Goal: Information Seeking & Learning: Learn about a topic

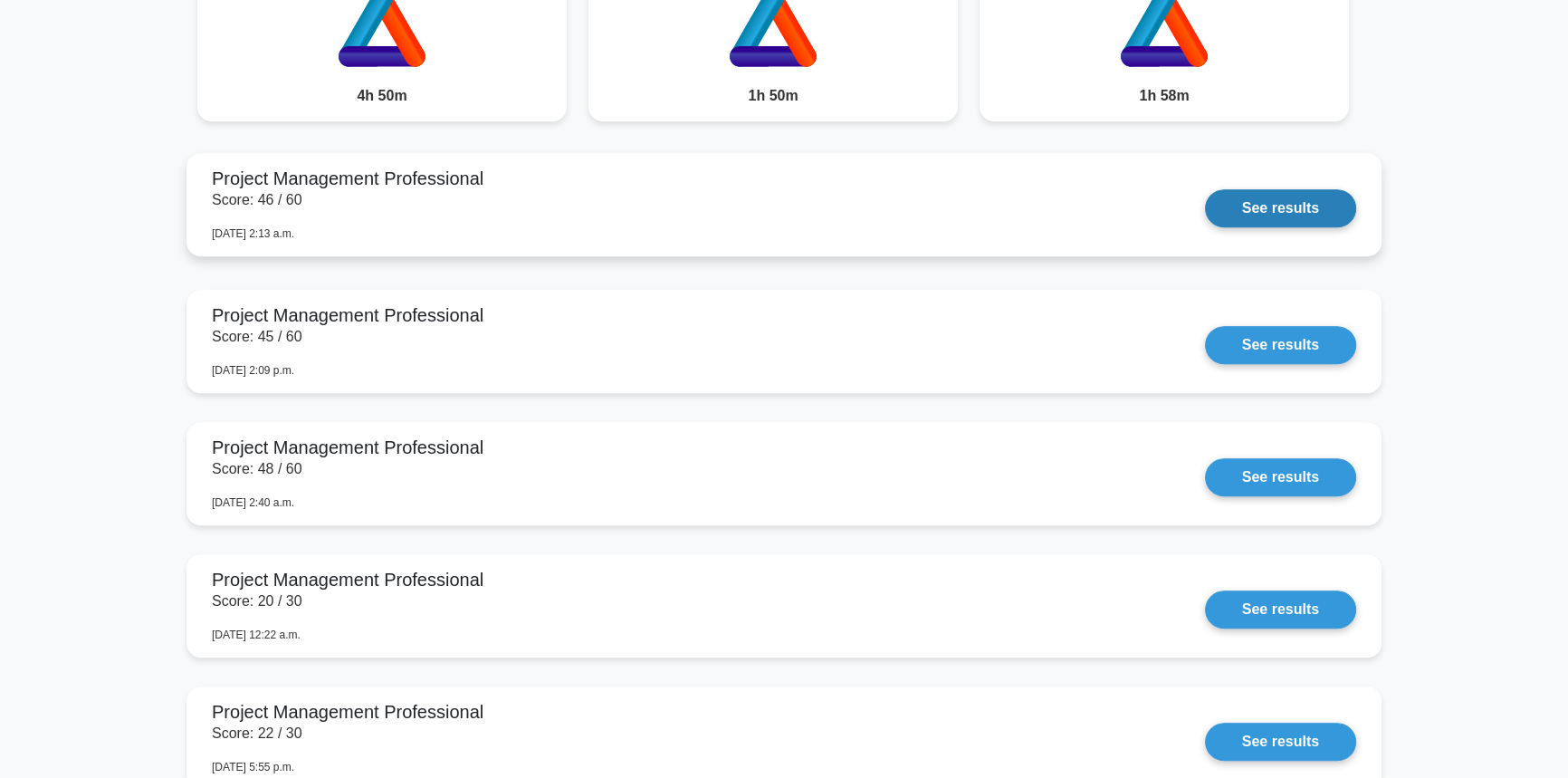
scroll to position [1563, 0]
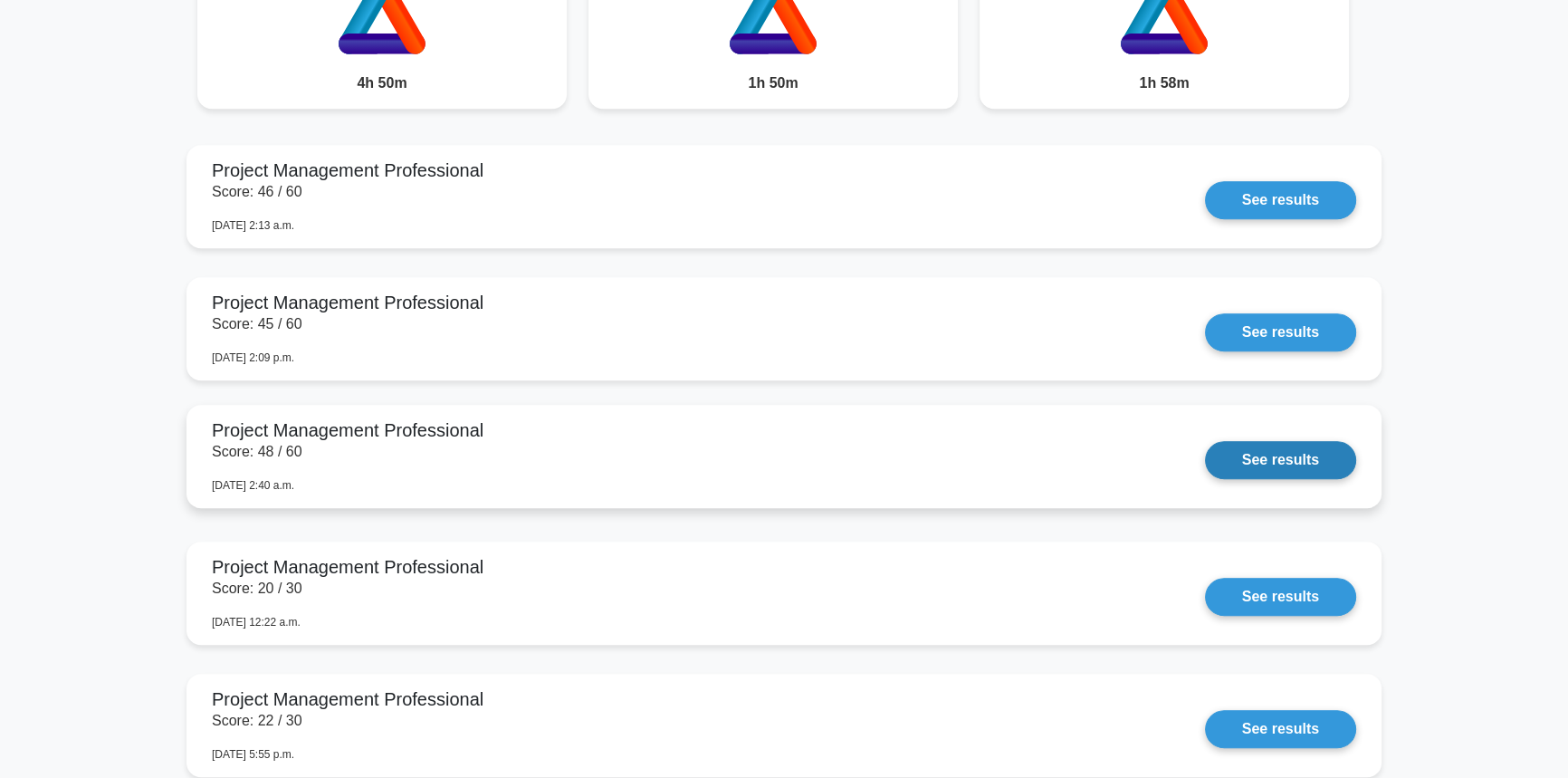
click at [1297, 447] on link "See results" at bounding box center [1281, 460] width 152 height 38
click at [1241, 457] on link "See results" at bounding box center [1281, 460] width 152 height 38
click at [1205, 441] on link "See results" at bounding box center [1281, 460] width 152 height 38
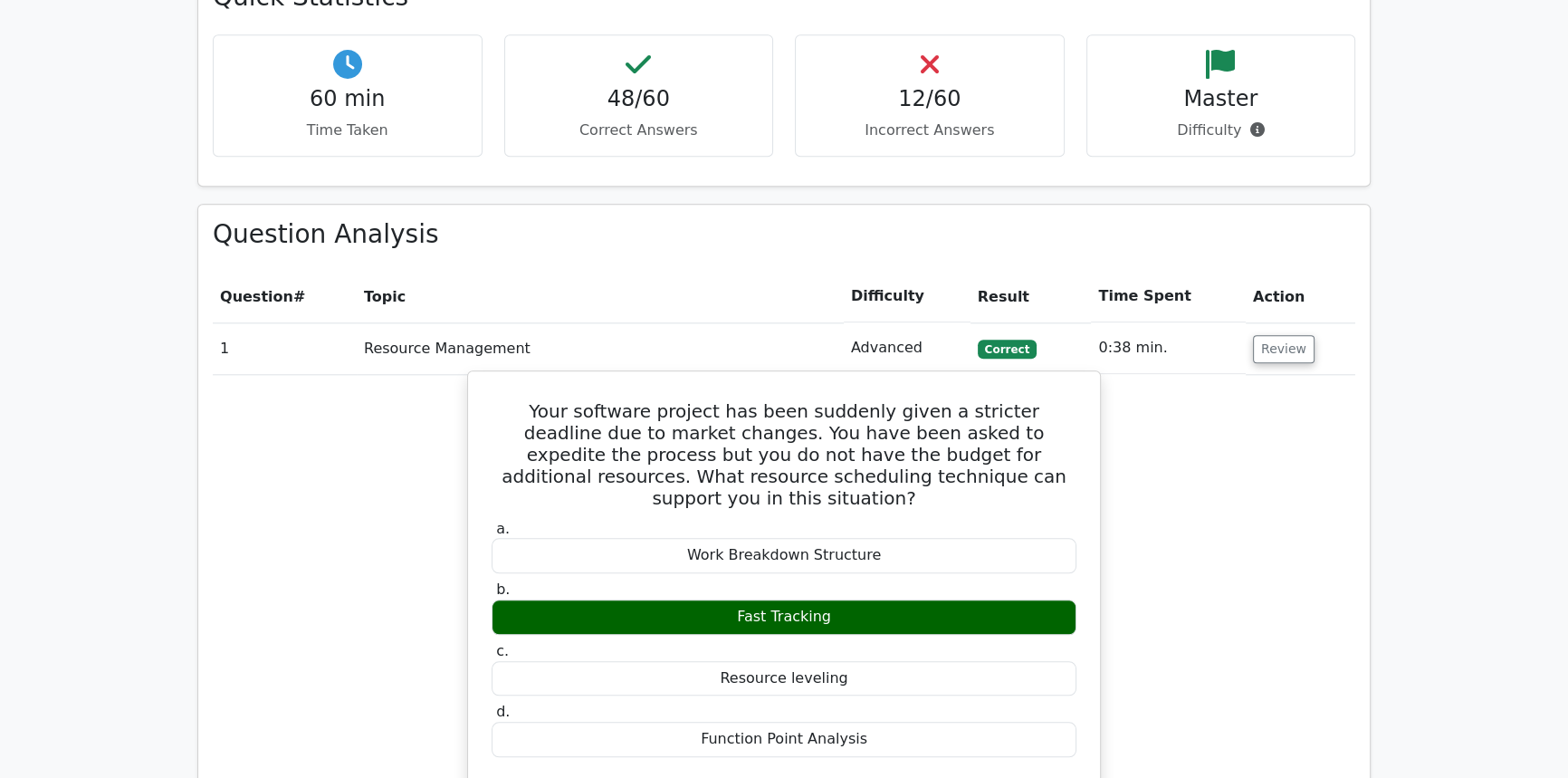
scroll to position [2550, 0]
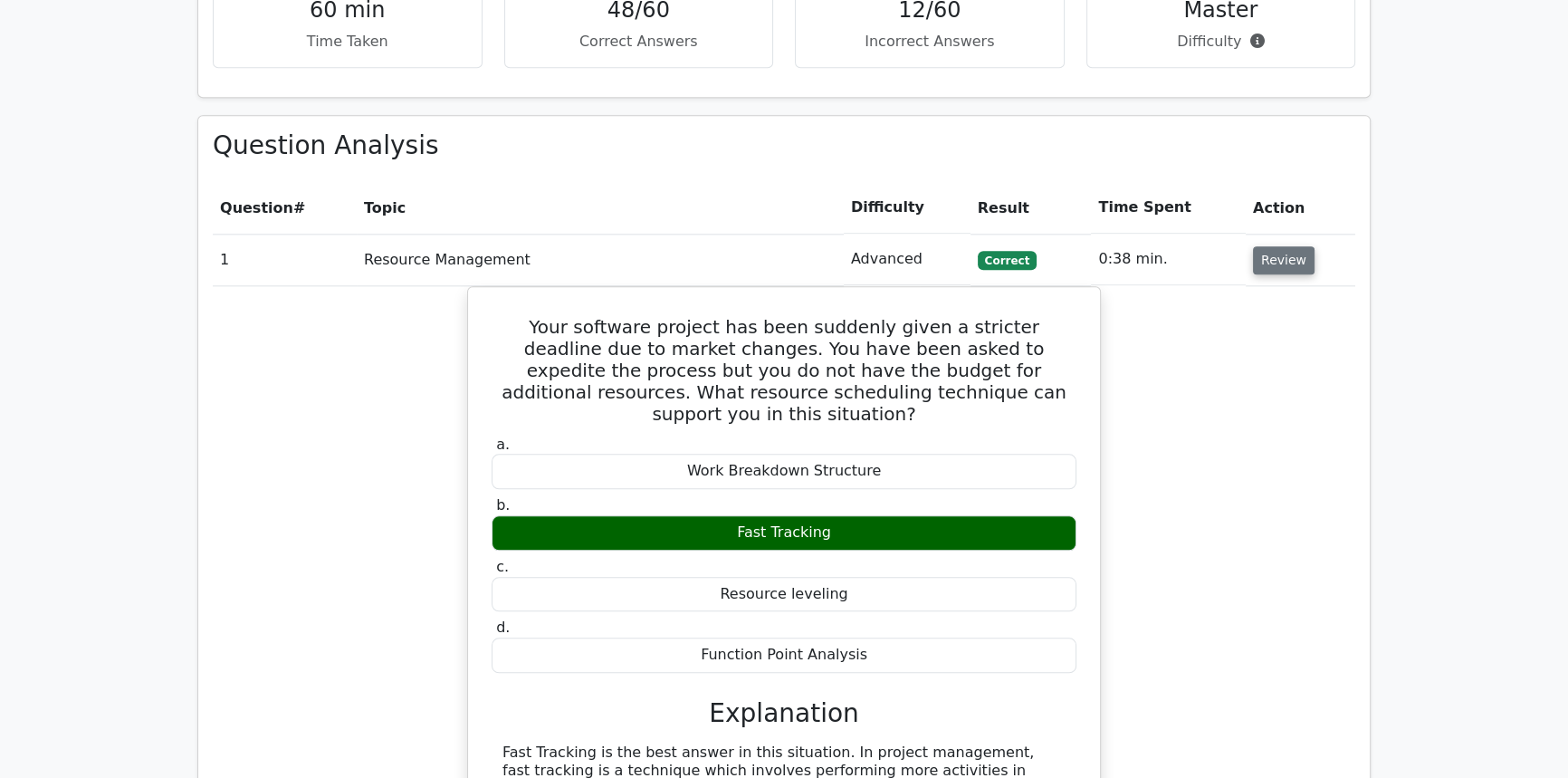
click at [1271, 246] on button "Review" at bounding box center [1284, 260] width 62 height 28
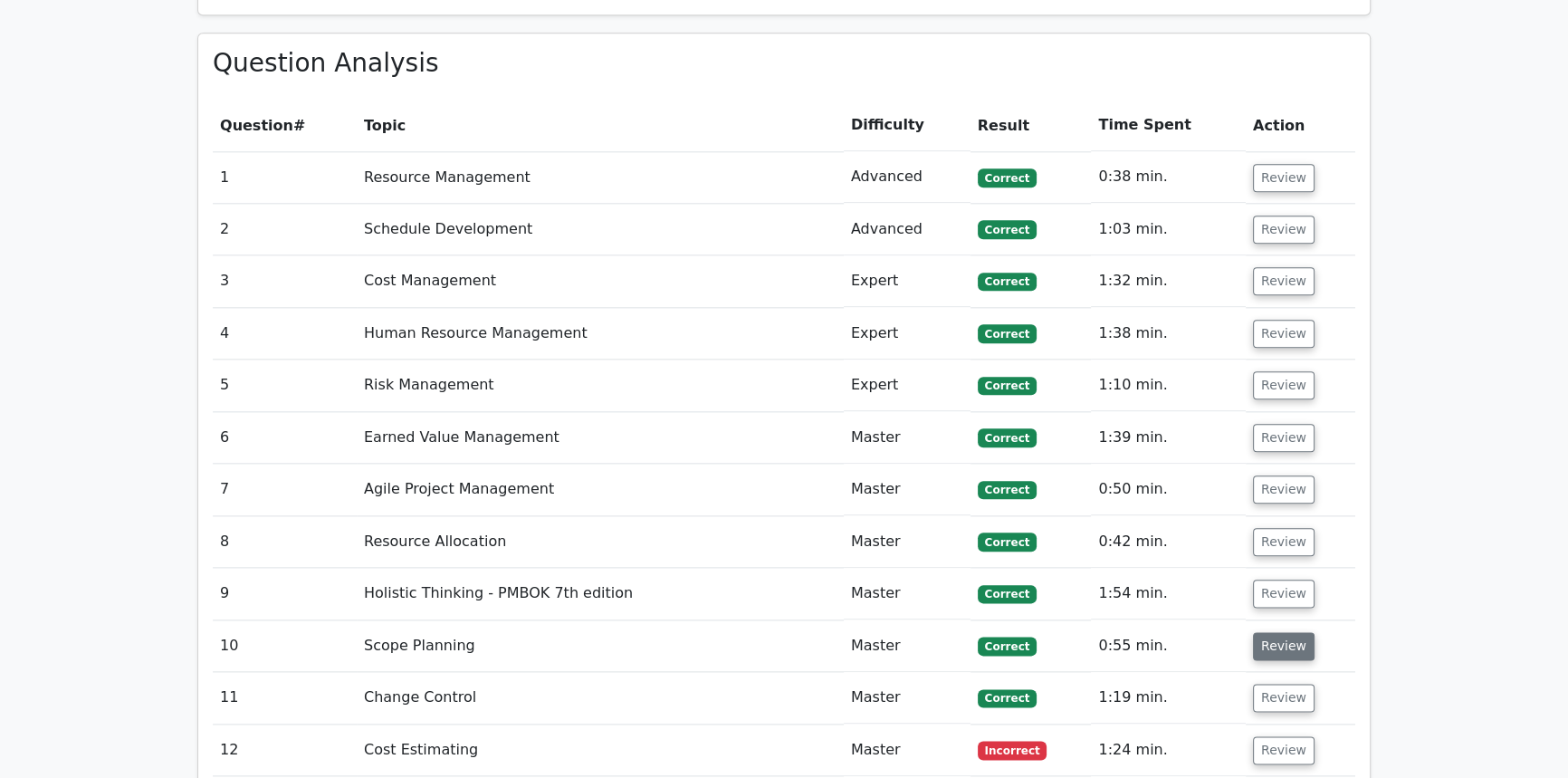
scroll to position [2715, 0]
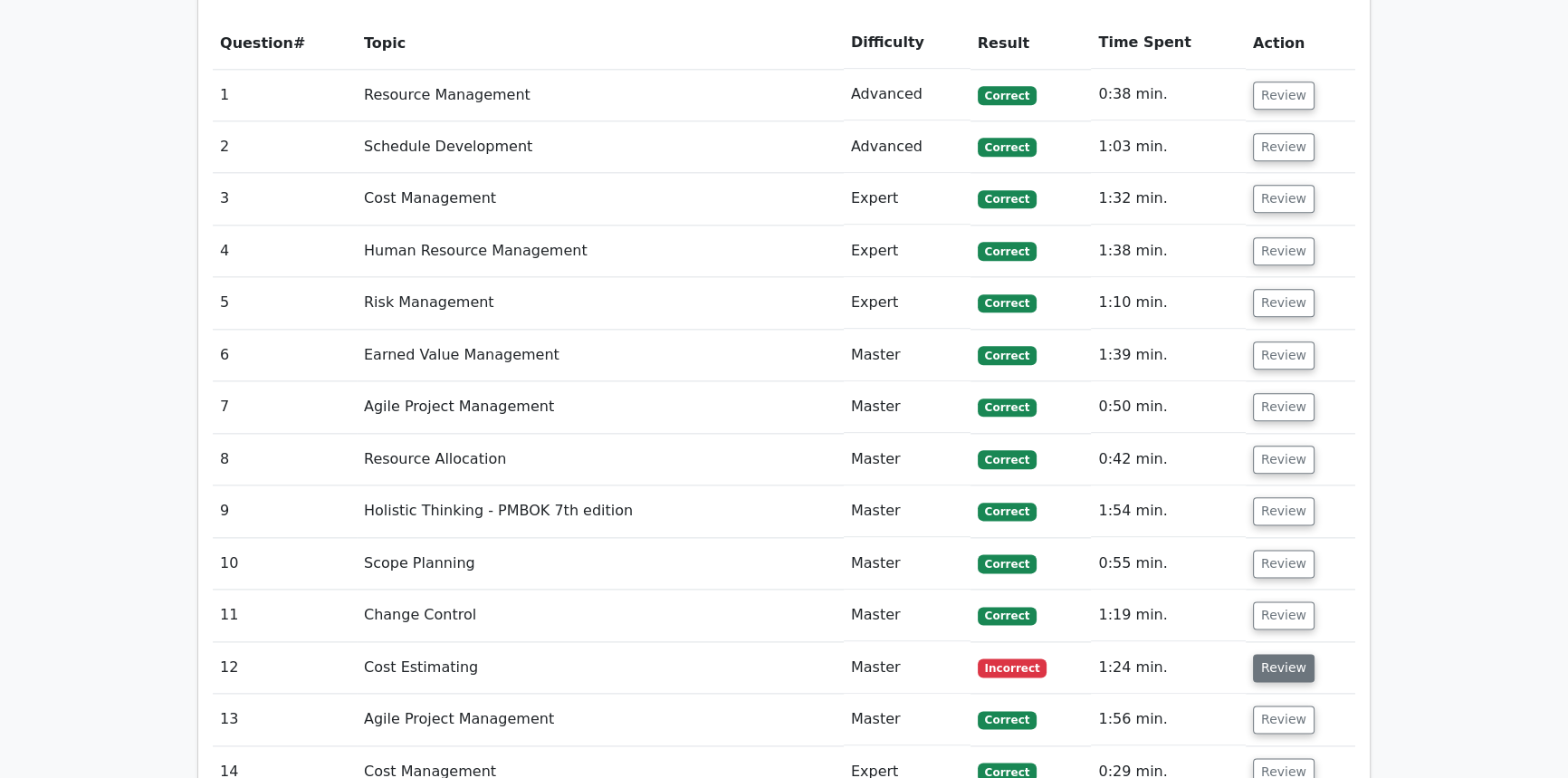
click at [1303, 653] on button "Review" at bounding box center [1284, 667] width 62 height 28
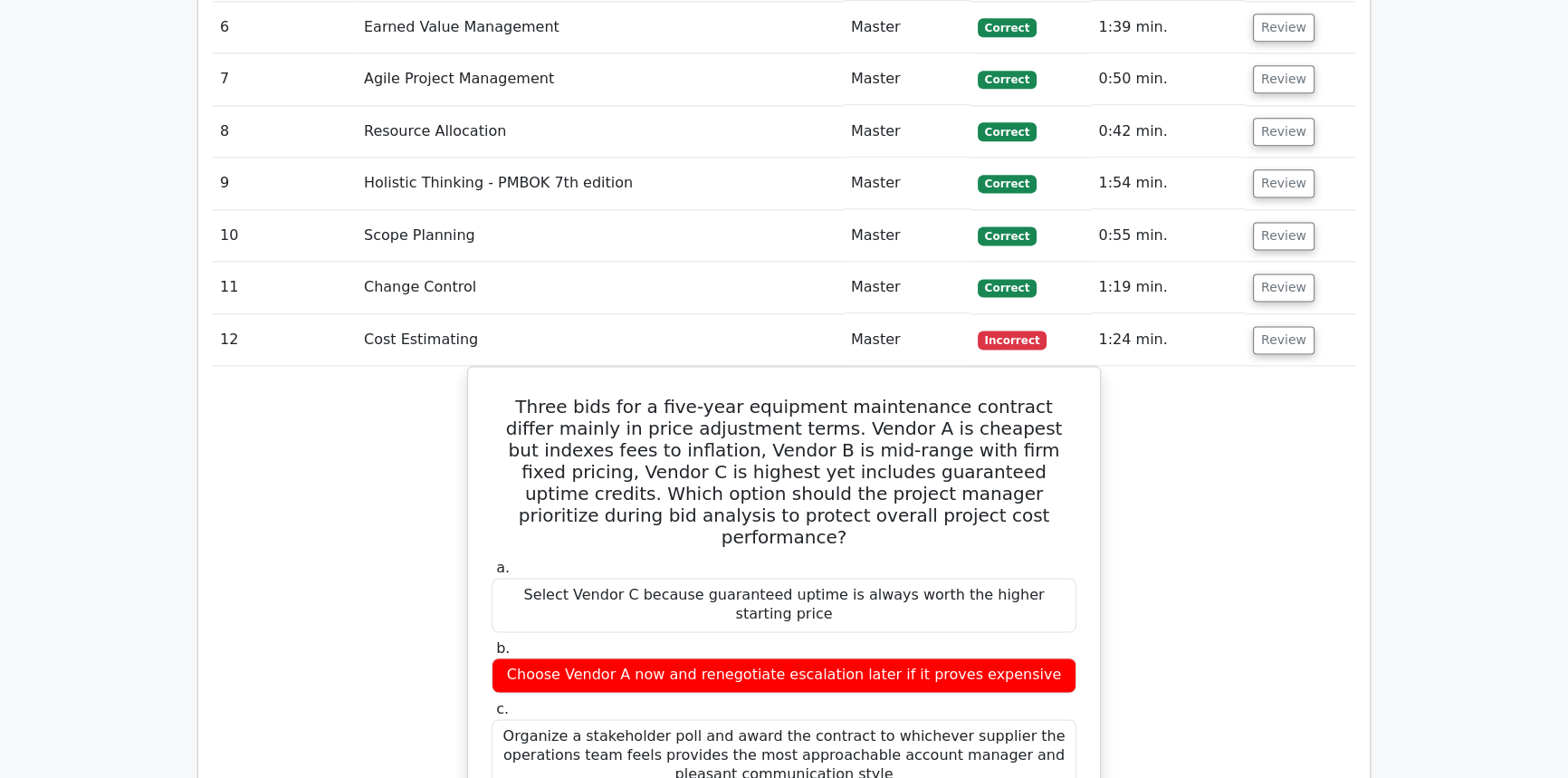
scroll to position [3042, 0]
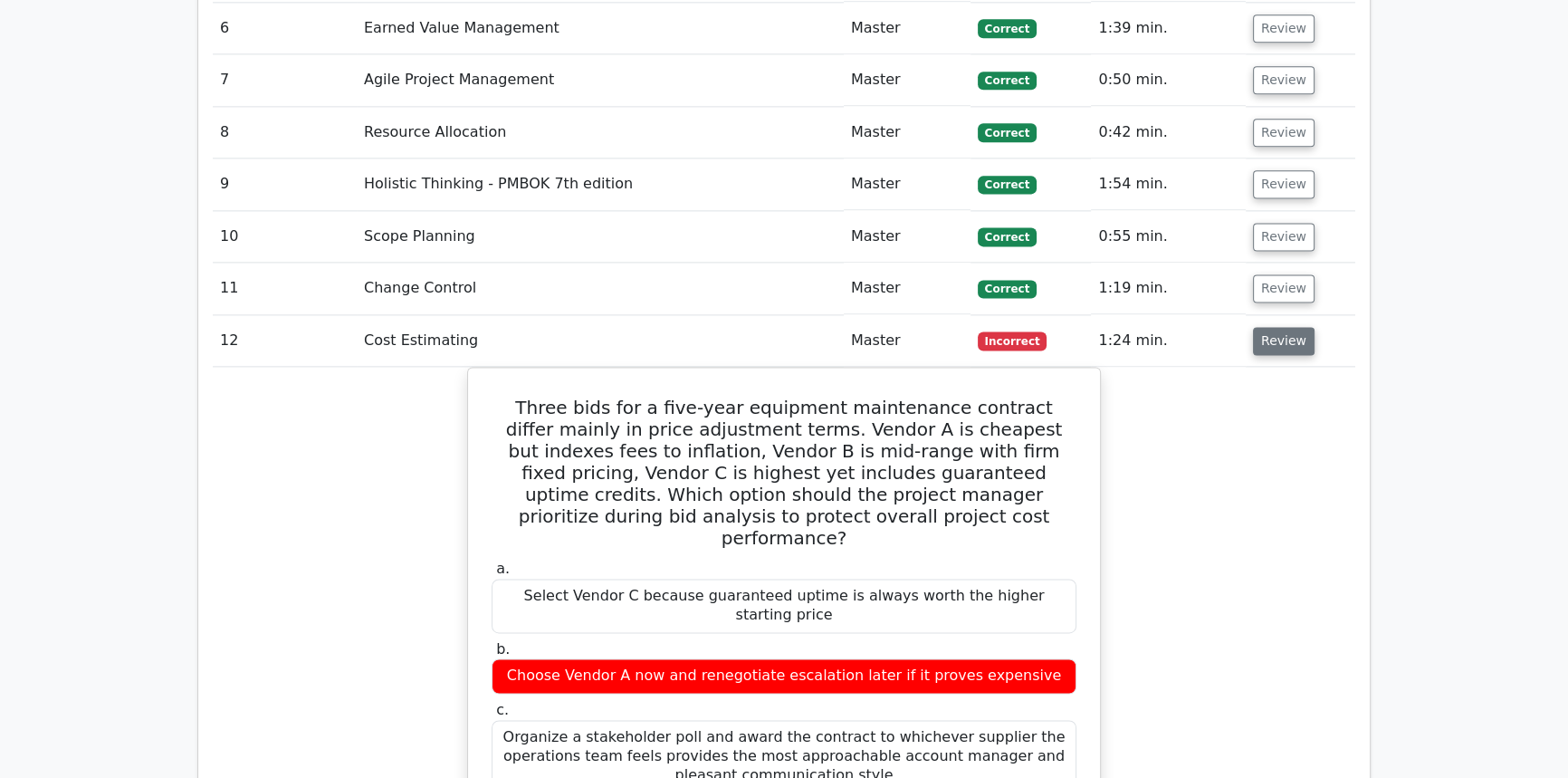
click at [1263, 327] on button "Review" at bounding box center [1284, 341] width 62 height 28
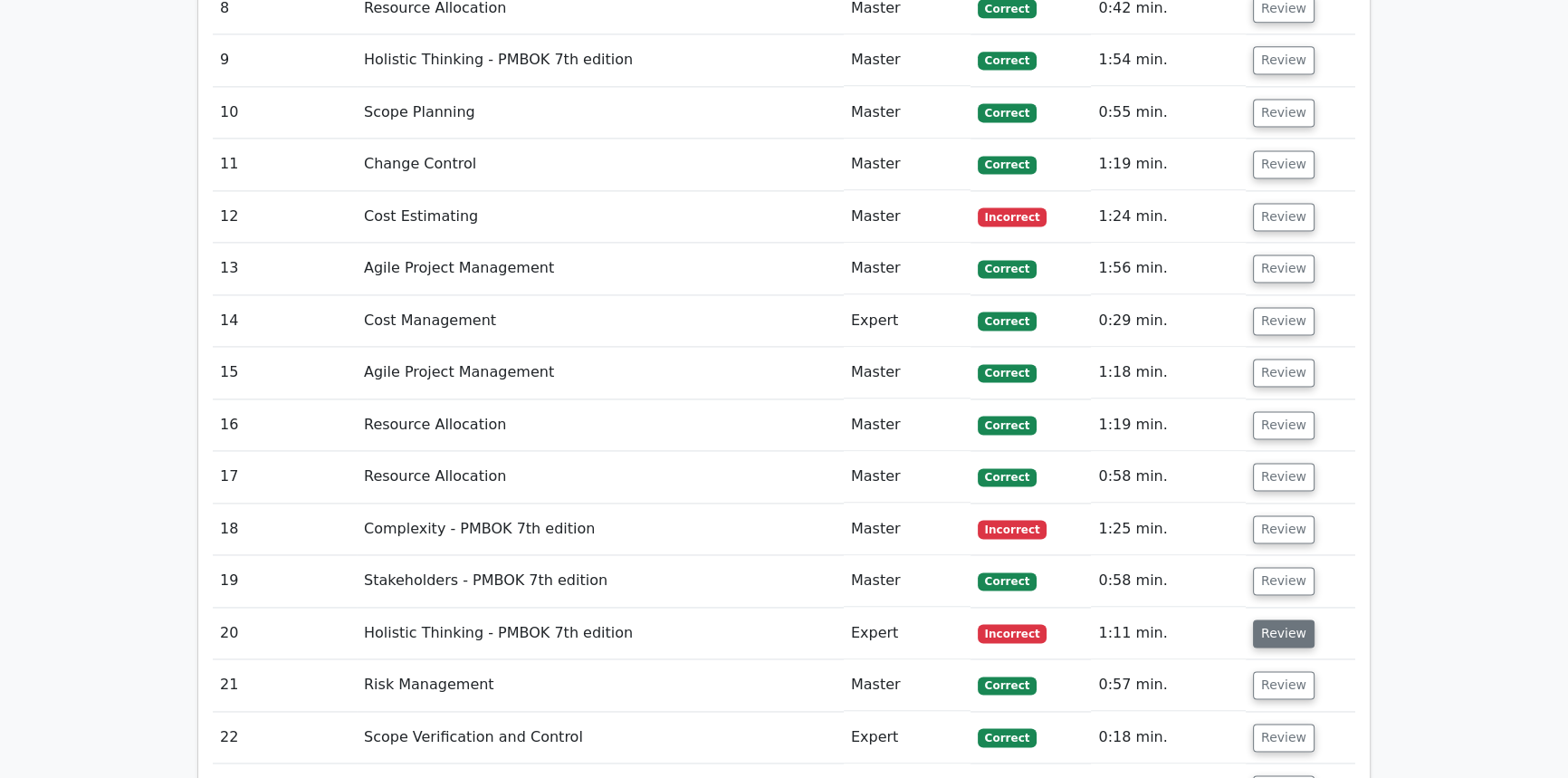
scroll to position [3167, 0]
click at [1279, 514] on button "Review" at bounding box center [1284, 528] width 62 height 28
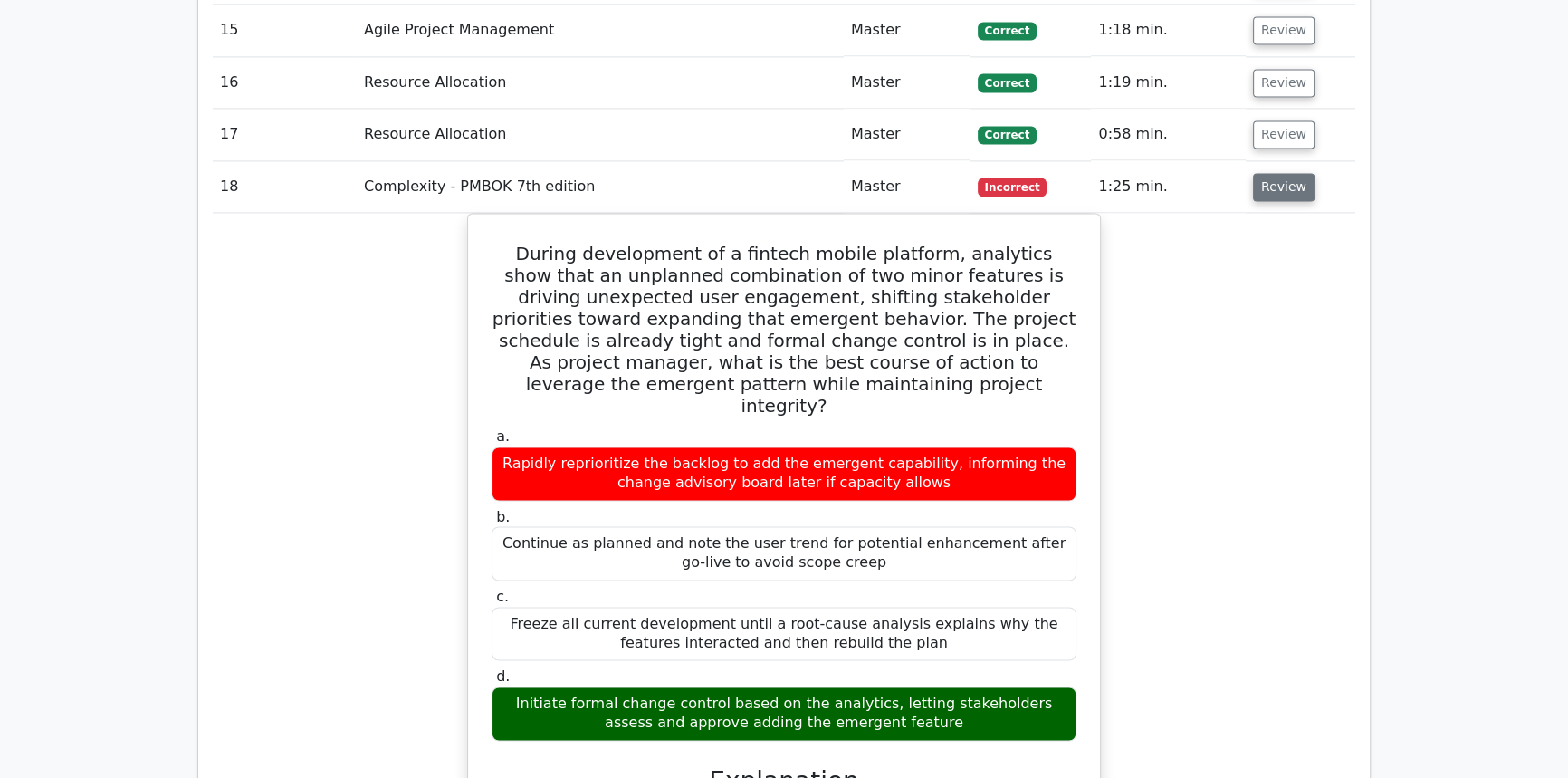
scroll to position [3543, 0]
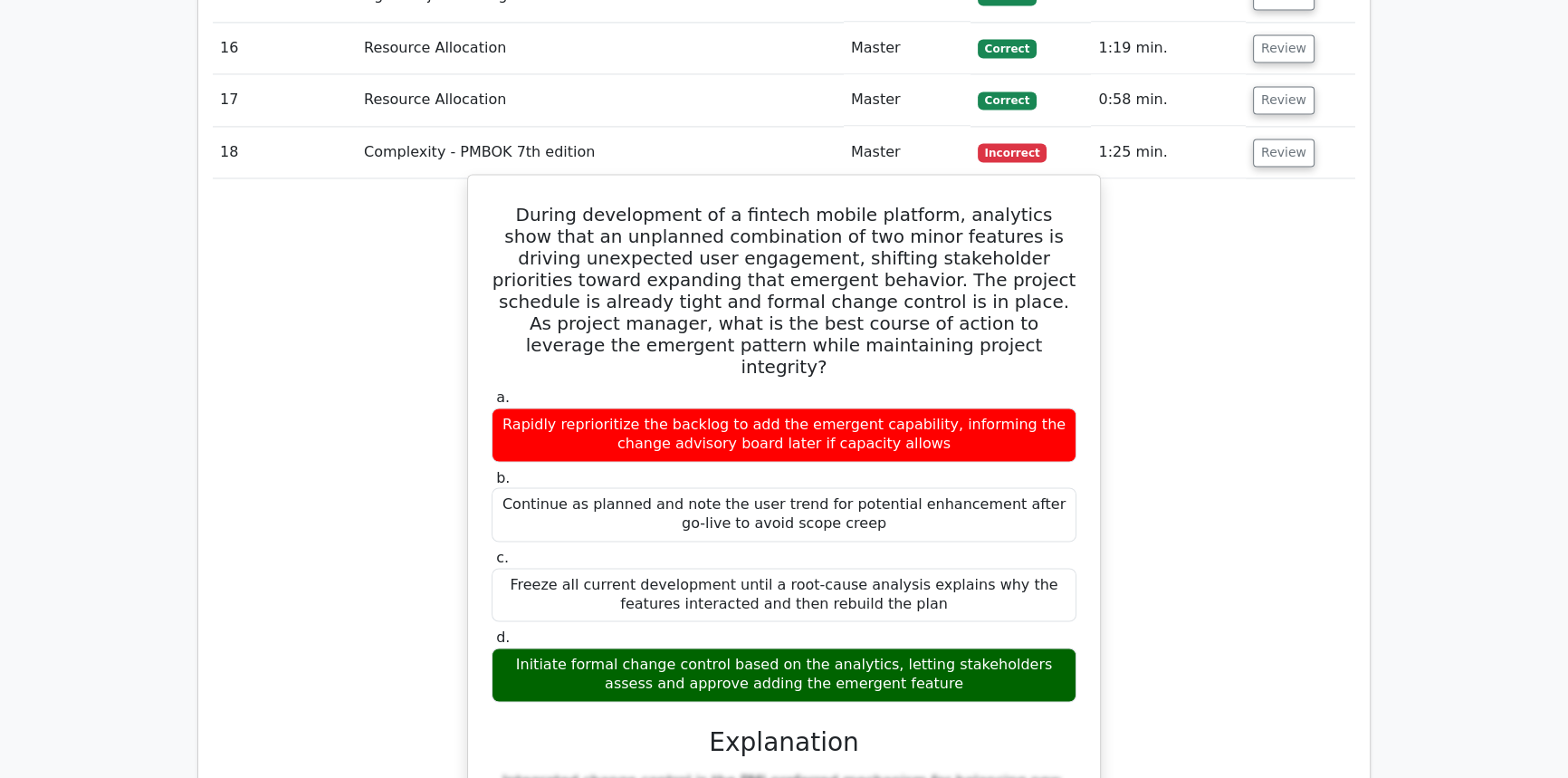
click at [702, 218] on h5 "During development of a fintech mobile platform, analytics show that an unplann…" at bounding box center [784, 290] width 588 height 174
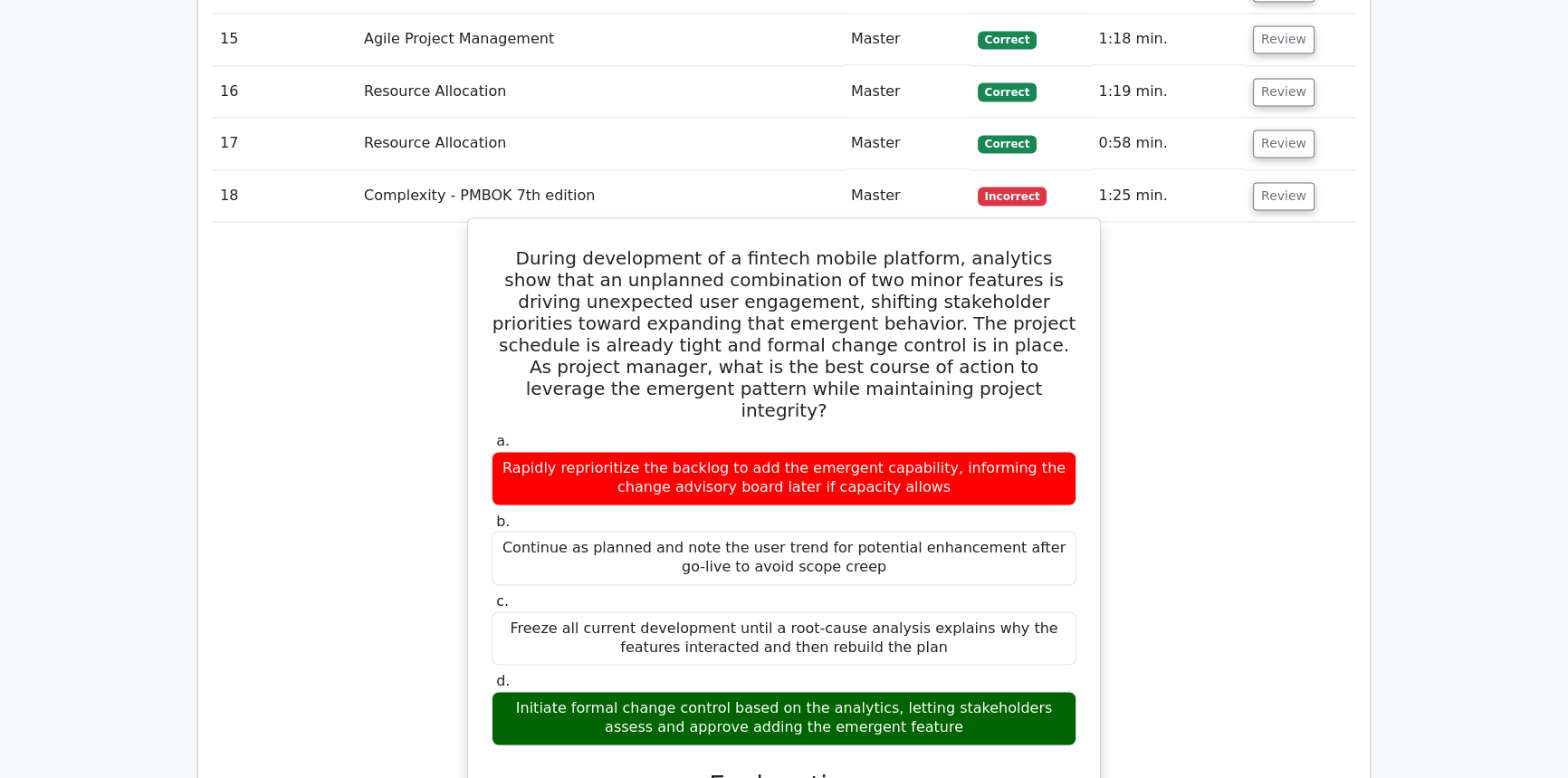
scroll to position [3460, 0]
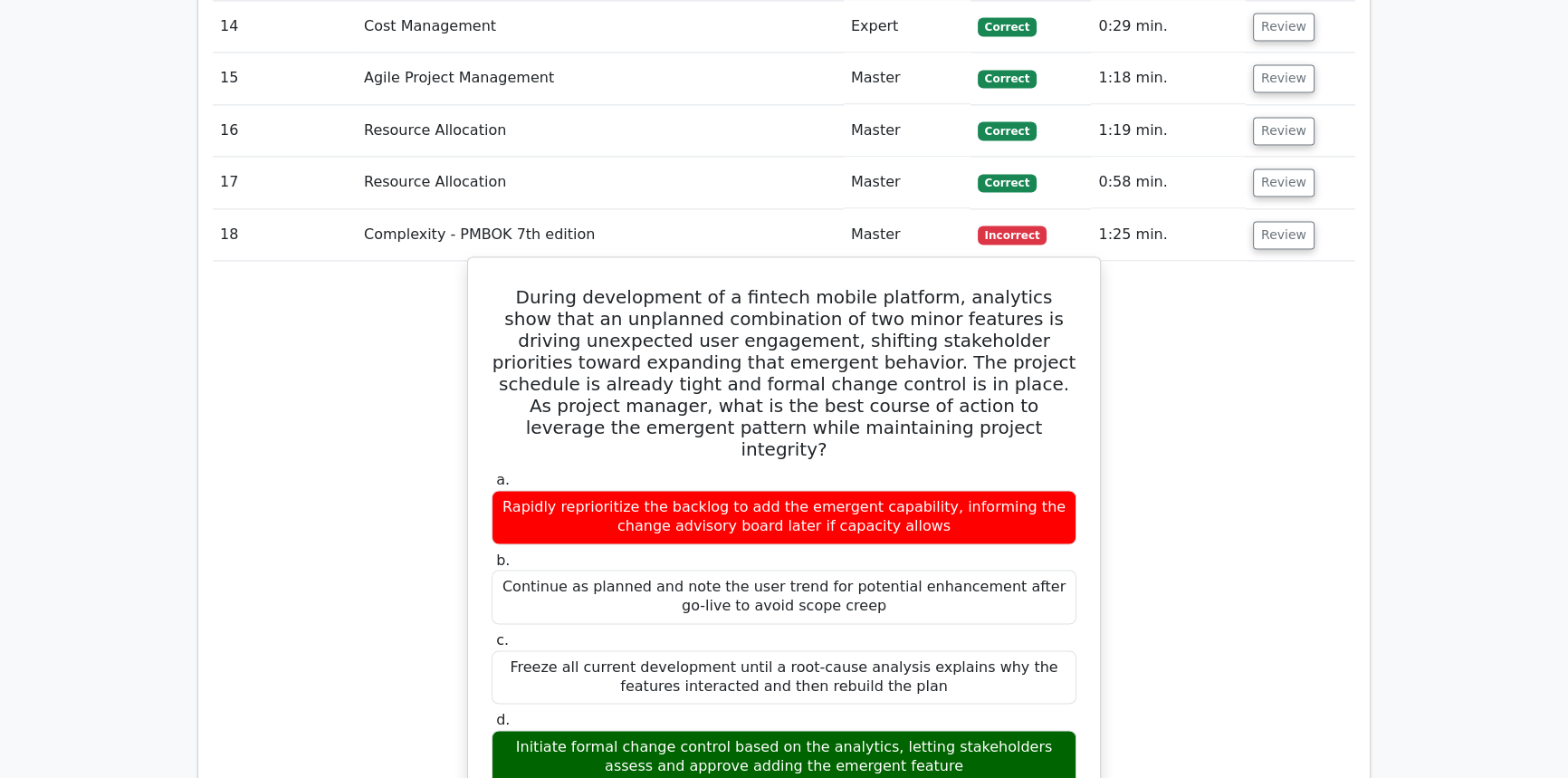
drag, startPoint x: 918, startPoint y: 588, endPoint x: 491, endPoint y: 242, distance: 549.6
click at [491, 264] on div "During development of a fintech mobile platform, analytics show that an unplann…" at bounding box center [783, 771] width 617 height 1013
copy div "an unplanned combination of two minor features is driving unexpected user engag…"
copy div "During development of a fintech mobile platform, analytics show that an unplann…"
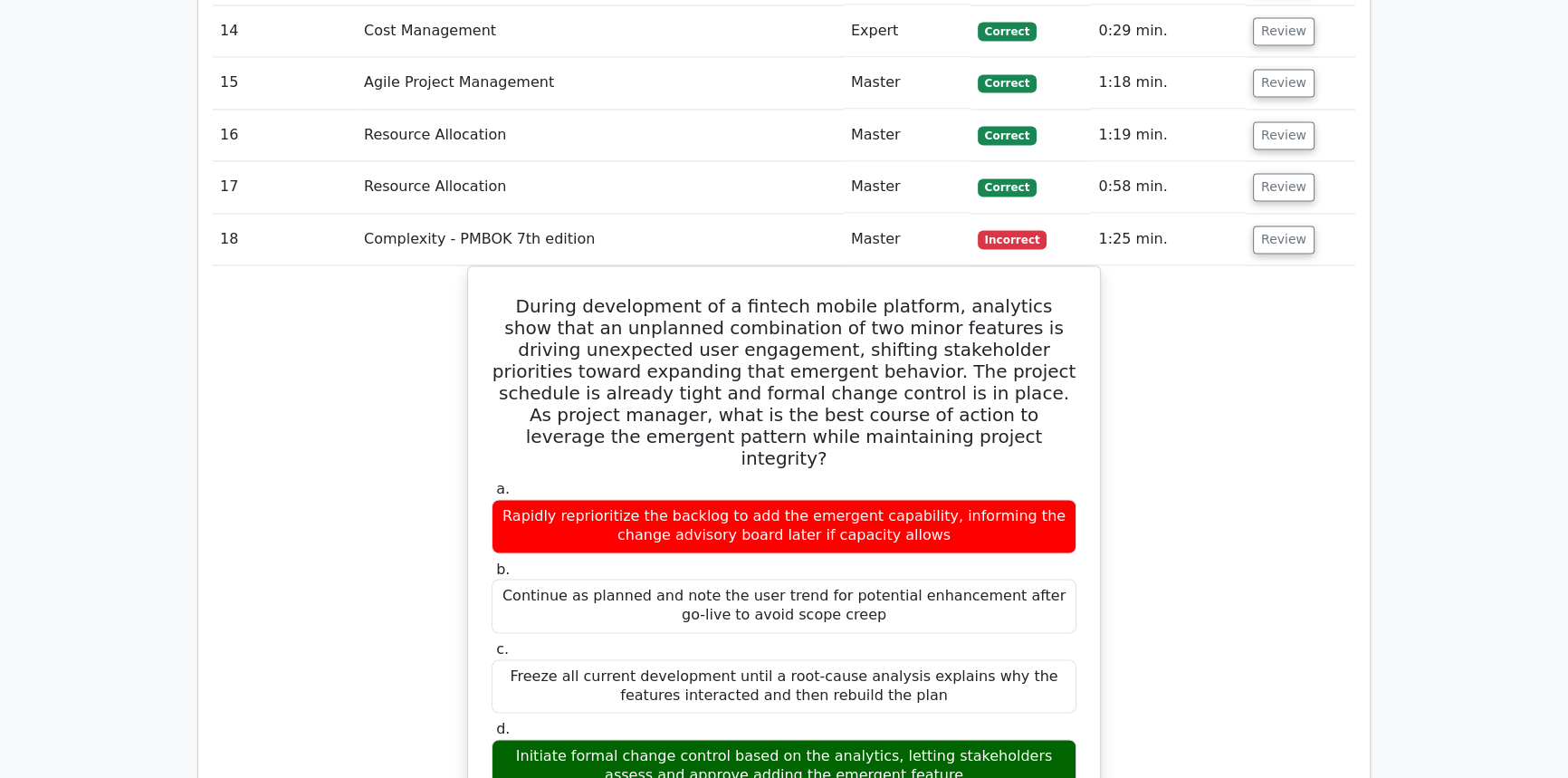
click at [1385, 298] on main "Go Premium Project Management Professional Preparation Package (2025) Earn 35 P…" at bounding box center [784, 427] width 1568 height 7659
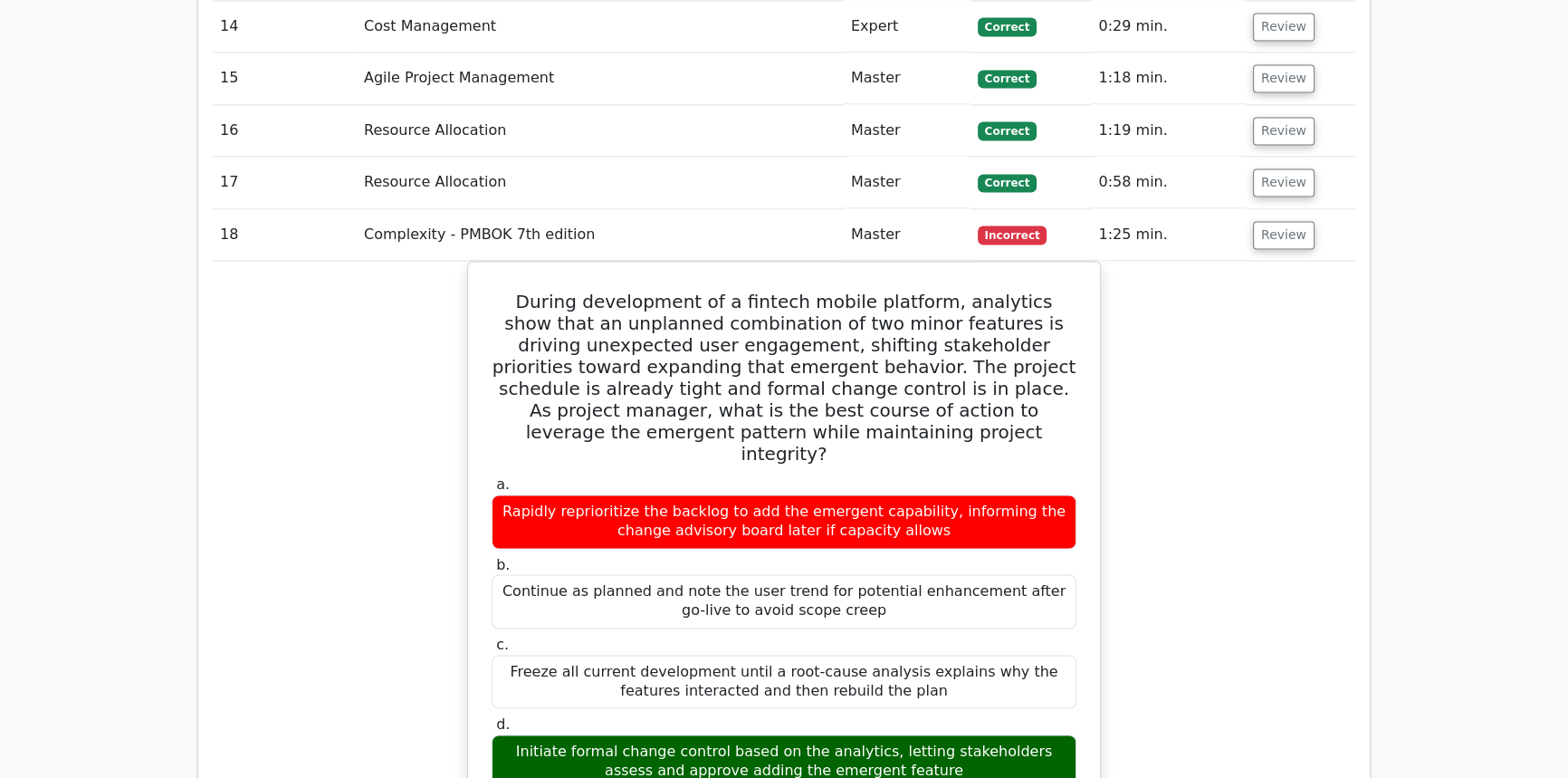
click at [1270, 209] on td "Review" at bounding box center [1301, 235] width 110 height 52
click at [1279, 209] on td "Review" at bounding box center [1301, 235] width 110 height 52
click at [1278, 220] on button "Review" at bounding box center [1284, 234] width 62 height 28
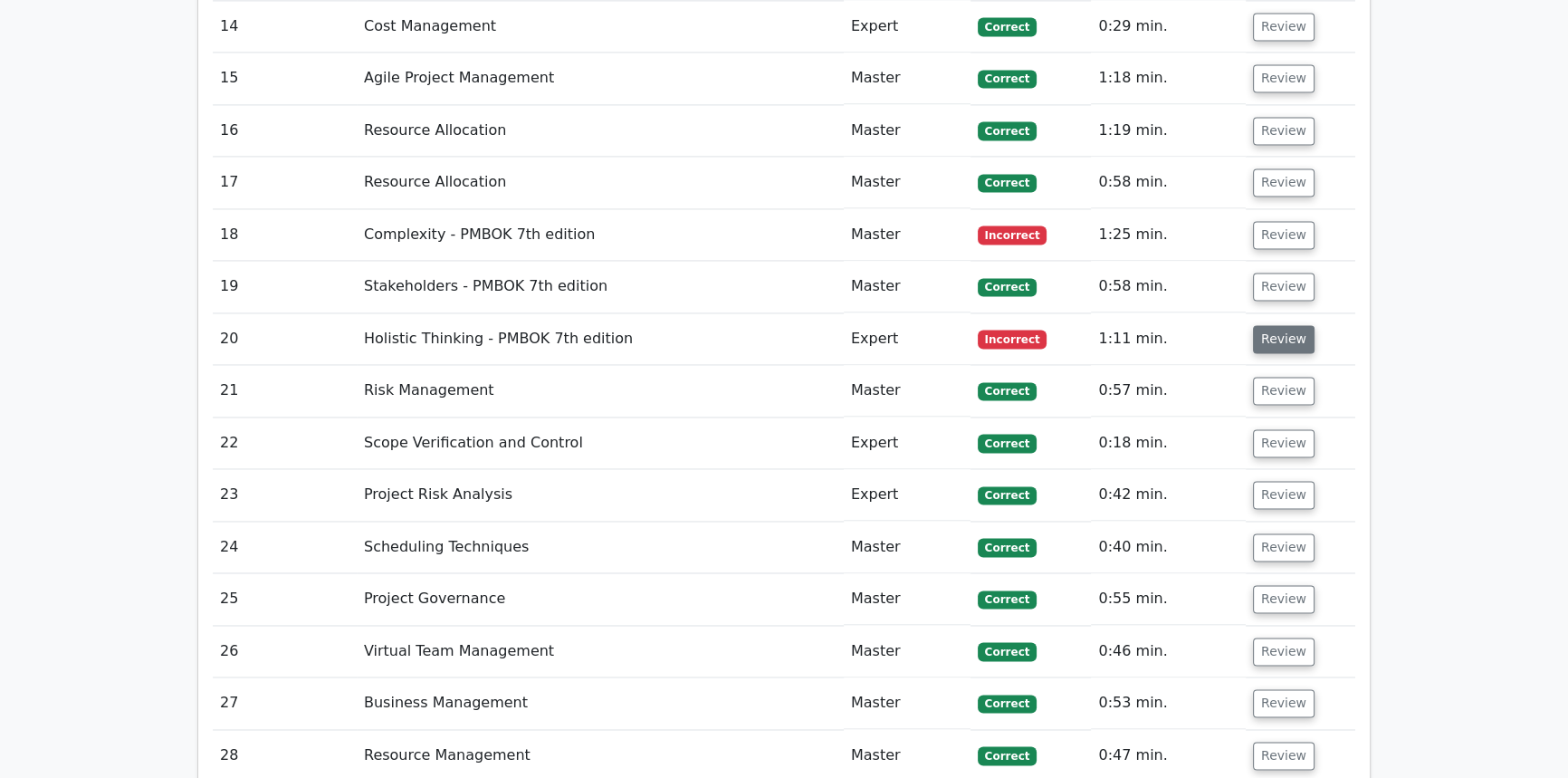
click at [1277, 325] on button "Review" at bounding box center [1284, 339] width 62 height 28
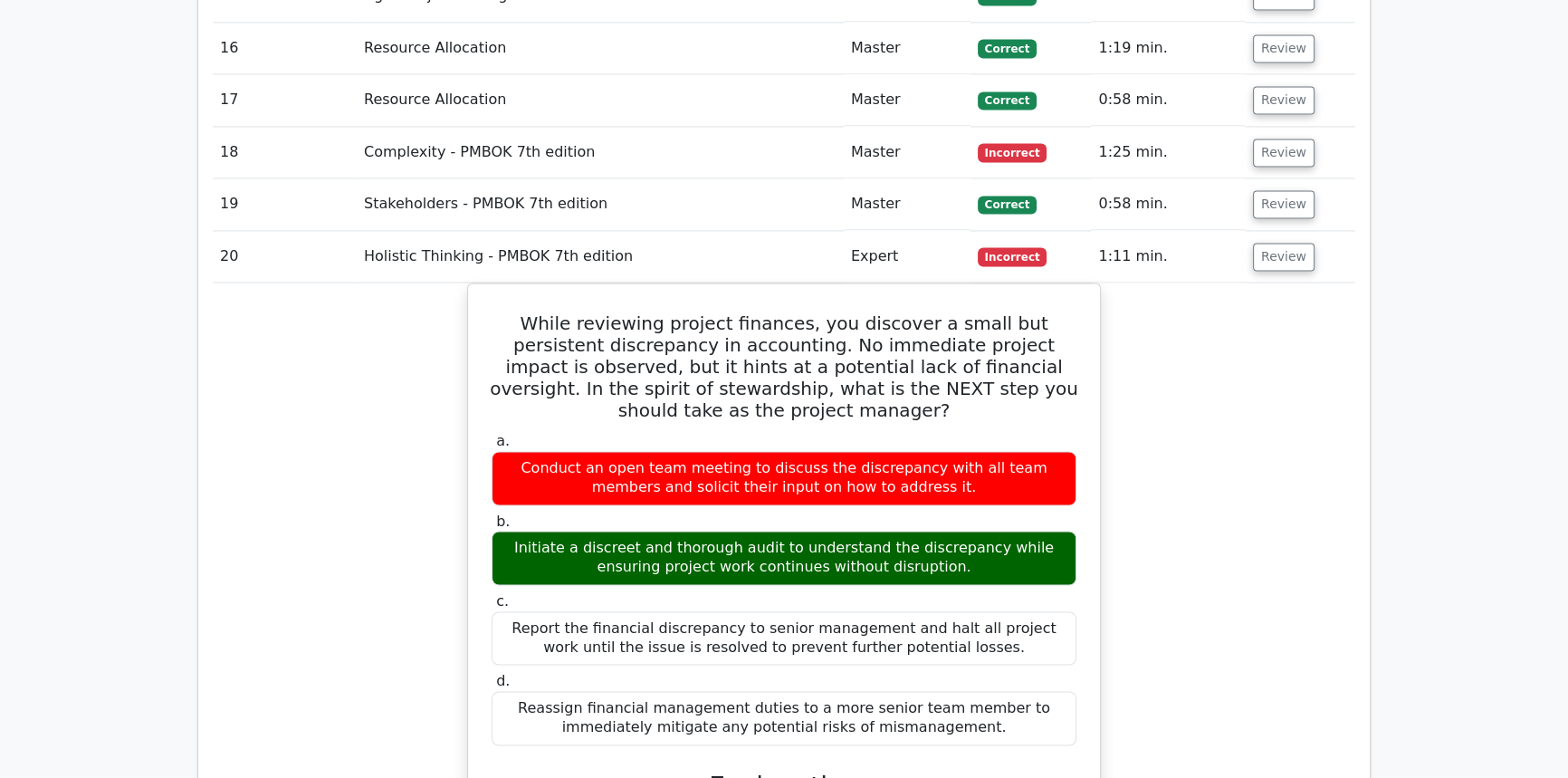
scroll to position [3625, 0]
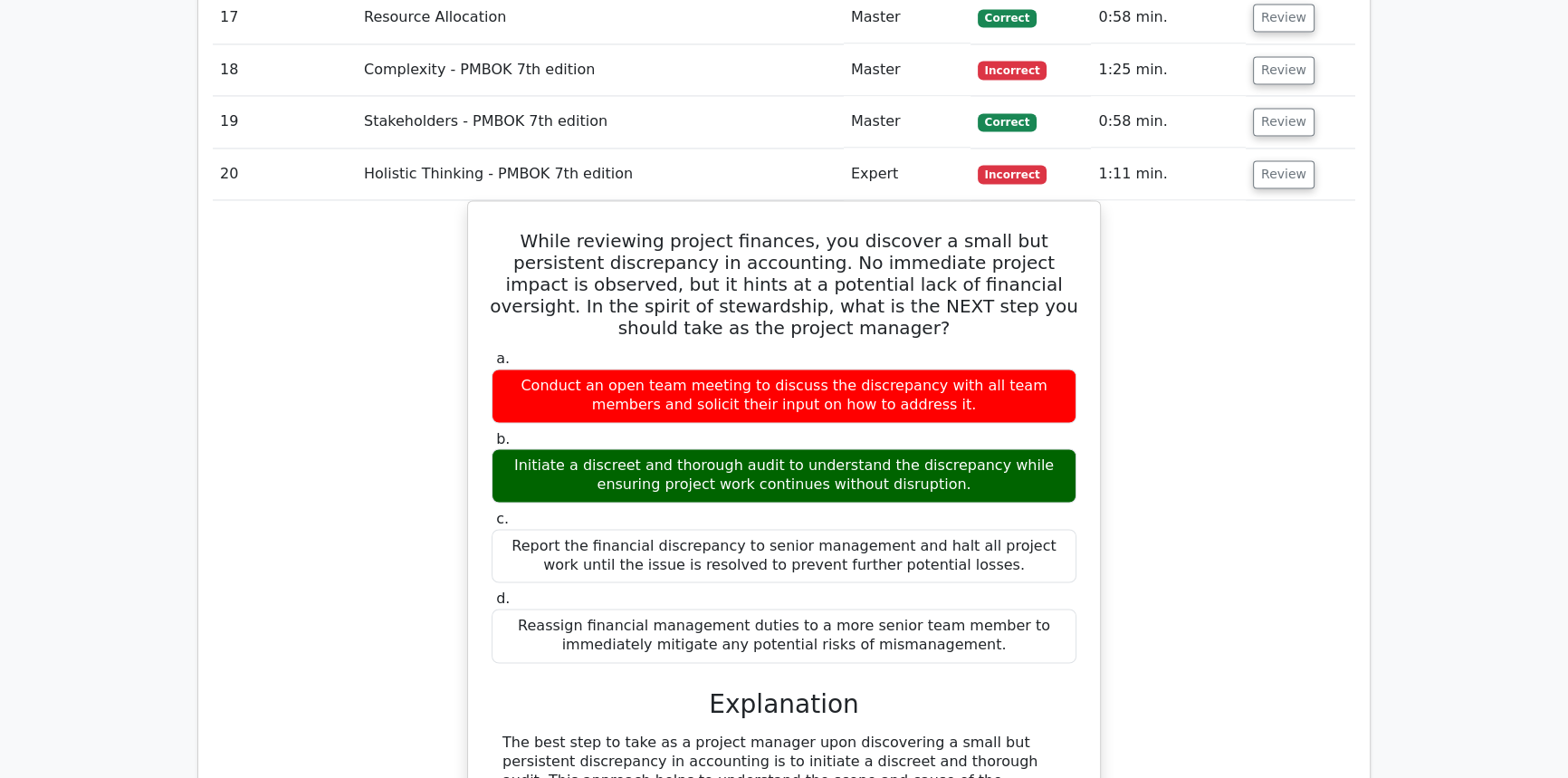
click at [1151, 364] on div "While reviewing project finances, you discover a small but persistent discrepan…" at bounding box center [783, 712] width 1142 height 1023
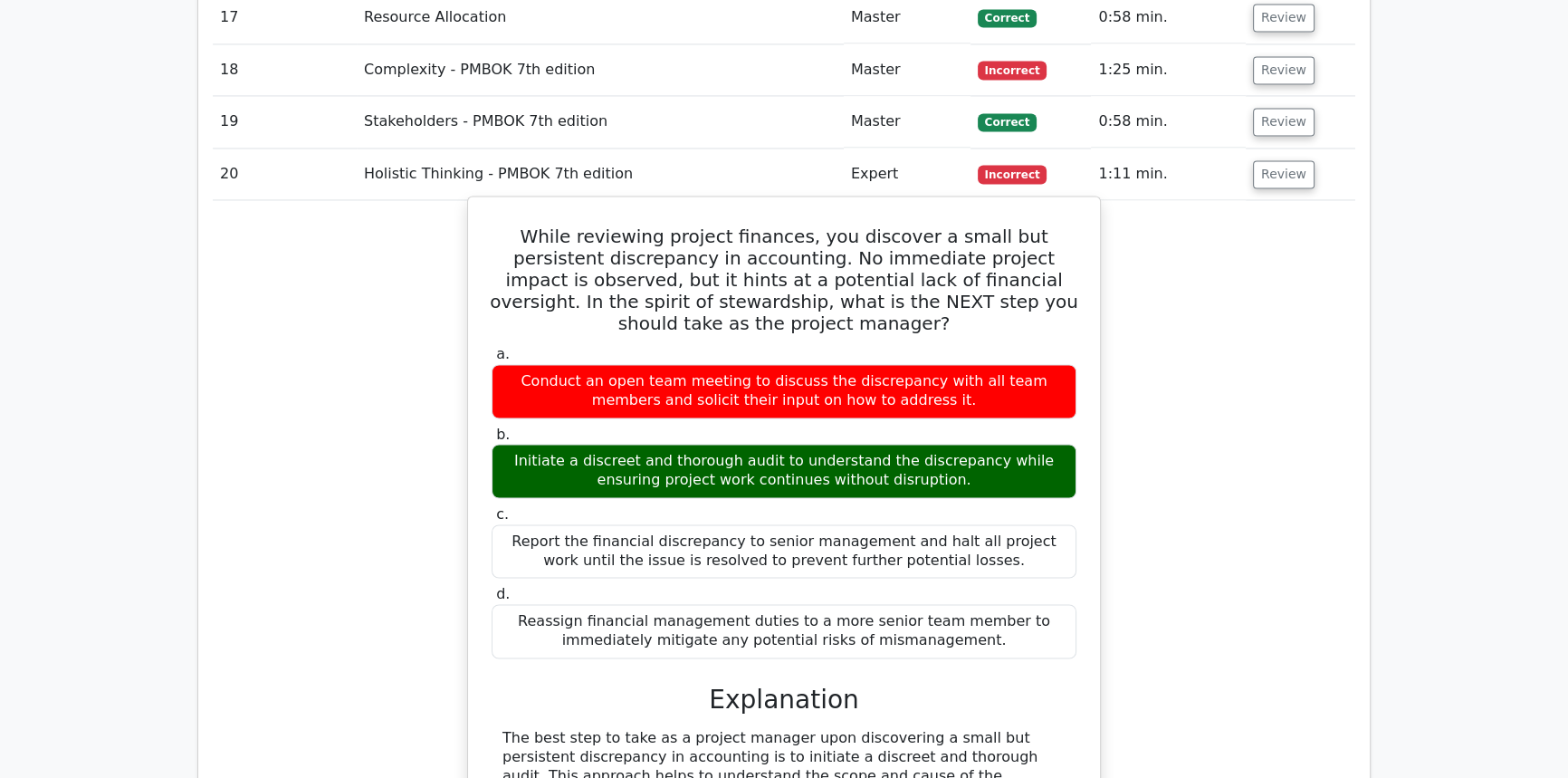
click at [562, 236] on h5 "While reviewing project finances, you discover a small but persistent discrepan…" at bounding box center [784, 279] width 588 height 109
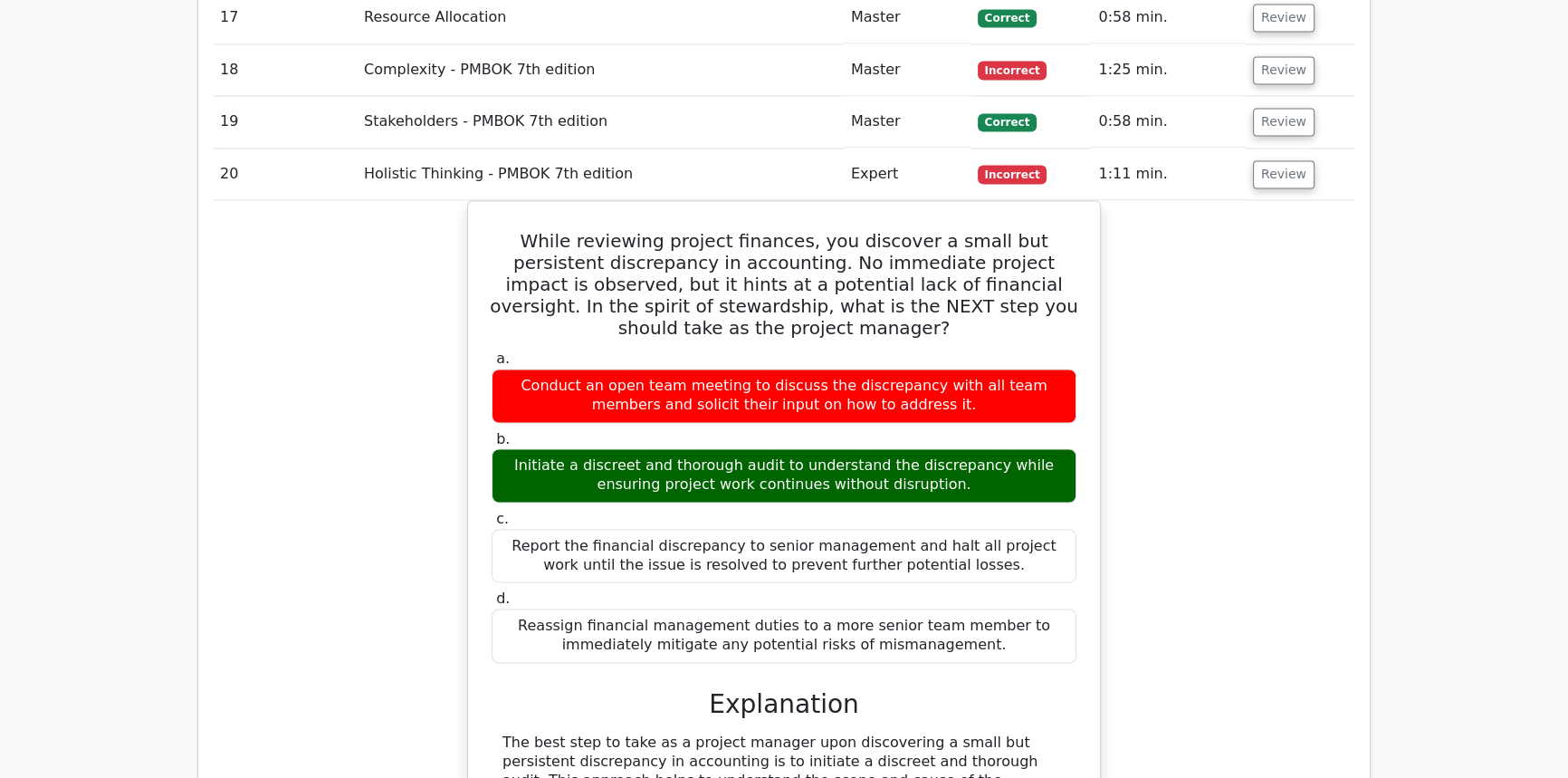
click at [1212, 426] on div "While reviewing project finances, you discover a small but persistent discrepan…" at bounding box center [783, 712] width 1142 height 1023
click at [1296, 161] on button "Review" at bounding box center [1284, 175] width 62 height 28
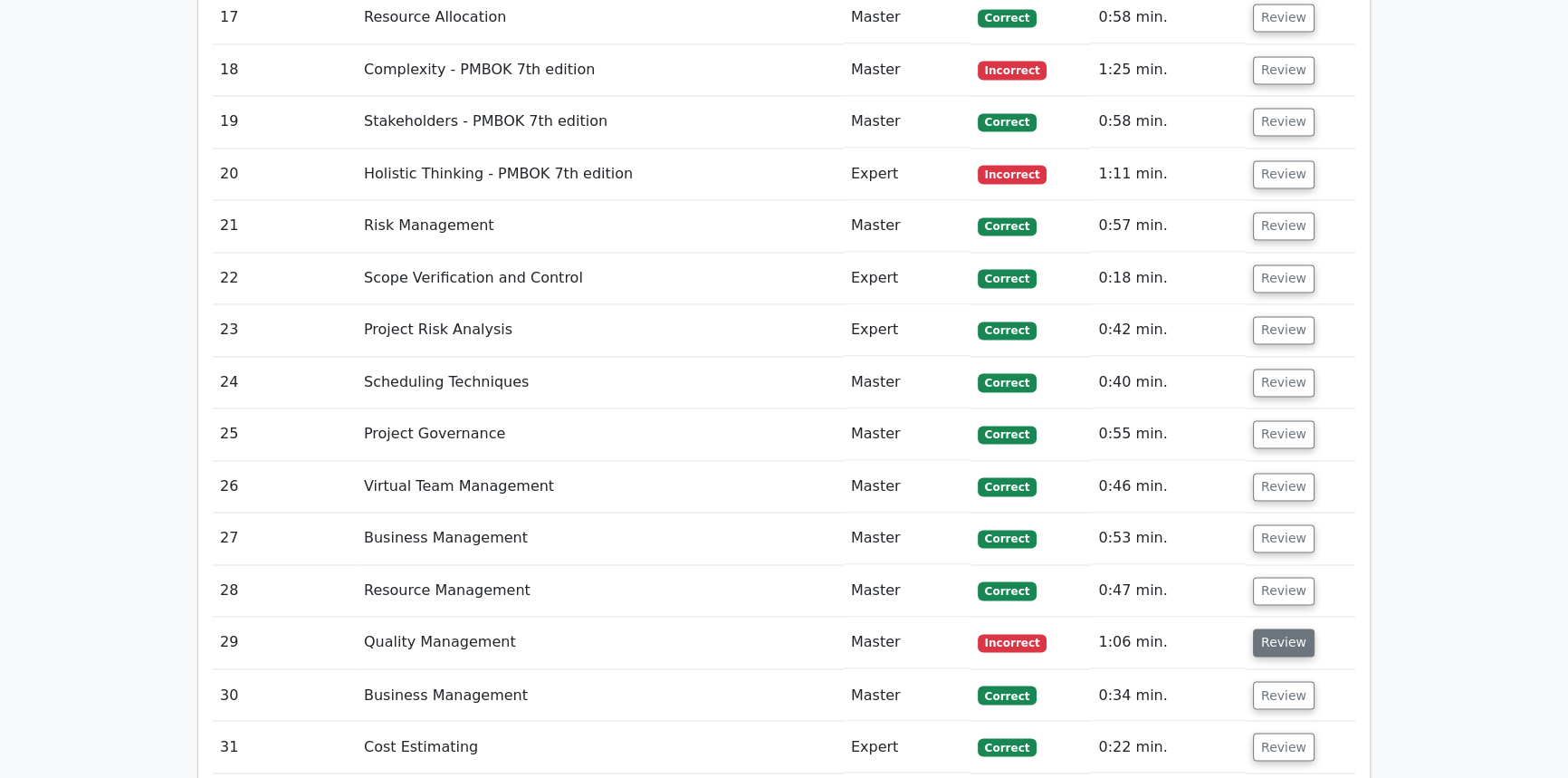
click at [1271, 628] on button "Review" at bounding box center [1284, 642] width 62 height 28
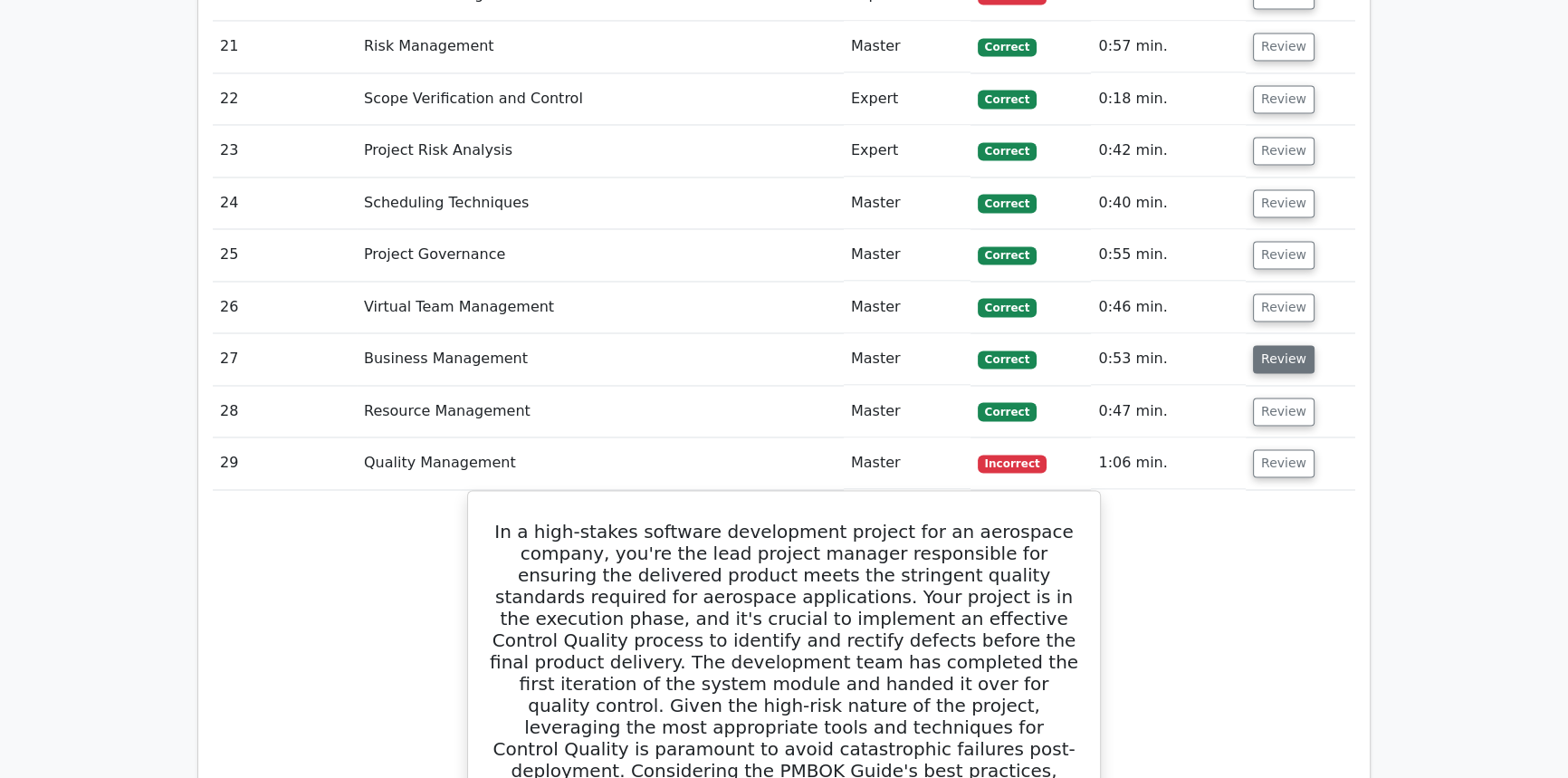
scroll to position [3802, 0]
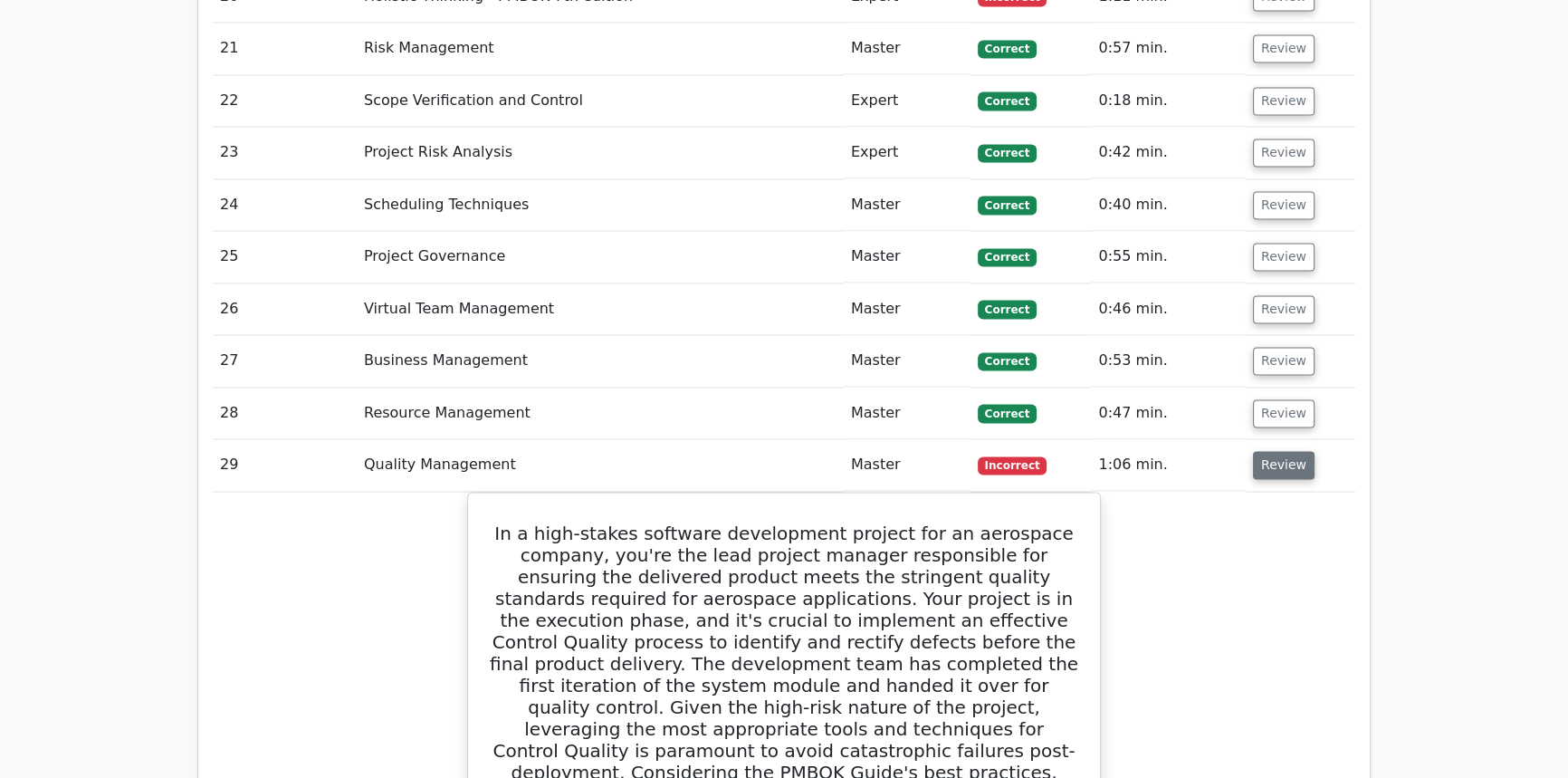
click at [1286, 451] on button "Review" at bounding box center [1284, 465] width 62 height 28
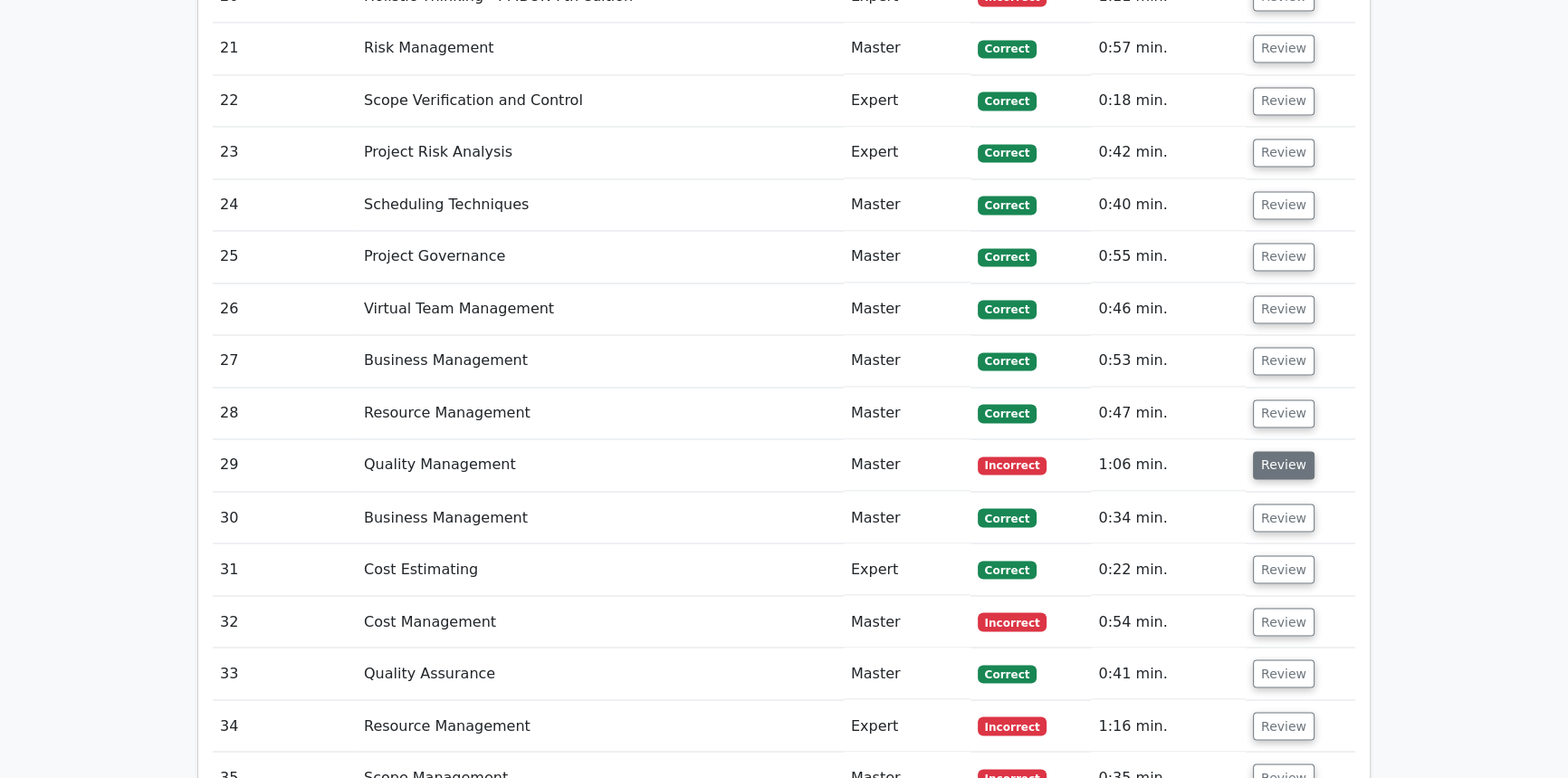
click at [1286, 451] on button "Review" at bounding box center [1284, 465] width 62 height 28
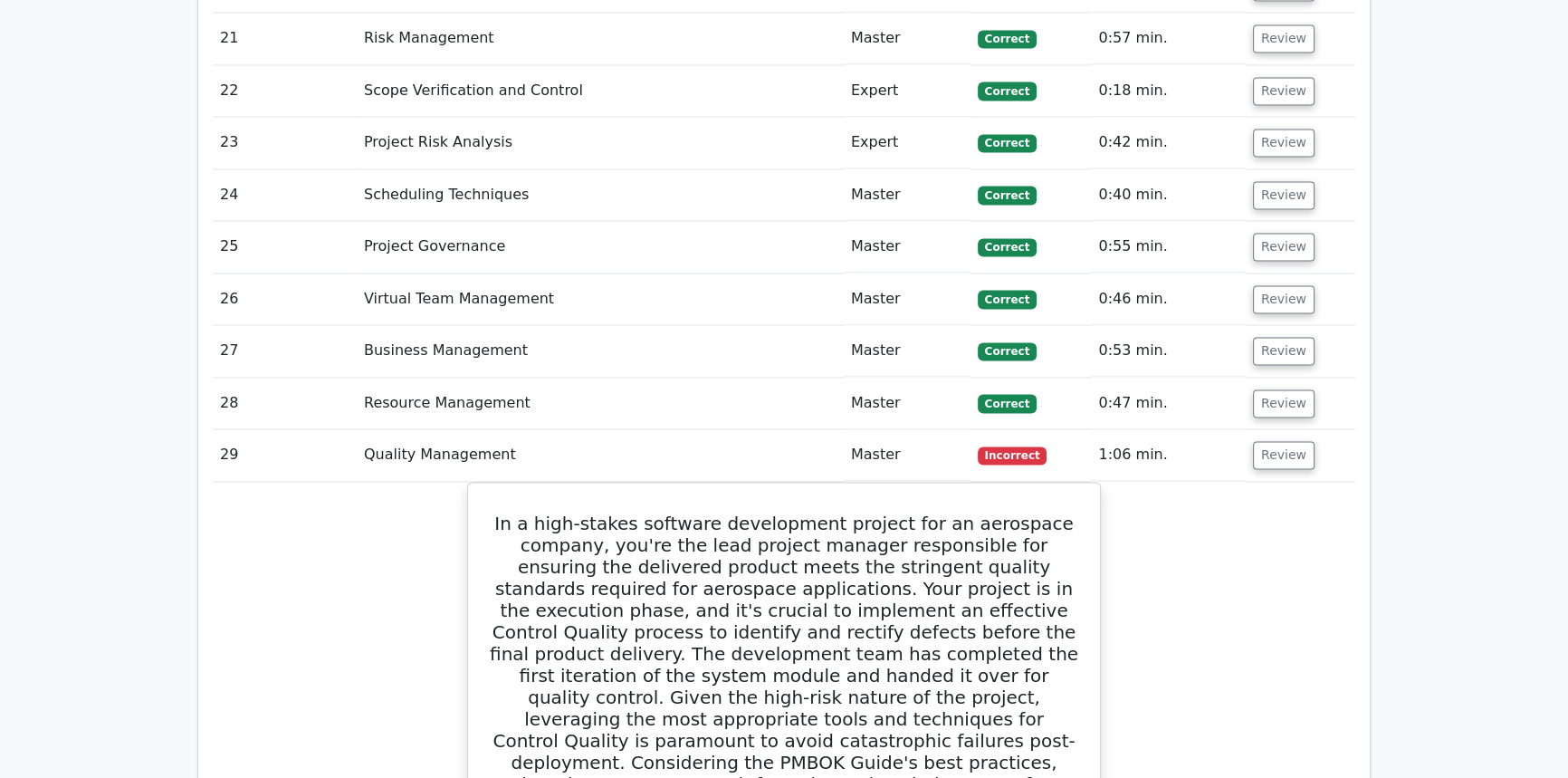
scroll to position [3720, 0]
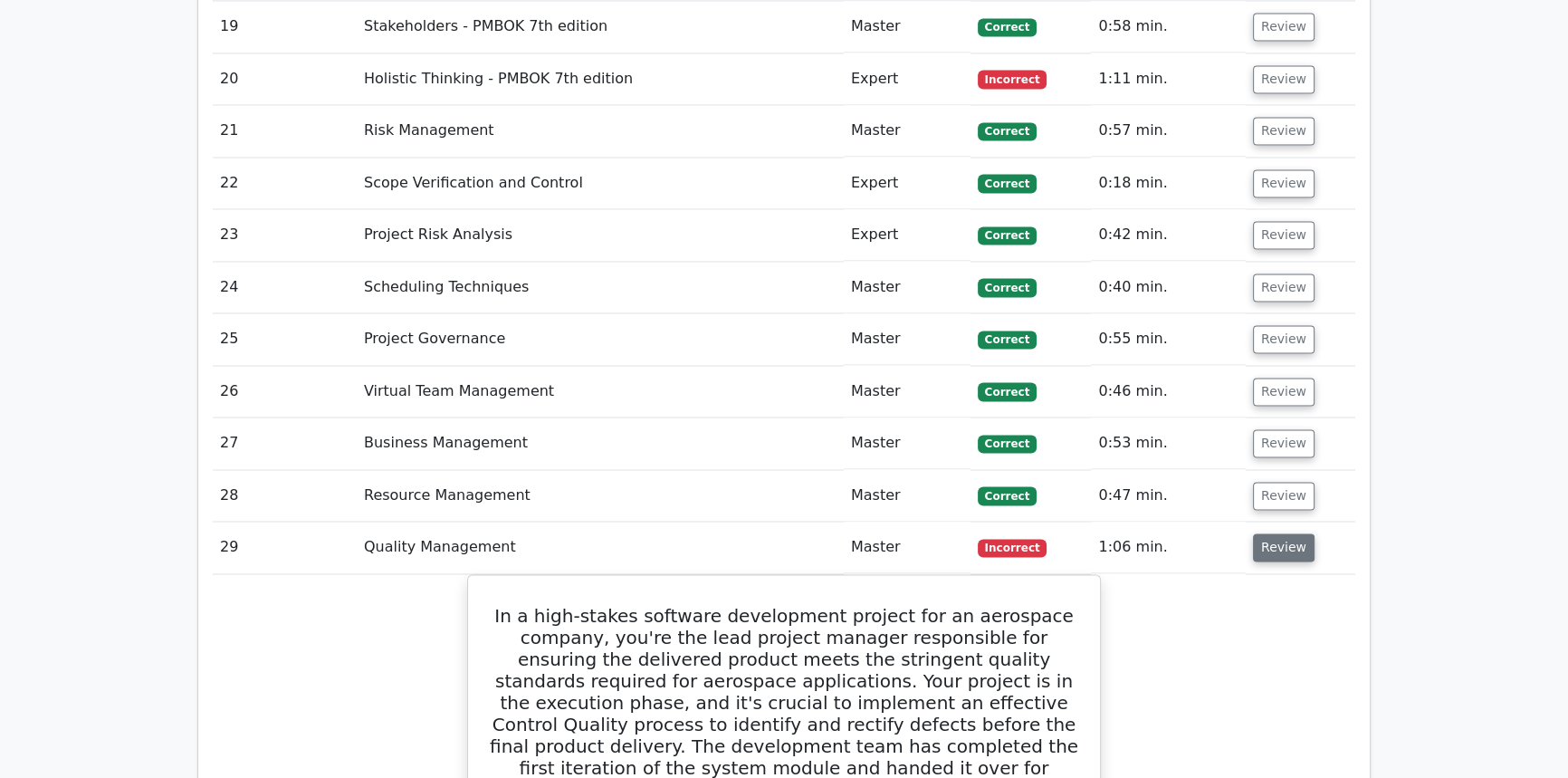
click at [1263, 533] on button "Review" at bounding box center [1284, 547] width 62 height 28
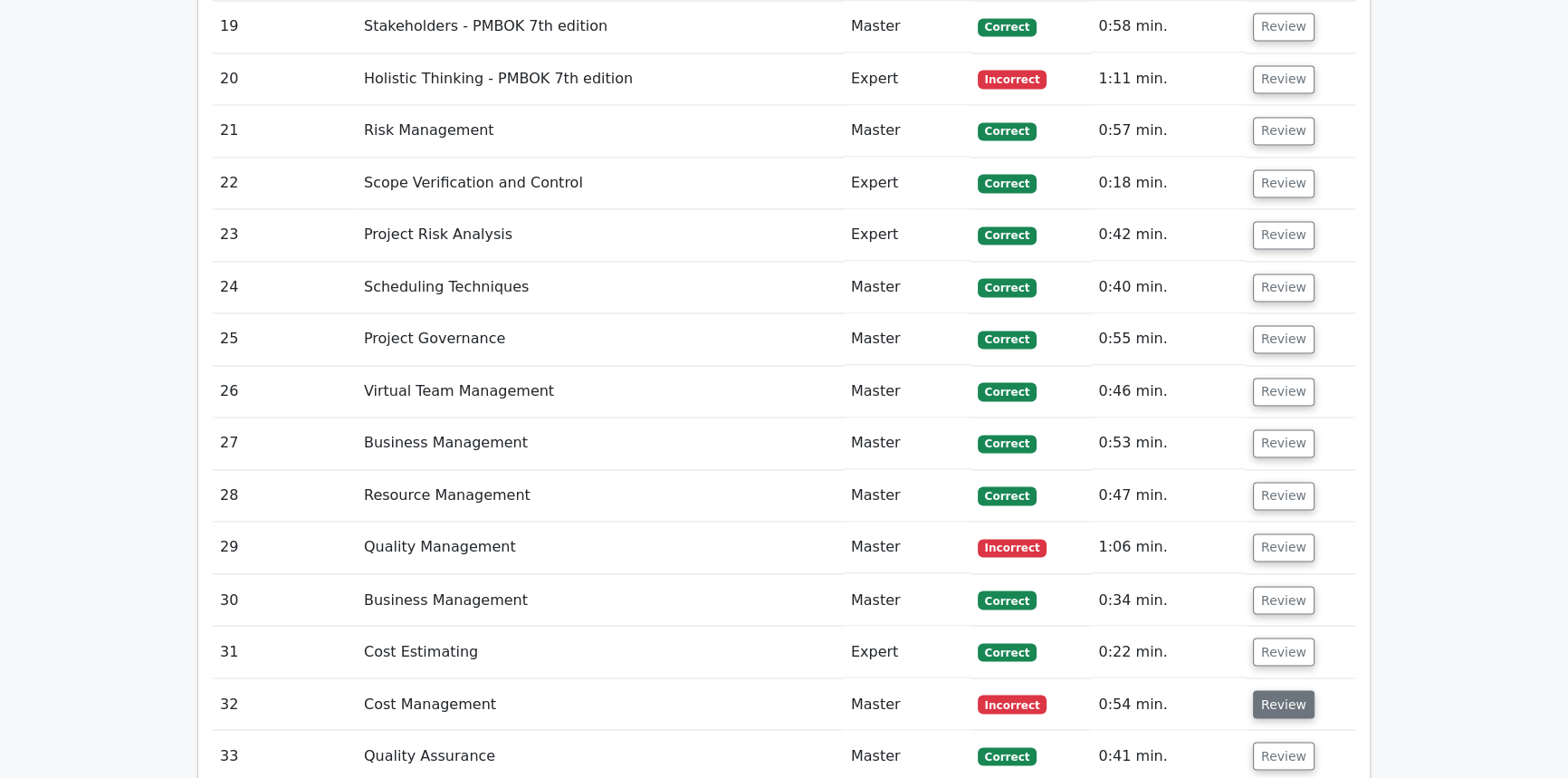
click at [1288, 689] on button "Review" at bounding box center [1284, 703] width 62 height 28
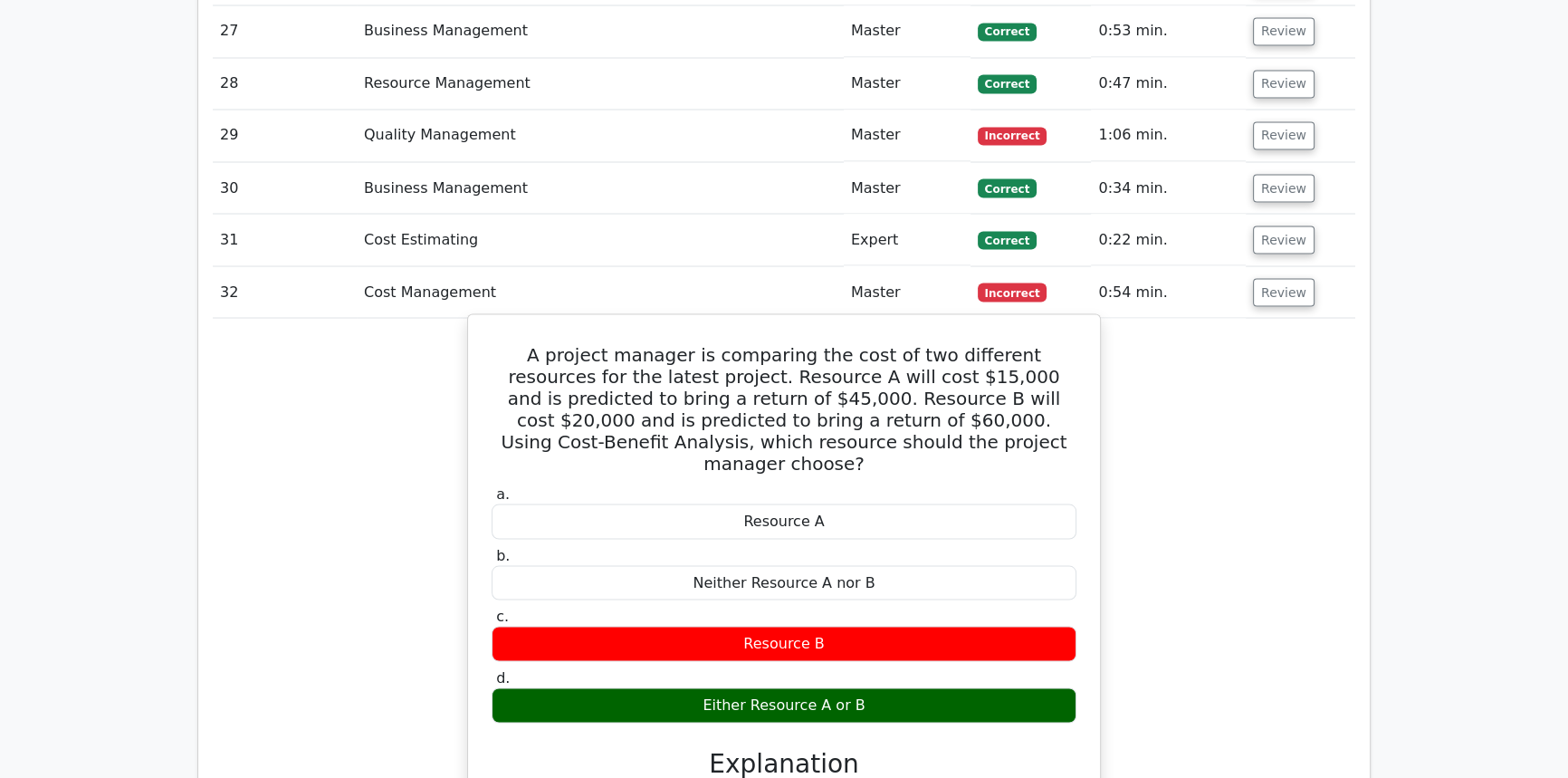
scroll to position [4214, 0]
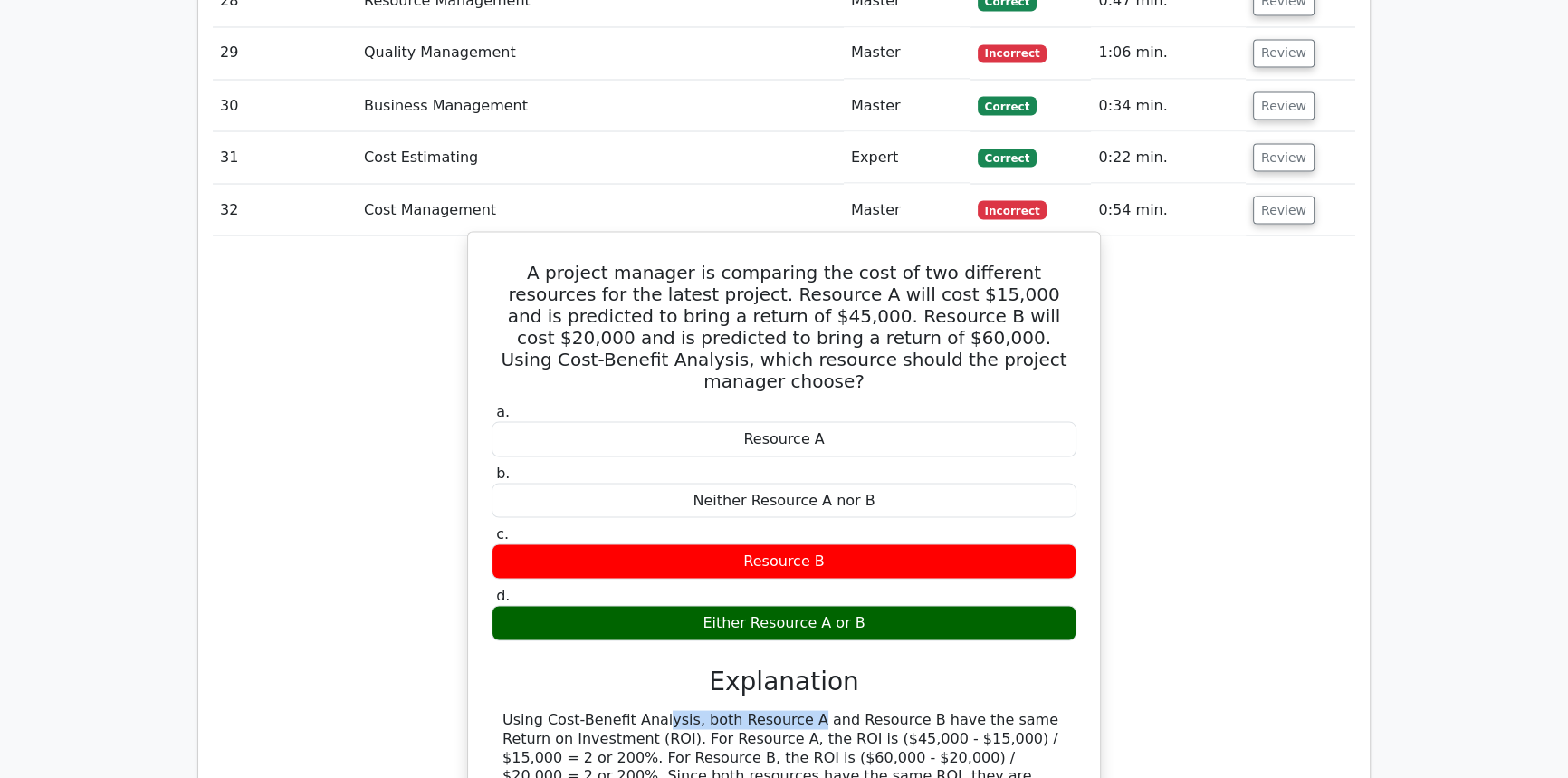
drag, startPoint x: 543, startPoint y: 621, endPoint x: 673, endPoint y: 628, distance: 130.2
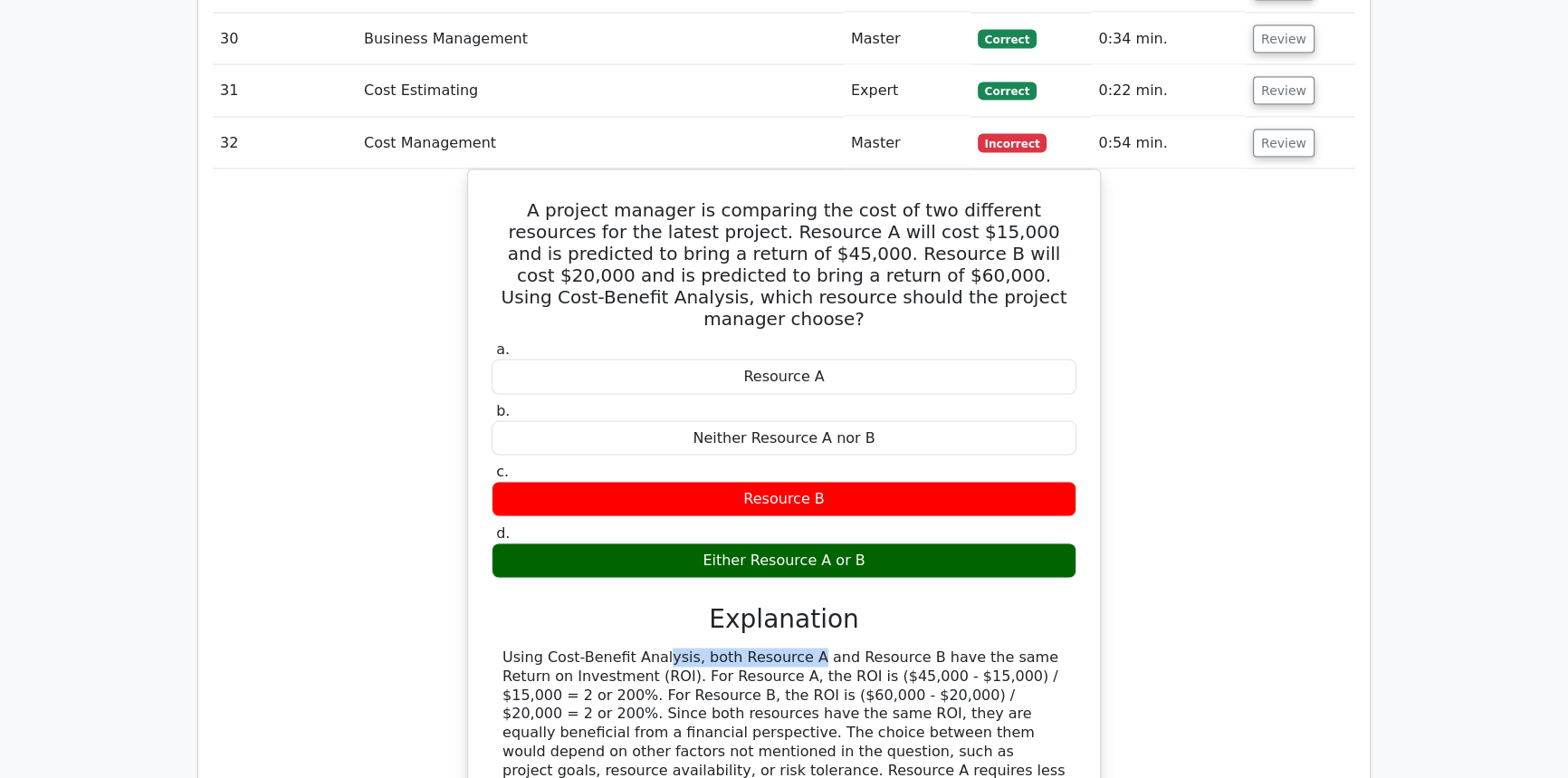
scroll to position [4379, 0]
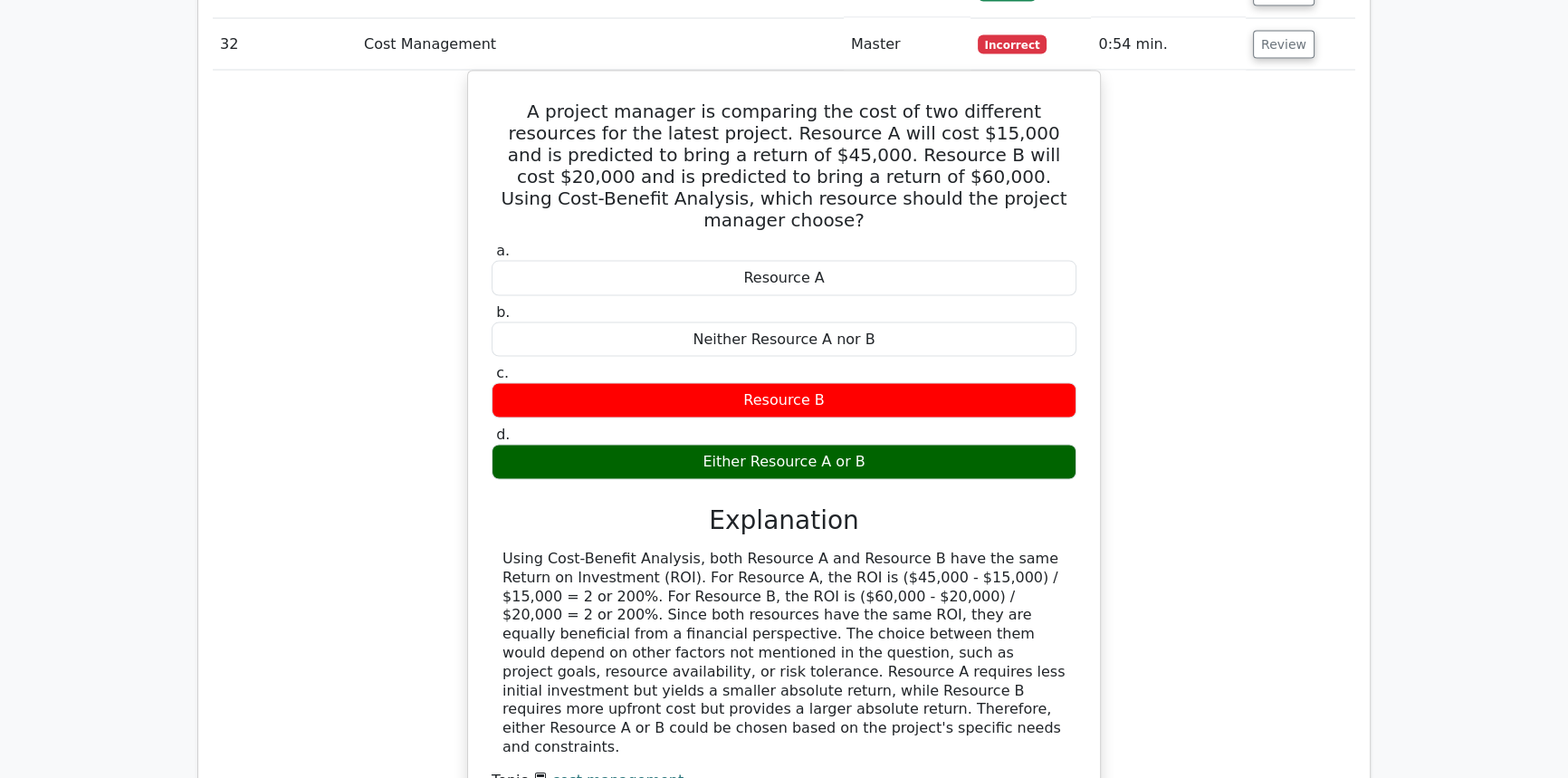
click at [1257, 553] on div "A project manager is comparing the cost of two different resources for the late…" at bounding box center [783, 471] width 1142 height 801
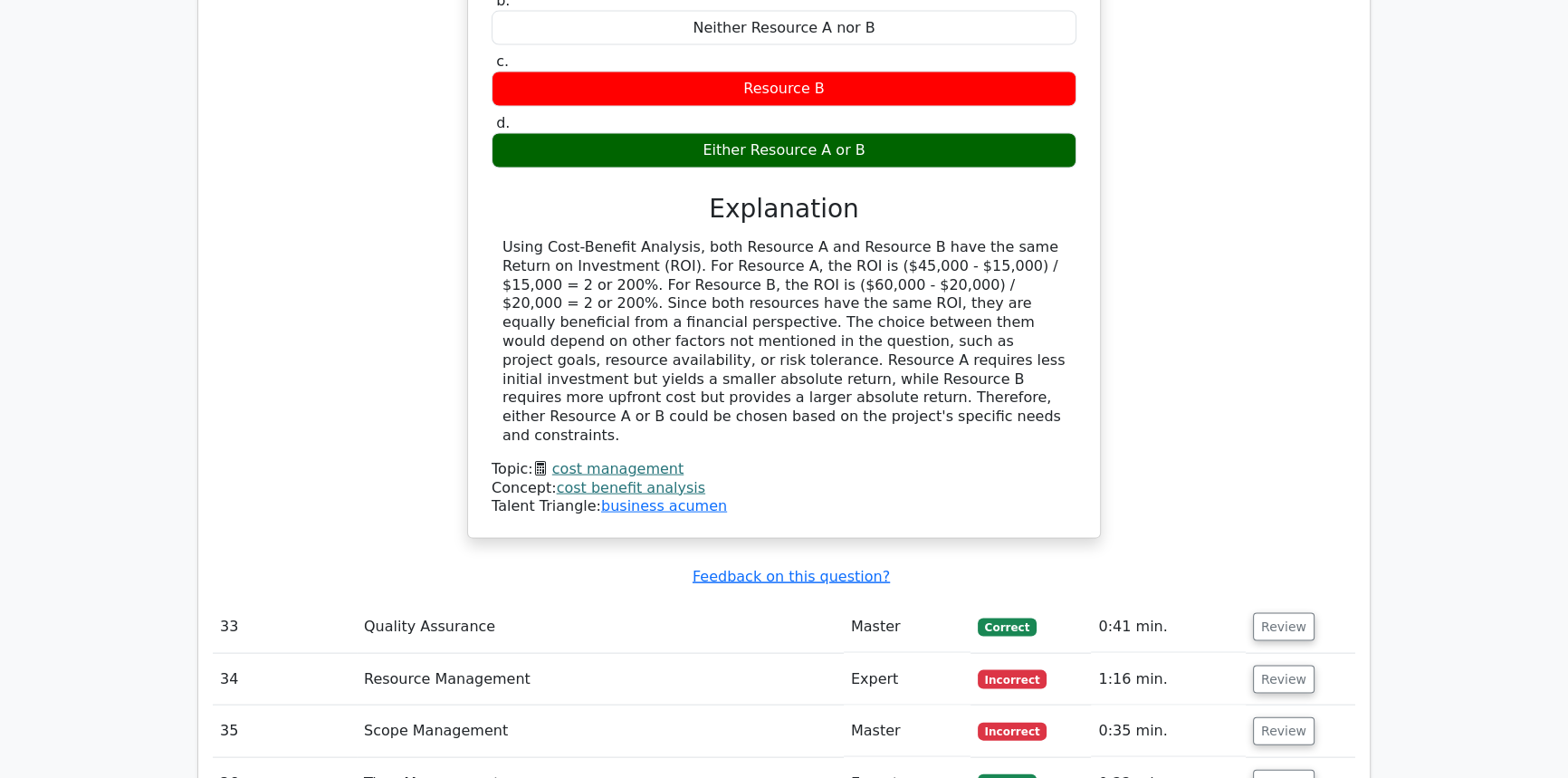
scroll to position [4708, 0]
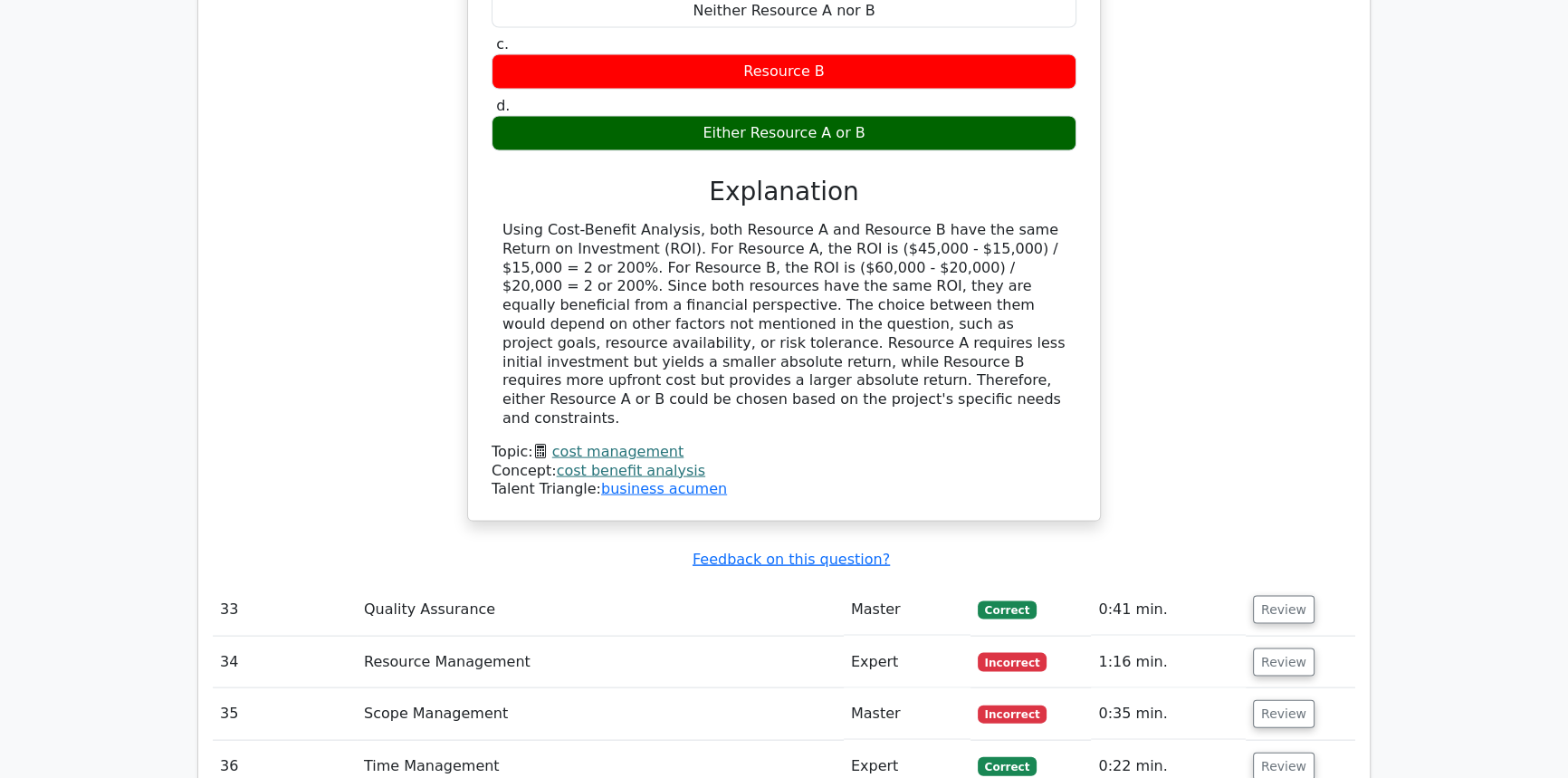
click at [1234, 235] on div "A project manager is comparing the cost of two different resources for the late…" at bounding box center [783, 142] width 1142 height 801
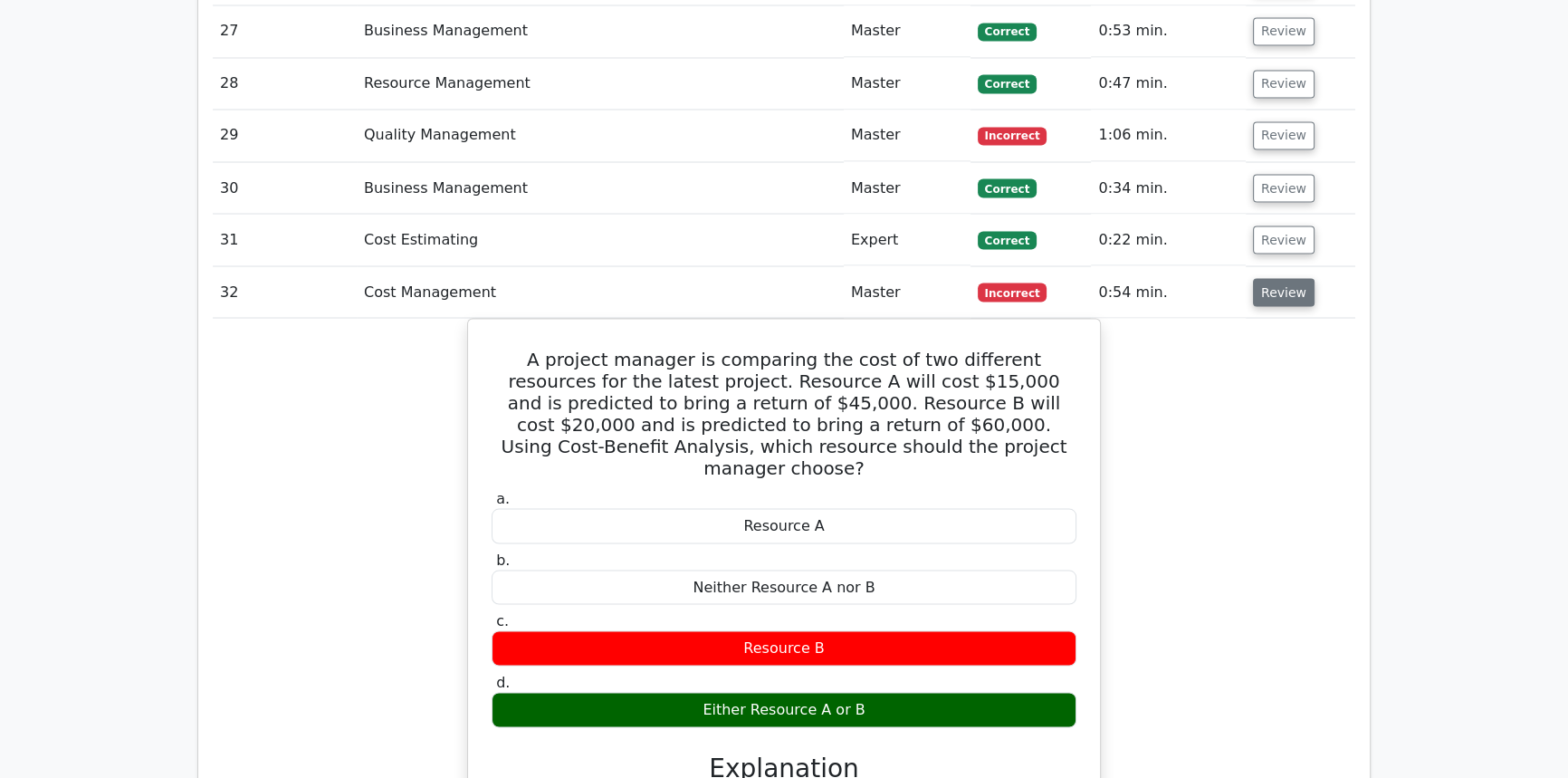
click at [1277, 278] on button "Review" at bounding box center [1284, 292] width 62 height 28
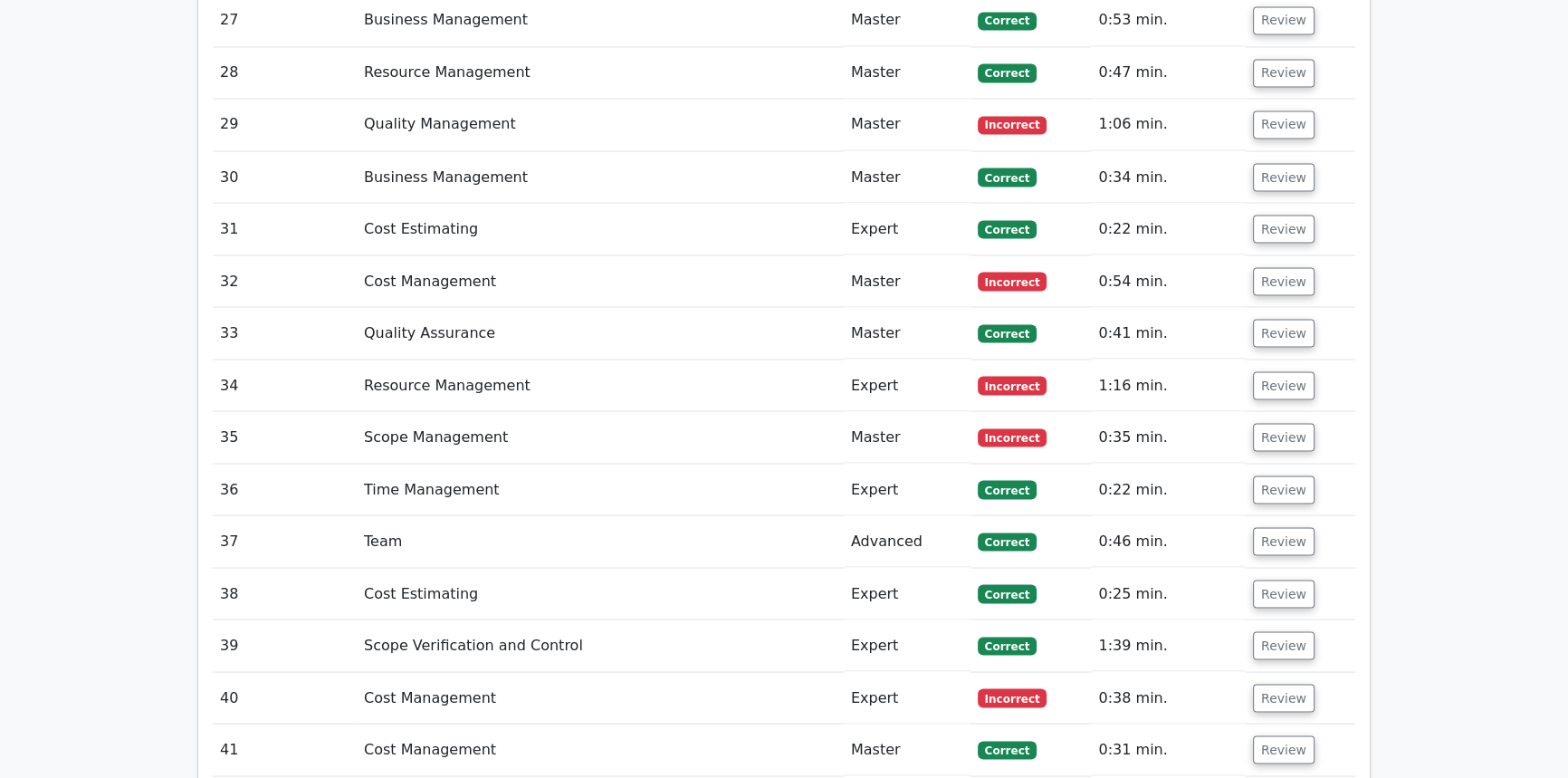
scroll to position [4214, 0]
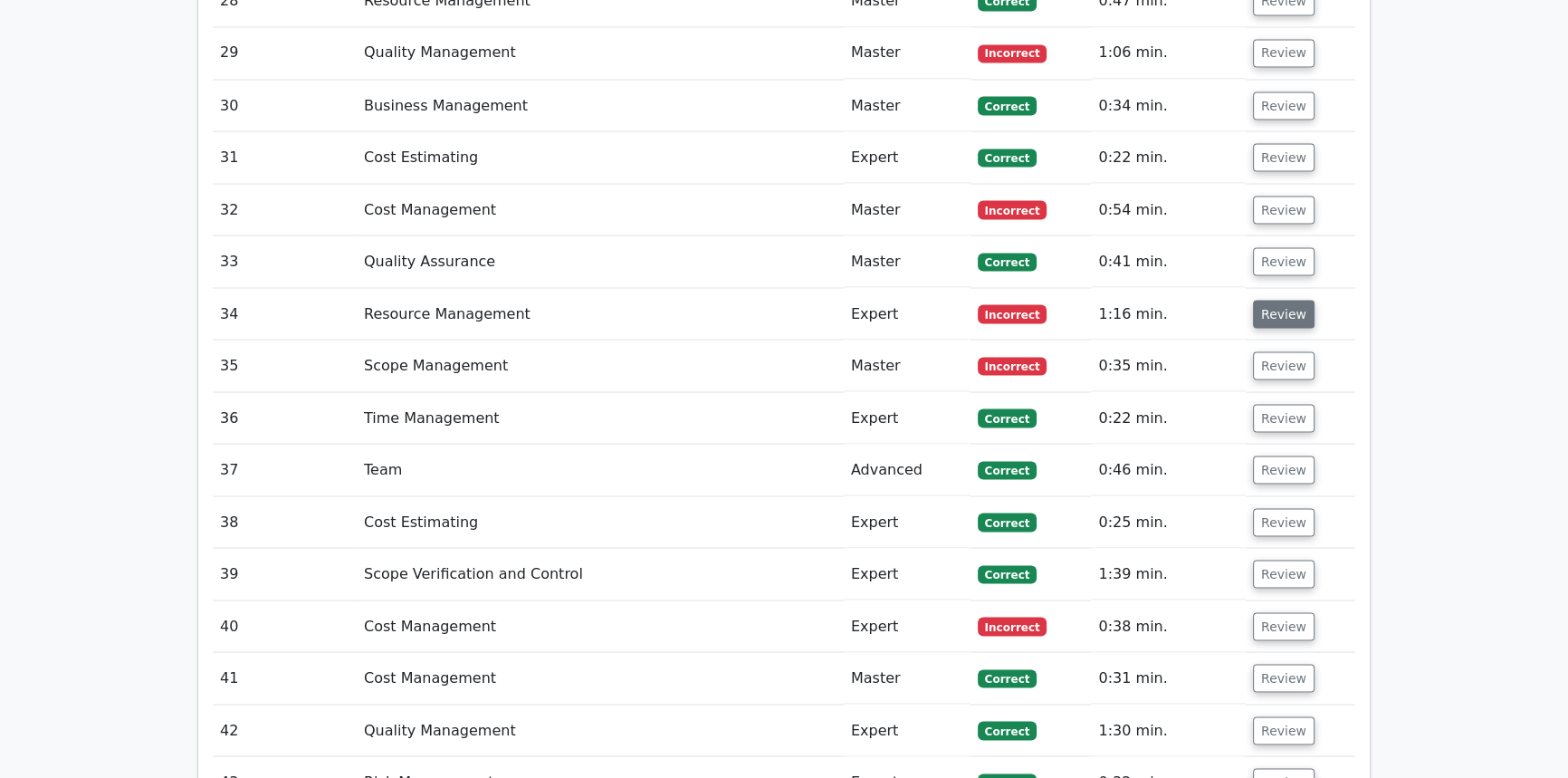
click at [1284, 299] on button "Review" at bounding box center [1284, 313] width 62 height 28
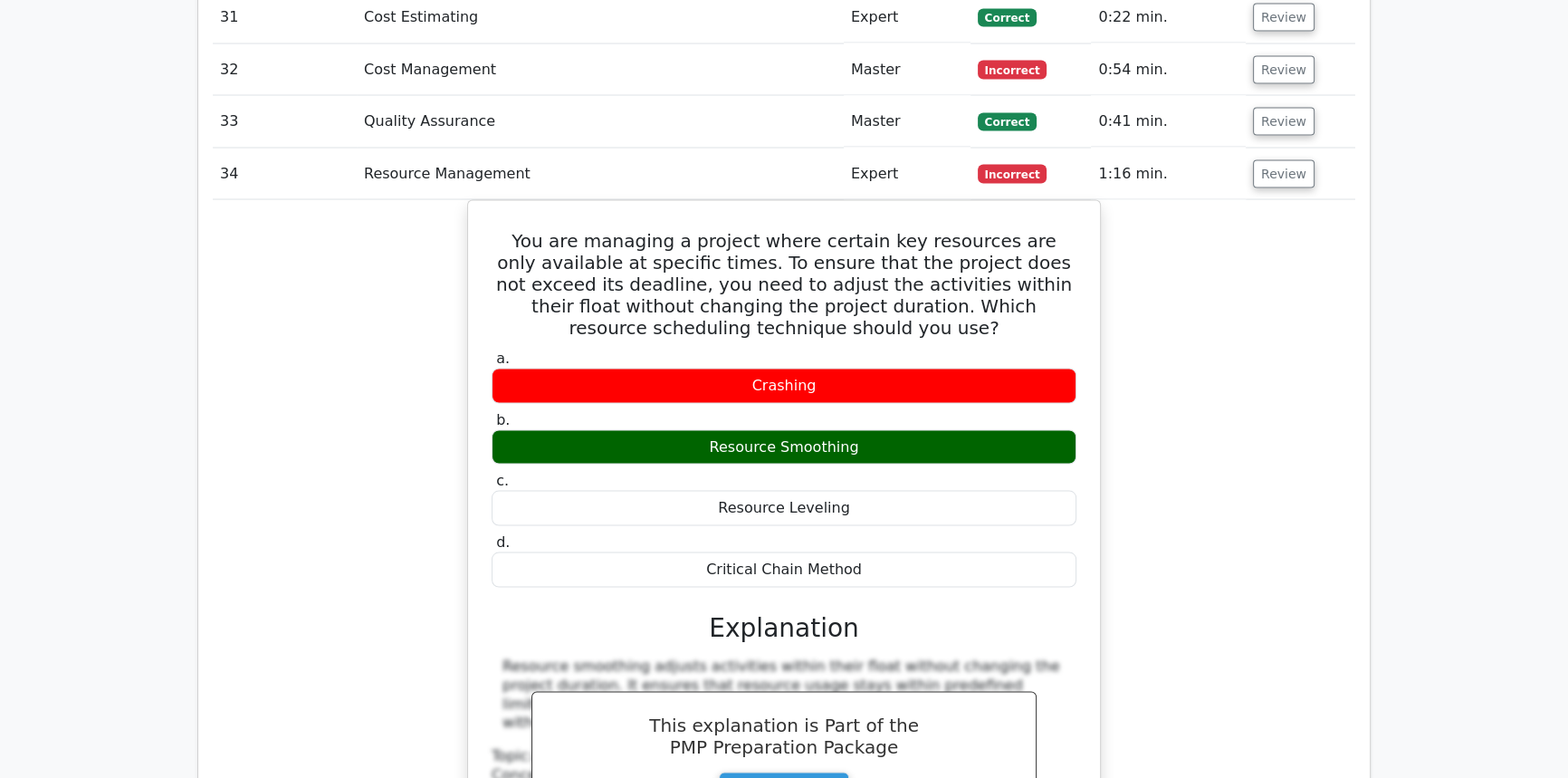
scroll to position [4379, 0]
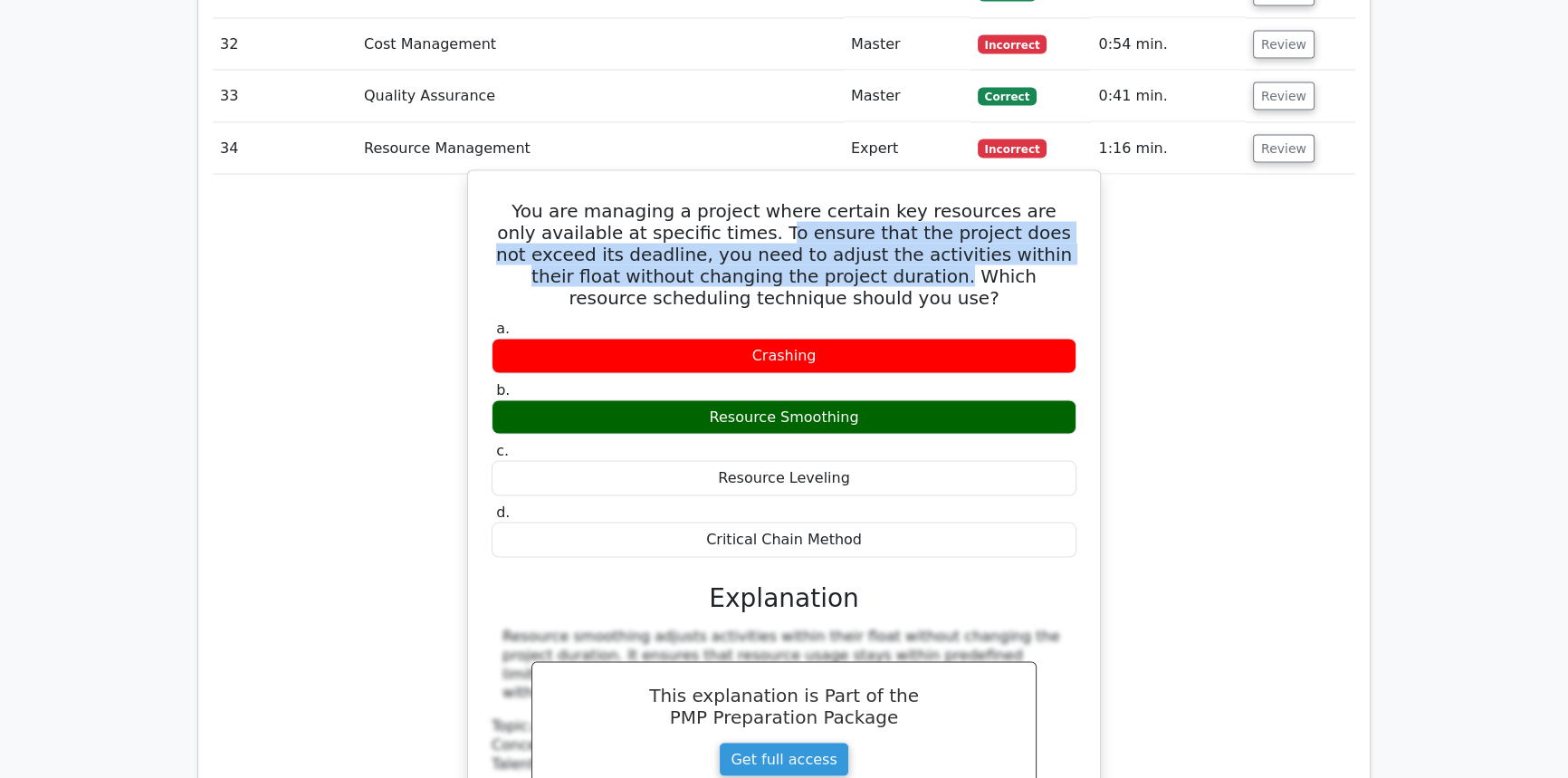
drag, startPoint x: 724, startPoint y: 160, endPoint x: 770, endPoint y: 236, distance: 88.8
click at [756, 218] on h5 "You are managing a project where certain key resources are only available at sp…" at bounding box center [784, 254] width 588 height 109
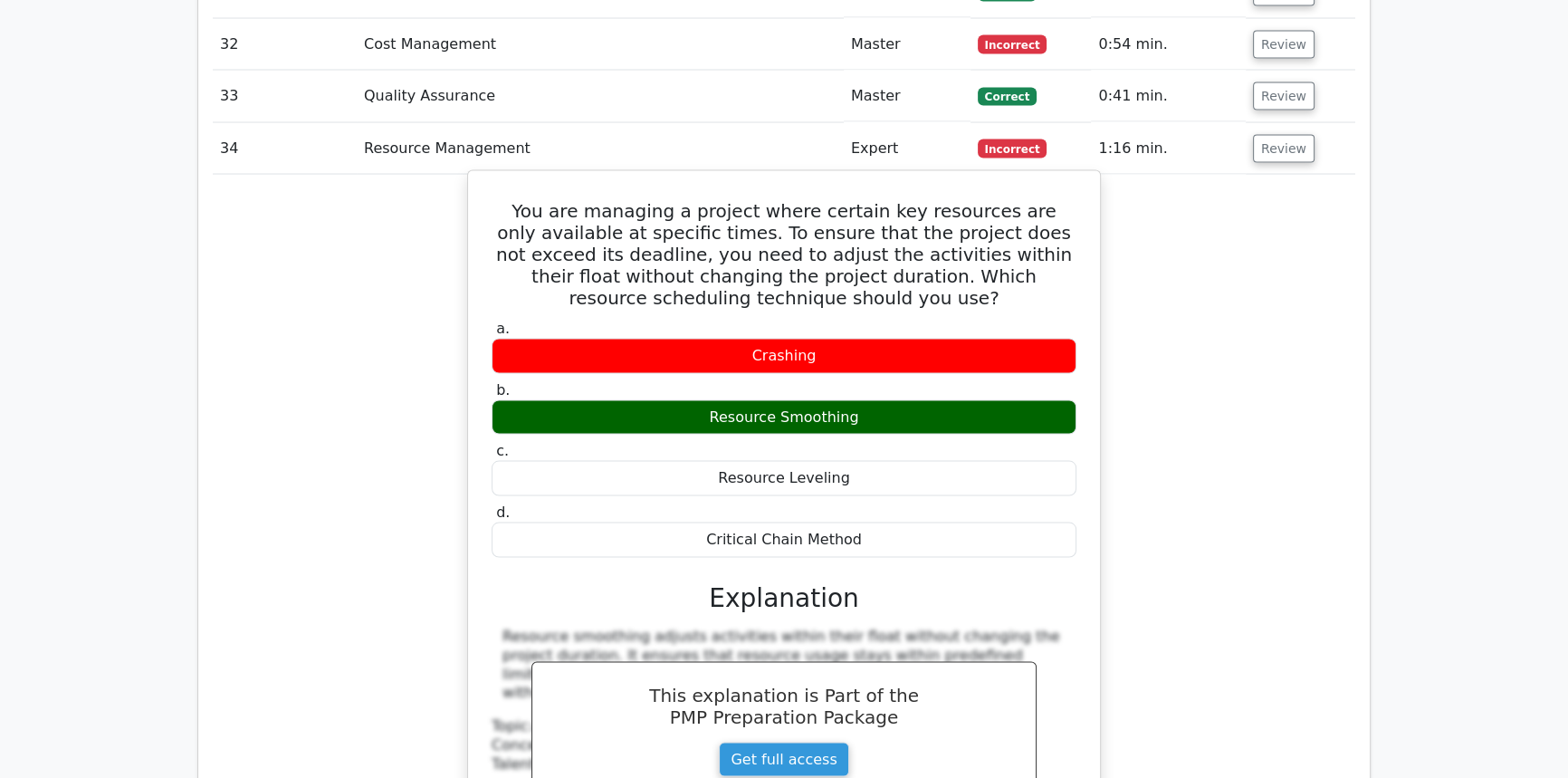
click at [868, 400] on div "Resource Smoothing" at bounding box center [784, 417] width 585 height 35
drag, startPoint x: 863, startPoint y: 469, endPoint x: 521, endPoint y: 147, distance: 469.7
click at [521, 179] on div "You are managing a project where certain key resources are only available at sp…" at bounding box center [783, 537] width 617 height 717
copy div "You are managing a project where certain key resources are only available at sp…"
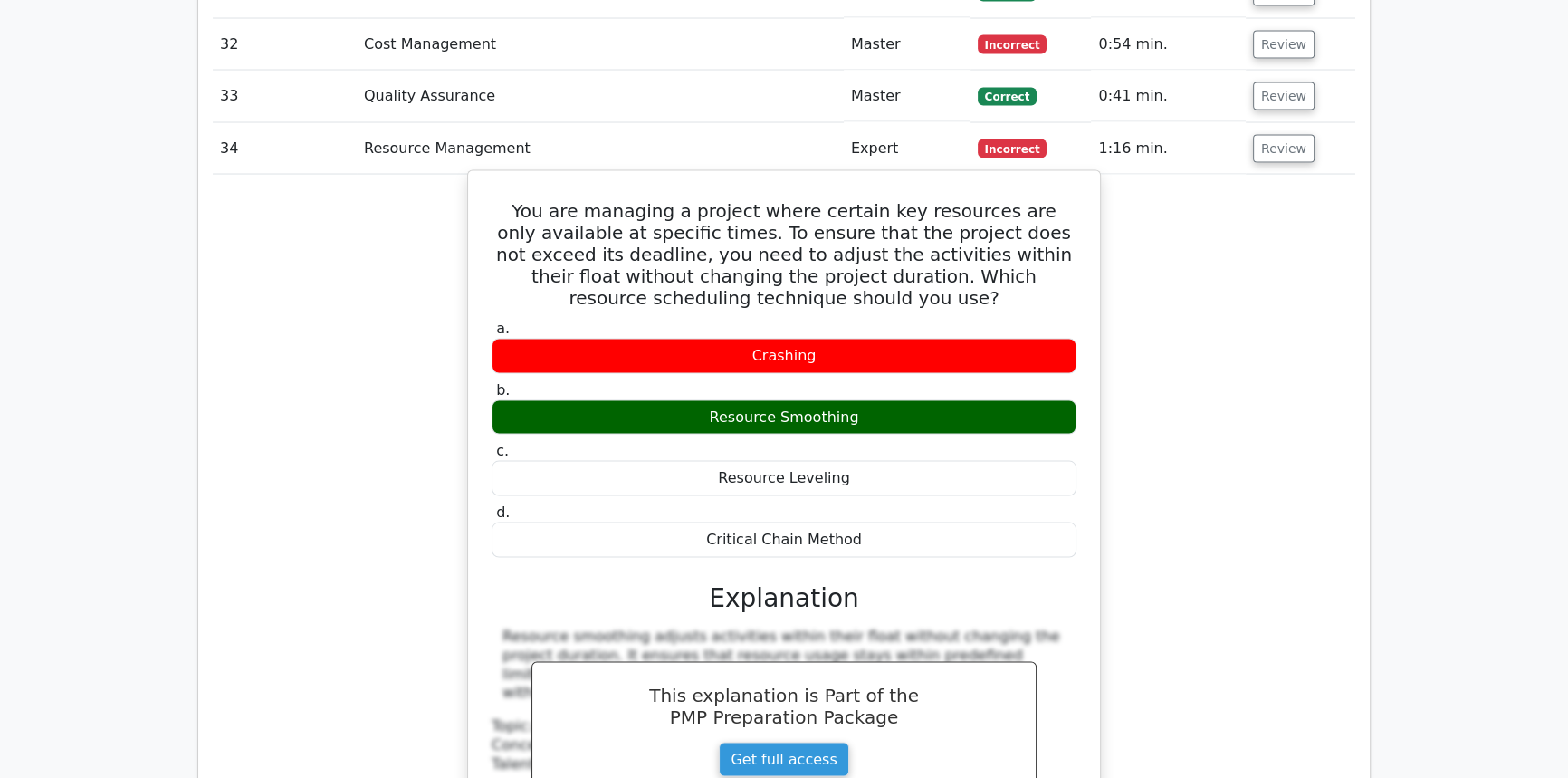
click at [582, 200] on h5 "You are managing a project where certain key resources are only available at sp…" at bounding box center [784, 254] width 588 height 109
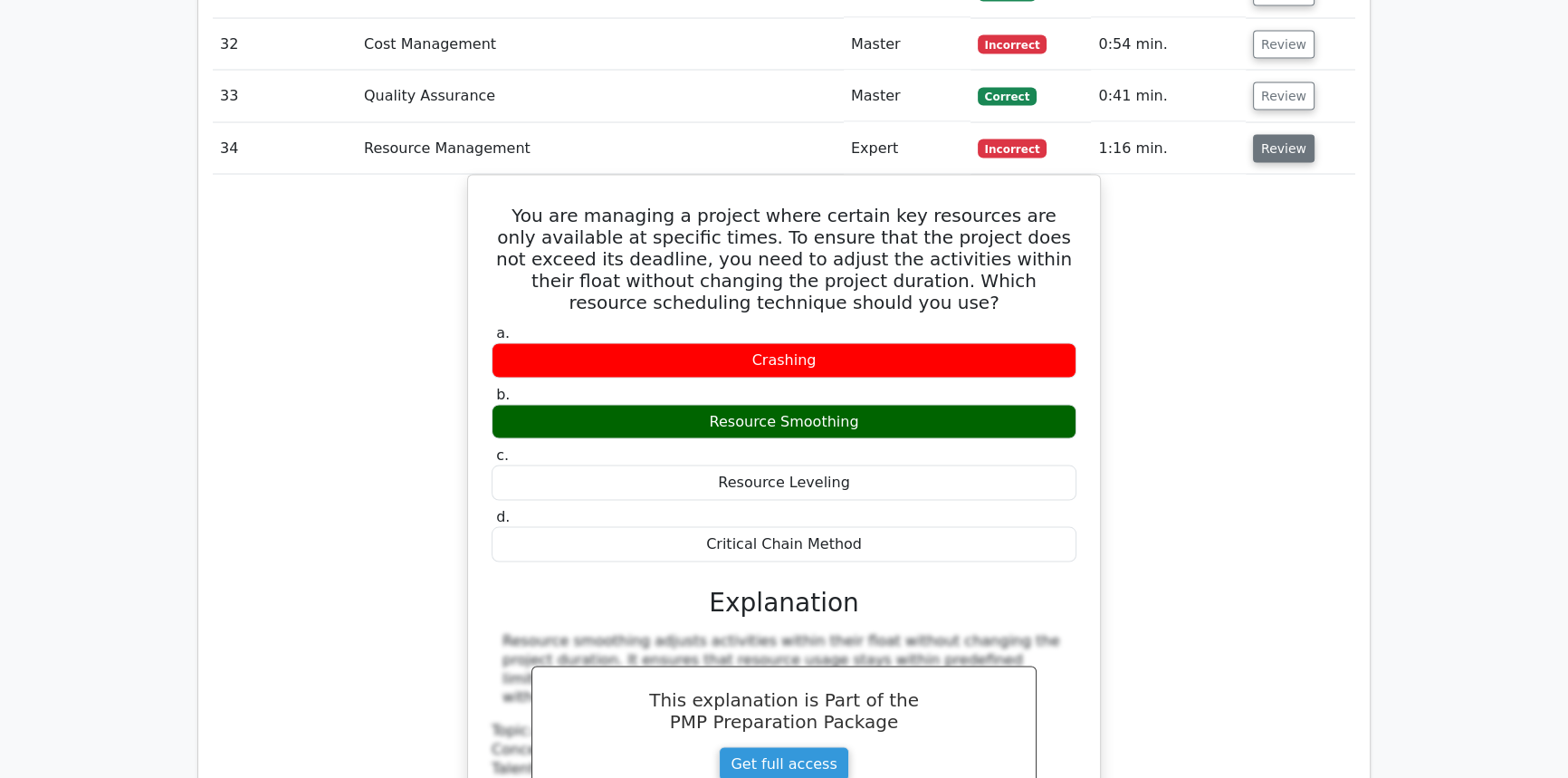
click at [1292, 135] on button "Review" at bounding box center [1284, 149] width 62 height 28
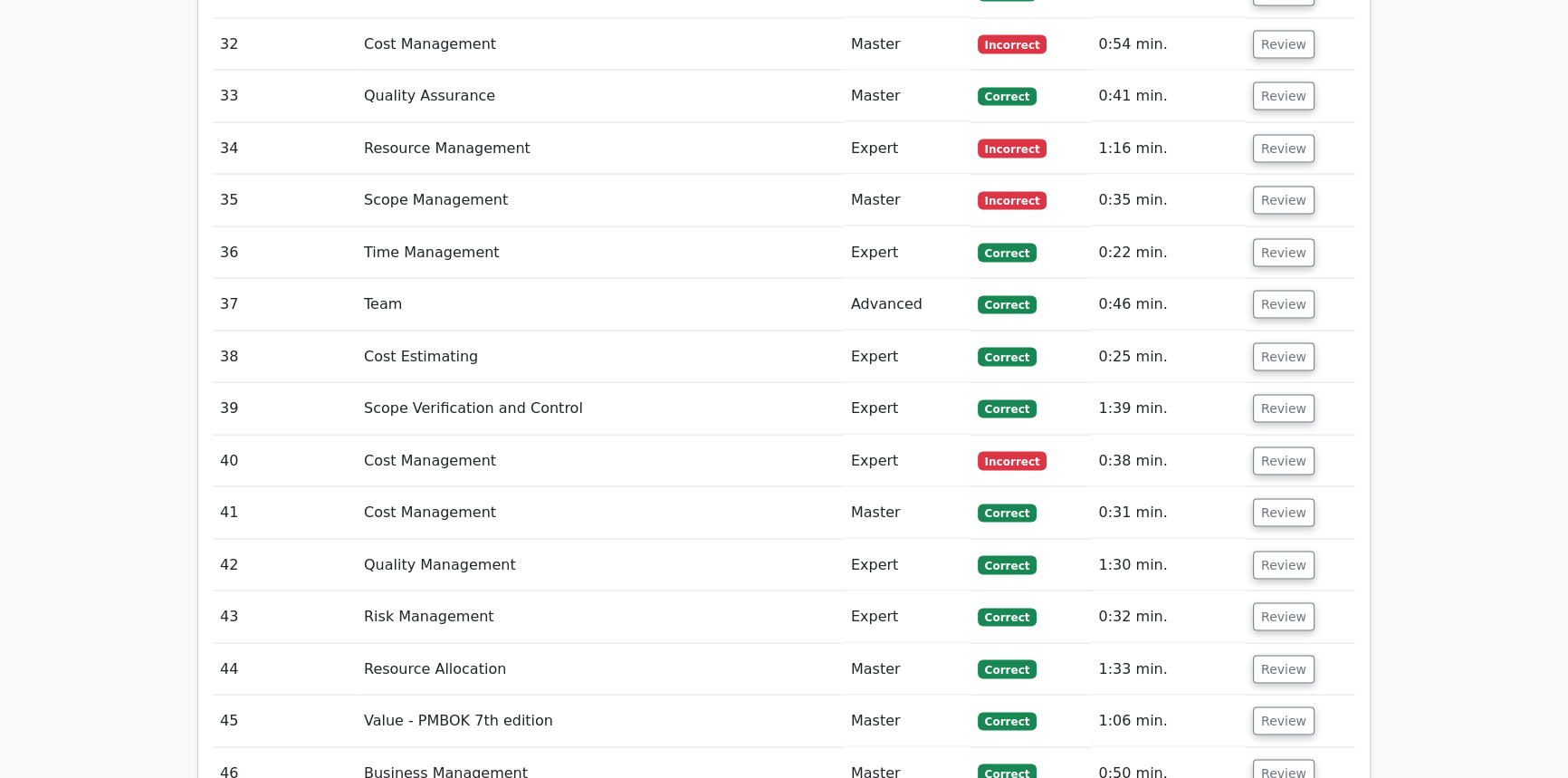
click at [1271, 175] on td "Review" at bounding box center [1301, 200] width 110 height 52
click at [1272, 187] on button "Review" at bounding box center [1284, 200] width 62 height 28
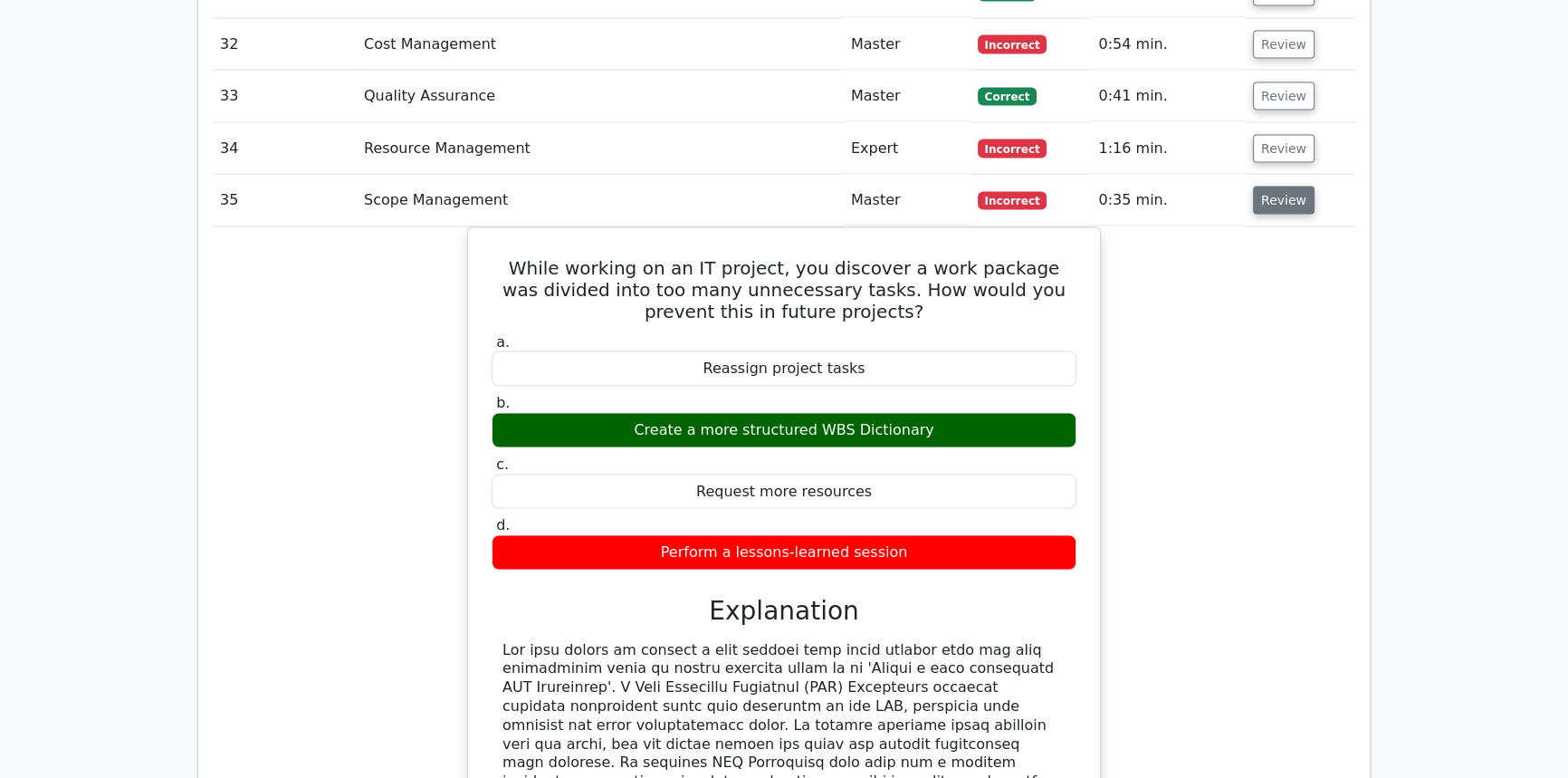
click at [1271, 187] on button "Review" at bounding box center [1284, 200] width 62 height 28
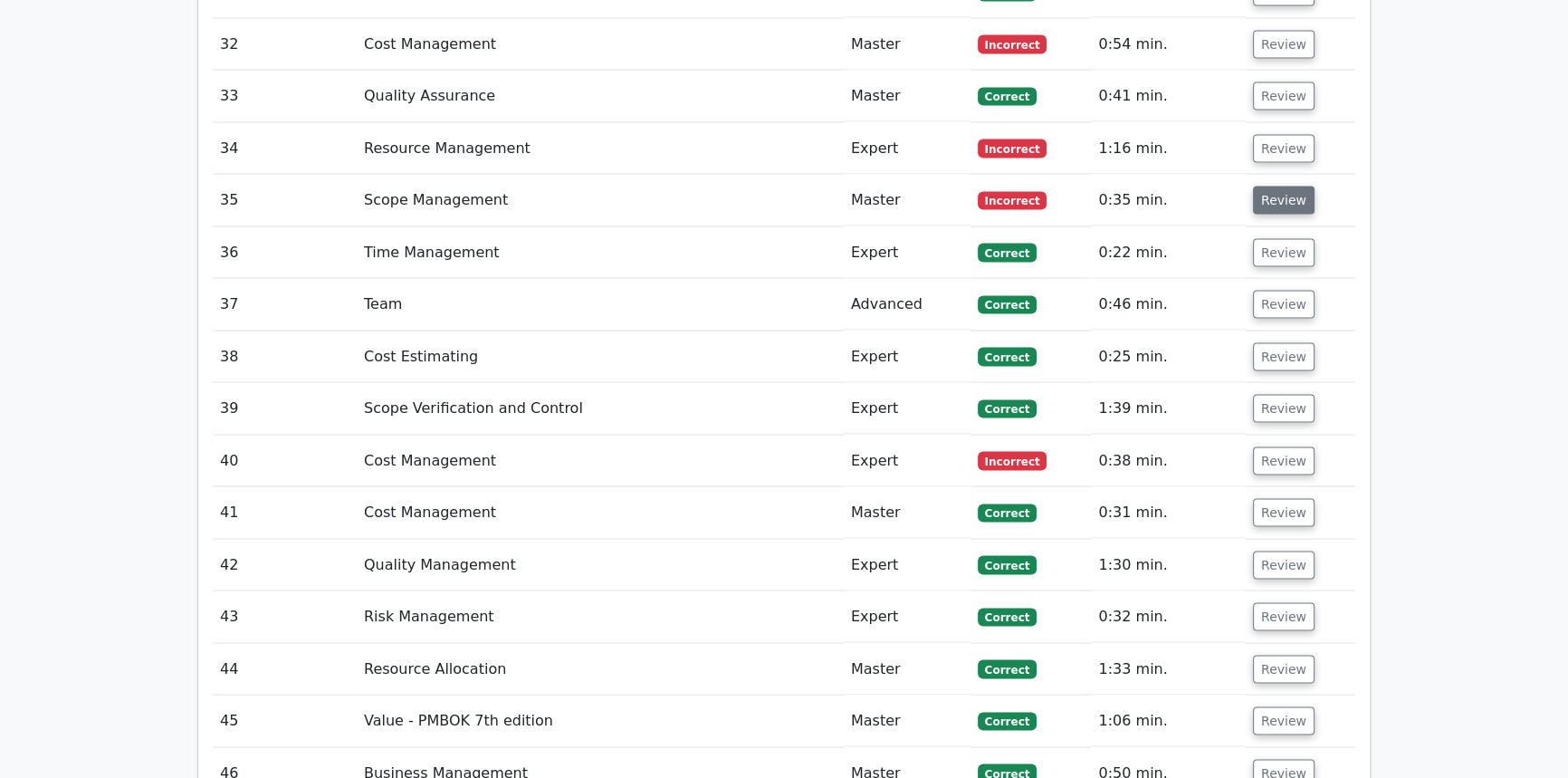
click at [1271, 187] on button "Review" at bounding box center [1284, 200] width 62 height 28
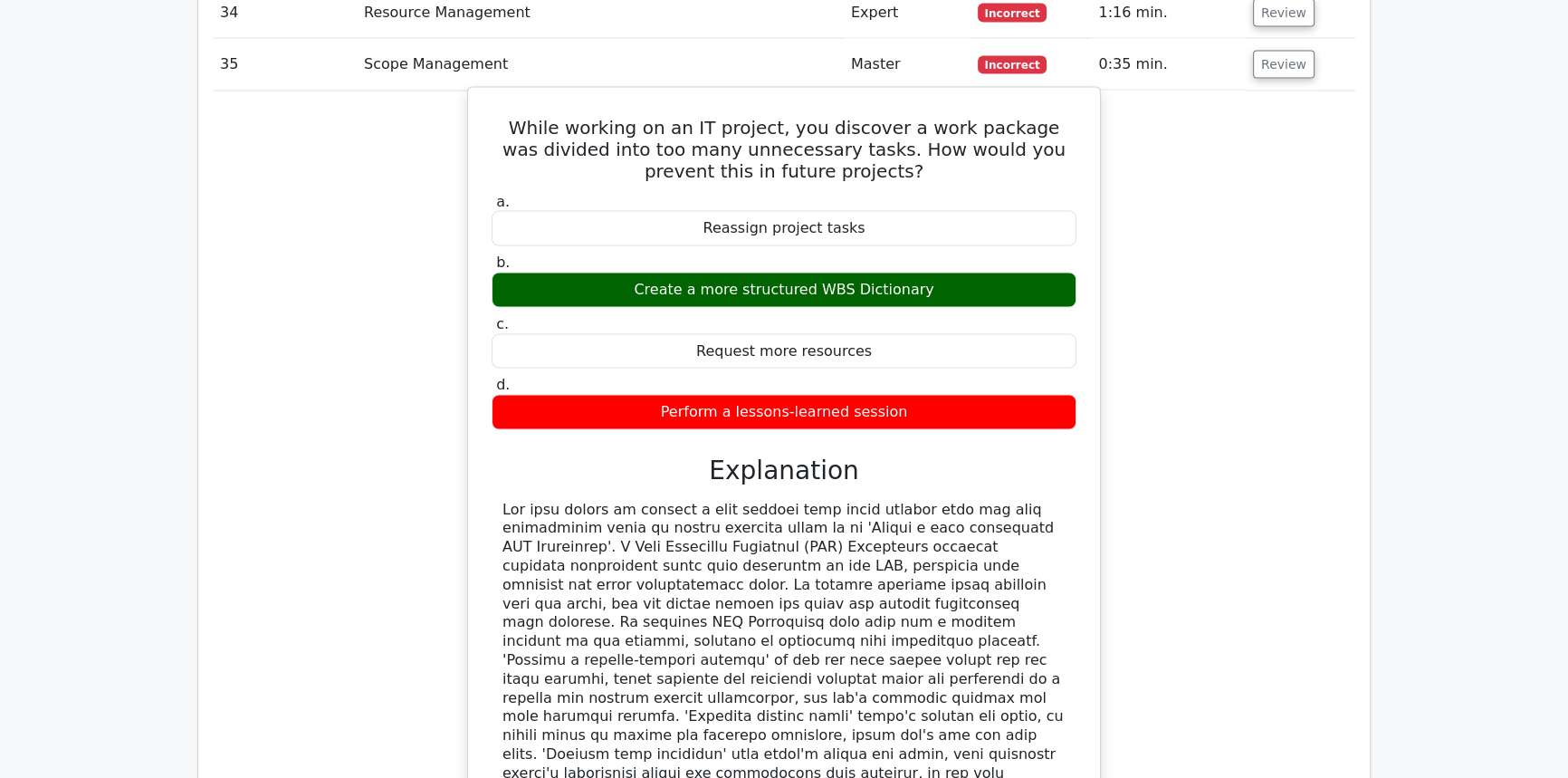
scroll to position [4543, 0]
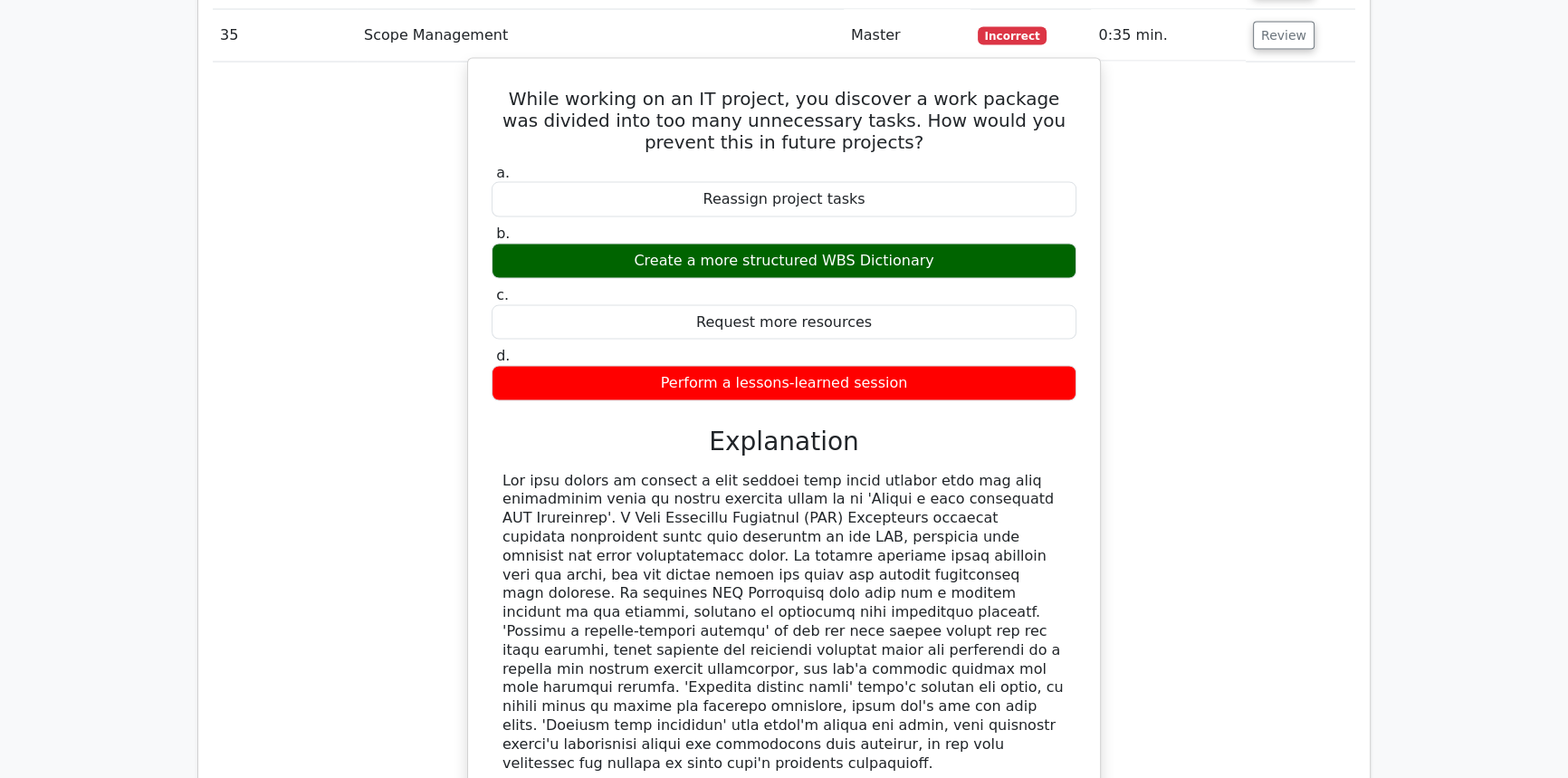
click at [960, 489] on div at bounding box center [784, 622] width 563 height 301
drag, startPoint x: 787, startPoint y: 501, endPoint x: 877, endPoint y: 492, distance: 90.4
click at [841, 495] on div at bounding box center [784, 622] width 563 height 301
click at [882, 492] on div at bounding box center [784, 622] width 563 height 301
click at [922, 494] on div at bounding box center [784, 622] width 563 height 301
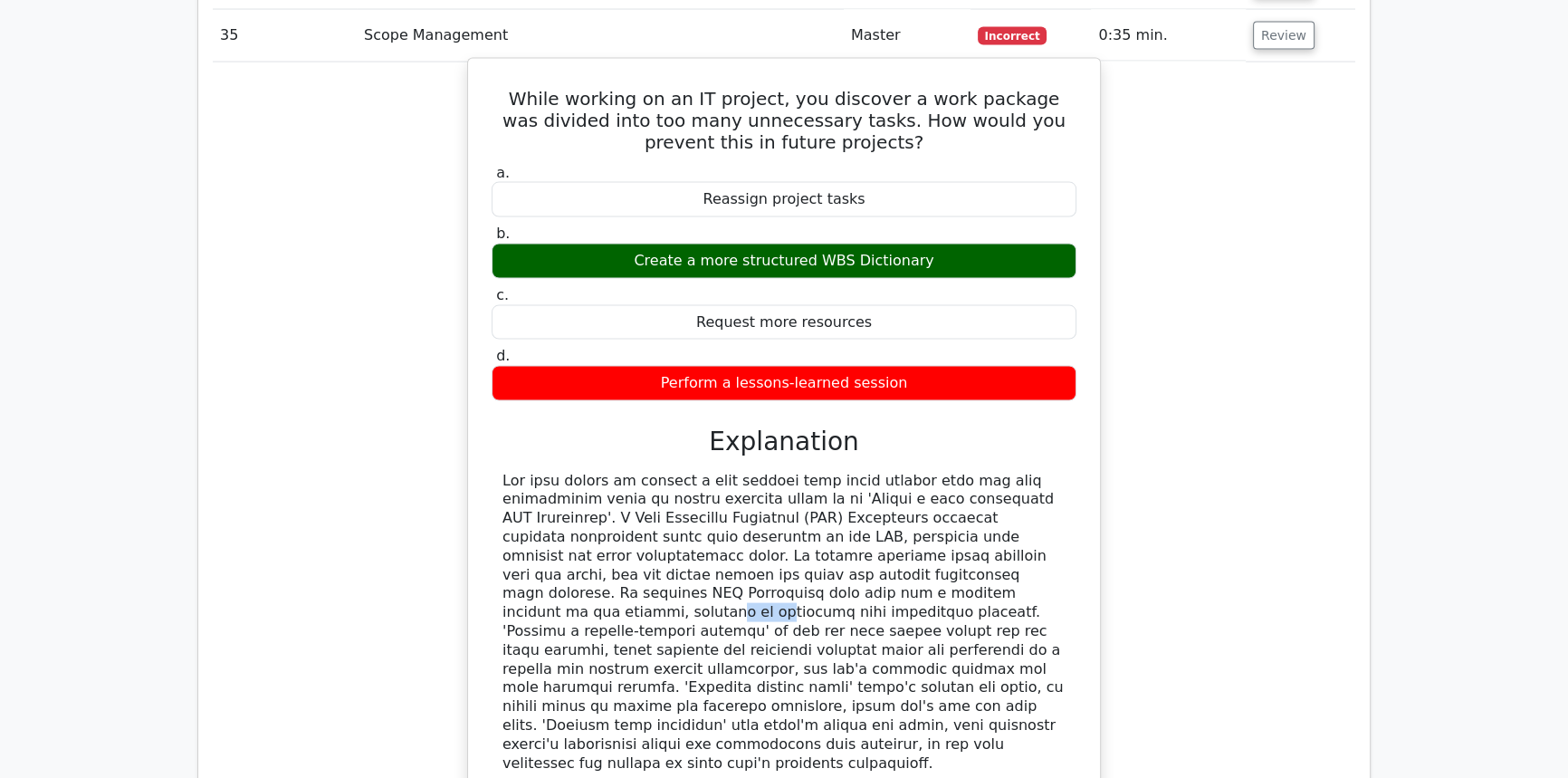
drag, startPoint x: 658, startPoint y: 525, endPoint x: 703, endPoint y: 524, distance: 45.0
click at [703, 524] on div at bounding box center [784, 622] width 563 height 301
drag, startPoint x: 796, startPoint y: 504, endPoint x: 728, endPoint y: 512, distance: 68.5
click at [728, 512] on div at bounding box center [784, 622] width 563 height 301
click at [757, 510] on div at bounding box center [784, 622] width 563 height 301
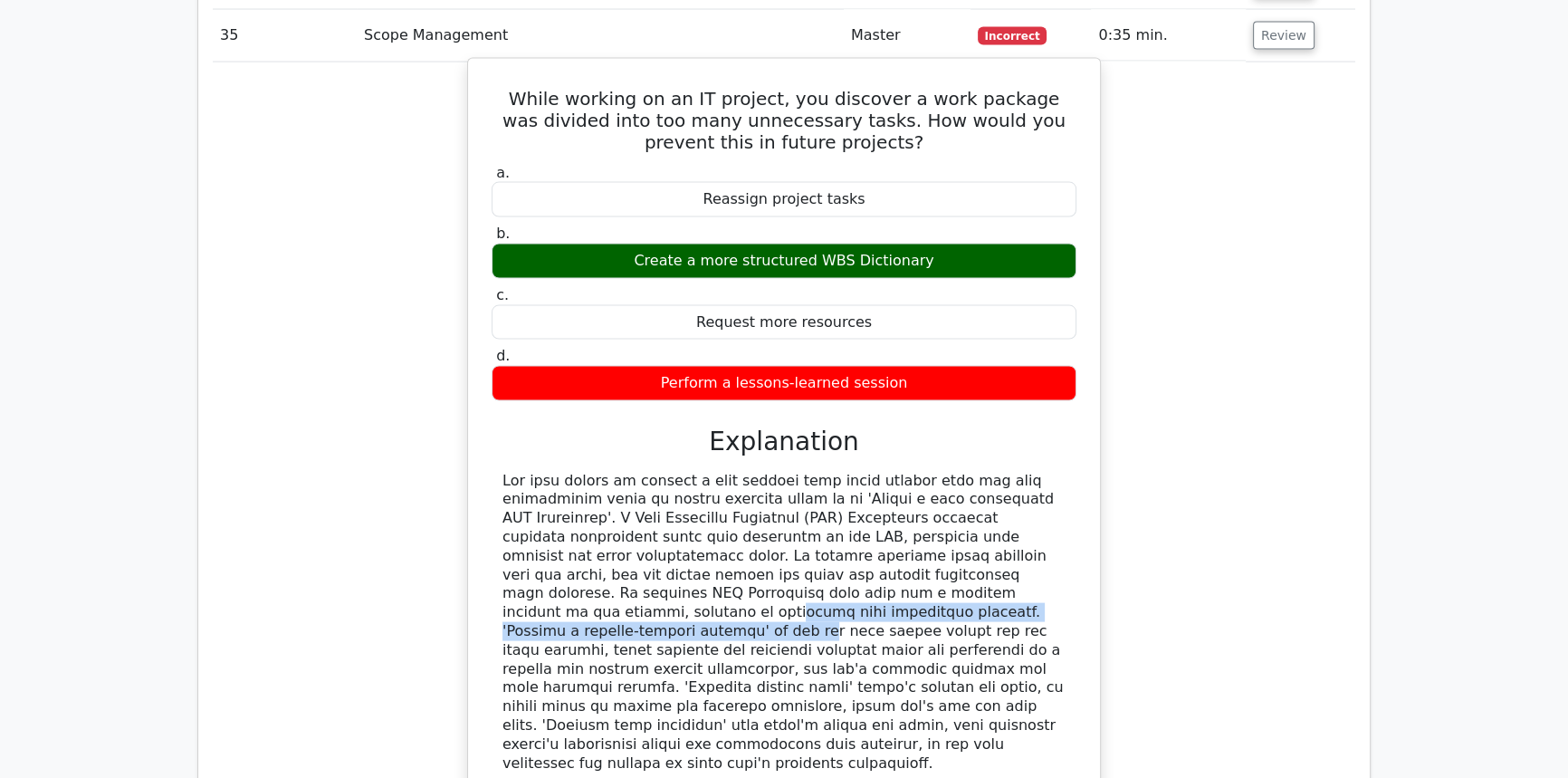
drag, startPoint x: 710, startPoint y: 516, endPoint x: 679, endPoint y: 542, distance: 40.5
click at [679, 542] on div at bounding box center [784, 622] width 563 height 301
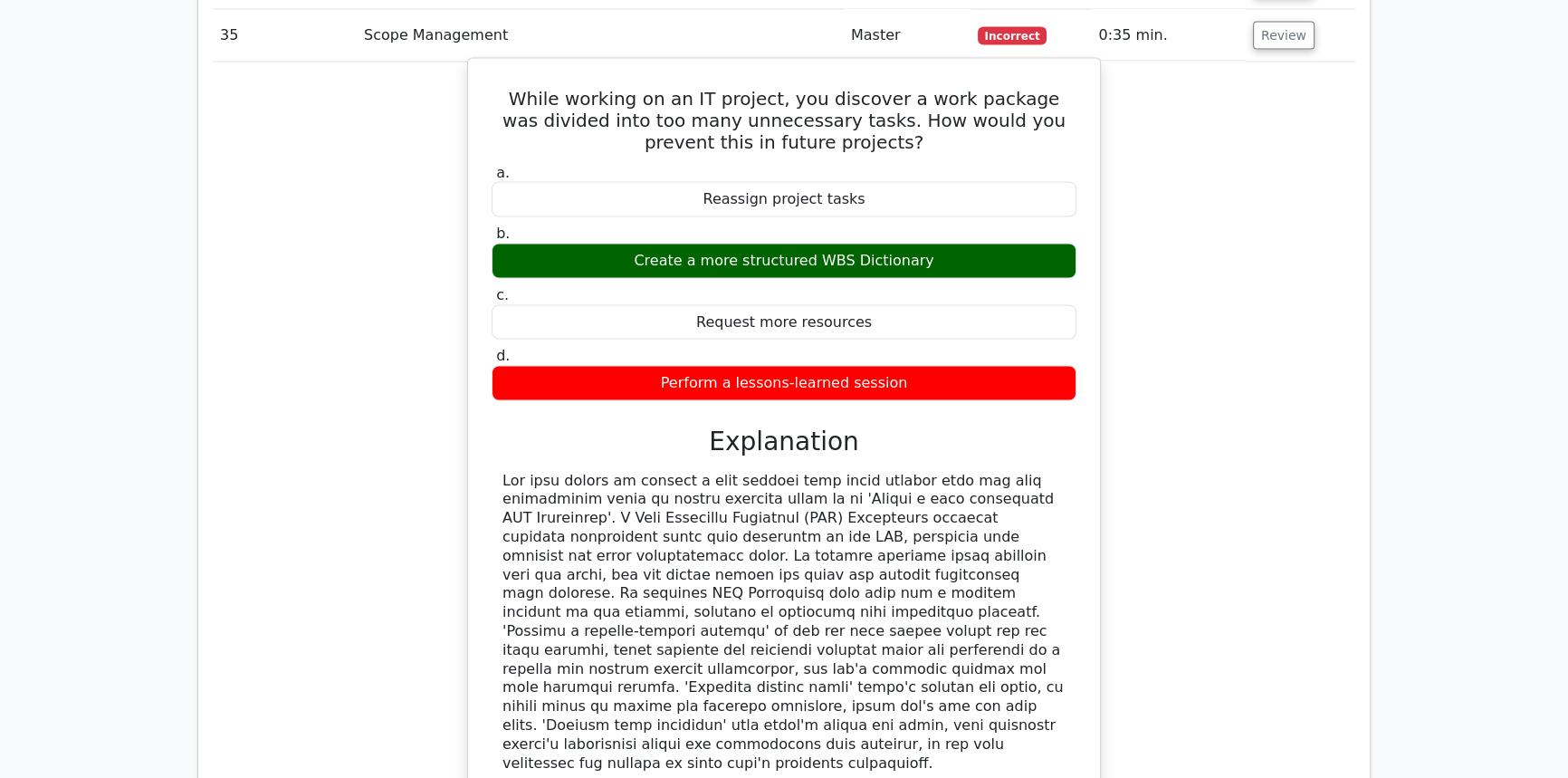
click at [772, 544] on div at bounding box center [784, 622] width 563 height 301
click at [1022, 580] on div at bounding box center [784, 622] width 563 height 301
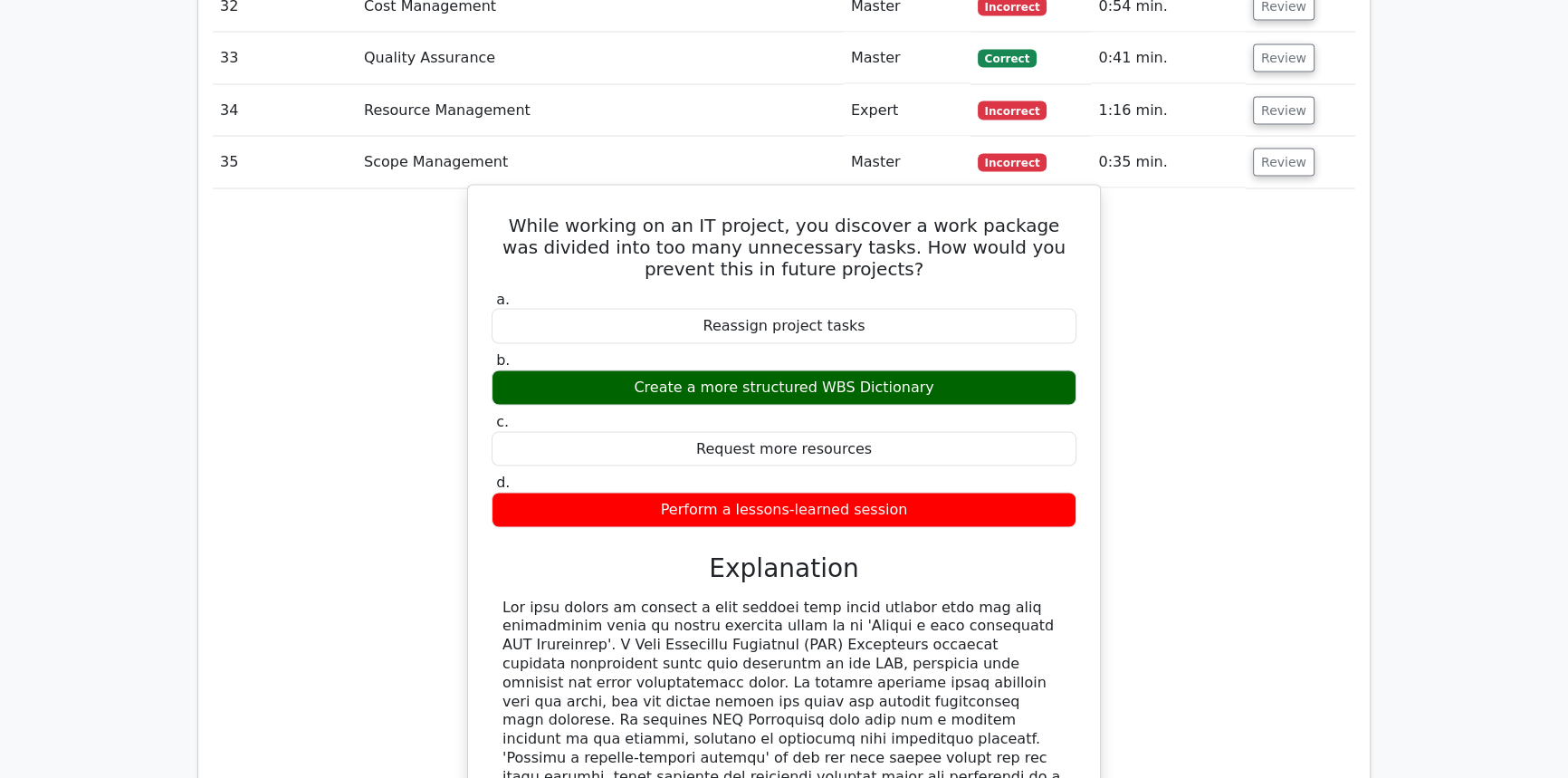
scroll to position [4379, 0]
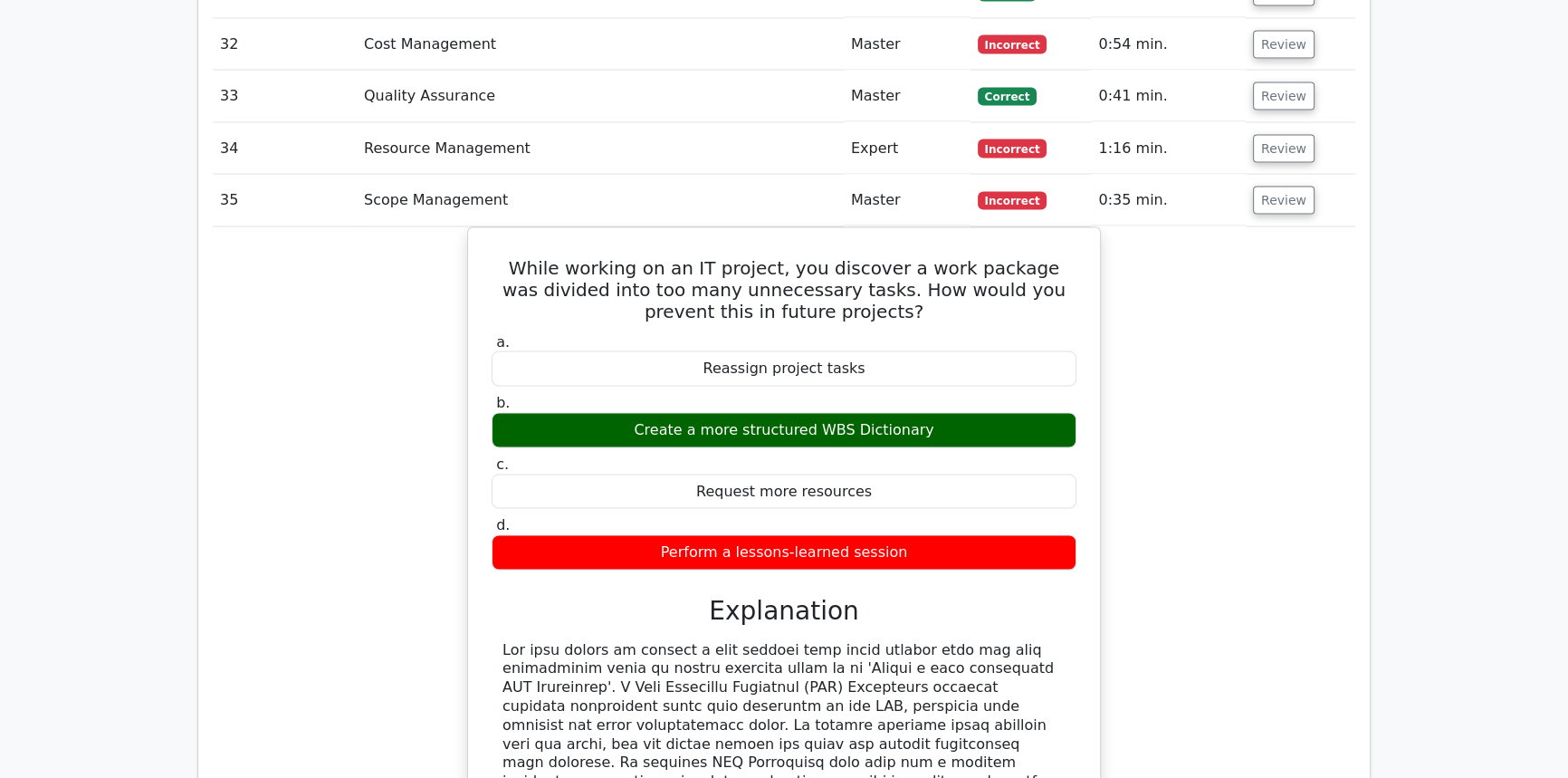
drag, startPoint x: 1356, startPoint y: 212, endPoint x: 1318, endPoint y: 166, distance: 59.7
click at [1356, 211] on div "Question Analysis Question # Topic Difficulty Result Time Spent Action 1 Resour…" at bounding box center [784, 358] width 1171 height 4141
click at [1304, 187] on button "Review" at bounding box center [1284, 200] width 62 height 28
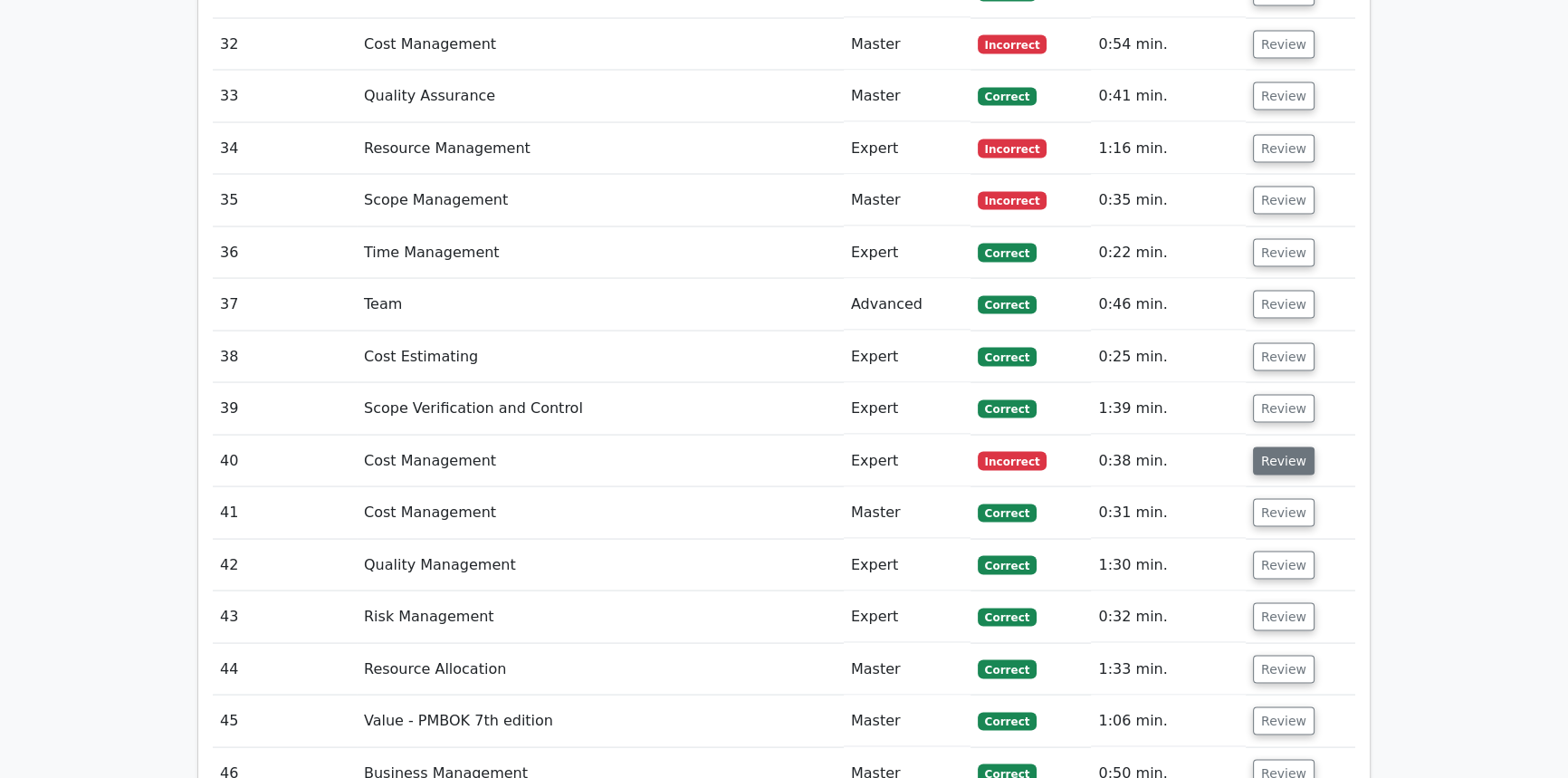
click at [1298, 447] on button "Review" at bounding box center [1284, 461] width 62 height 28
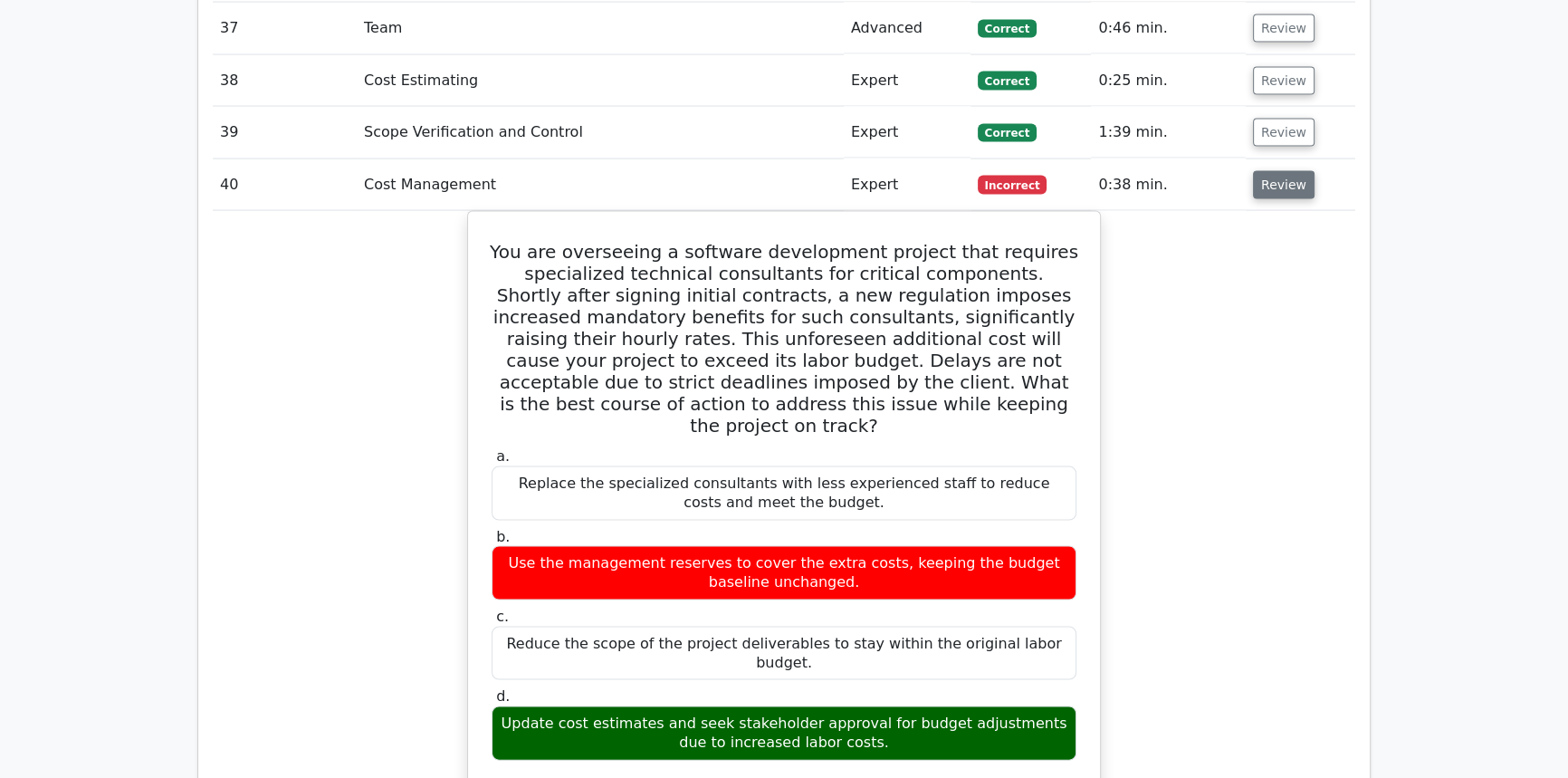
scroll to position [4625, 0]
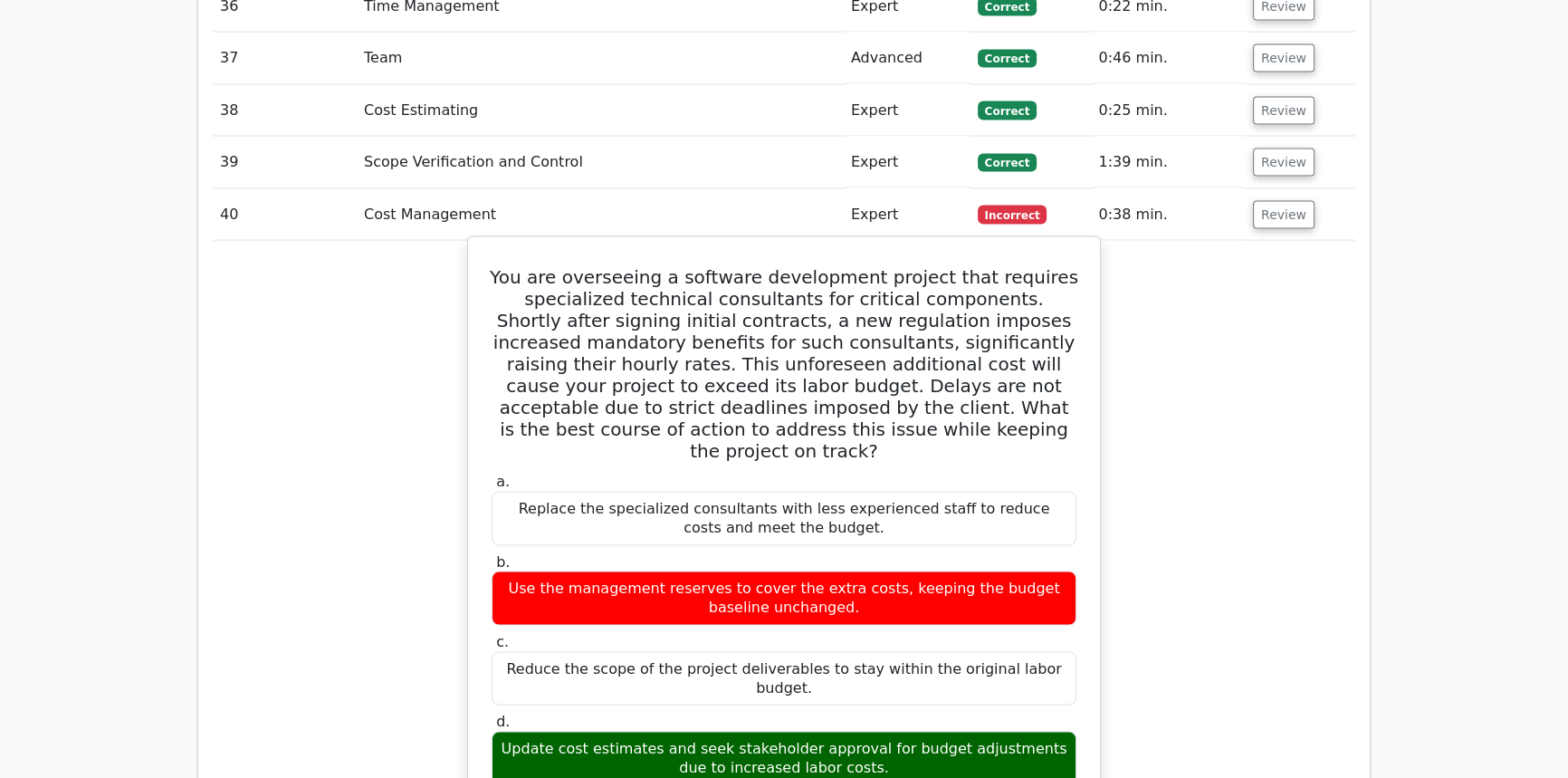
drag, startPoint x: 862, startPoint y: 661, endPoint x: 481, endPoint y: 201, distance: 597.3
click at [481, 244] on div "You are overseeing a software development project that requires specialized tec…" at bounding box center [783, 762] width 617 height 1035
copy div "You are overseeing a software development project that requires specialized tec…"
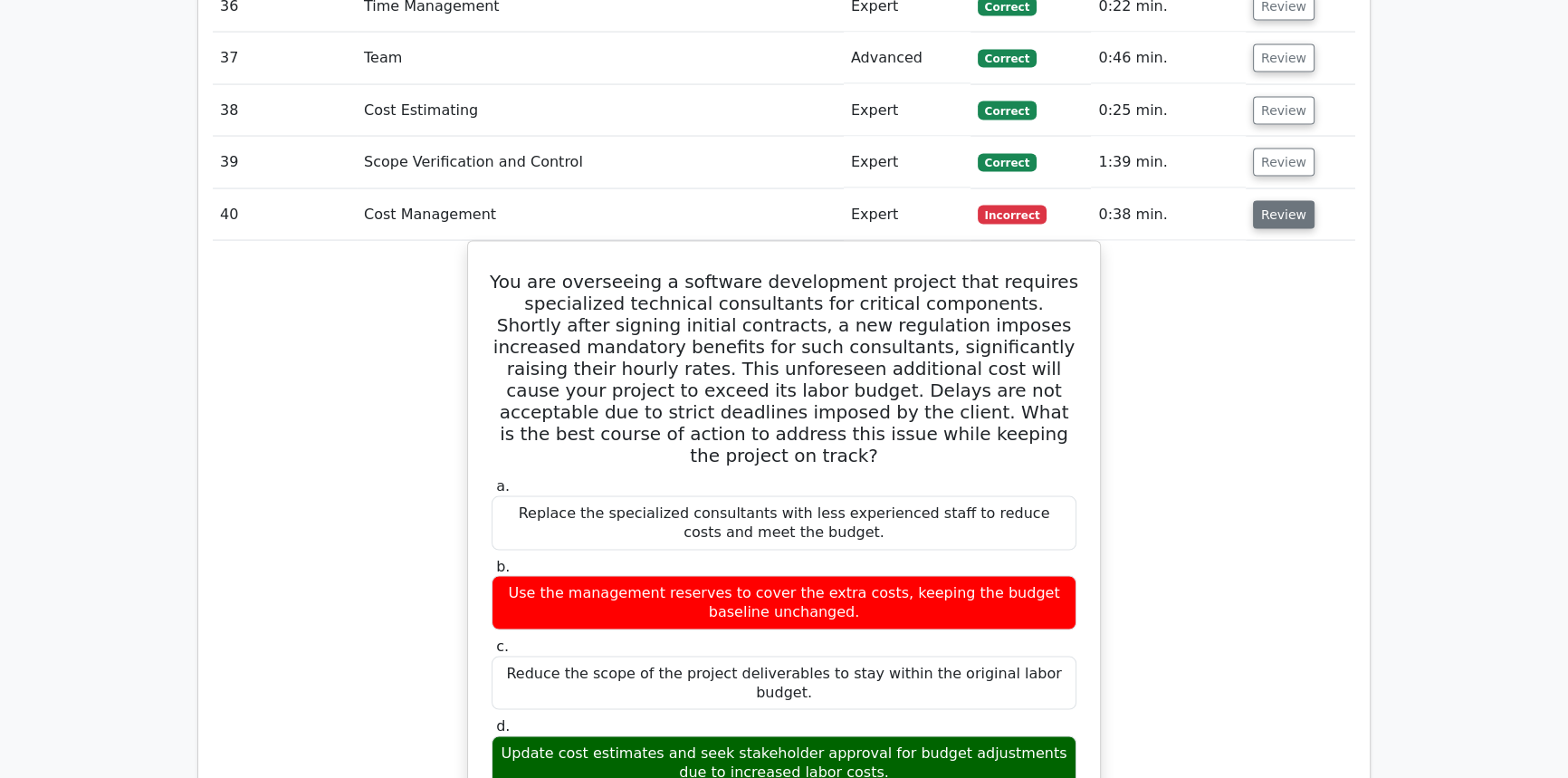
click at [1302, 200] on button "Review" at bounding box center [1284, 214] width 62 height 28
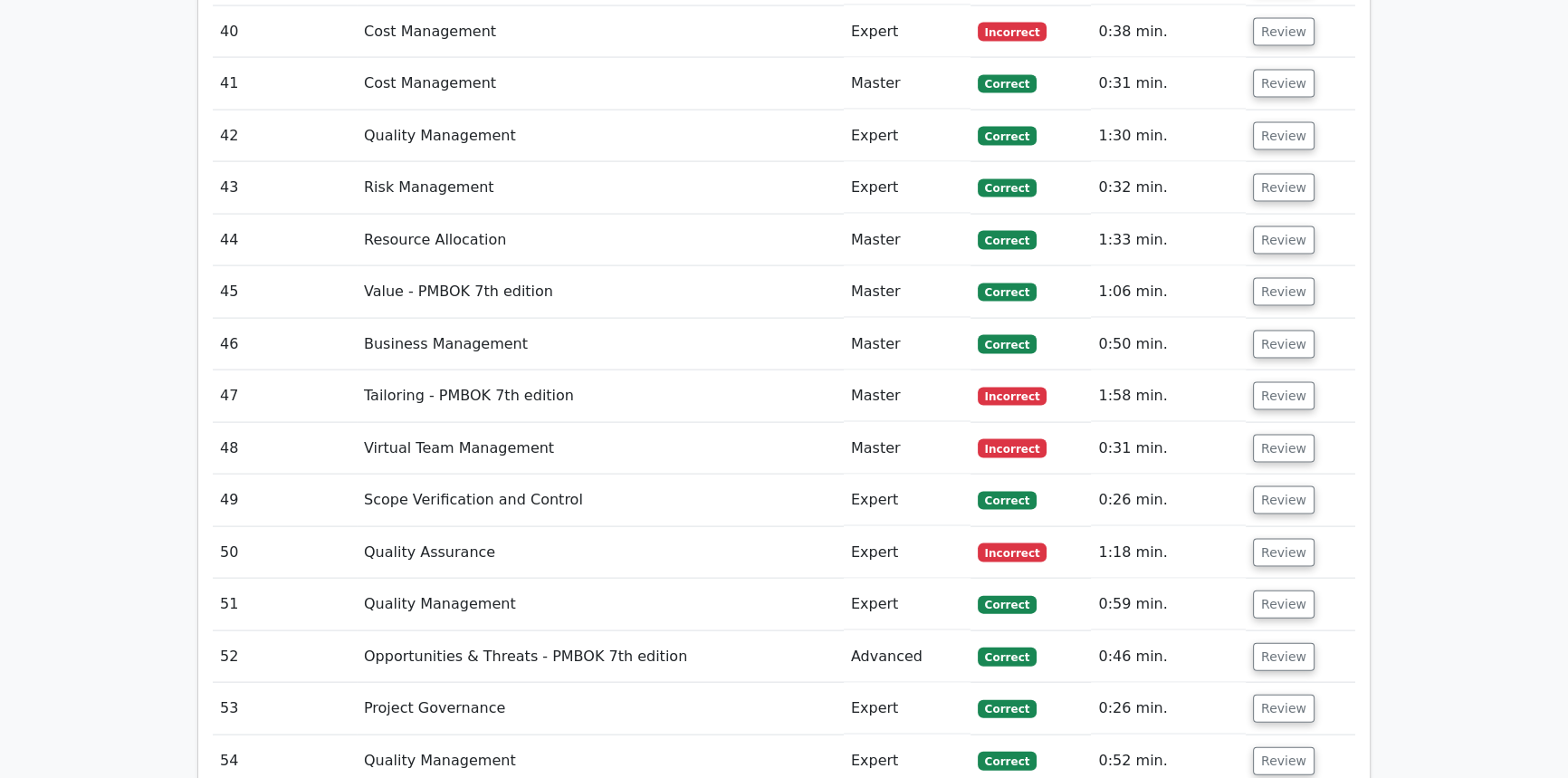
scroll to position [4872, 0]
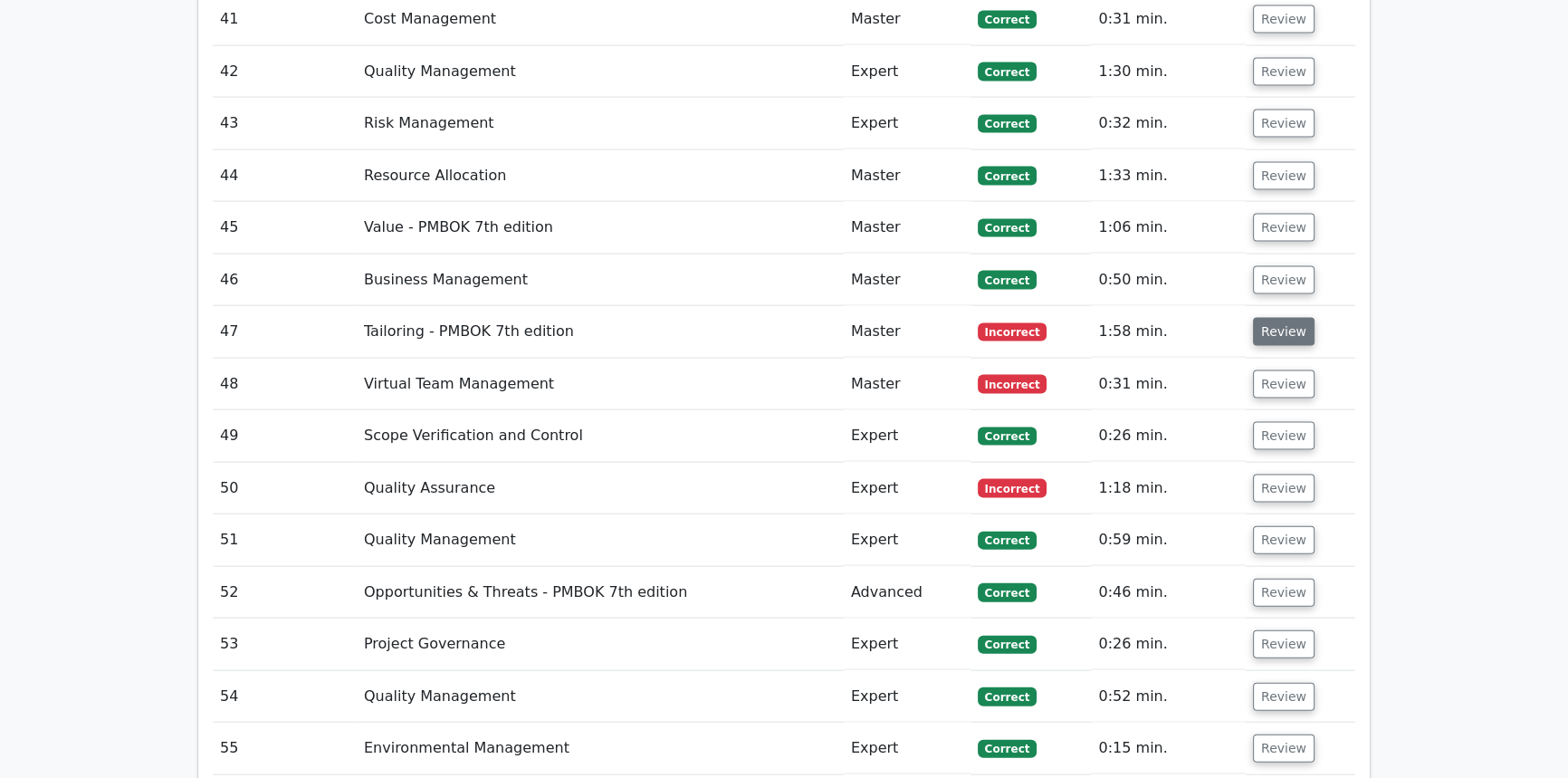
click at [1283, 318] on button "Review" at bounding box center [1284, 332] width 62 height 28
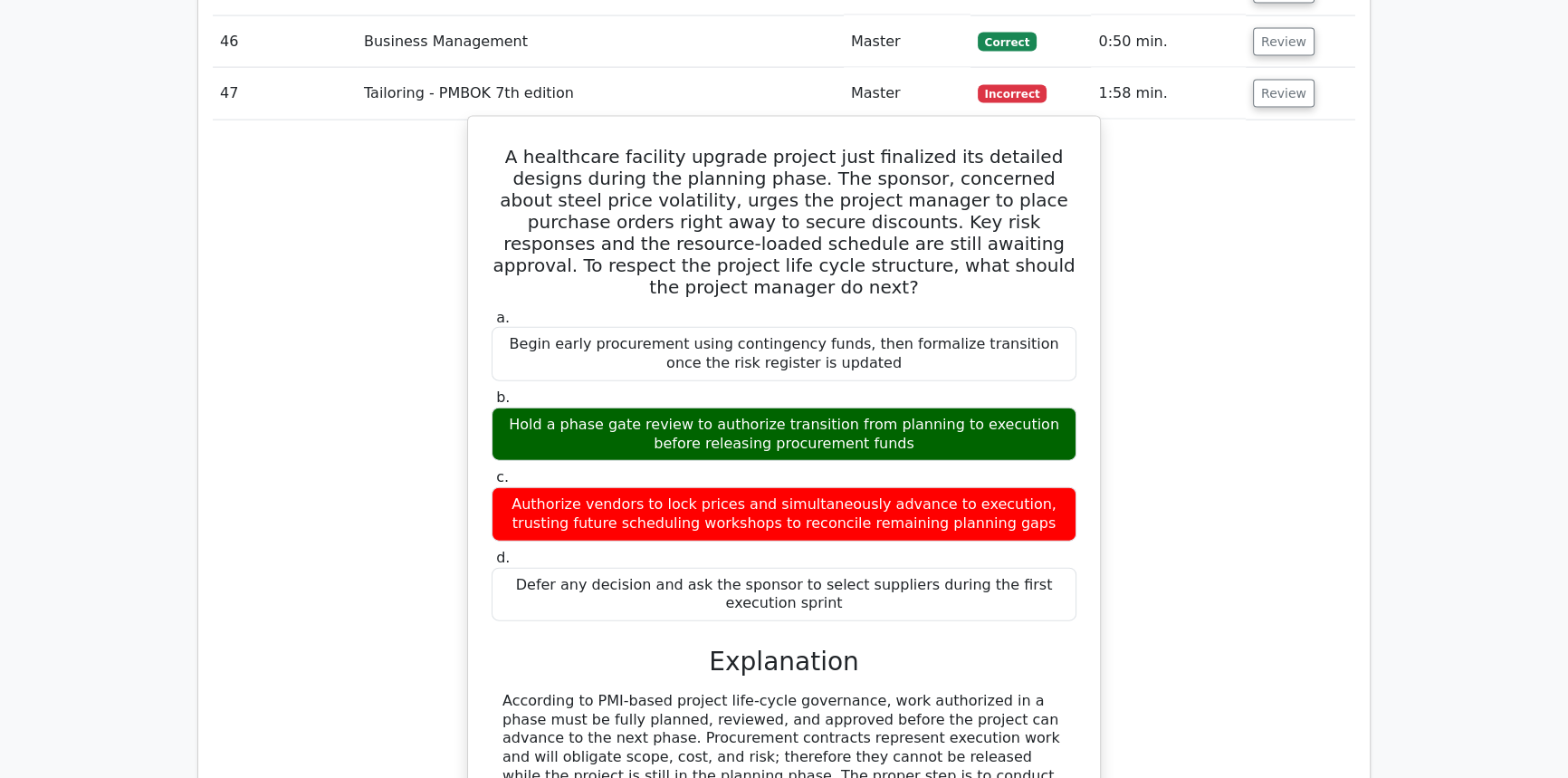
scroll to position [5284, 0]
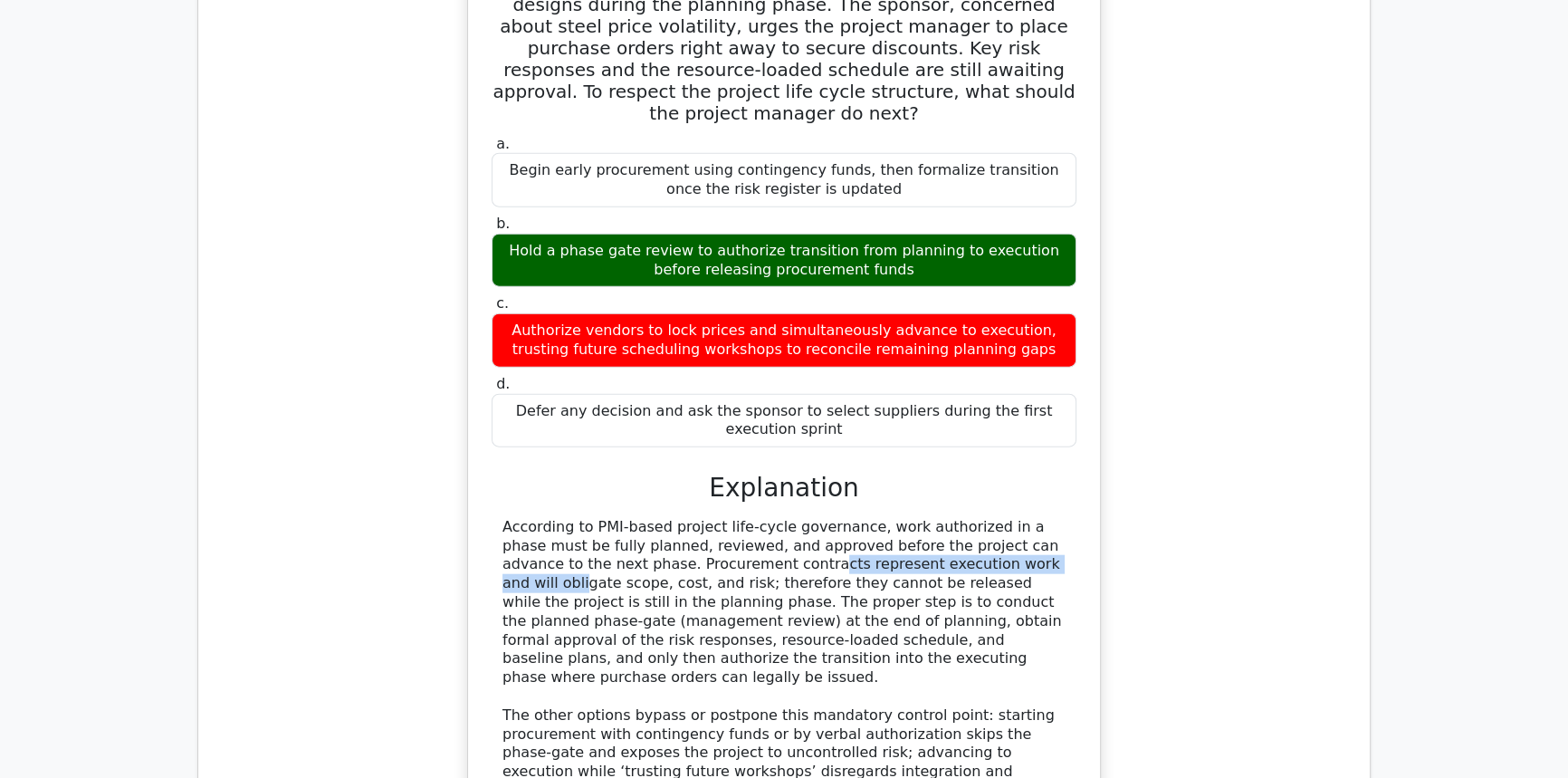
drag, startPoint x: 552, startPoint y: 467, endPoint x: 852, endPoint y: 469, distance: 300.0
click at [841, 518] on div "According to PMI-based project life-cycle governance, work authorized in a phas…" at bounding box center [784, 706] width 563 height 377
click at [867, 518] on div "According to PMI-based project life-cycle governance, work authorized in a phas…" at bounding box center [784, 706] width 563 height 377
drag, startPoint x: 537, startPoint y: 510, endPoint x: 553, endPoint y: 509, distance: 16.0
click at [553, 518] on div "According to PMI-based project life-cycle governance, work authorized in a phas…" at bounding box center [784, 706] width 563 height 377
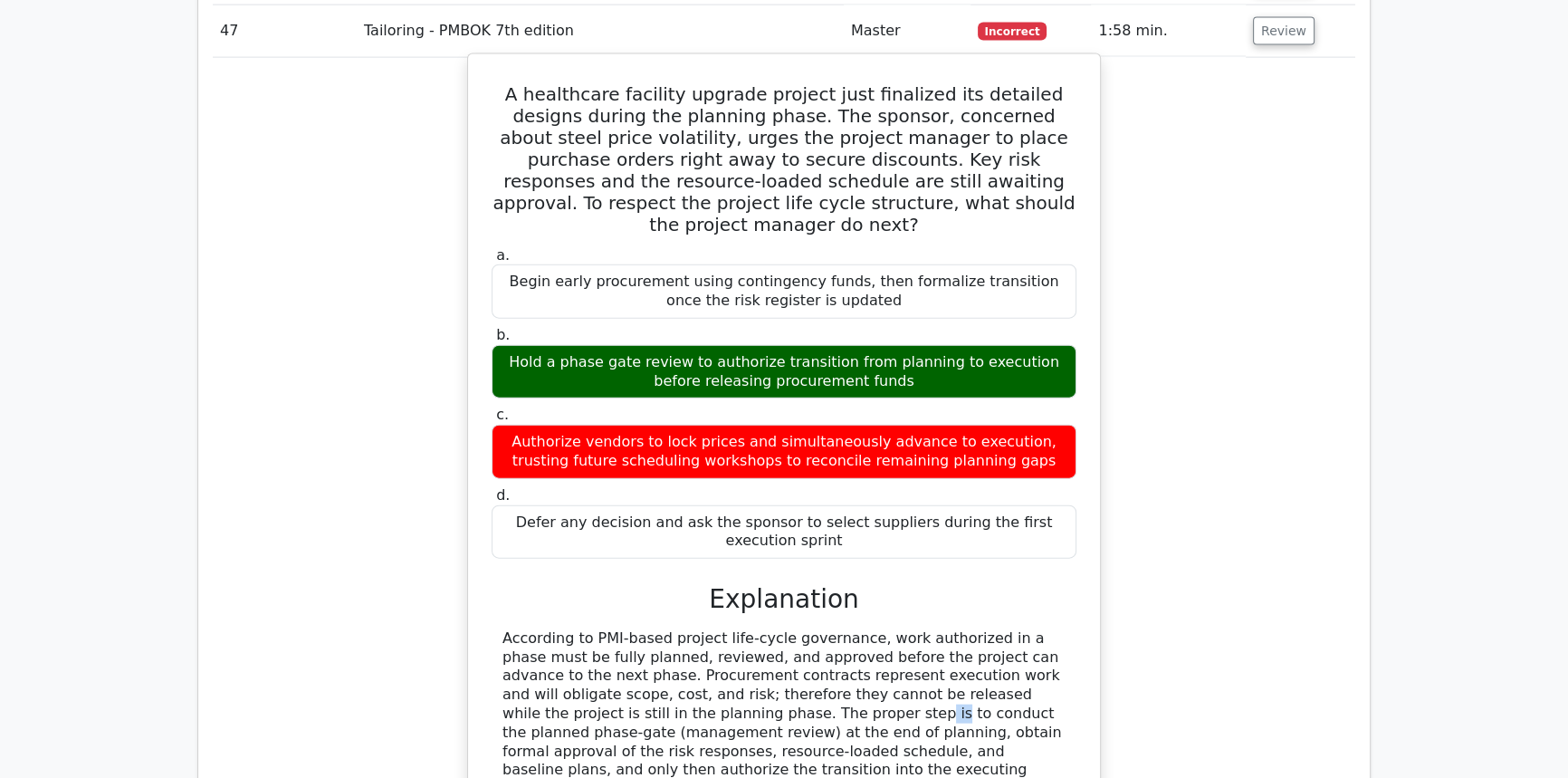
scroll to position [5202, 0]
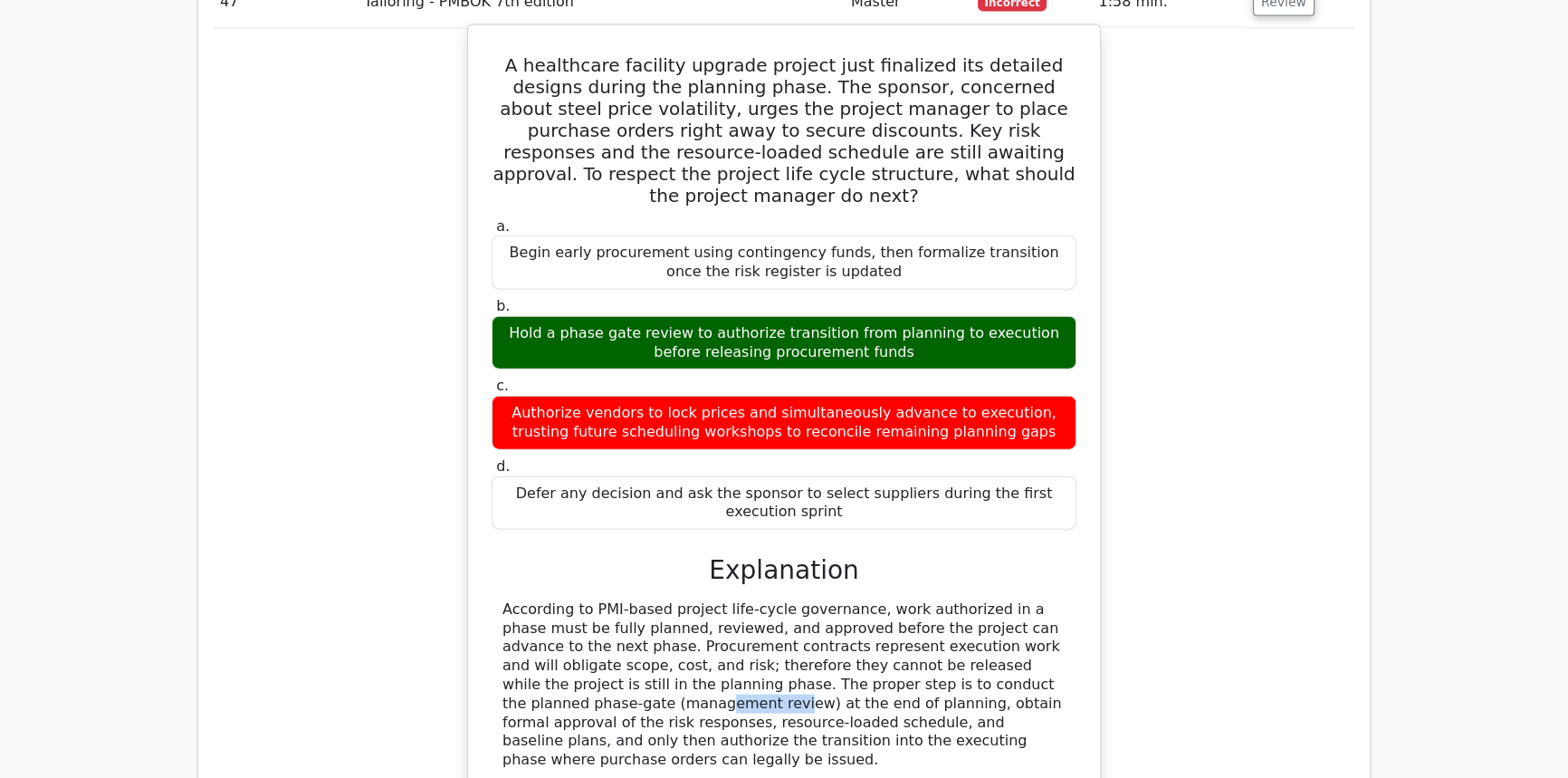
drag, startPoint x: 823, startPoint y: 590, endPoint x: 894, endPoint y: 586, distance: 71.1
click at [894, 600] on div "According to PMI-based project life-cycle governance, work authorized in a phas…" at bounding box center [784, 789] width 563 height 377
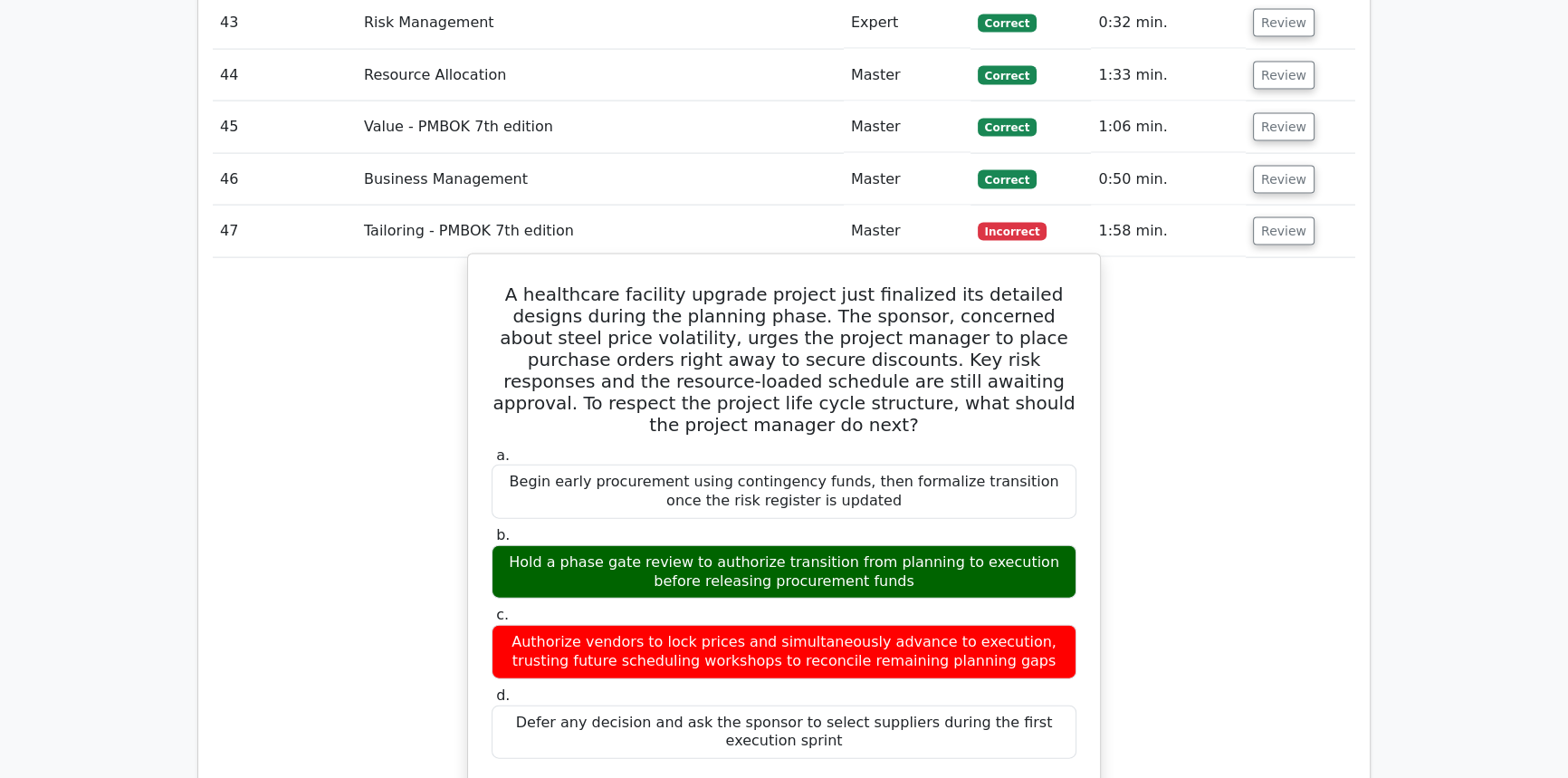
scroll to position [4964, 0]
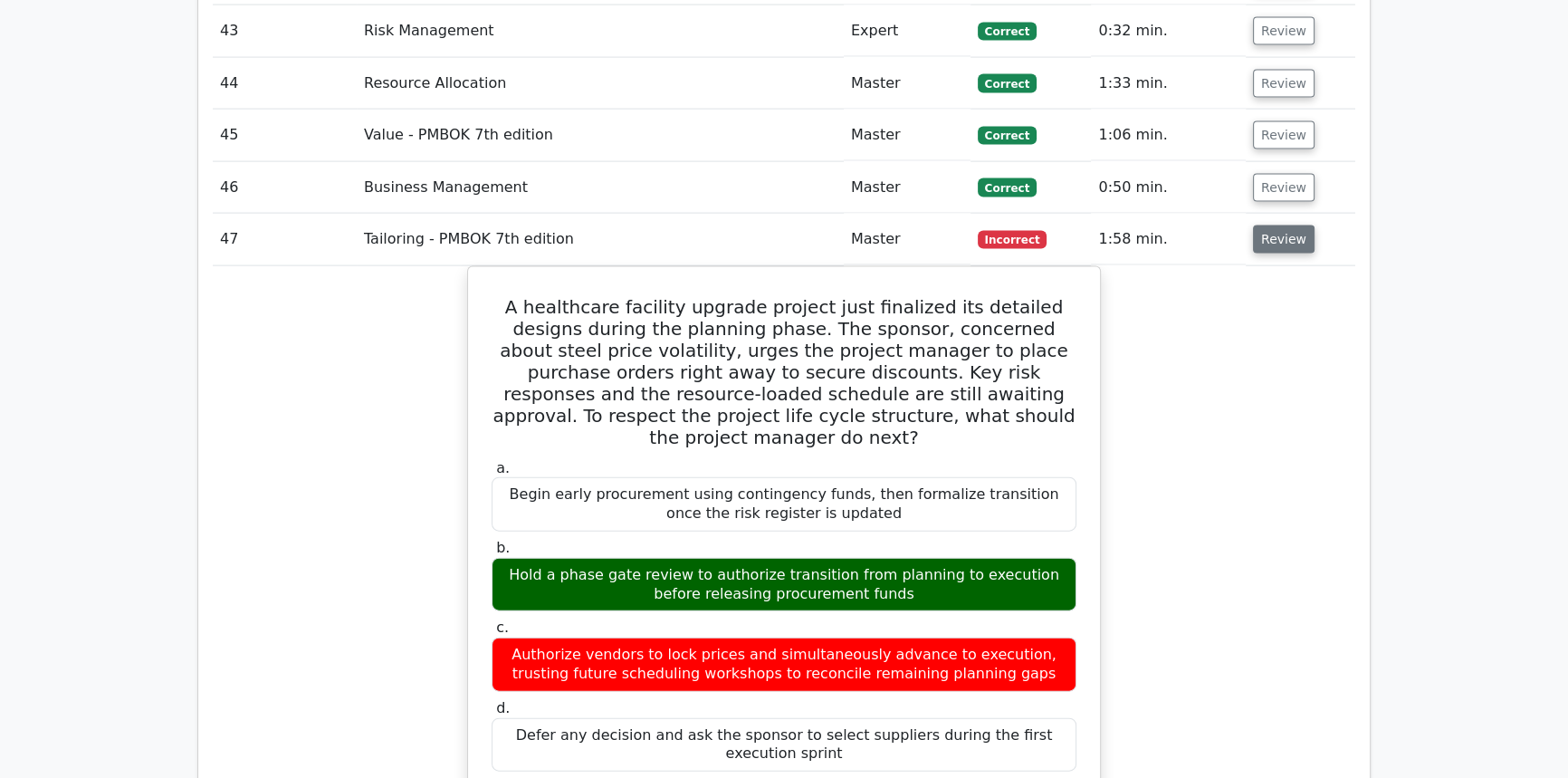
click at [1283, 225] on button "Review" at bounding box center [1284, 239] width 62 height 28
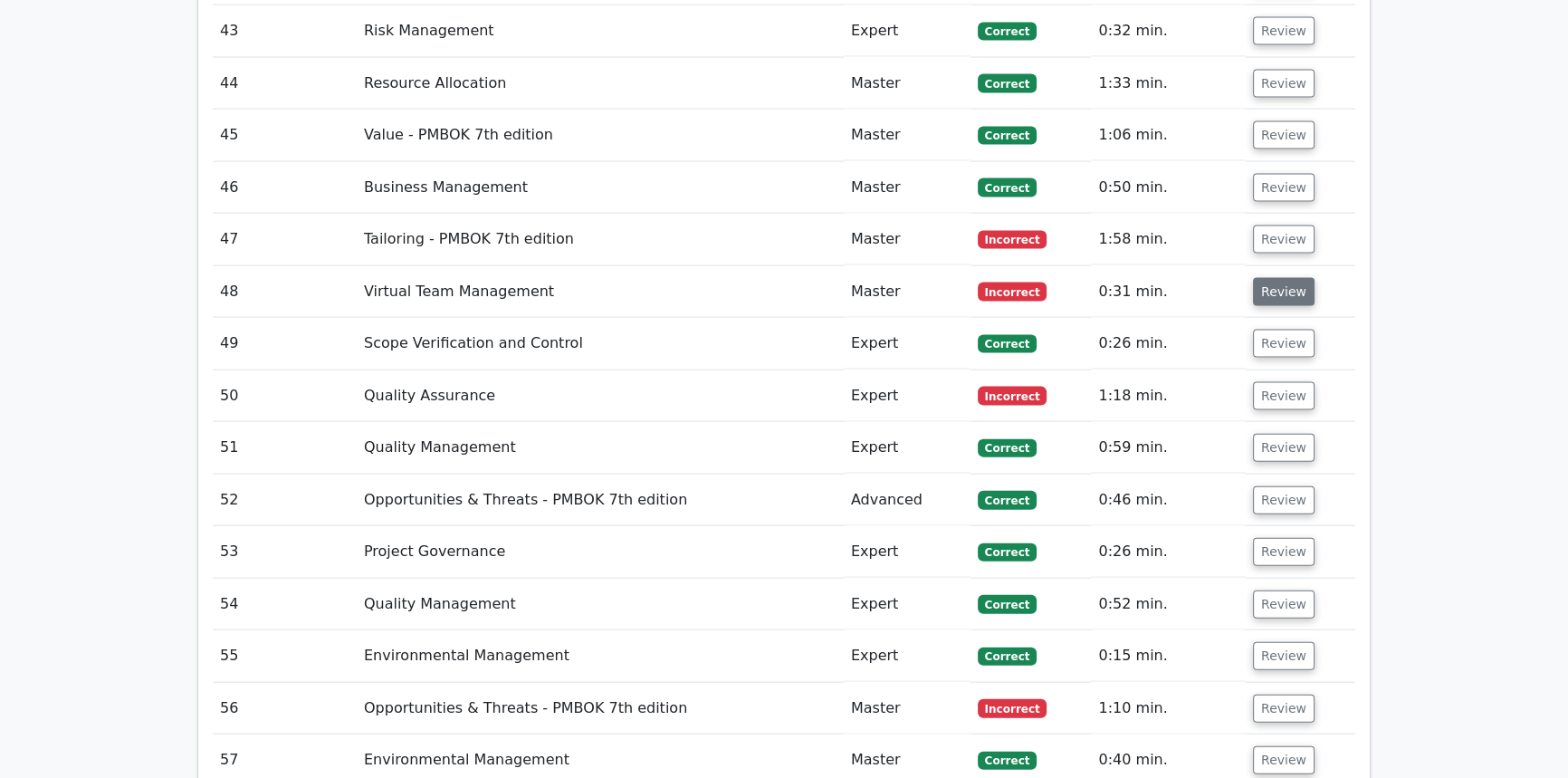
click at [1293, 278] on button "Review" at bounding box center [1284, 292] width 62 height 28
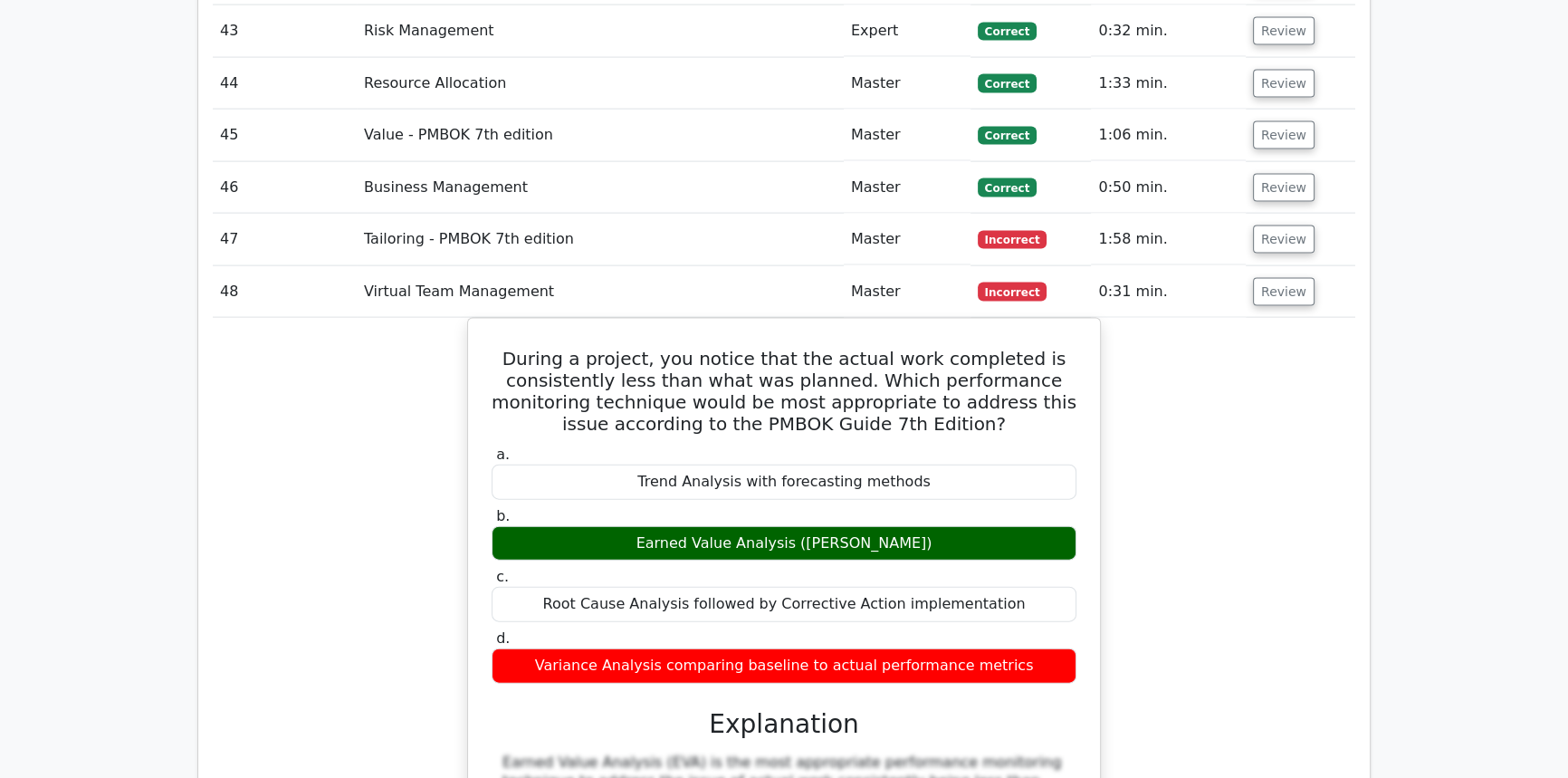
scroll to position [4994, 0]
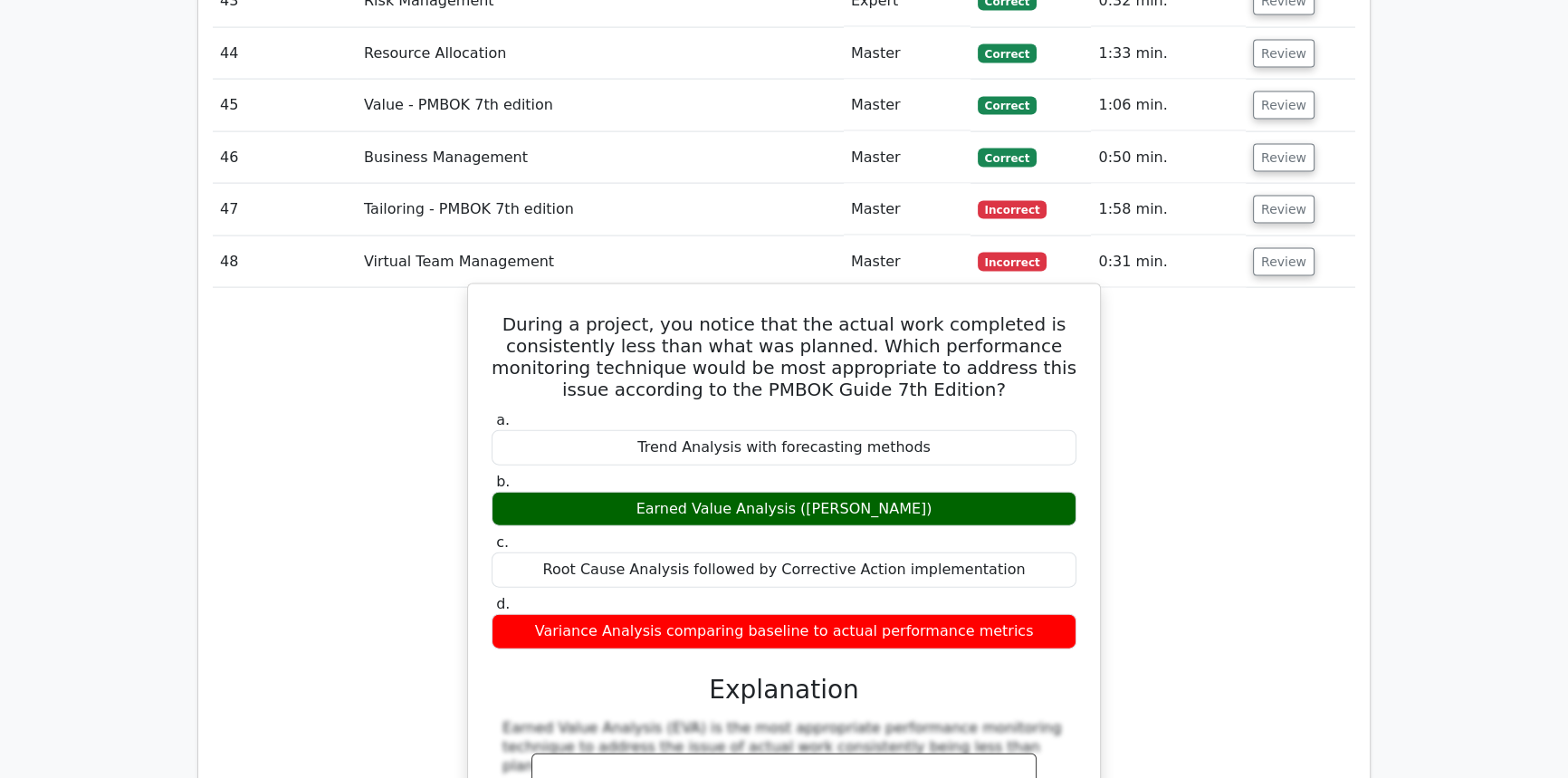
drag, startPoint x: 1028, startPoint y: 563, endPoint x: 518, endPoint y: 248, distance: 599.4
copy div "During a project, you notice that the actual work completed is consistently les…"
click at [840, 313] on h5 "During a project, you notice that the actual work completed is consistently les…" at bounding box center [784, 356] width 588 height 87
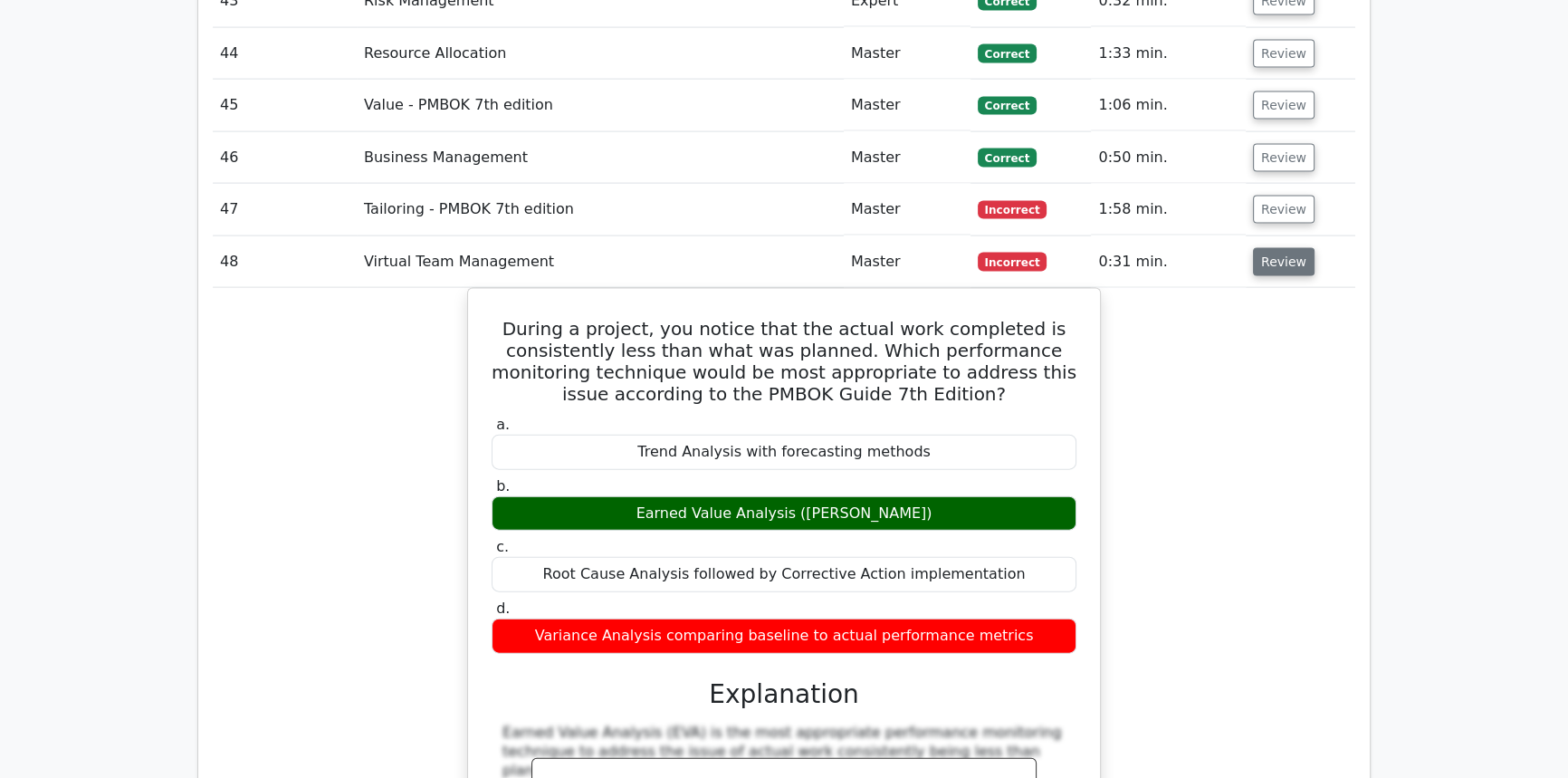
click at [1265, 248] on button "Review" at bounding box center [1284, 262] width 62 height 28
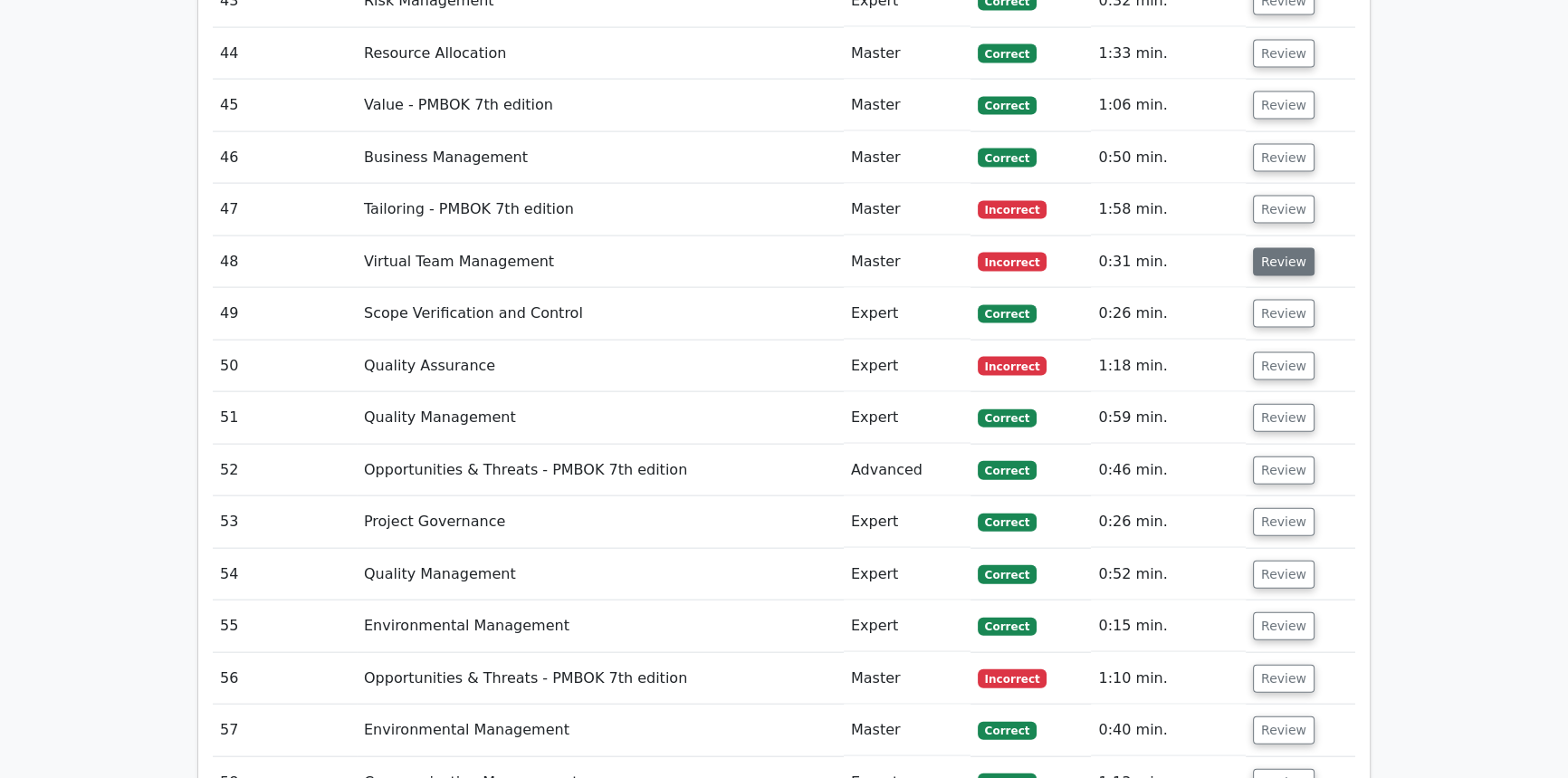
click at [1272, 248] on button "Review" at bounding box center [1284, 262] width 62 height 28
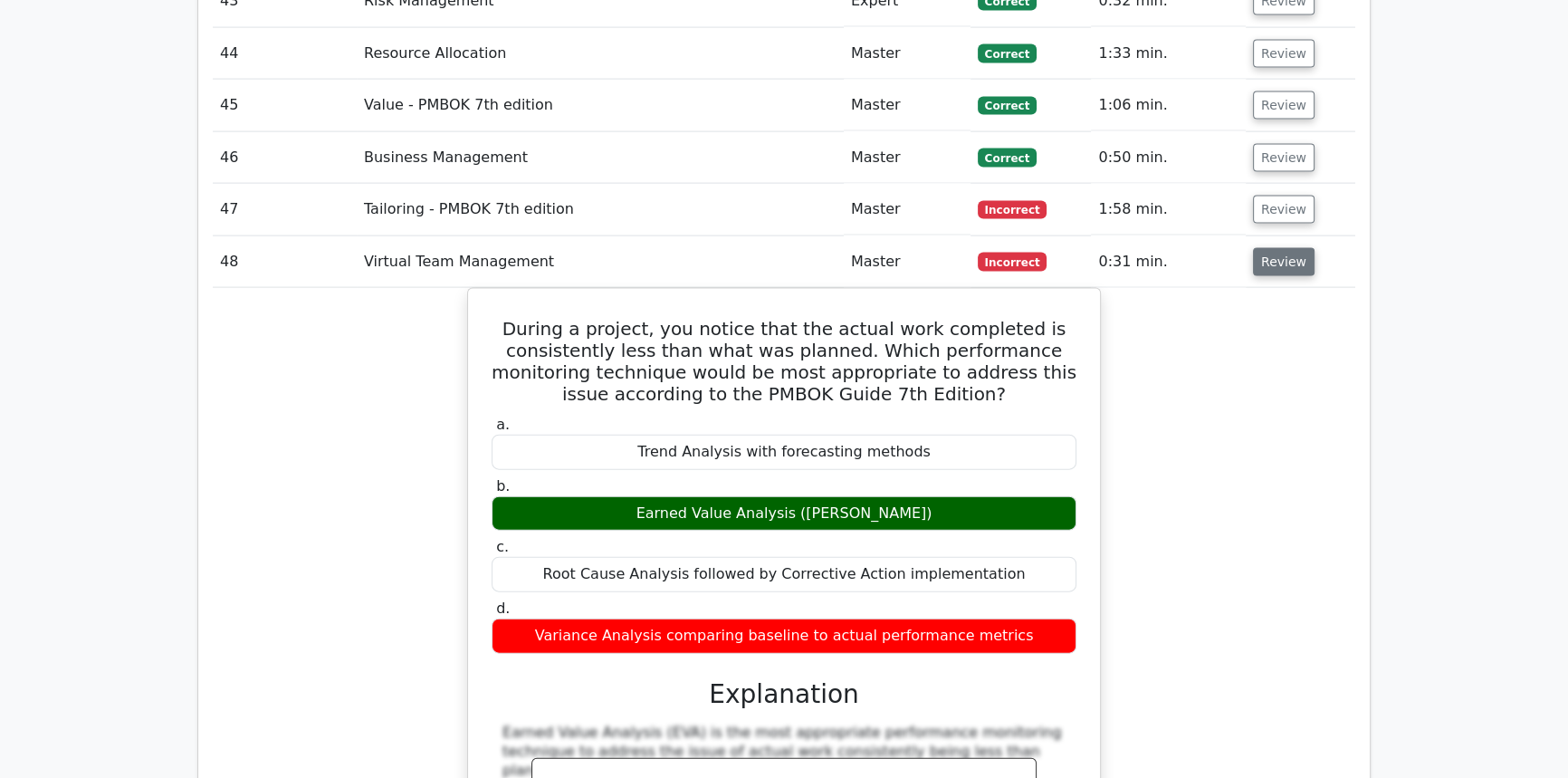
click at [1271, 248] on button "Review" at bounding box center [1284, 262] width 62 height 28
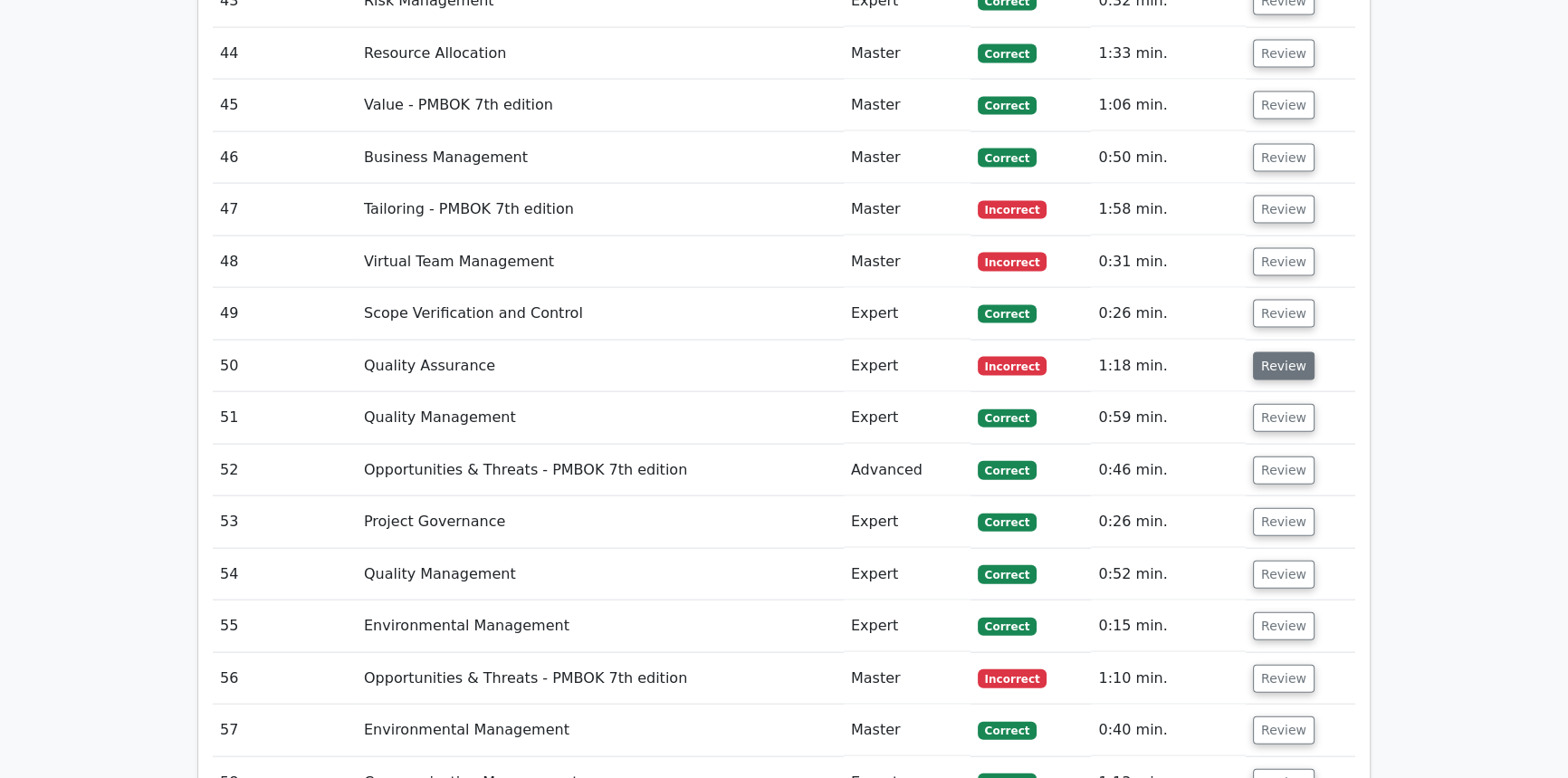
click at [1258, 352] on button "Review" at bounding box center [1284, 366] width 62 height 28
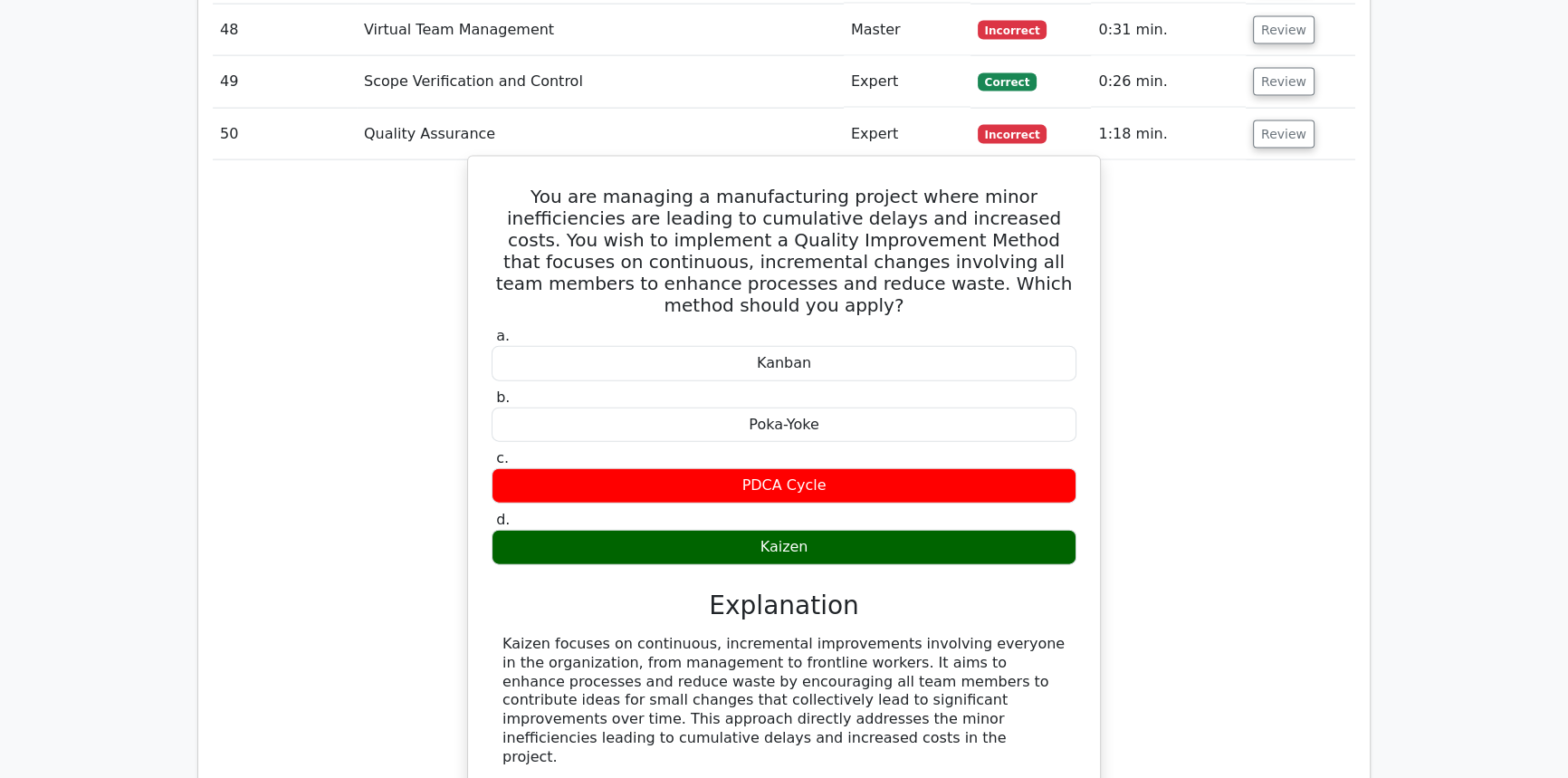
scroll to position [5228, 0]
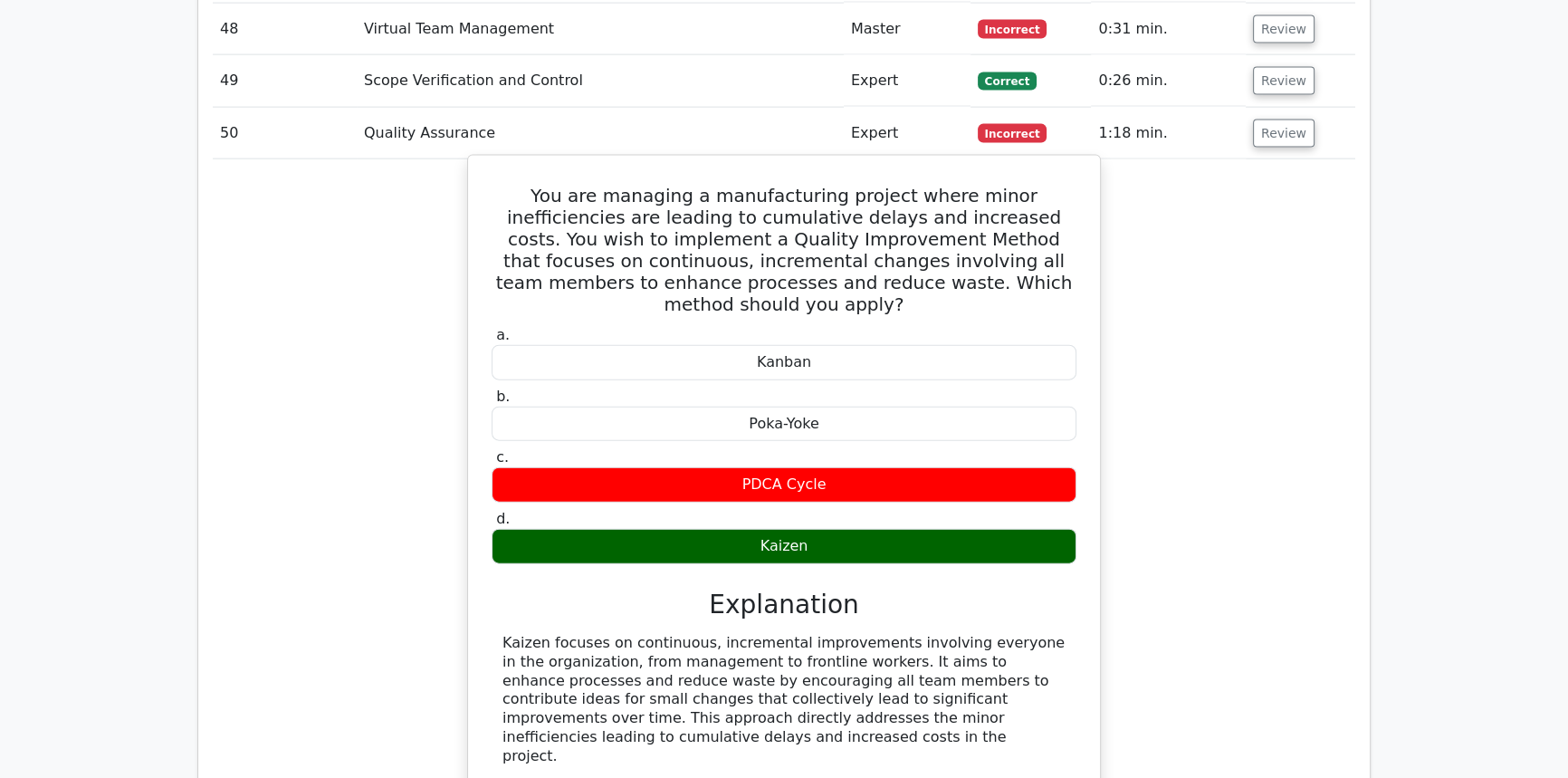
drag, startPoint x: 830, startPoint y: 386, endPoint x: 710, endPoint y: 388, distance: 120.0
click at [707, 467] on div "PDCA Cycle" at bounding box center [784, 484] width 585 height 35
drag, startPoint x: 748, startPoint y: 424, endPoint x: 492, endPoint y: 123, distance: 395.1
click at [492, 163] on div "You are managing a manufacturing project where minor inefficiencies are leading…" at bounding box center [783, 507] width 617 height 688
copy div "You are managing a manufacturing project where minor inefficiencies are leading…"
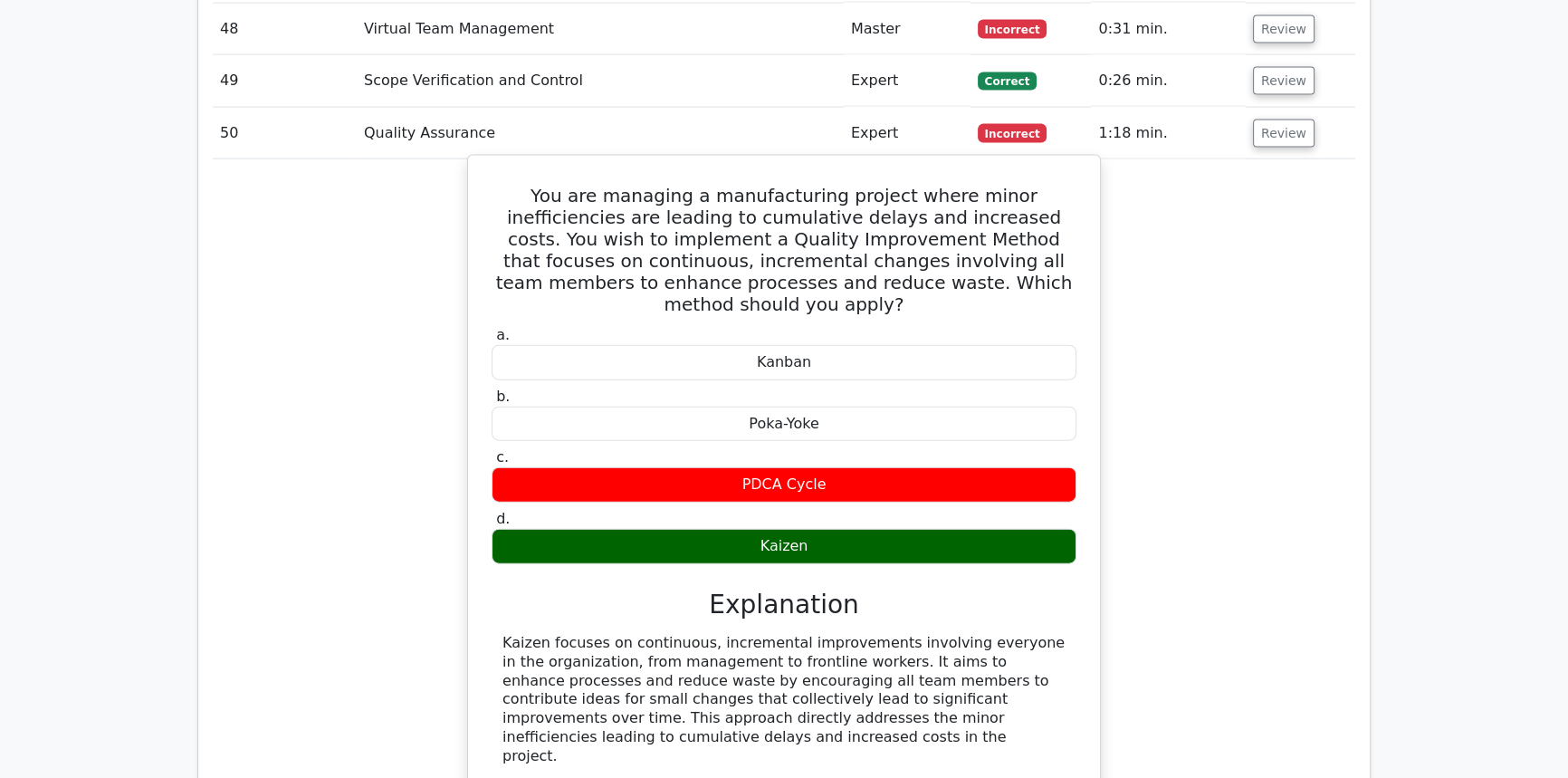
click at [867, 200] on h5 "You are managing a manufacturing project where minor inefficiencies are leading…" at bounding box center [784, 249] width 588 height 131
click at [773, 529] on div "Kaizen" at bounding box center [784, 546] width 585 height 35
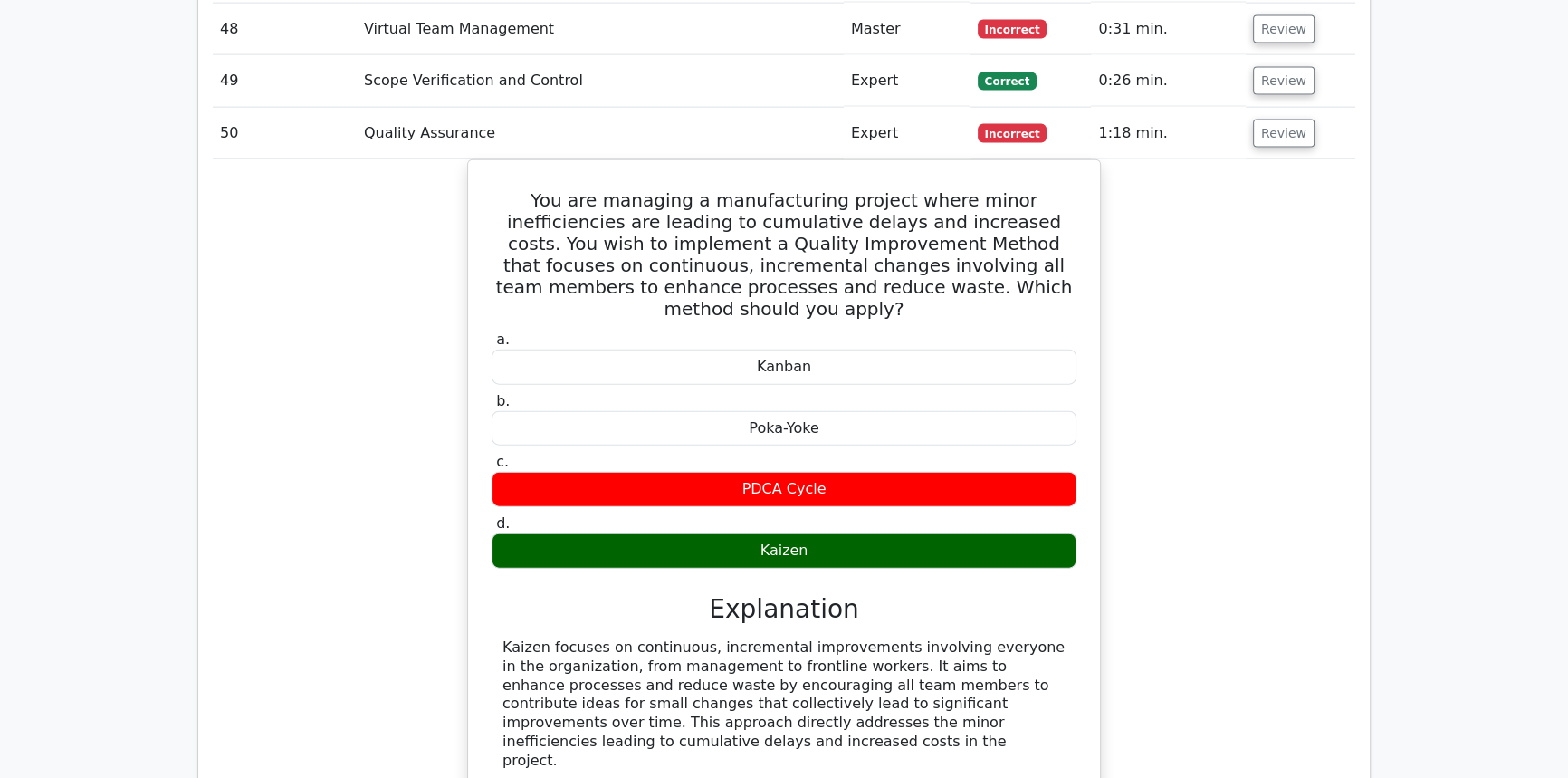
click at [1277, 108] on td "Review" at bounding box center [1301, 134] width 110 height 52
click at [1294, 120] on button "Review" at bounding box center [1284, 134] width 62 height 28
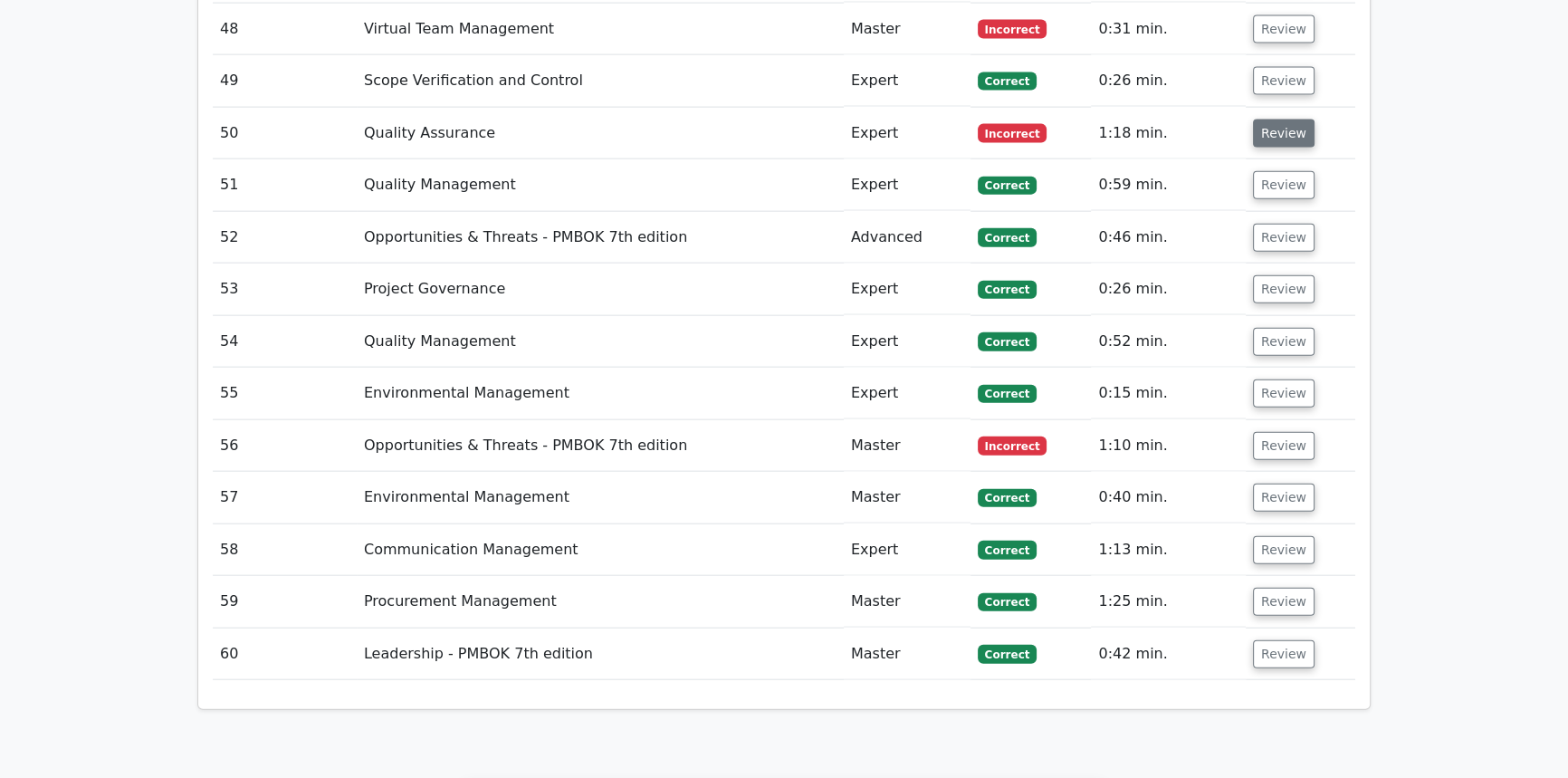
click at [1277, 120] on button "Review" at bounding box center [1284, 134] width 62 height 28
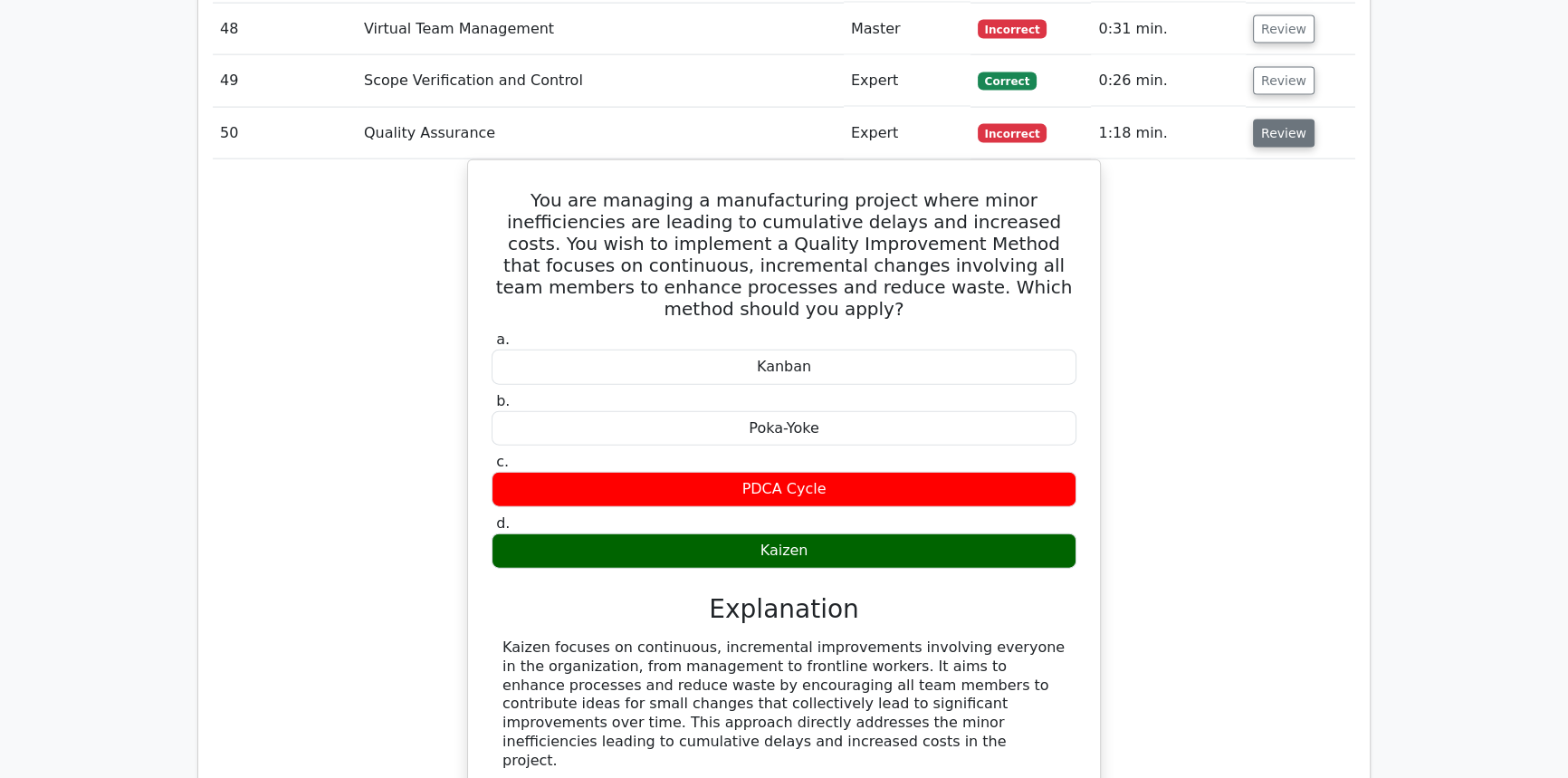
click at [1277, 120] on button "Review" at bounding box center [1284, 134] width 62 height 28
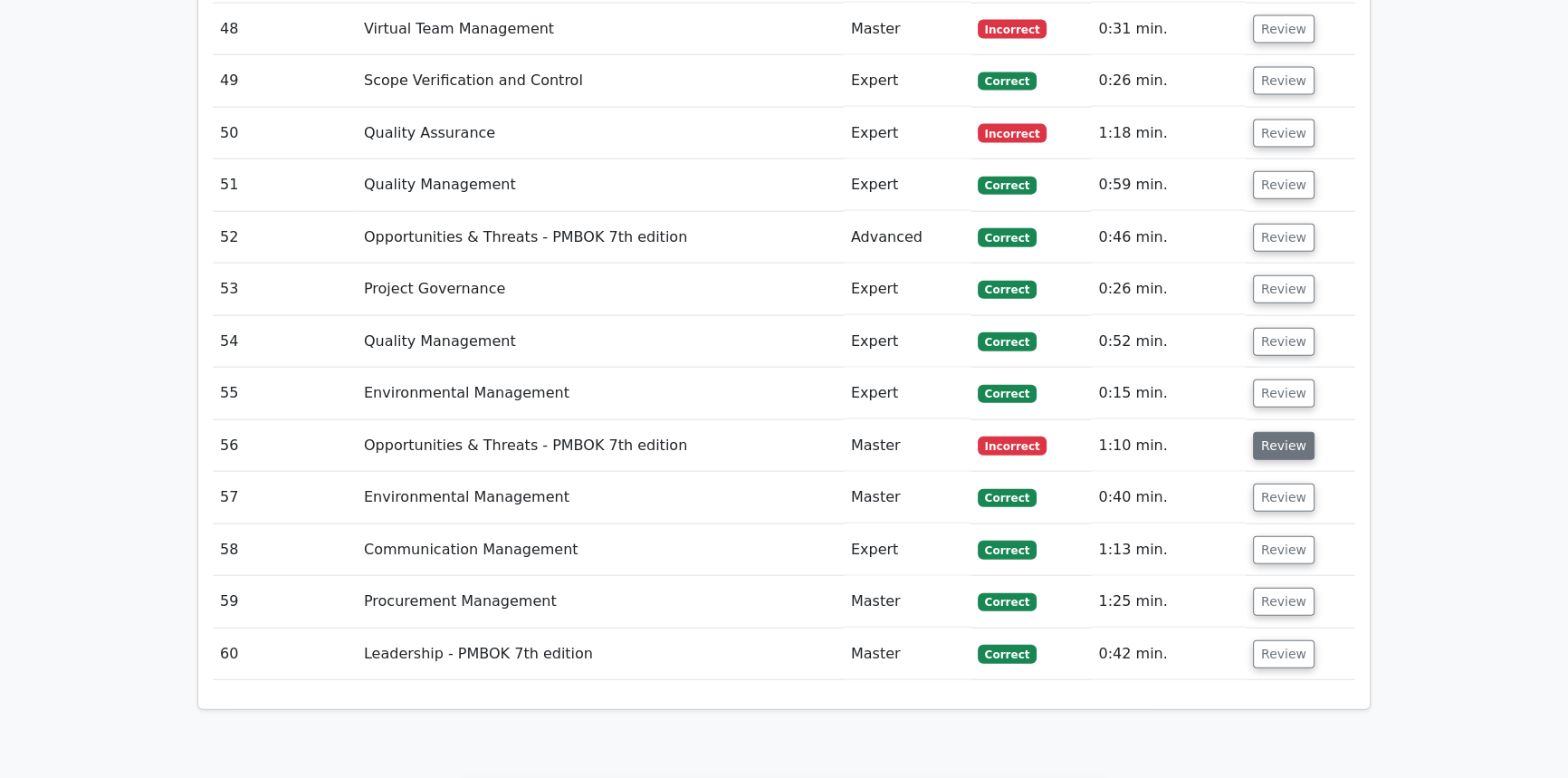
click at [1257, 432] on button "Review" at bounding box center [1284, 446] width 62 height 28
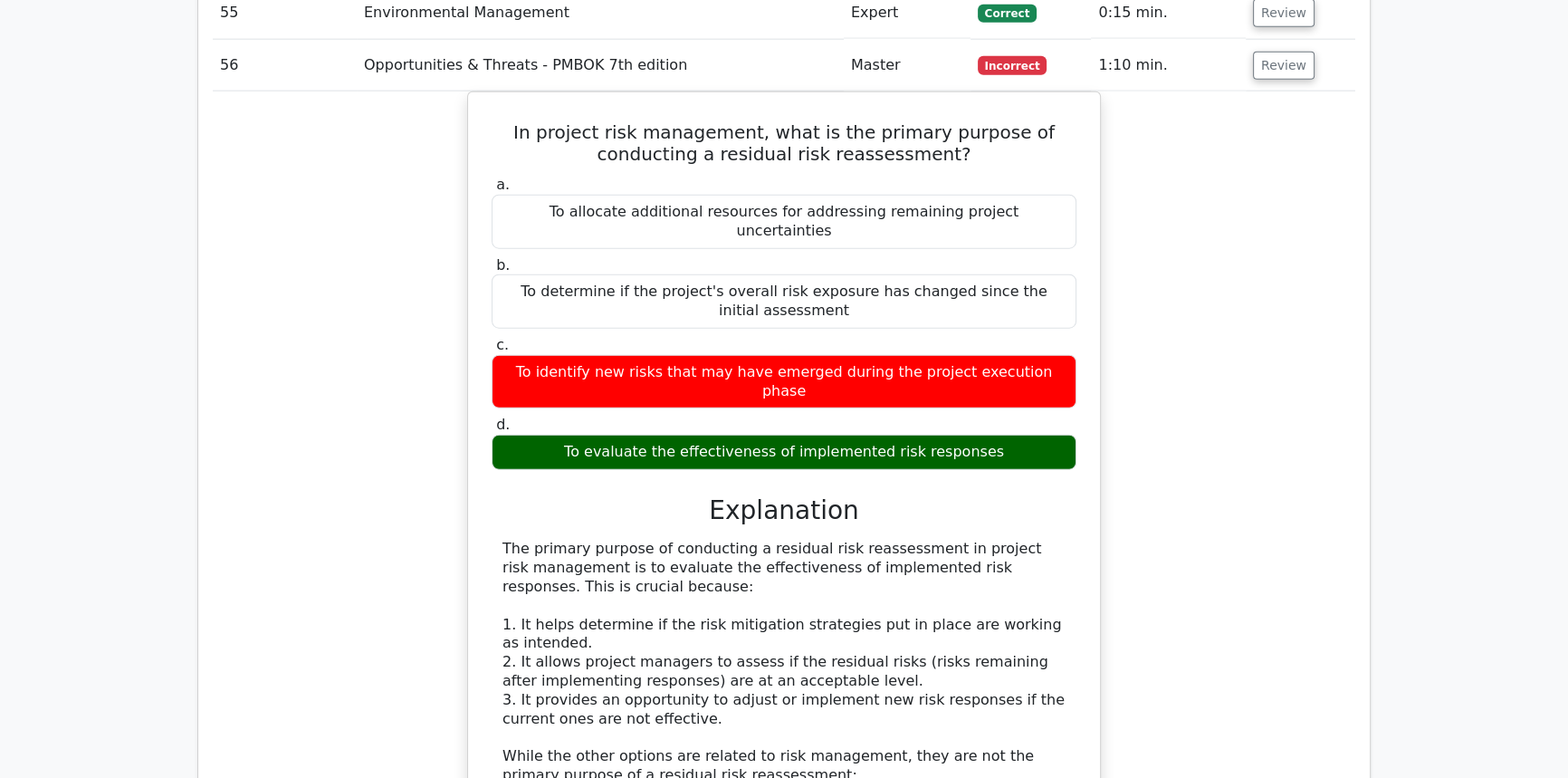
scroll to position [5556, 0]
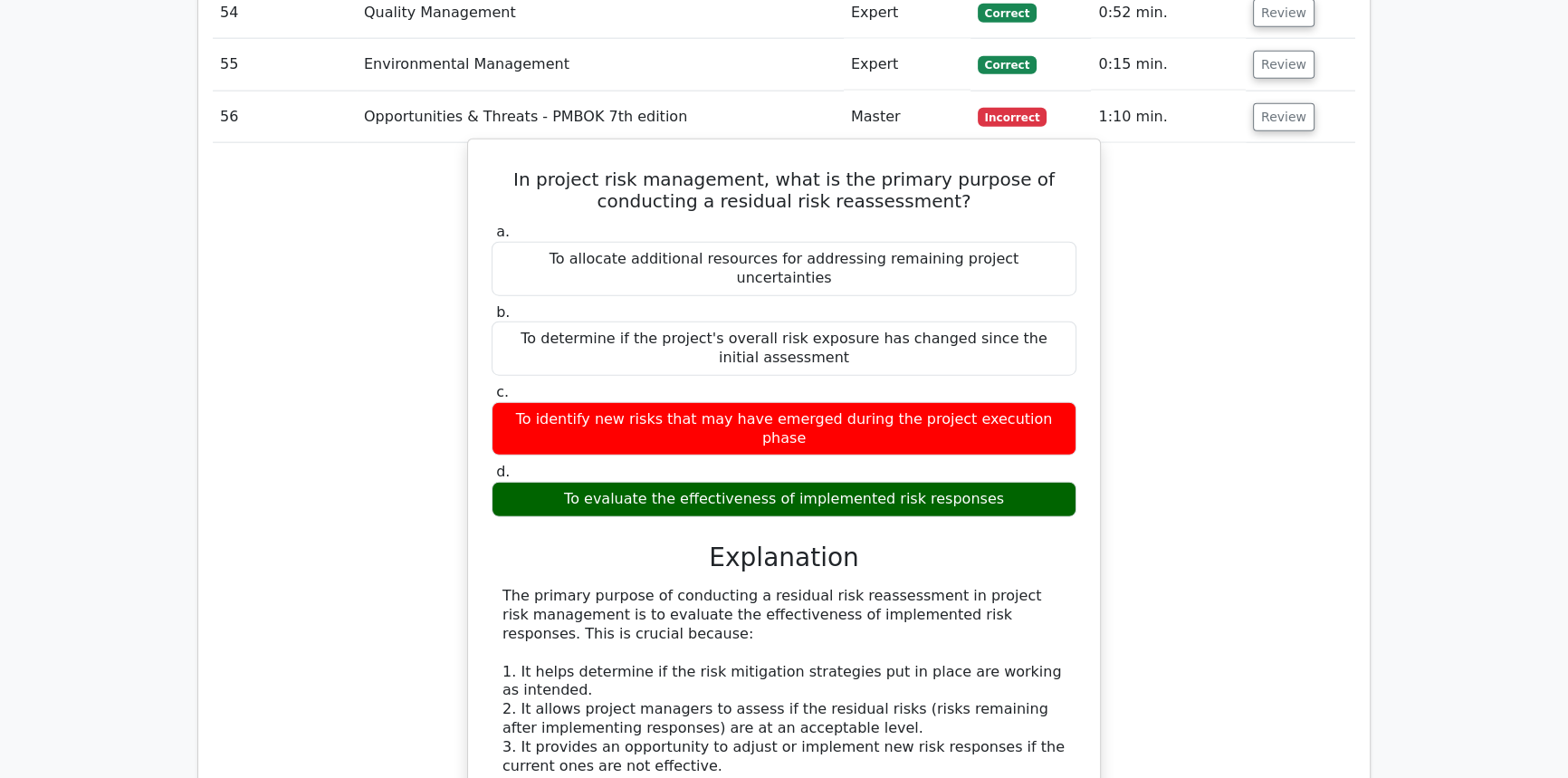
drag, startPoint x: 1009, startPoint y: 327, endPoint x: 484, endPoint y: 114, distance: 566.6
click at [485, 147] on div "In project risk management, what is the primary purpose of conducting a residua…" at bounding box center [783, 635] width 617 height 977
copy div "In project risk management, what is the primary purpose of conducting a residua…"
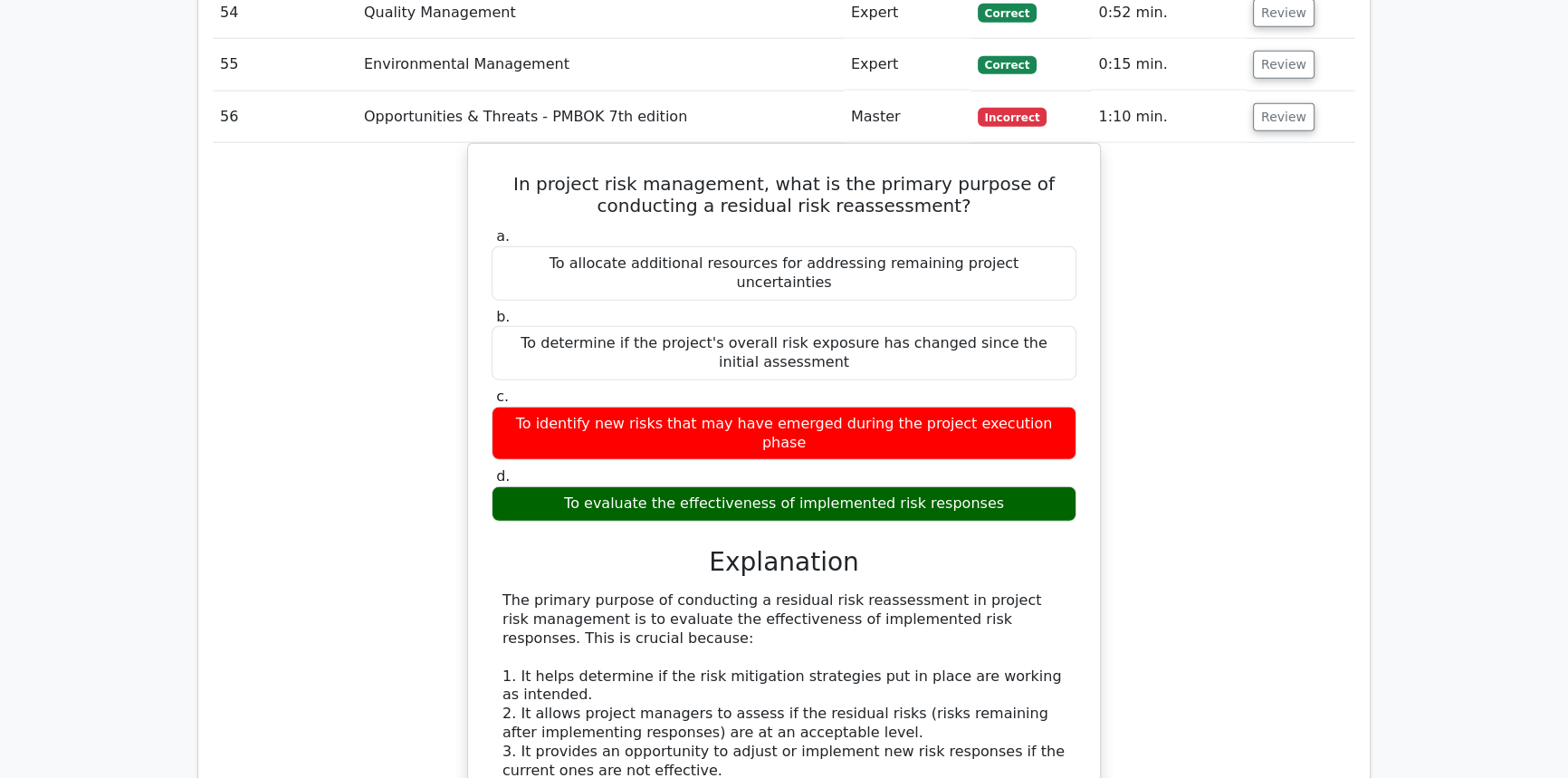
click at [1286, 92] on td "Review" at bounding box center [1301, 118] width 110 height 52
click at [1286, 103] on button "Review" at bounding box center [1284, 117] width 62 height 28
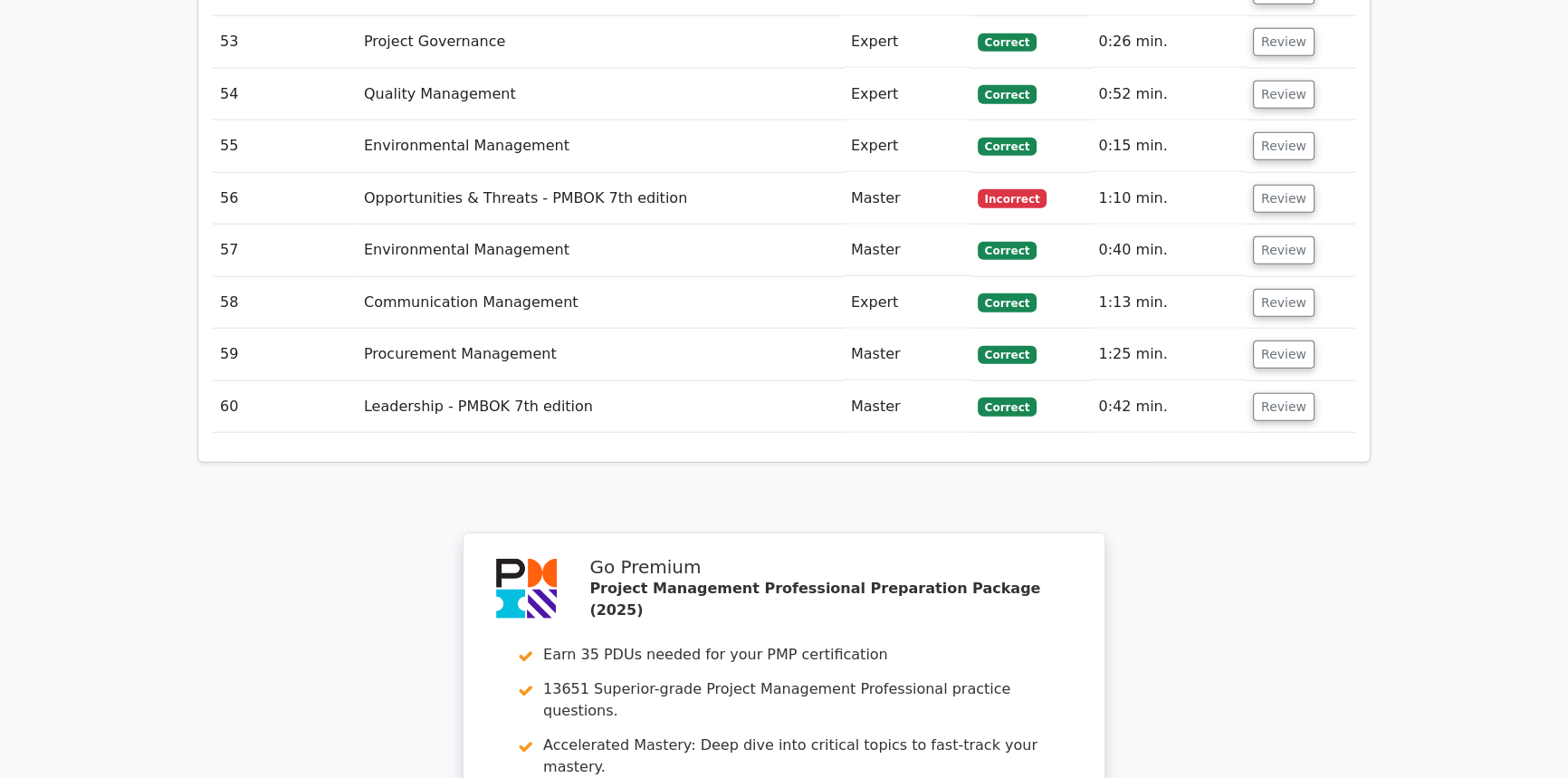
scroll to position [5473, 0]
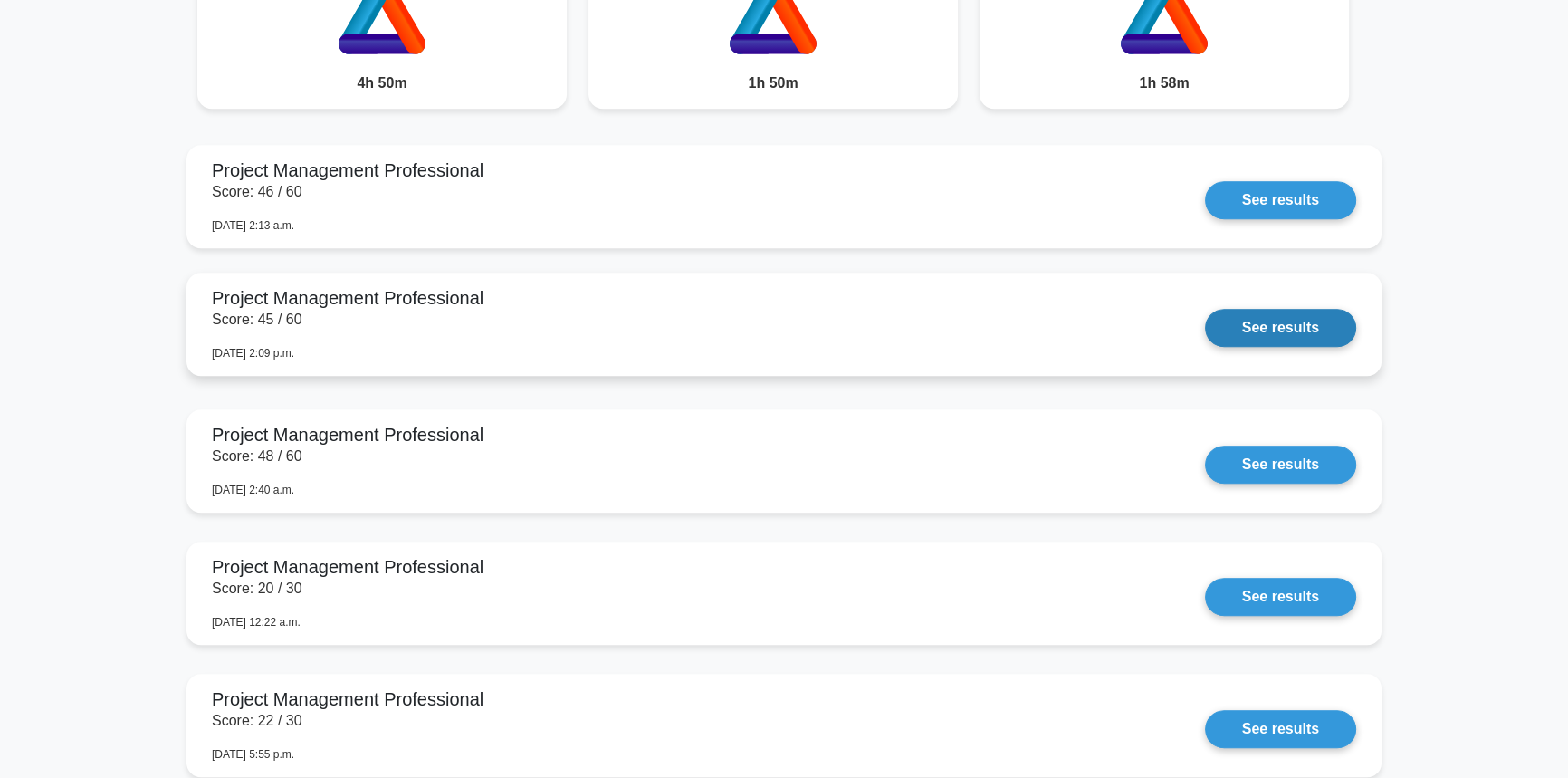
click at [1245, 327] on link "See results" at bounding box center [1281, 327] width 152 height 38
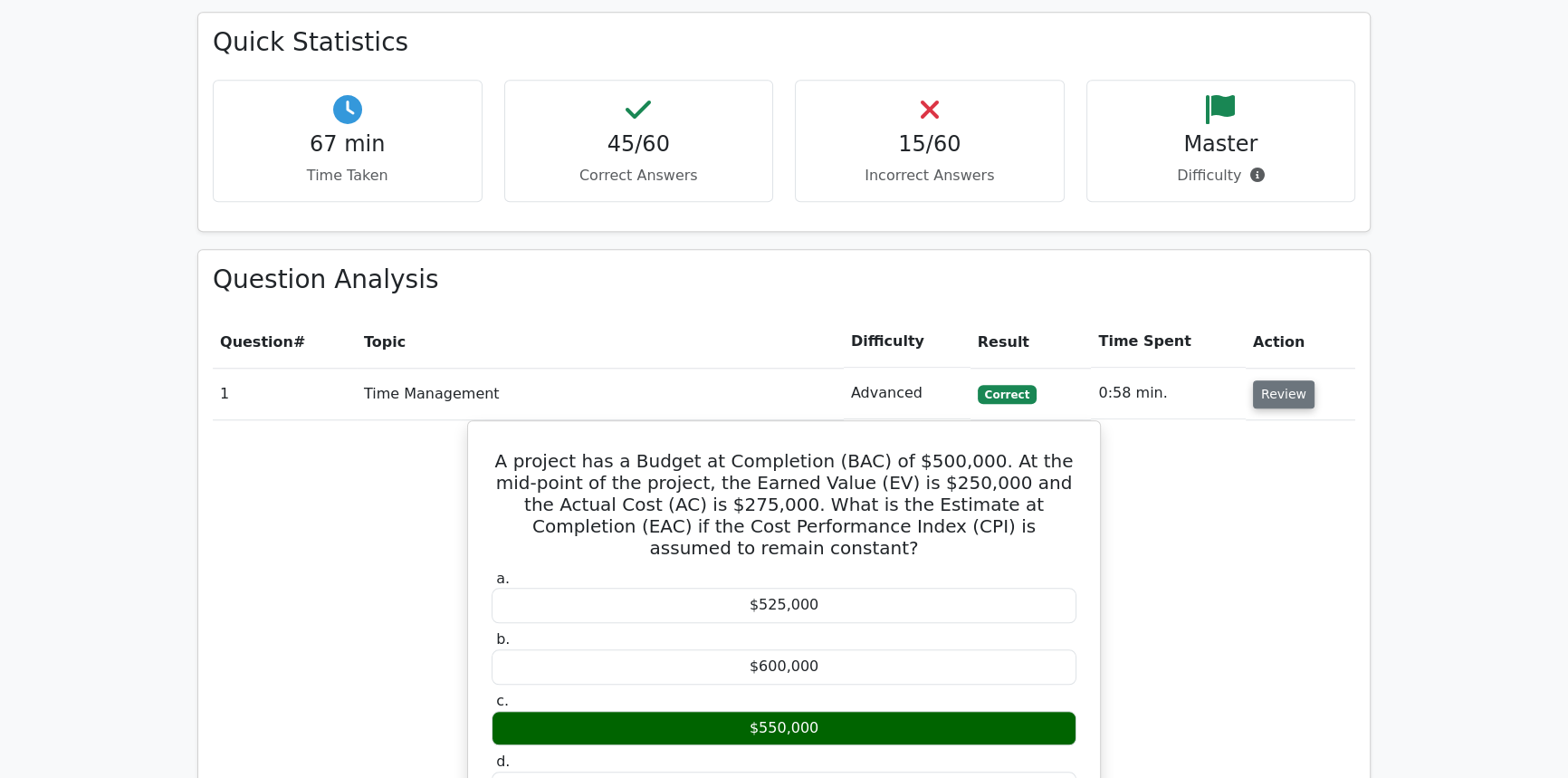
click at [1284, 380] on button "Review" at bounding box center [1284, 394] width 62 height 28
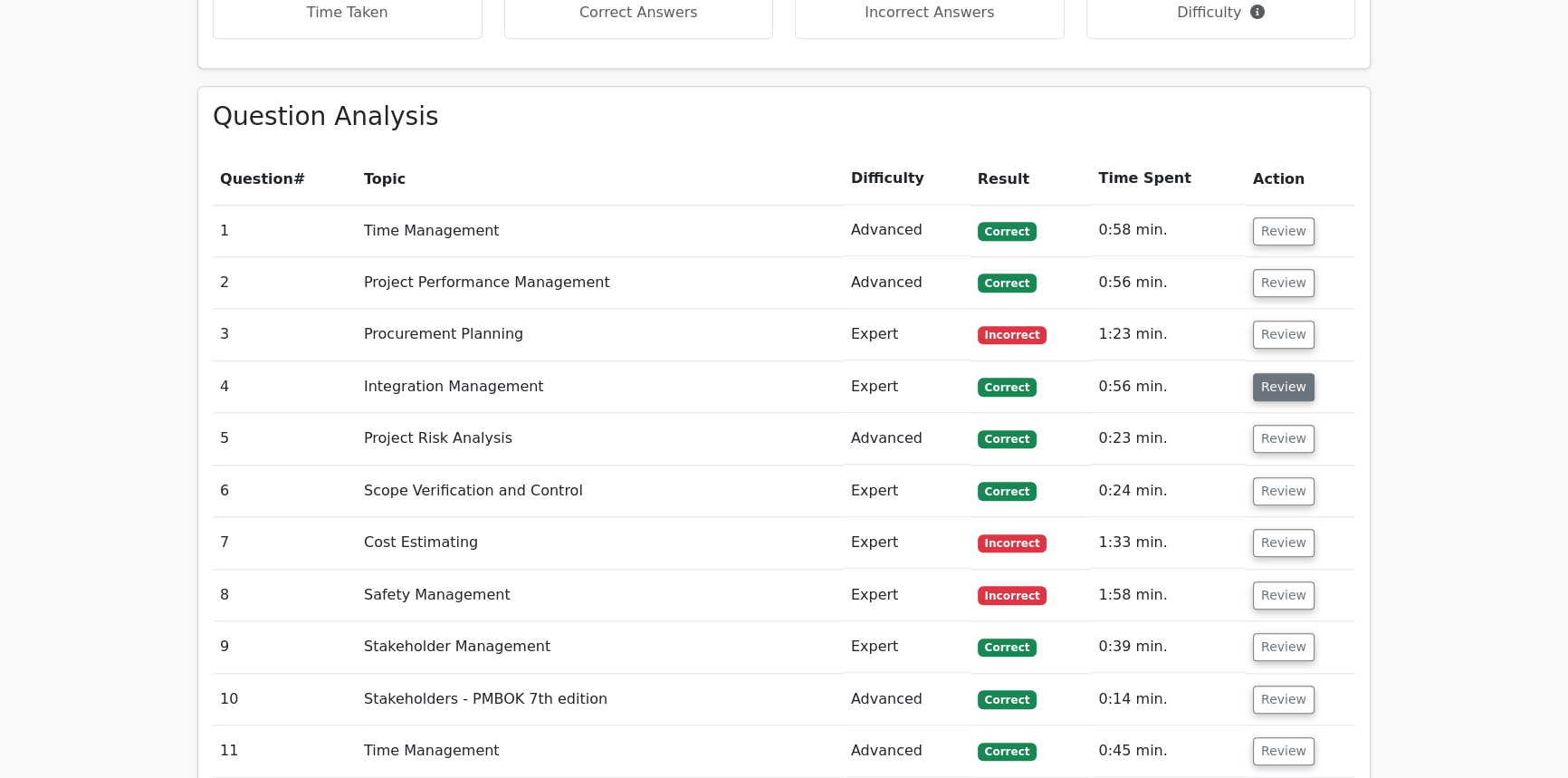
scroll to position [2386, 0]
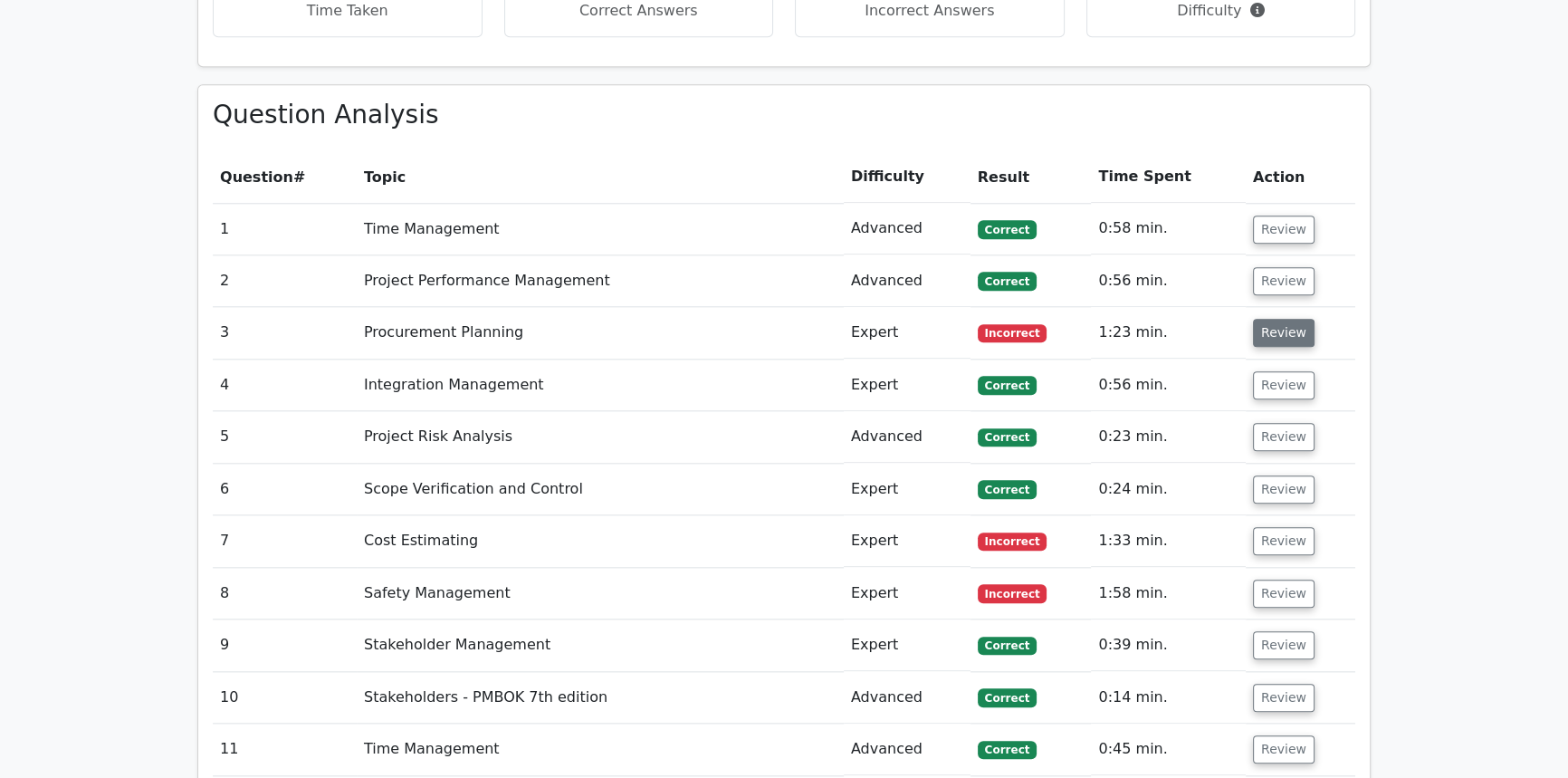
click at [1276, 318] on button "Review" at bounding box center [1284, 332] width 62 height 28
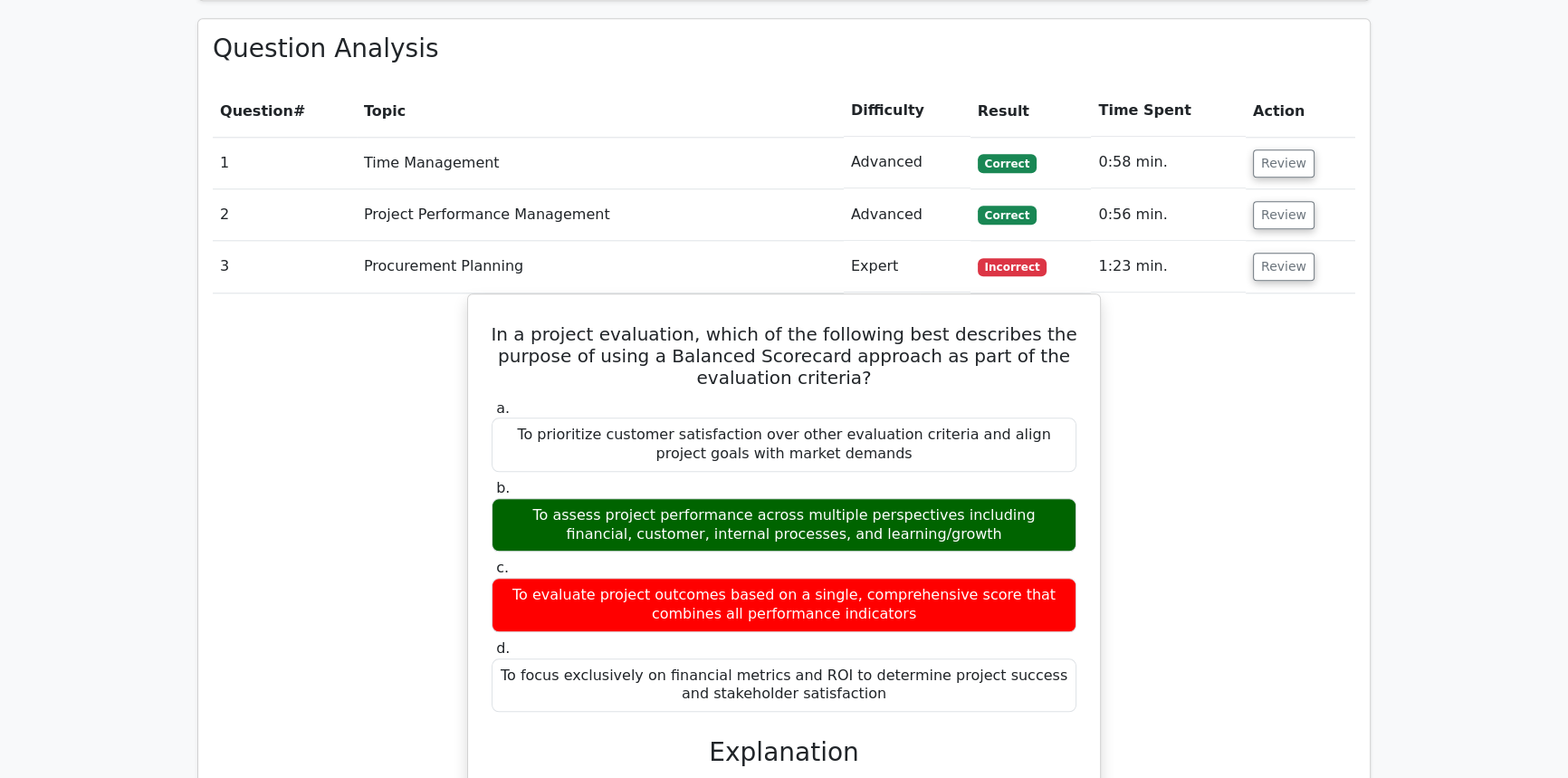
scroll to position [2550, 0]
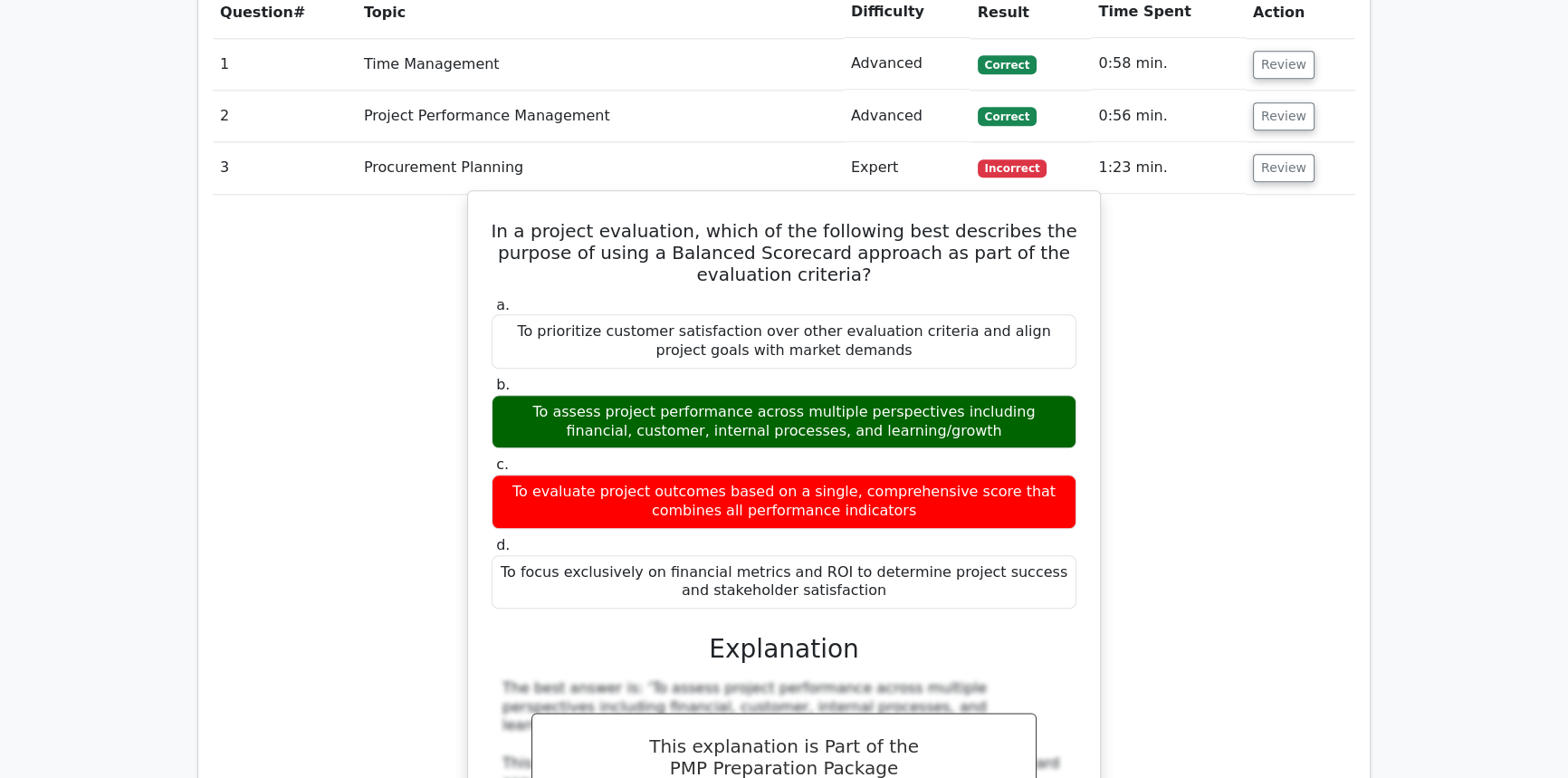
drag, startPoint x: 870, startPoint y: 518, endPoint x: 501, endPoint y: 163, distance: 512.0
click at [501, 198] on div "In a project evaluation, which of the following best describes the purpose of u…" at bounding box center [783, 745] width 617 height 1093
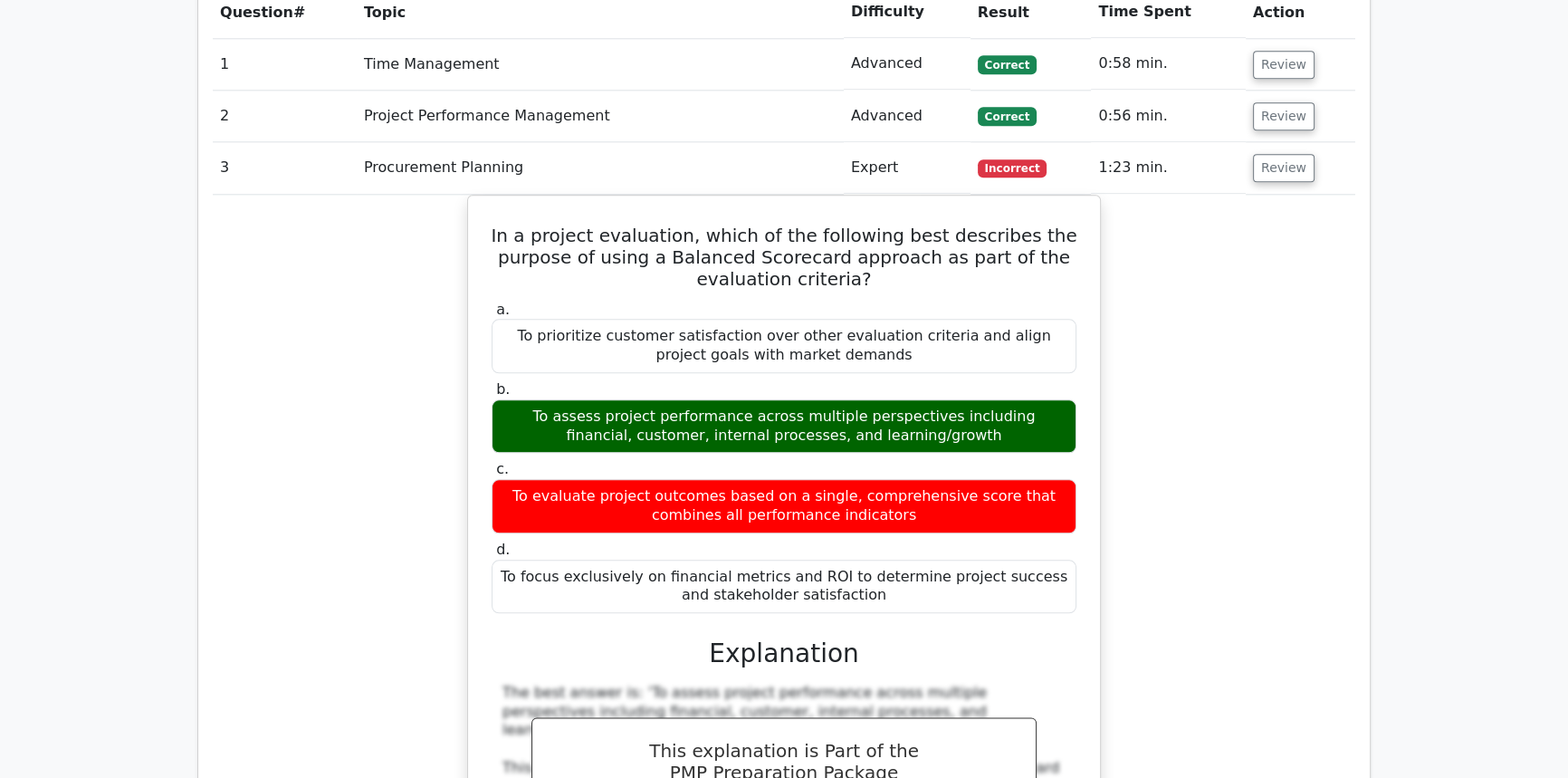
click at [313, 412] on div "In a project evaluation, which of the following best describes the purpose of u…" at bounding box center [783, 760] width 1142 height 1131
click at [1253, 154] on button "Review" at bounding box center [1284, 168] width 62 height 28
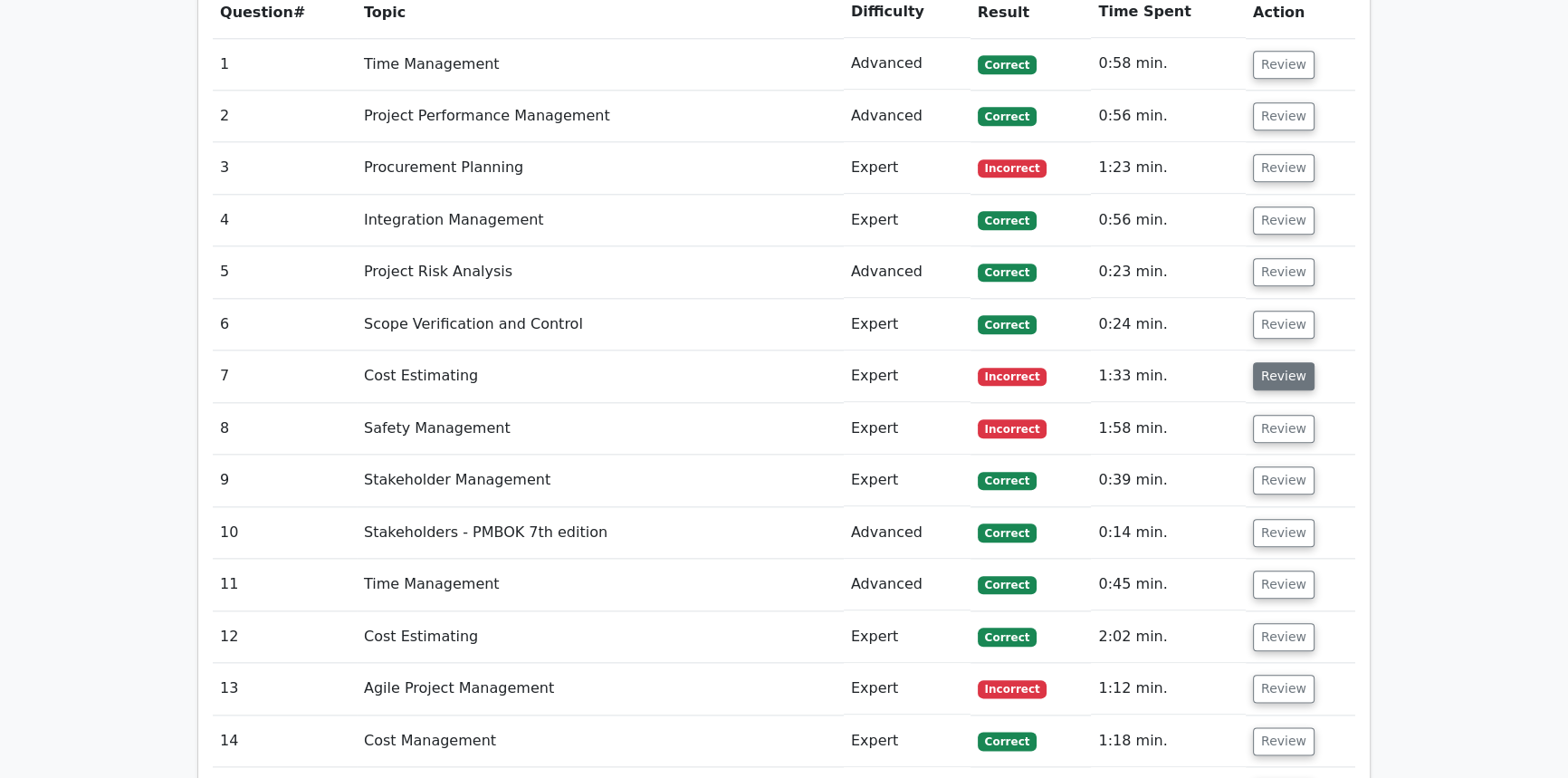
click at [1295, 362] on button "Review" at bounding box center [1284, 376] width 62 height 28
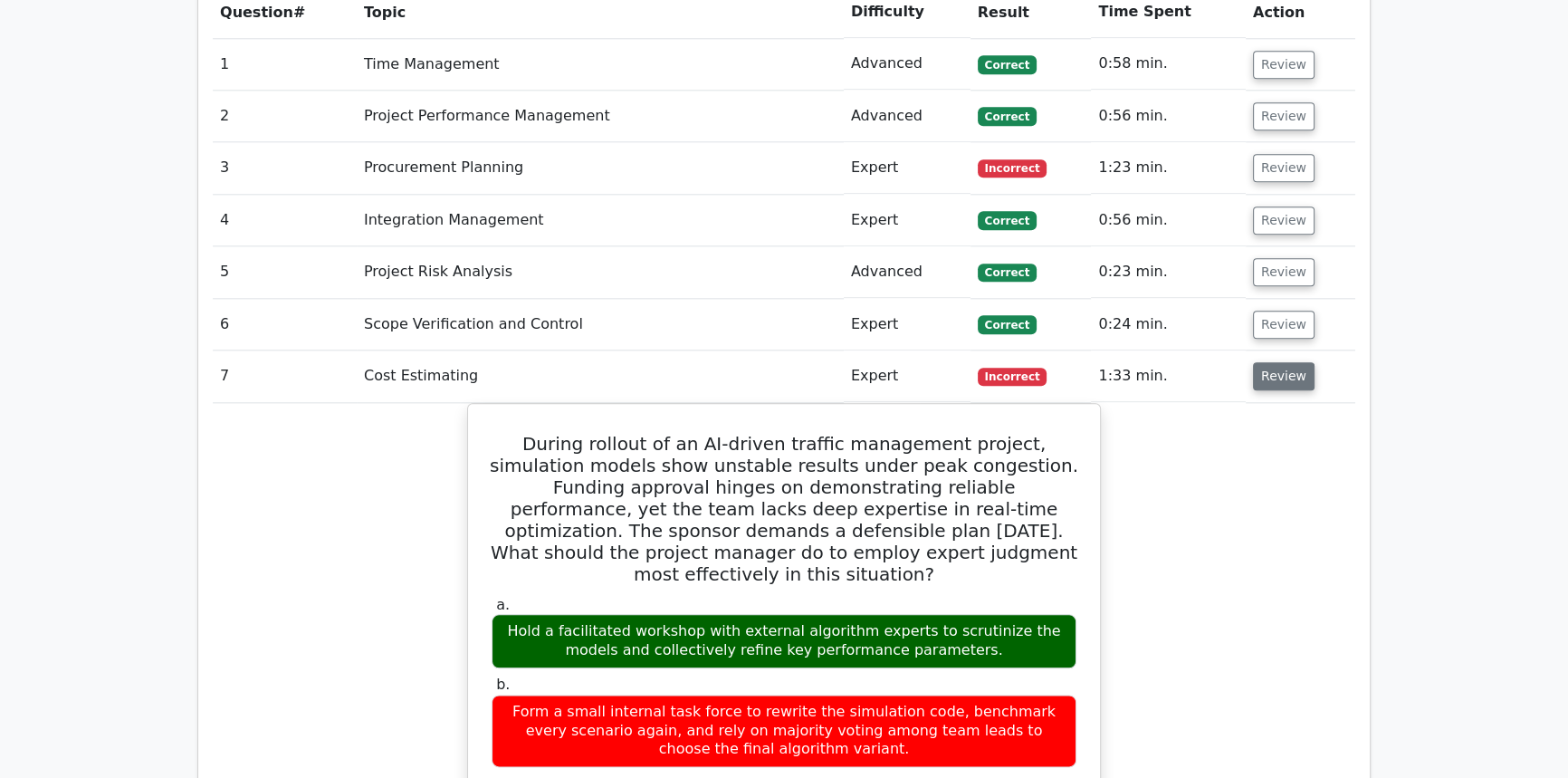
click at [1296, 362] on button "Review" at bounding box center [1284, 376] width 62 height 28
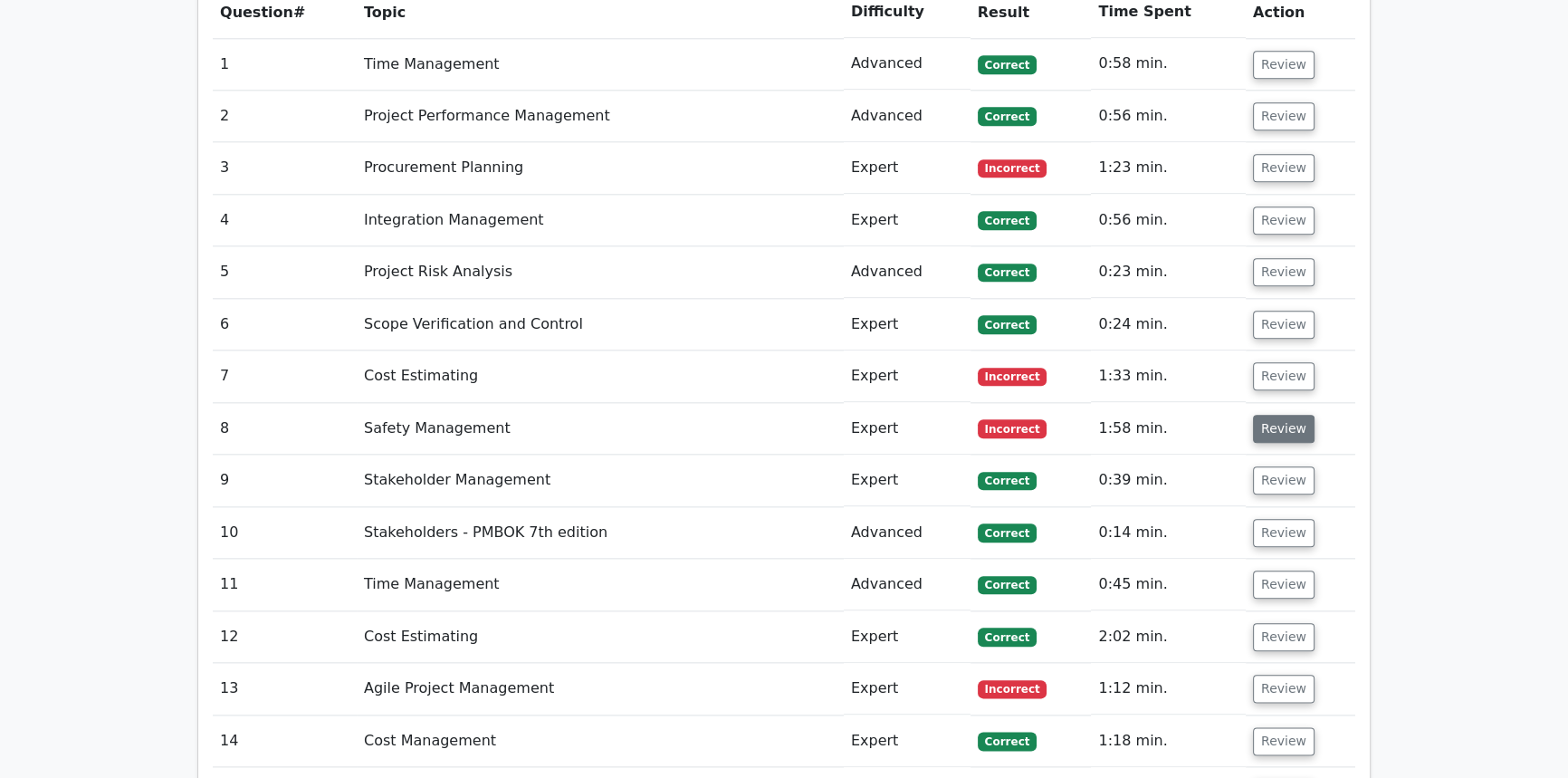
click at [1286, 415] on button "Review" at bounding box center [1284, 429] width 62 height 28
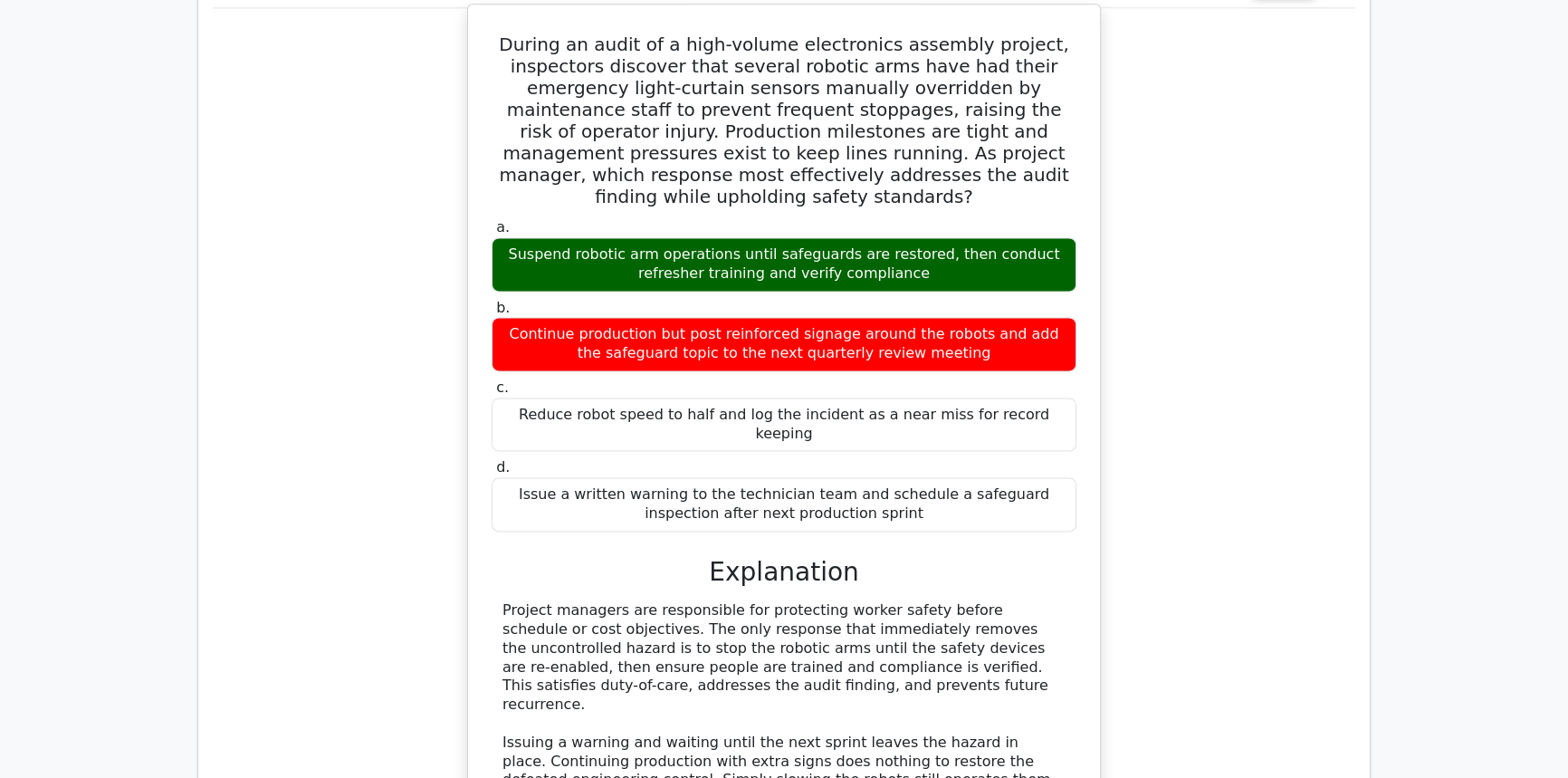
scroll to position [2797, 0]
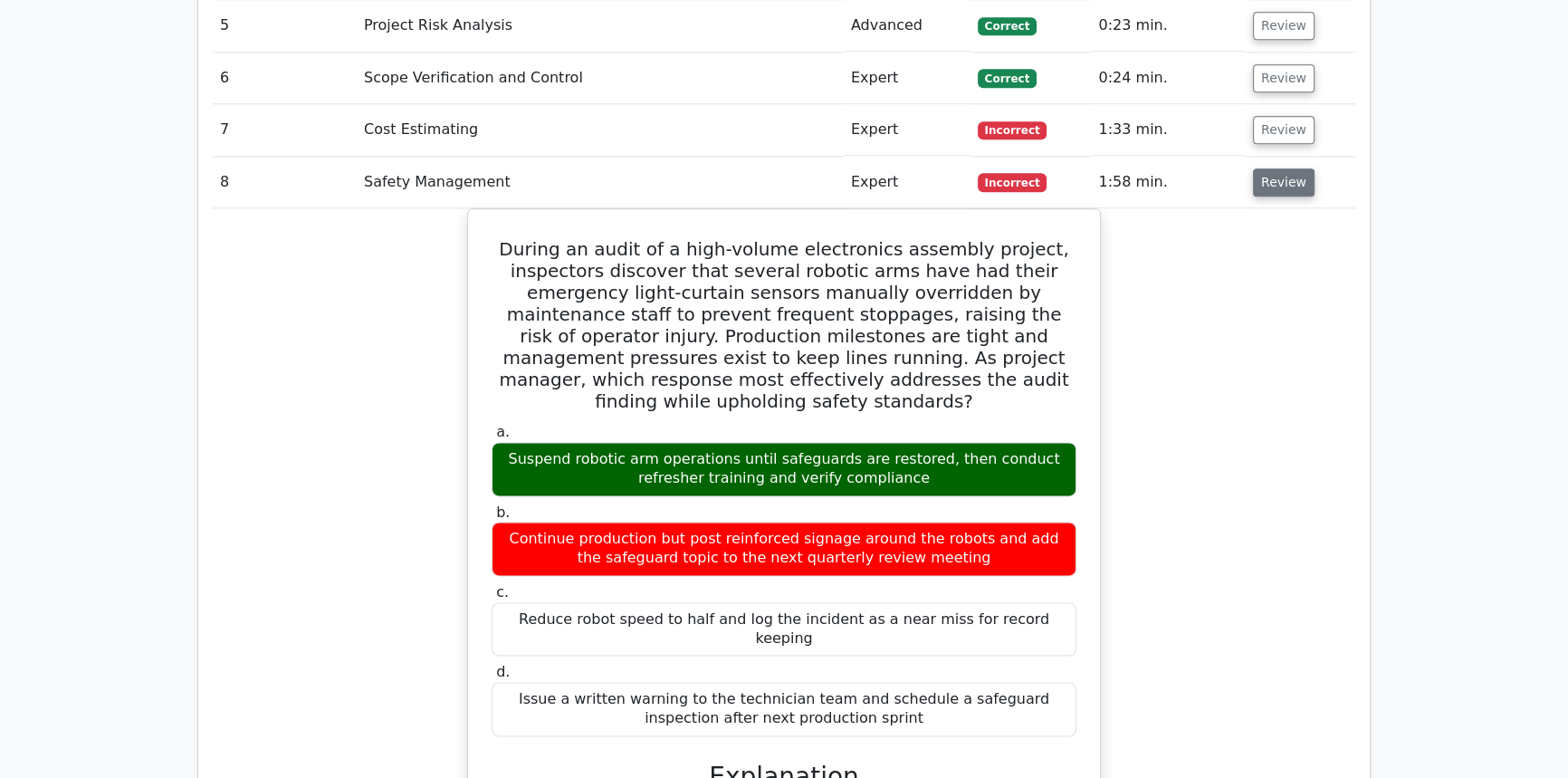
click at [1277, 169] on button "Review" at bounding box center [1284, 183] width 62 height 28
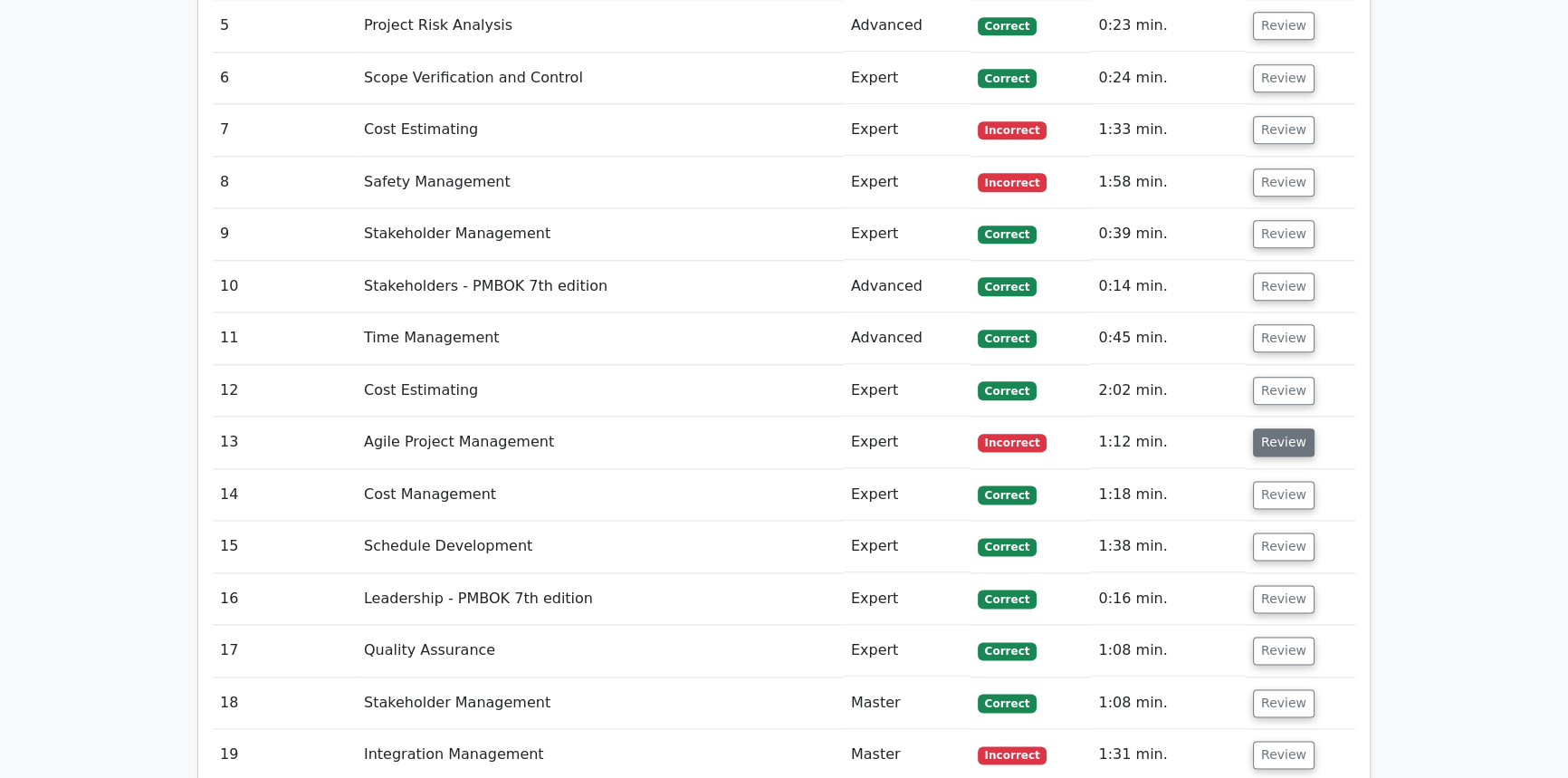
click at [1279, 428] on button "Review" at bounding box center [1284, 442] width 62 height 28
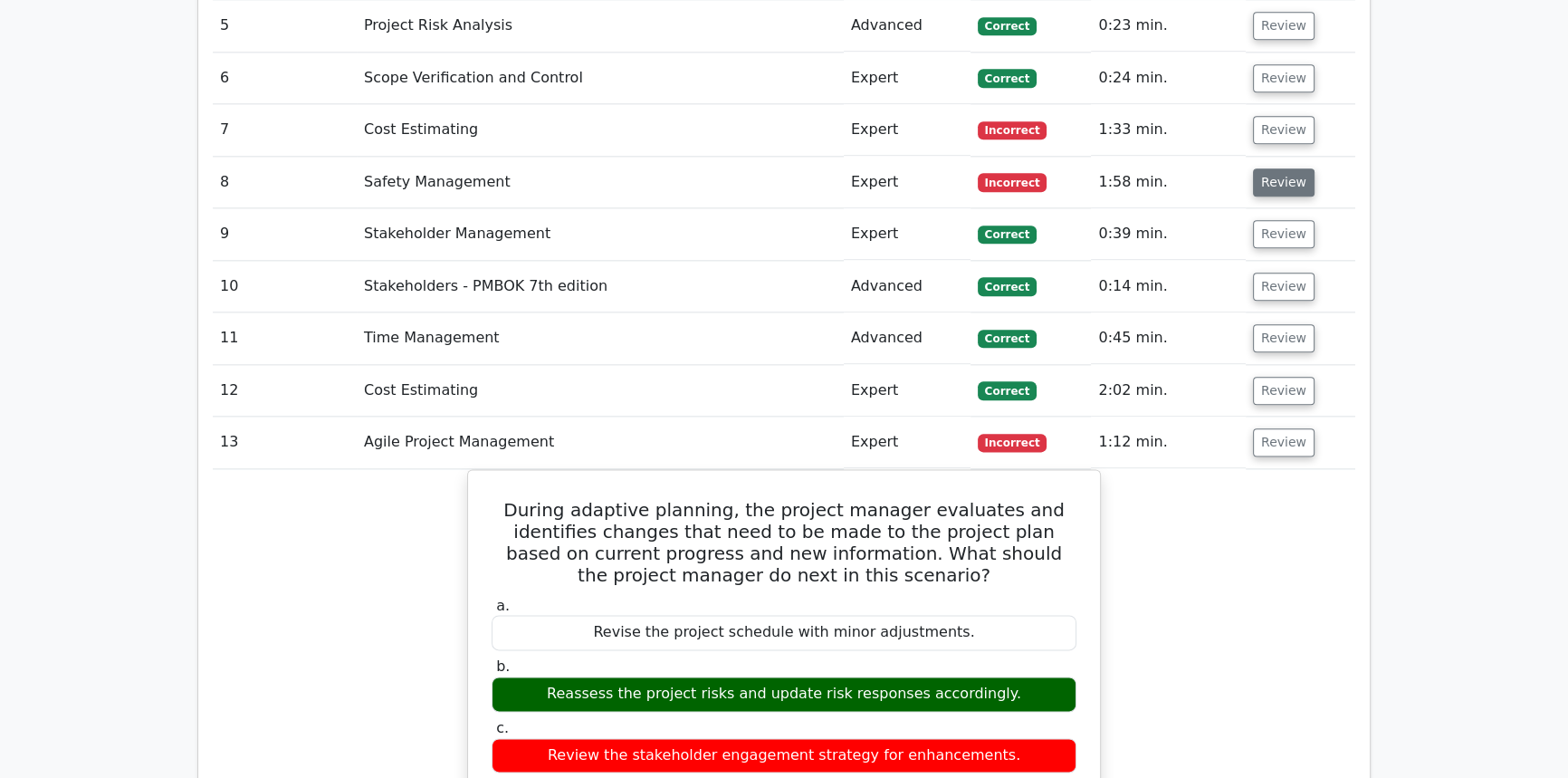
click at [1260, 169] on button "Review" at bounding box center [1284, 183] width 62 height 28
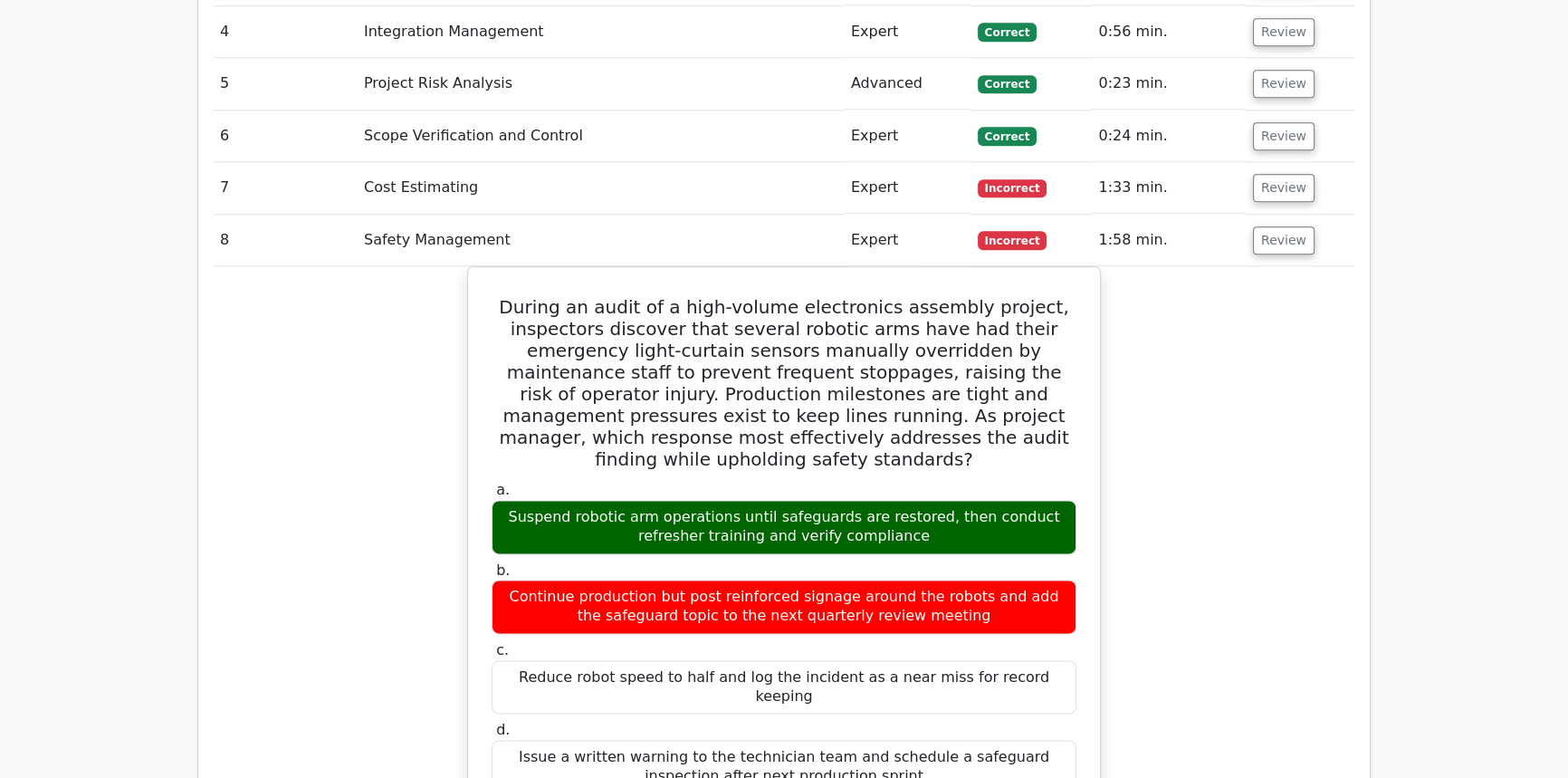
scroll to position [2738, 0]
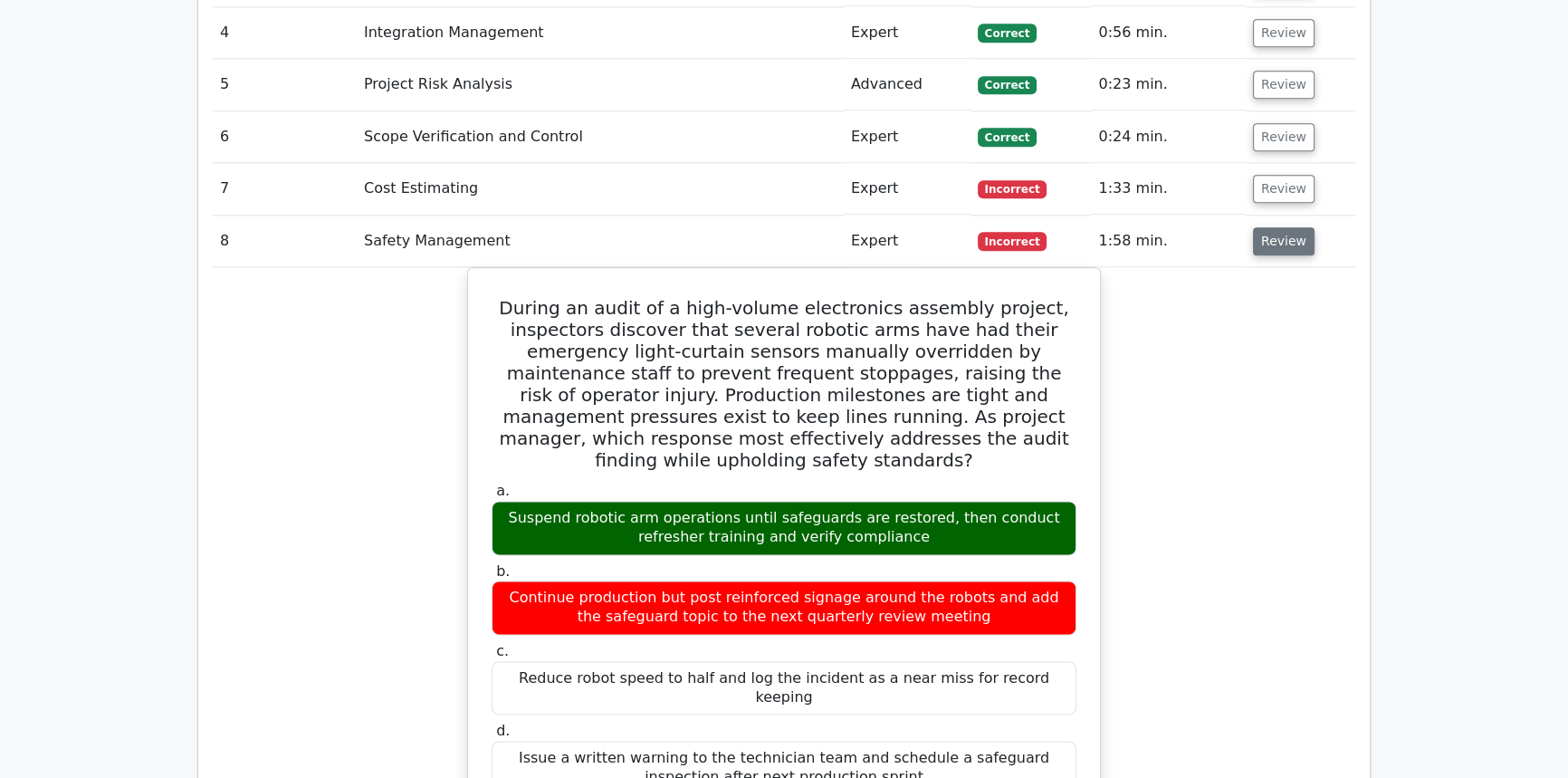
click at [1277, 227] on button "Review" at bounding box center [1284, 241] width 62 height 28
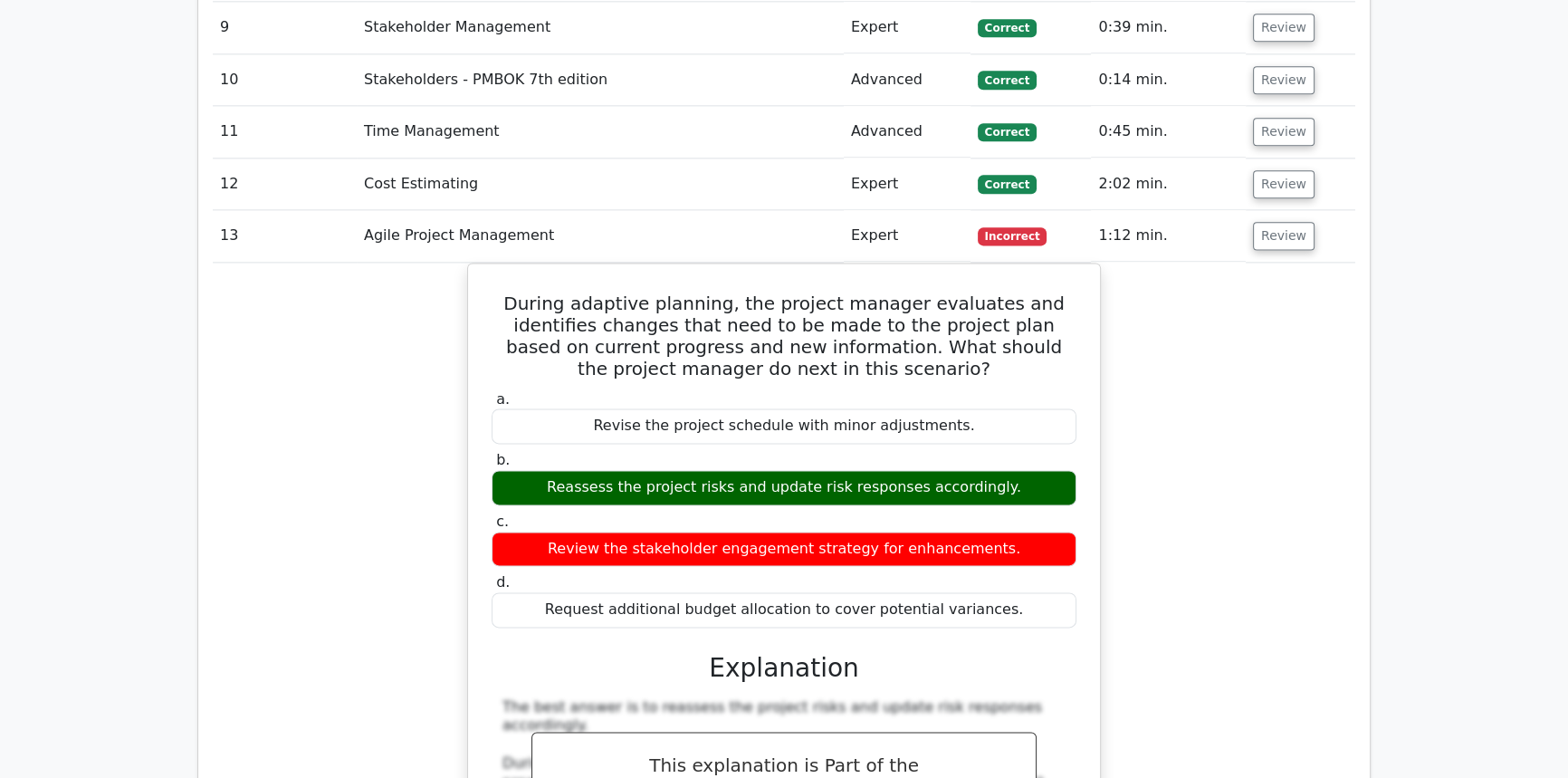
scroll to position [3064, 0]
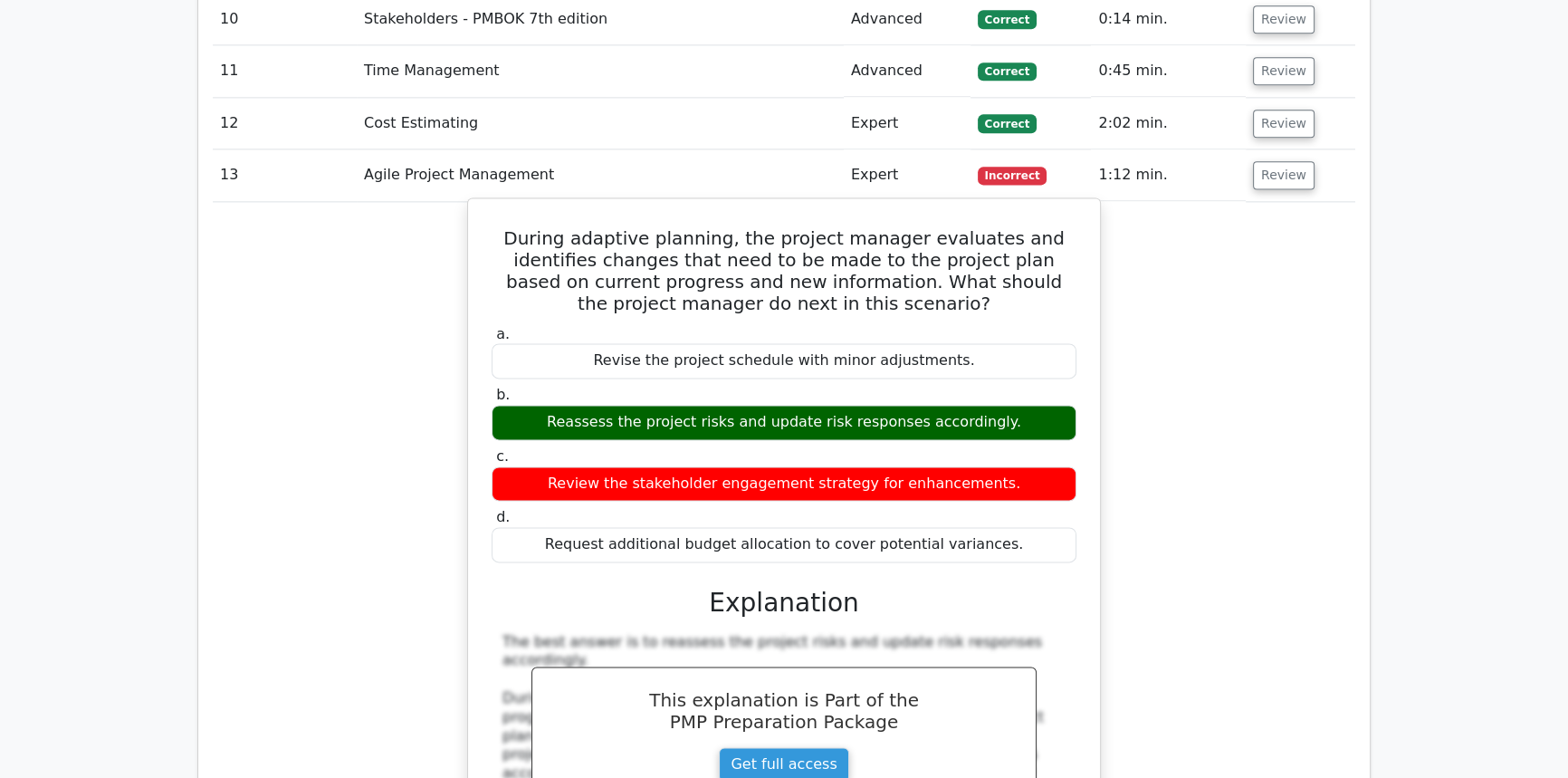
drag, startPoint x: 1016, startPoint y: 470, endPoint x: 494, endPoint y: 168, distance: 603.1
click at [494, 205] on div "During adaptive planning, the project manager evaluates and identifies changes …" at bounding box center [783, 668] width 617 height 927
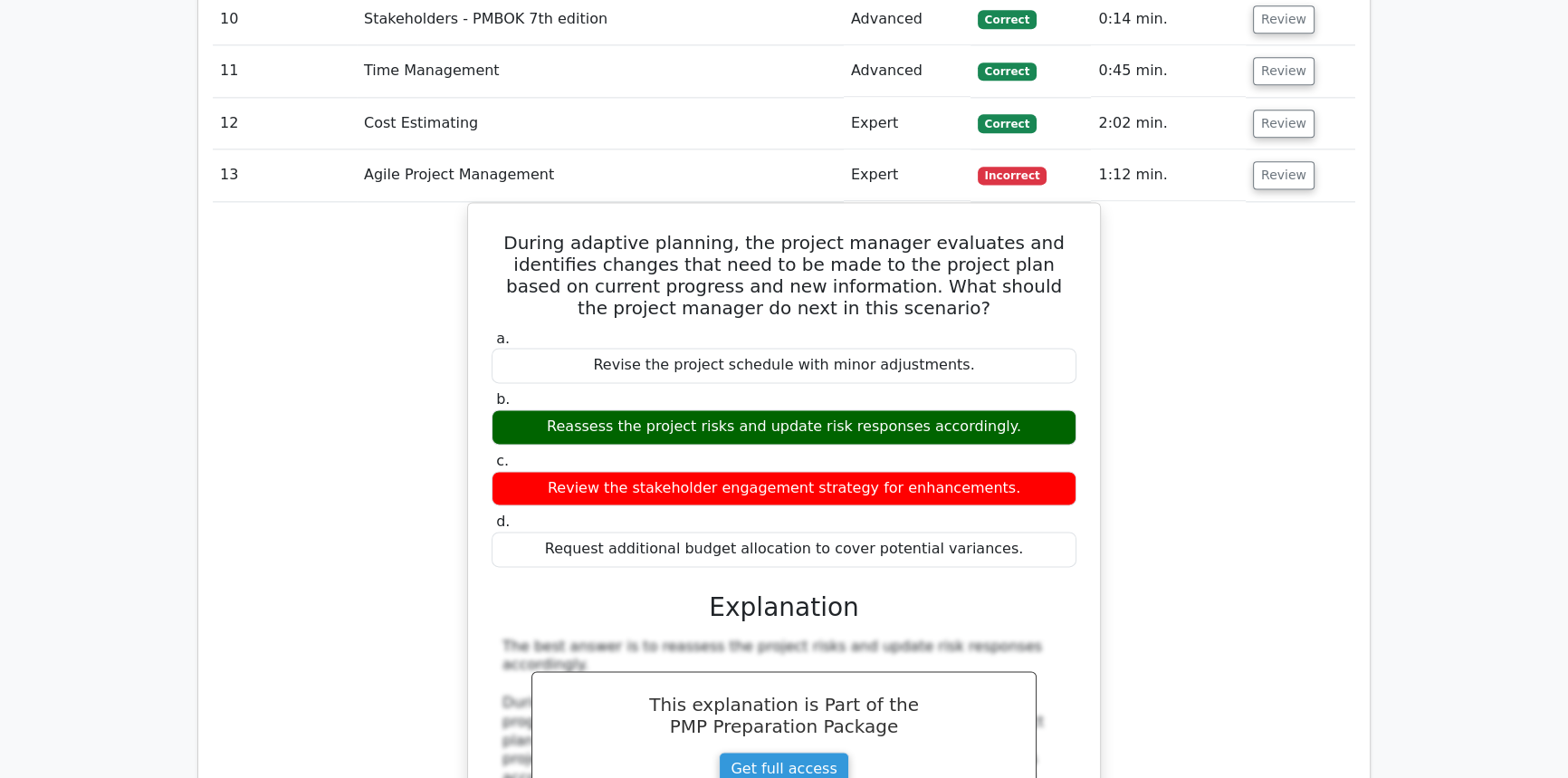
click at [1304, 529] on div "During adaptive planning, the project manager evaluates and identifies changes …" at bounding box center [783, 683] width 1142 height 965
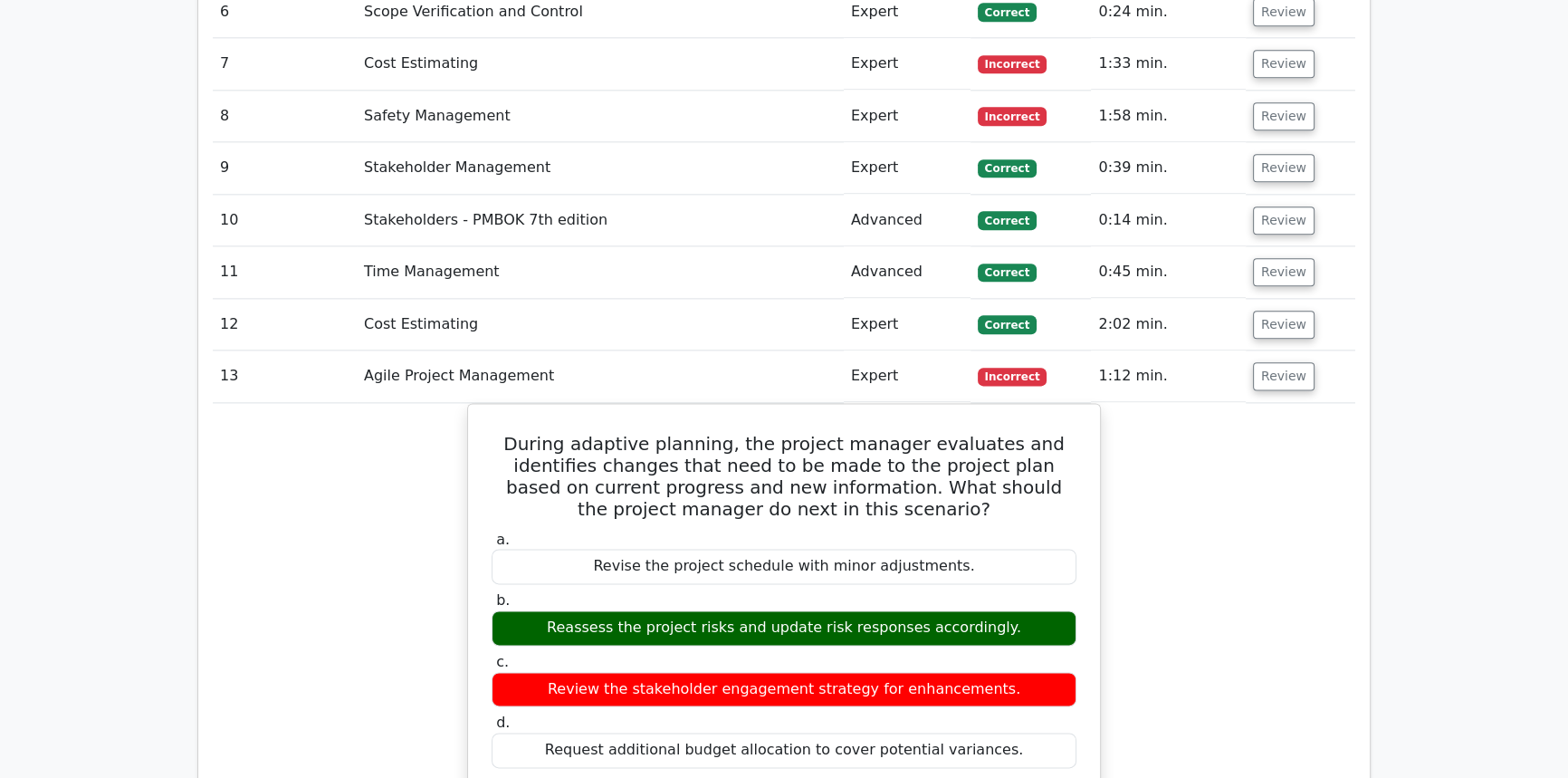
scroll to position [2862, 0]
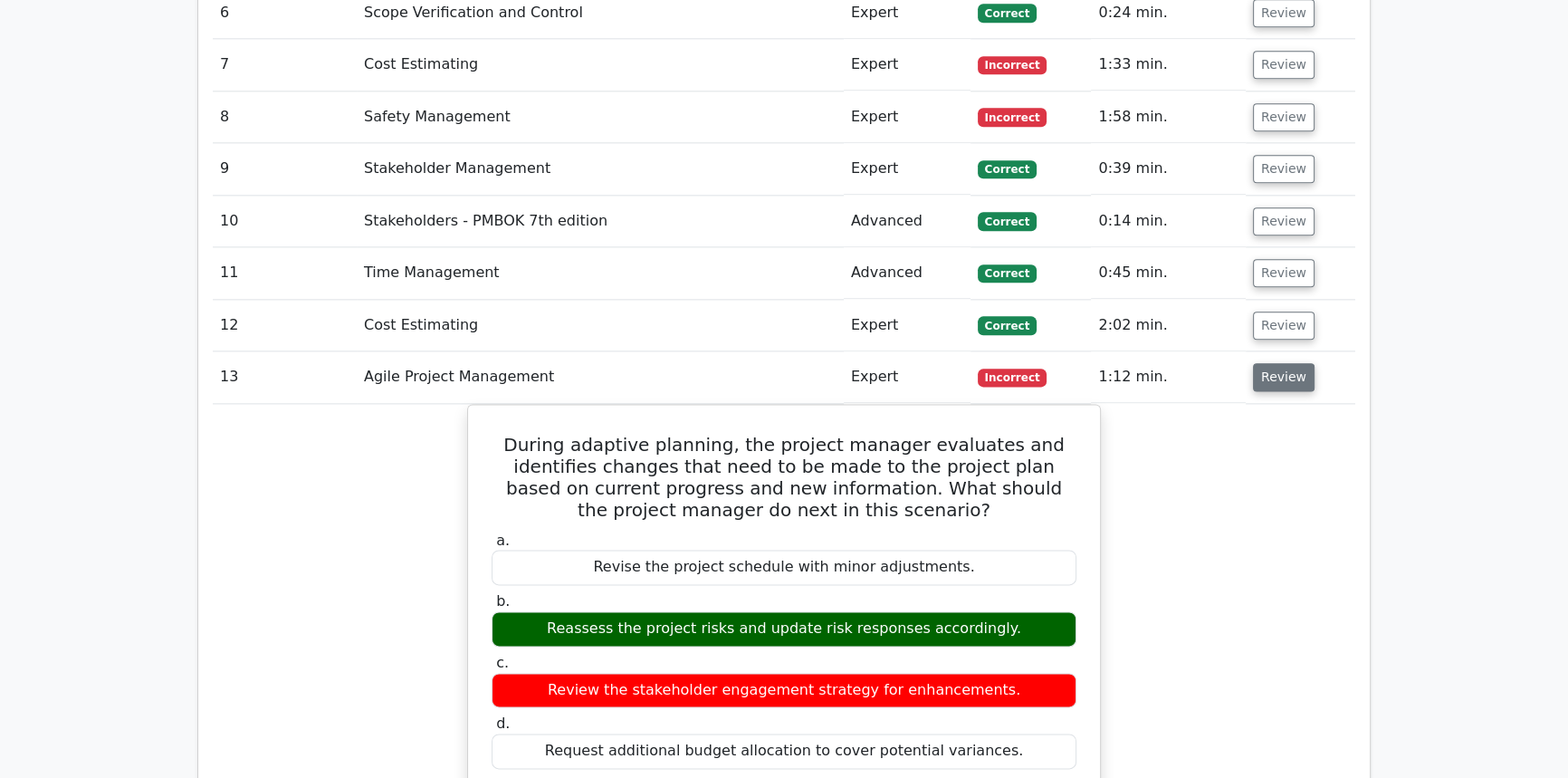
click at [1279, 363] on button "Review" at bounding box center [1284, 377] width 62 height 28
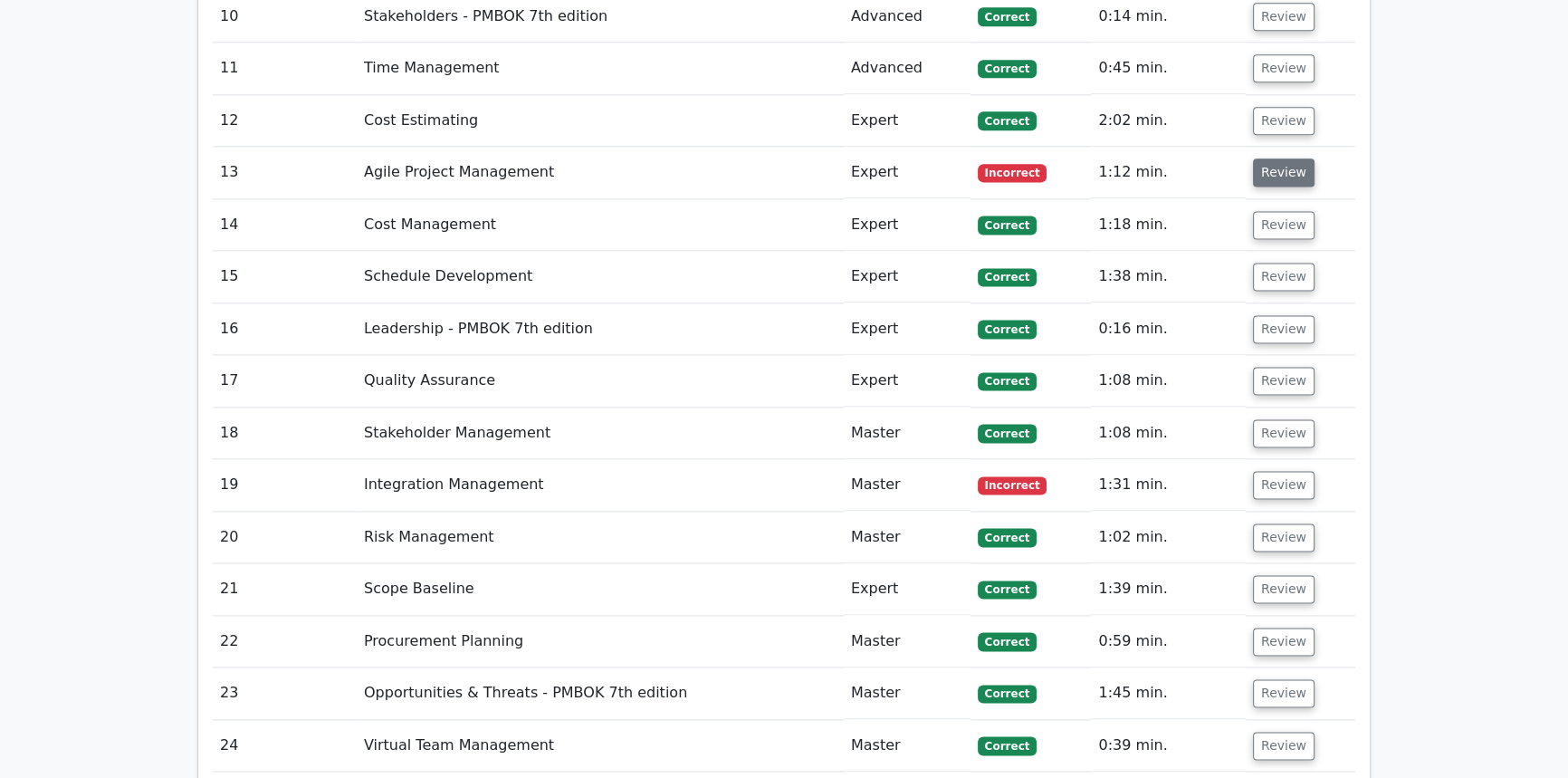
scroll to position [3068, 0]
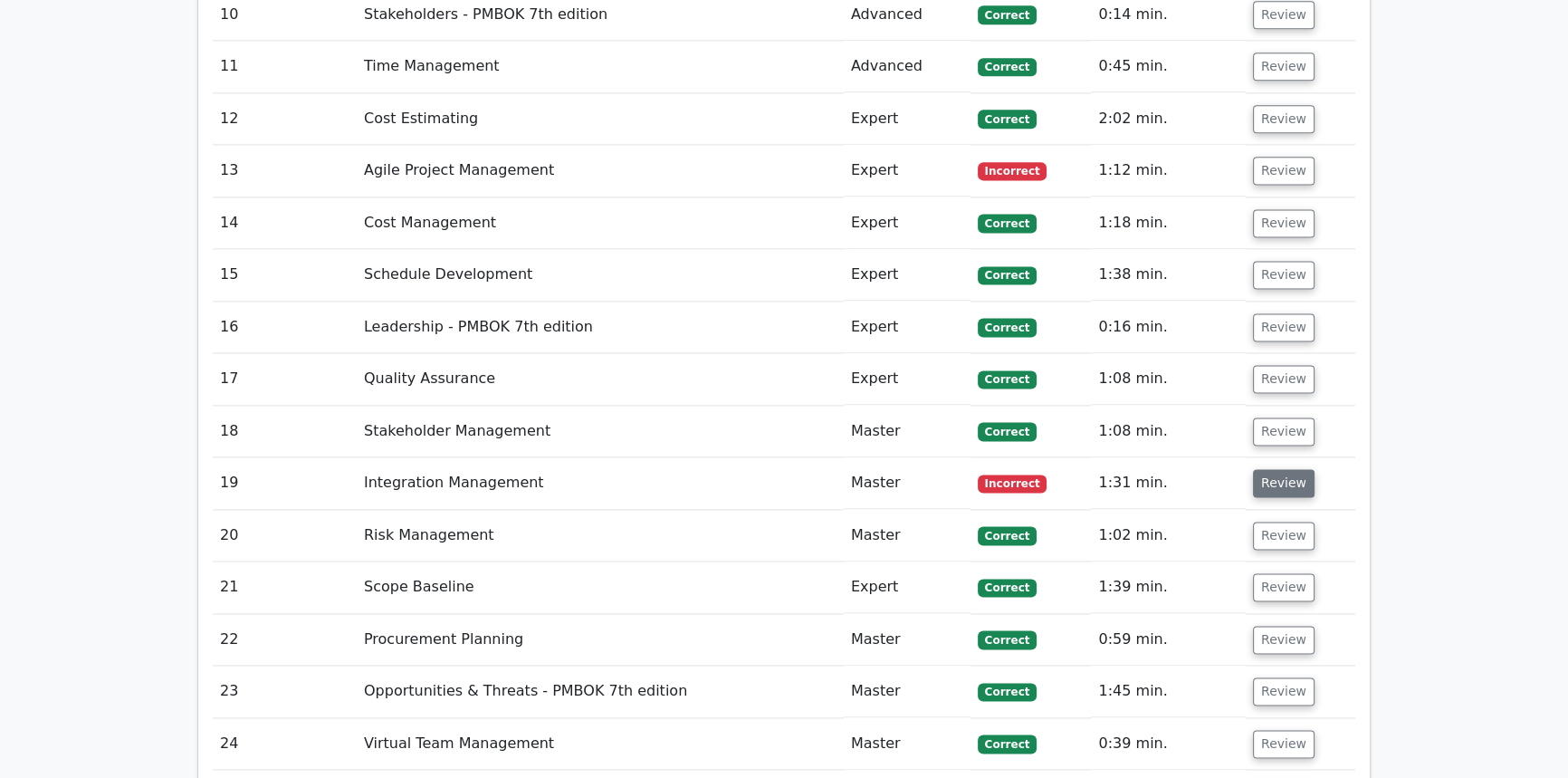
click at [1279, 469] on button "Review" at bounding box center [1284, 483] width 62 height 28
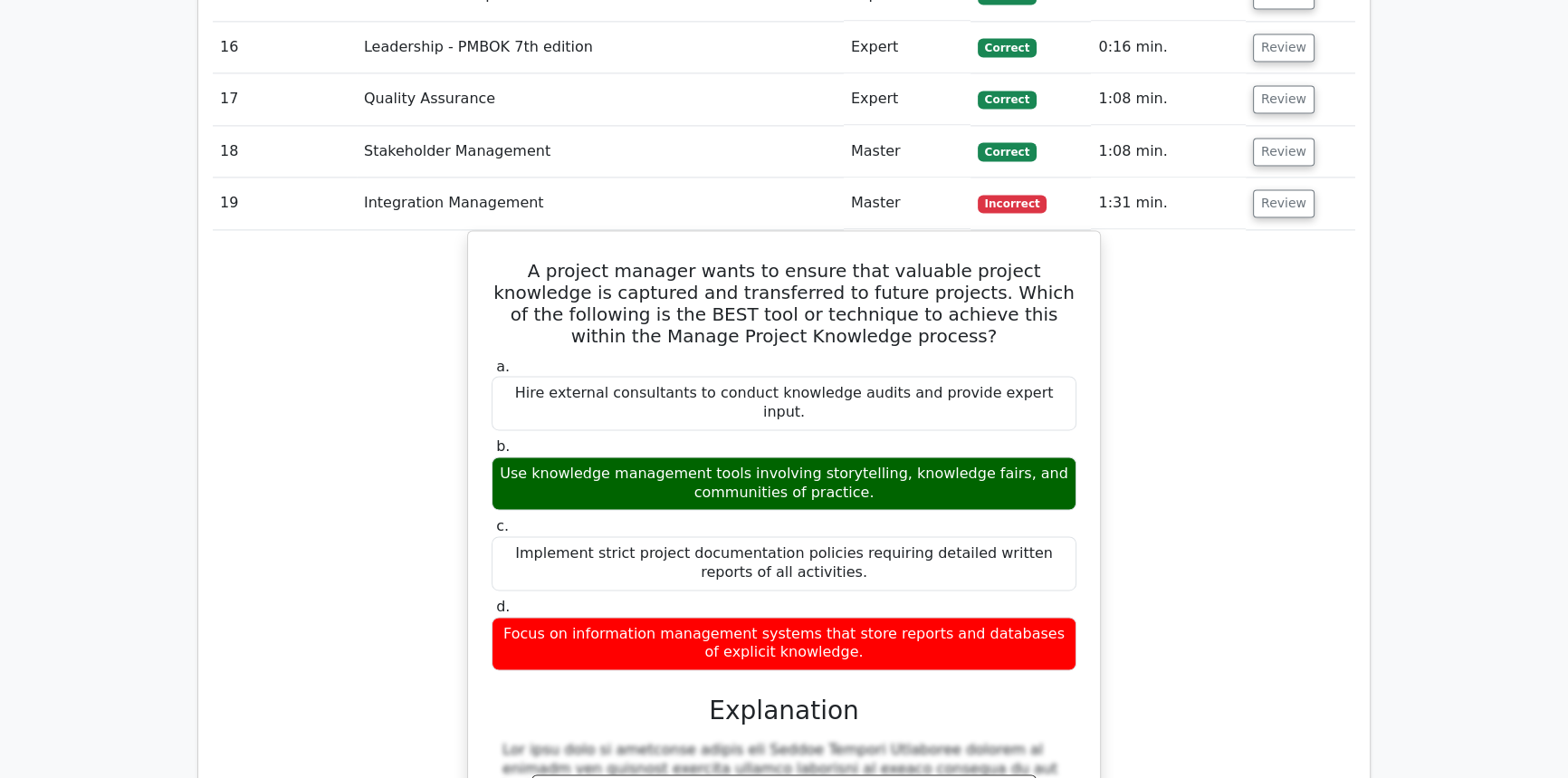
scroll to position [3352, 0]
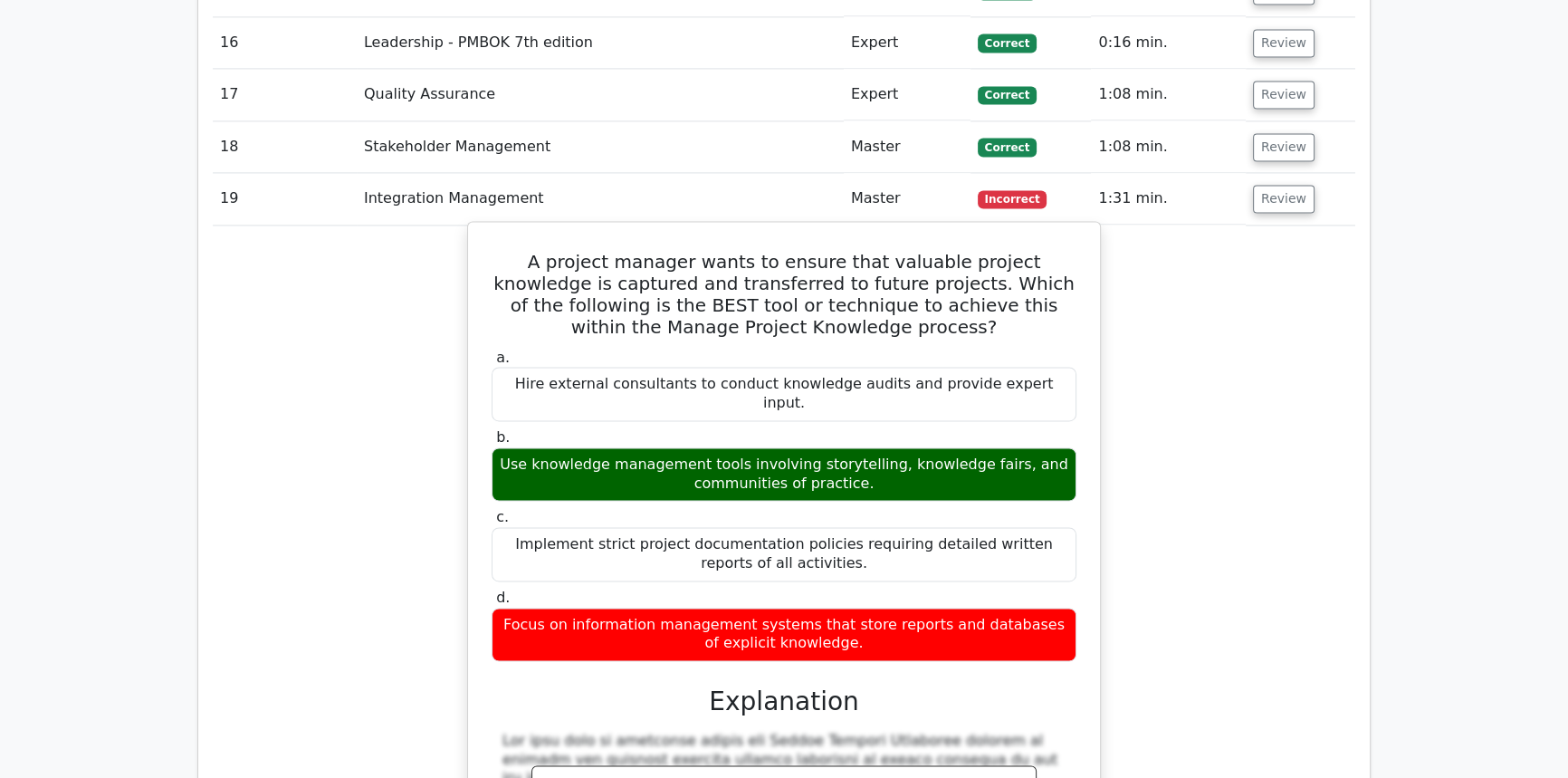
drag, startPoint x: 870, startPoint y: 552, endPoint x: 491, endPoint y: 190, distance: 524.1
click at [491, 229] on div "A project manager wants to ensure that valuable project knowledge is captured a…" at bounding box center [783, 664] width 617 height 871
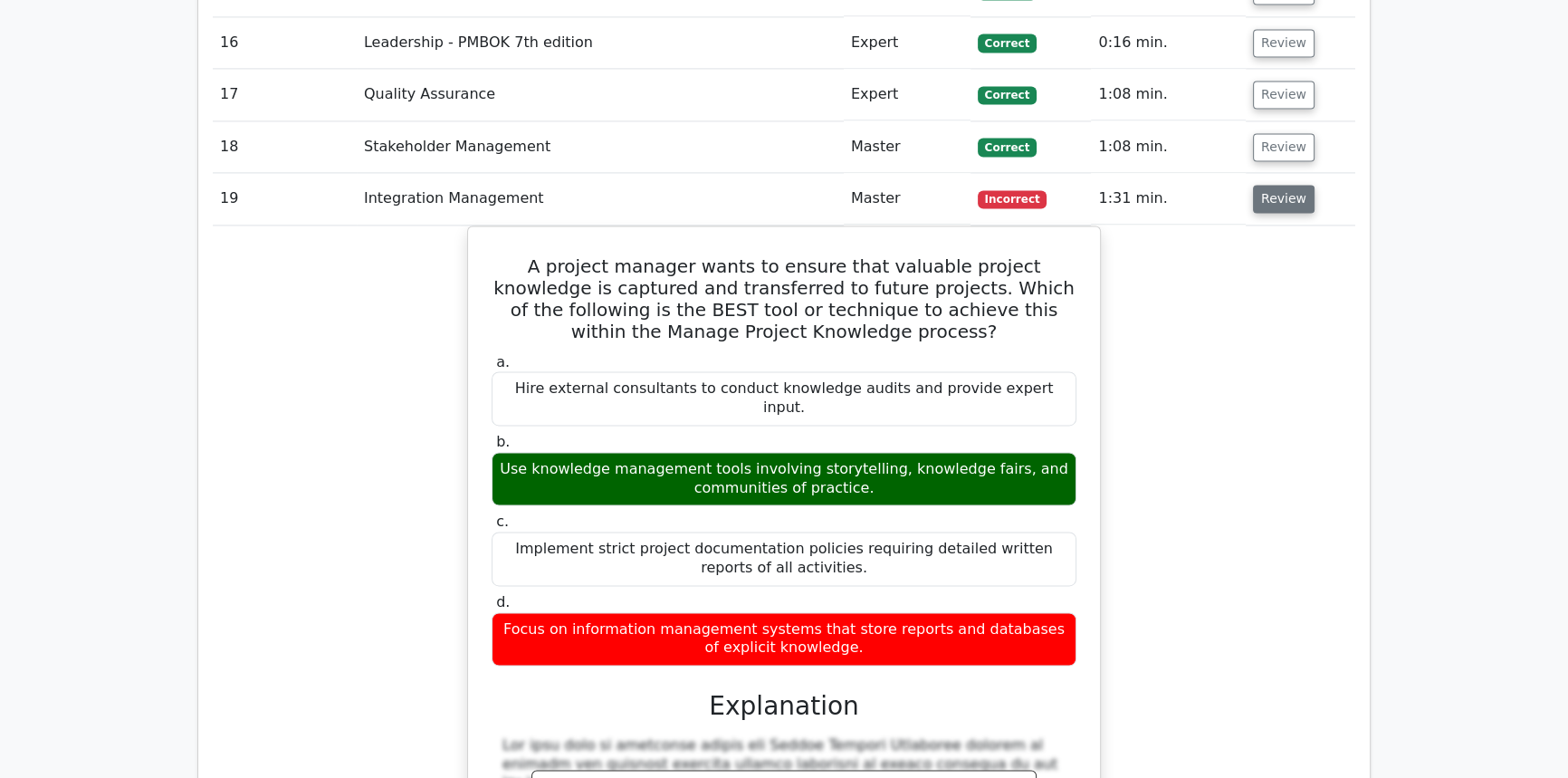
click at [1265, 185] on button "Review" at bounding box center [1284, 198] width 62 height 28
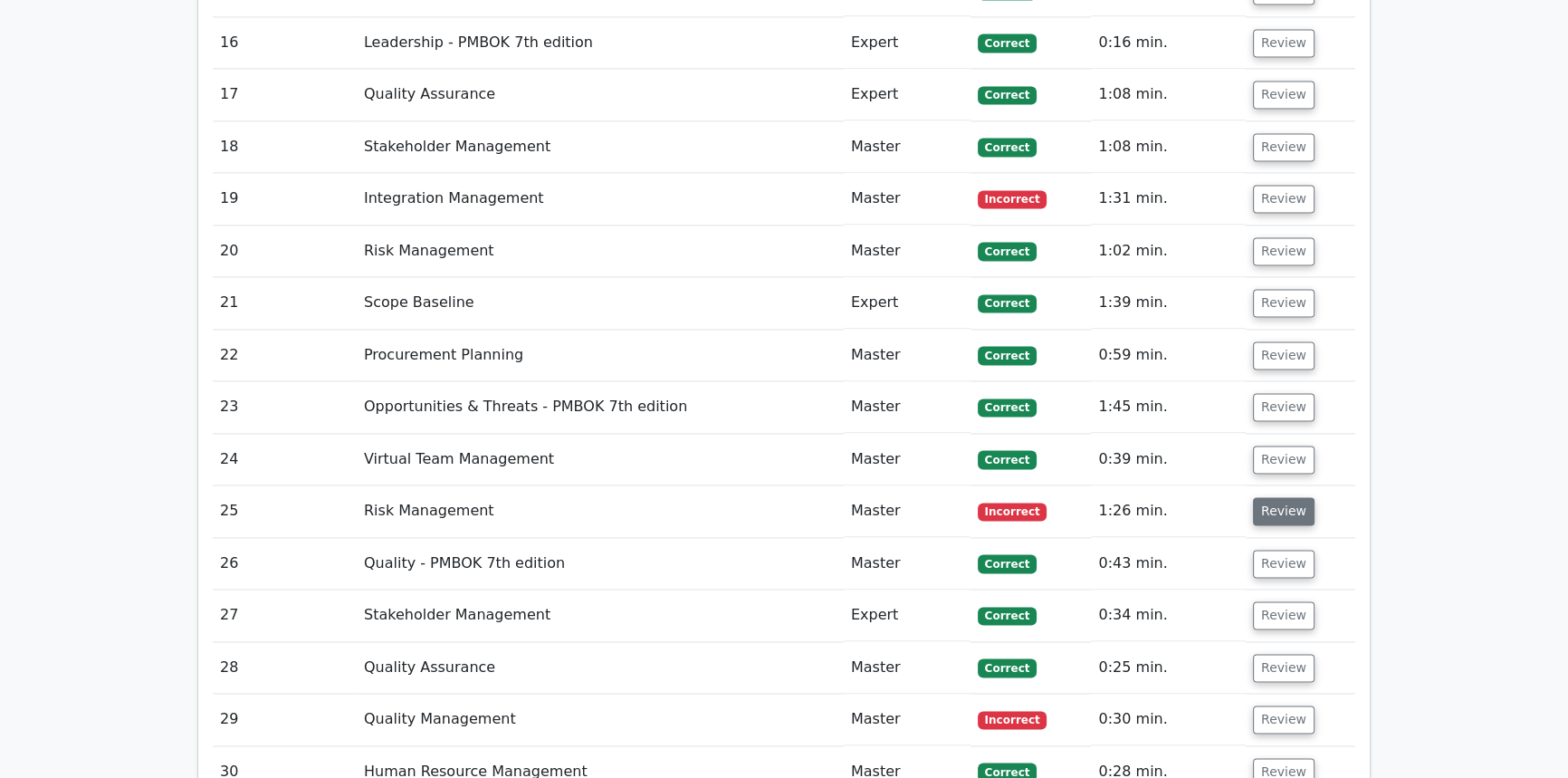
click at [1293, 497] on button "Review" at bounding box center [1284, 511] width 62 height 28
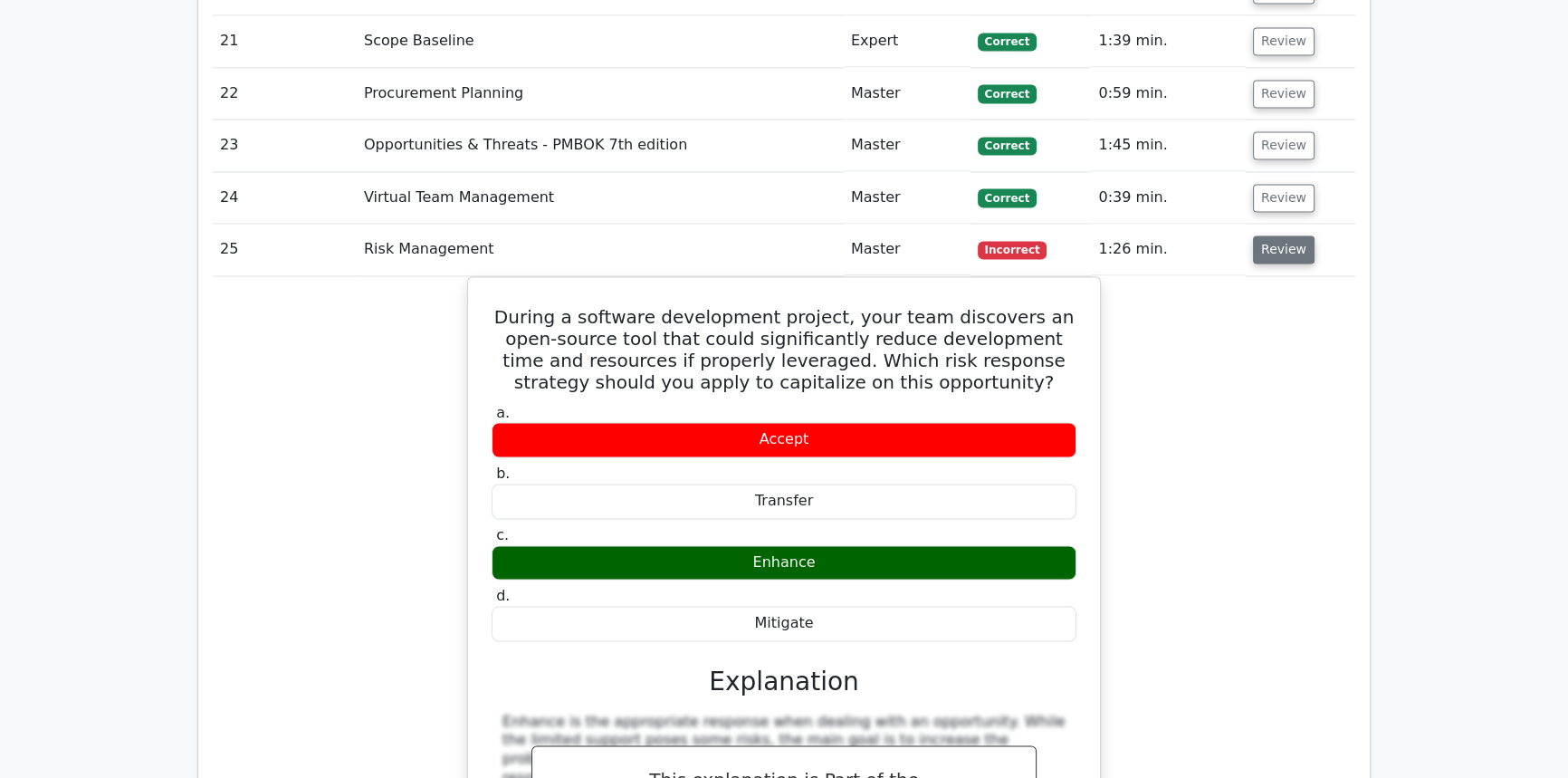
scroll to position [3615, 0]
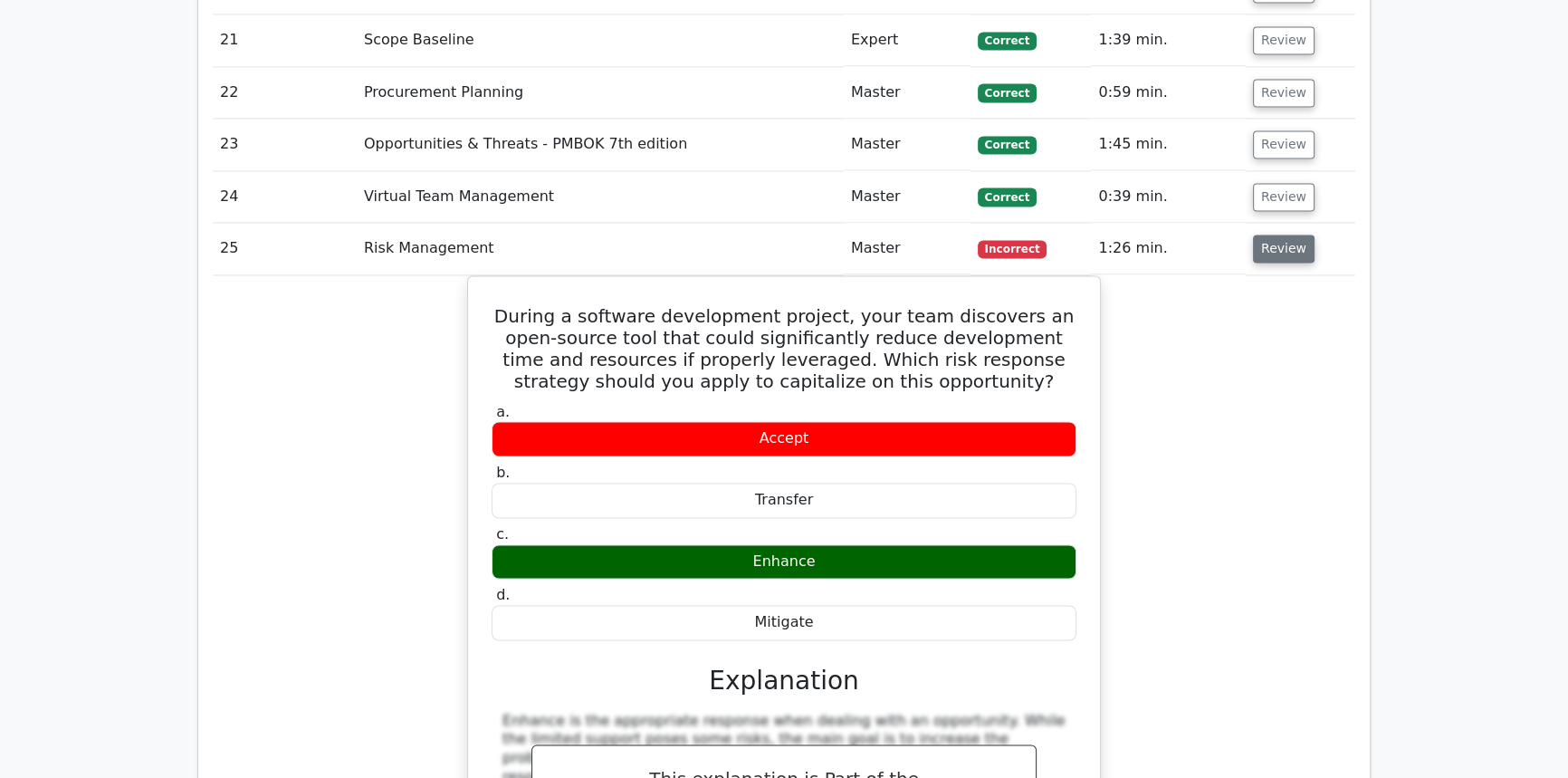
click at [1273, 234] on button "Review" at bounding box center [1284, 248] width 62 height 28
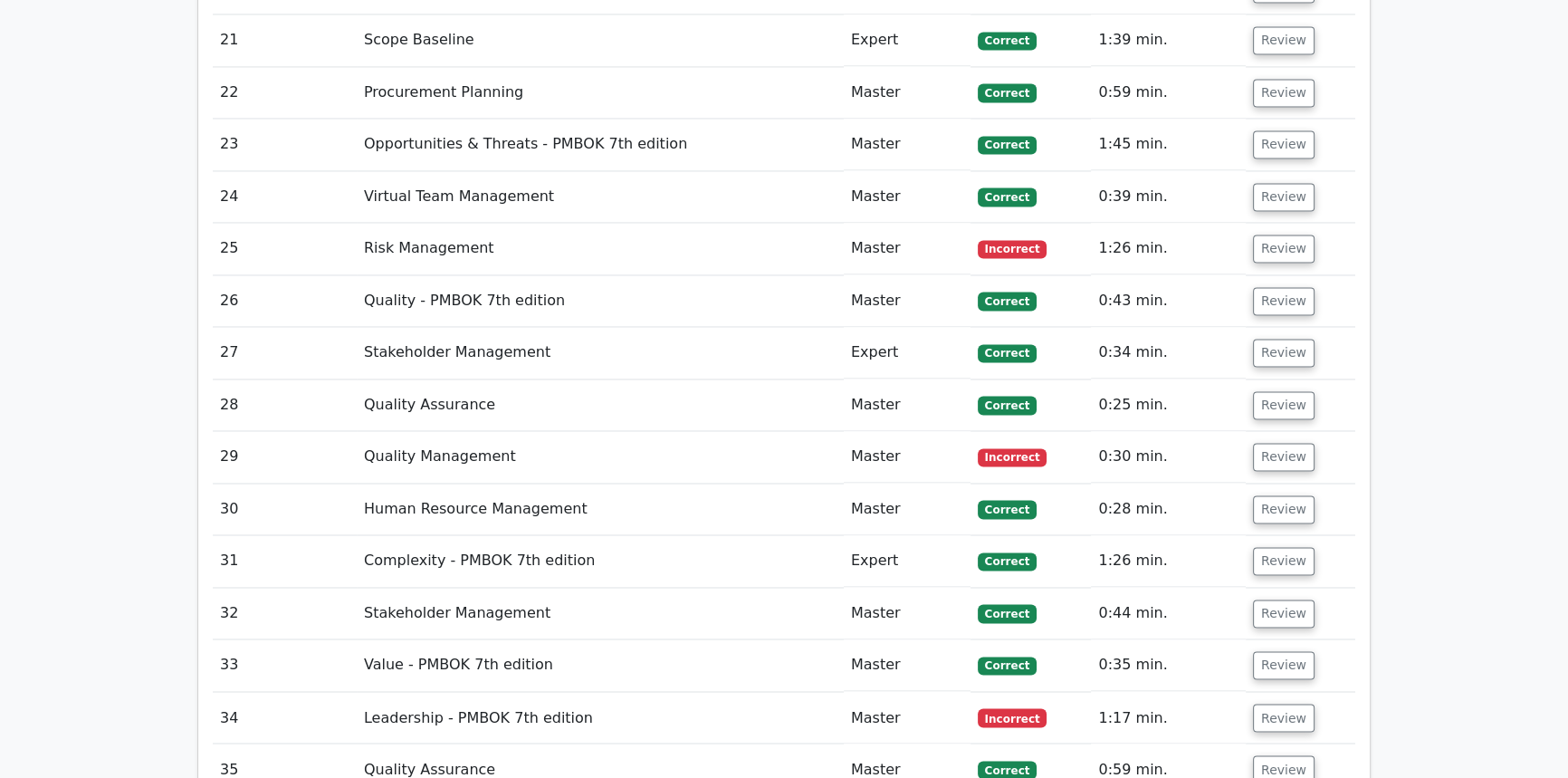
click at [1260, 431] on td "Review" at bounding box center [1301, 457] width 110 height 52
click at [1263, 443] on button "Review" at bounding box center [1284, 457] width 62 height 28
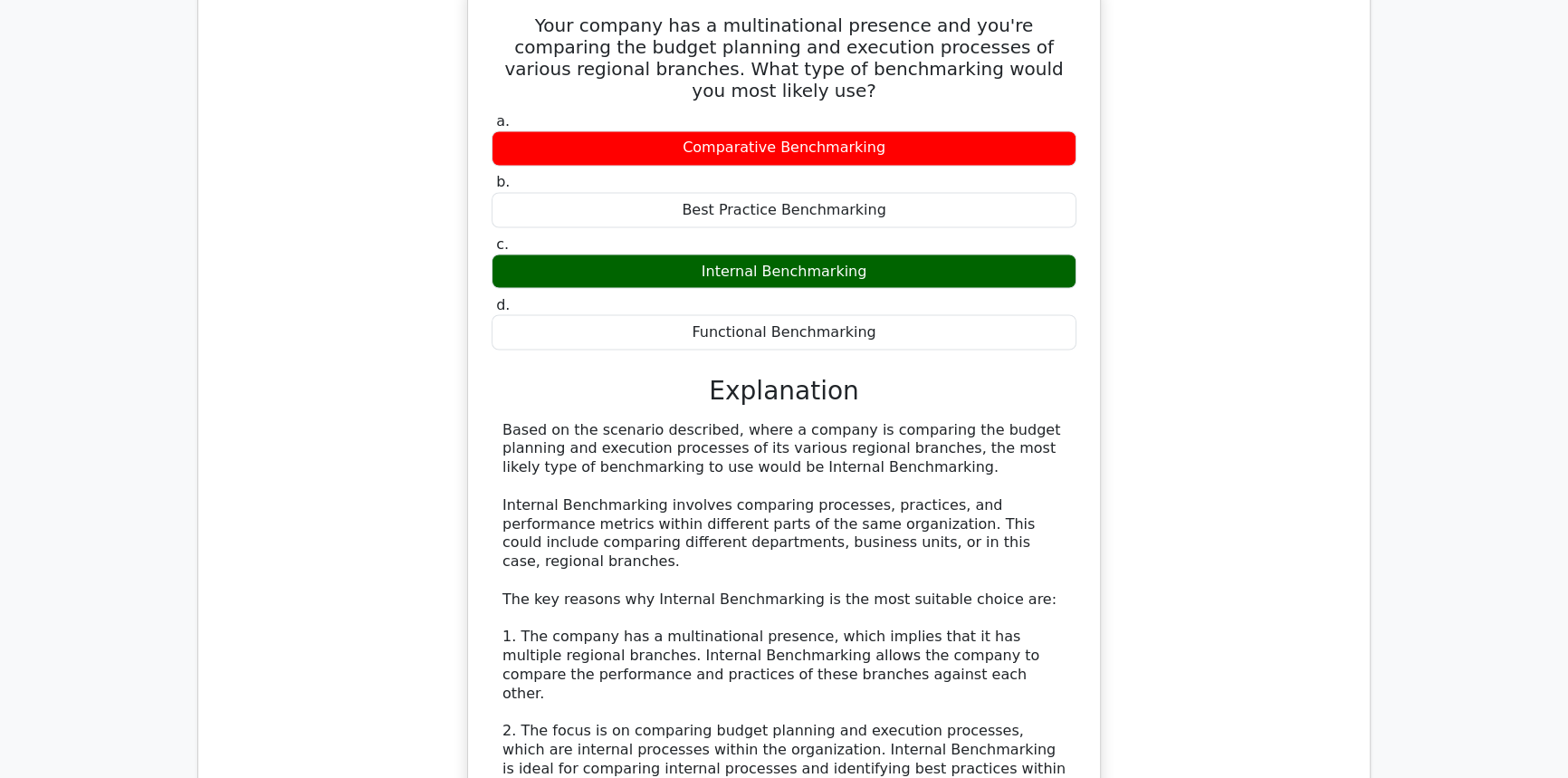
scroll to position [3862, 0]
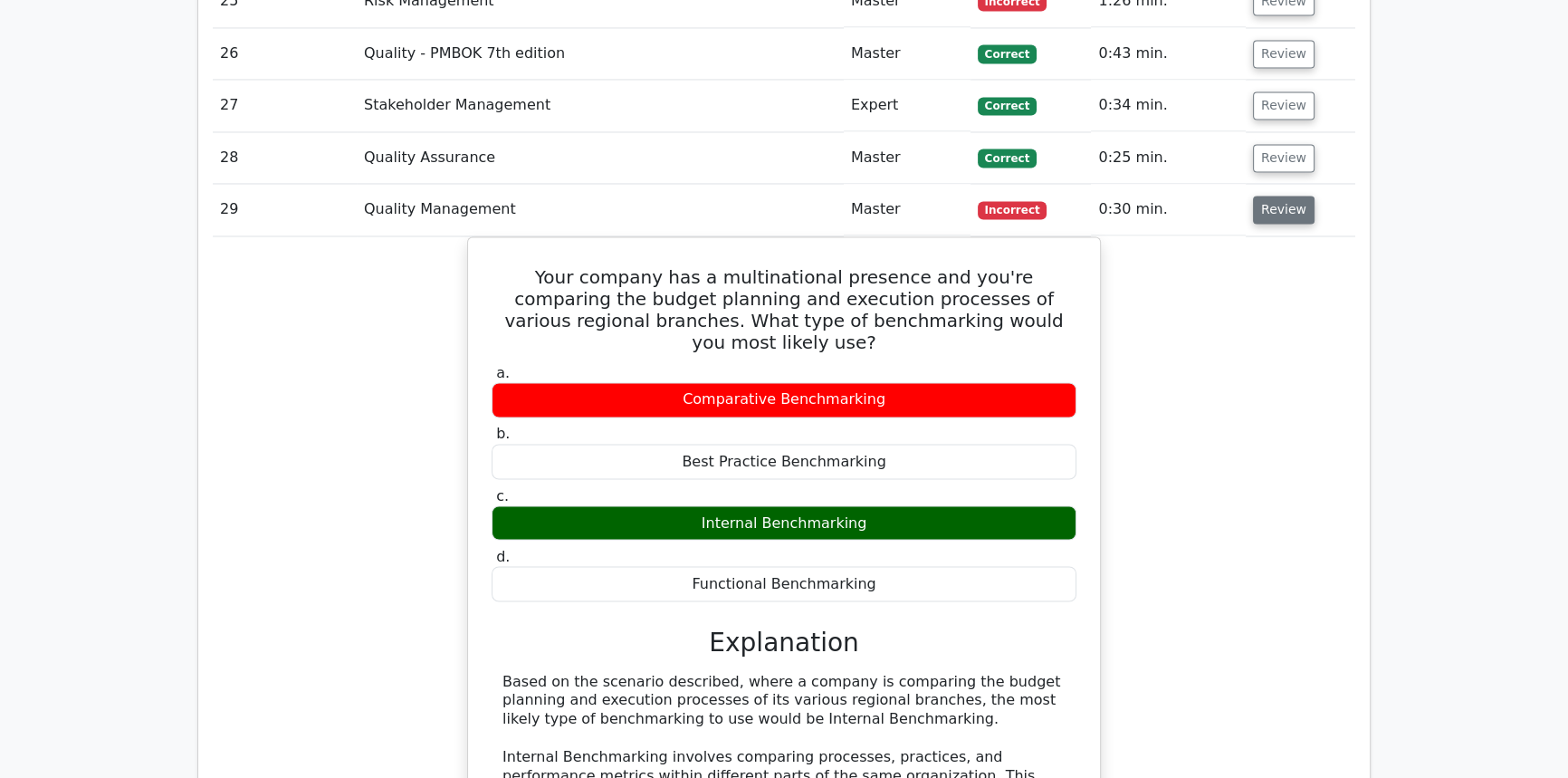
click at [1267, 195] on button "Review" at bounding box center [1284, 209] width 62 height 28
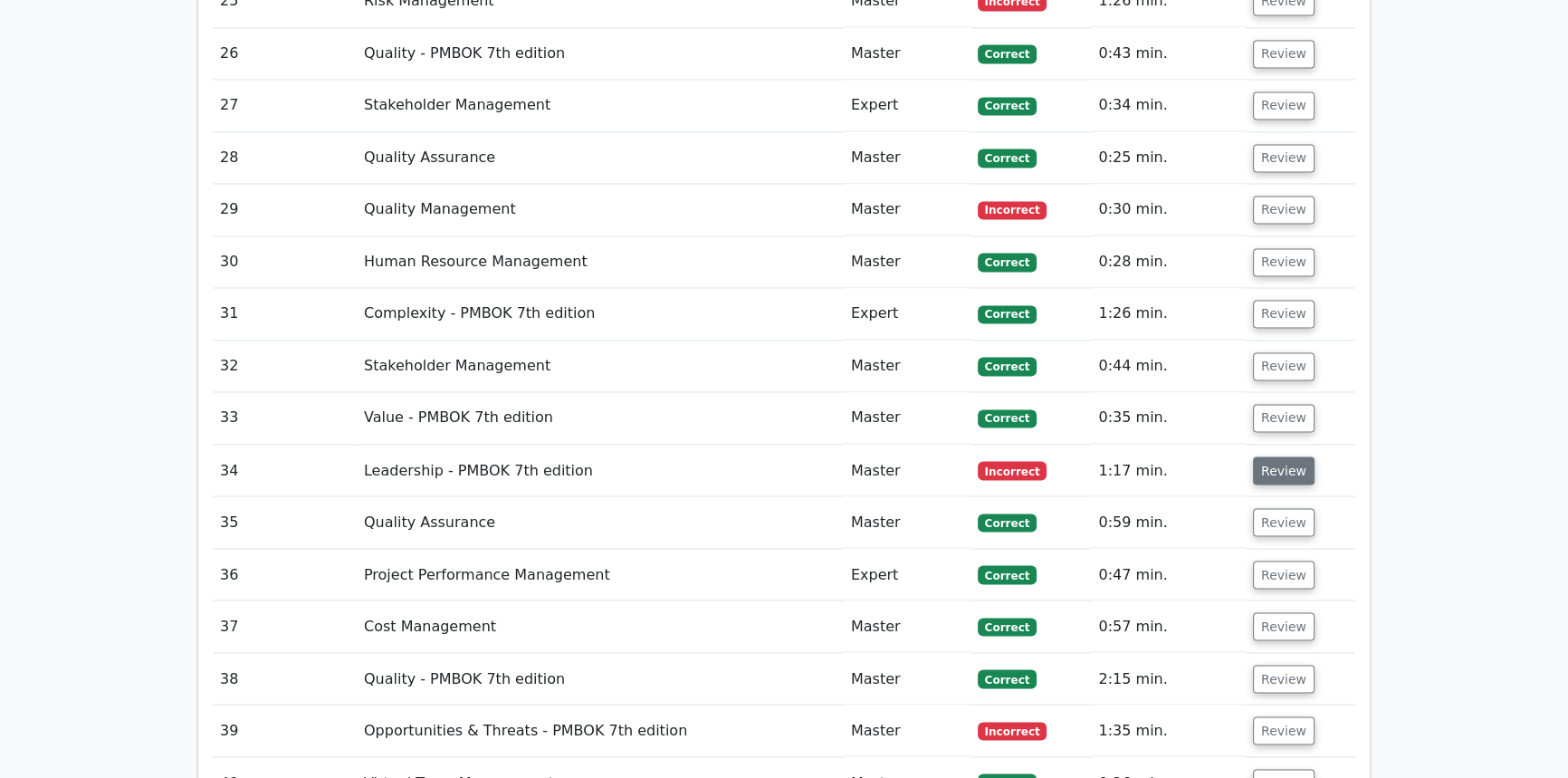
click at [1298, 456] on button "Review" at bounding box center [1284, 470] width 62 height 28
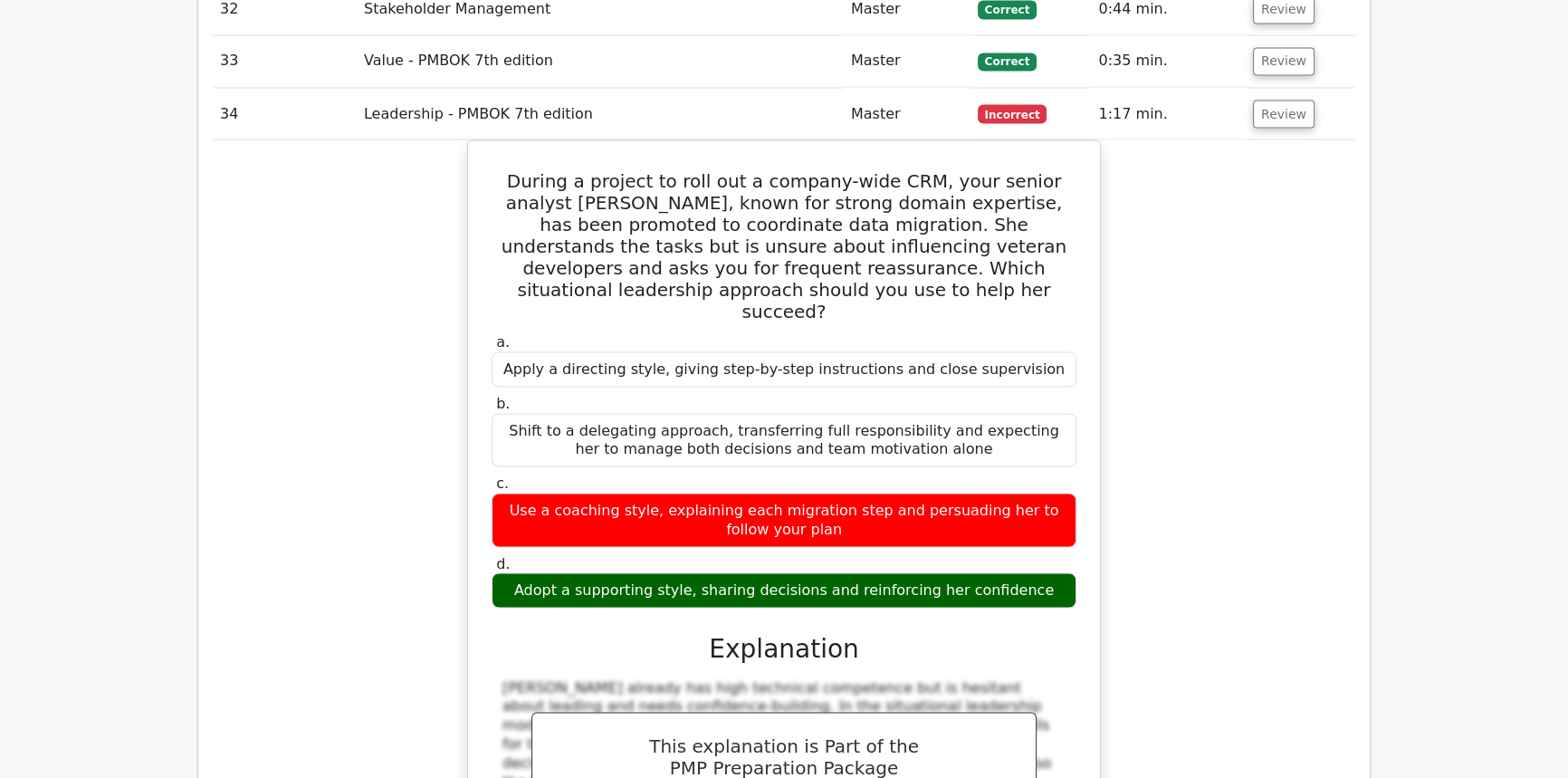
scroll to position [4191, 0]
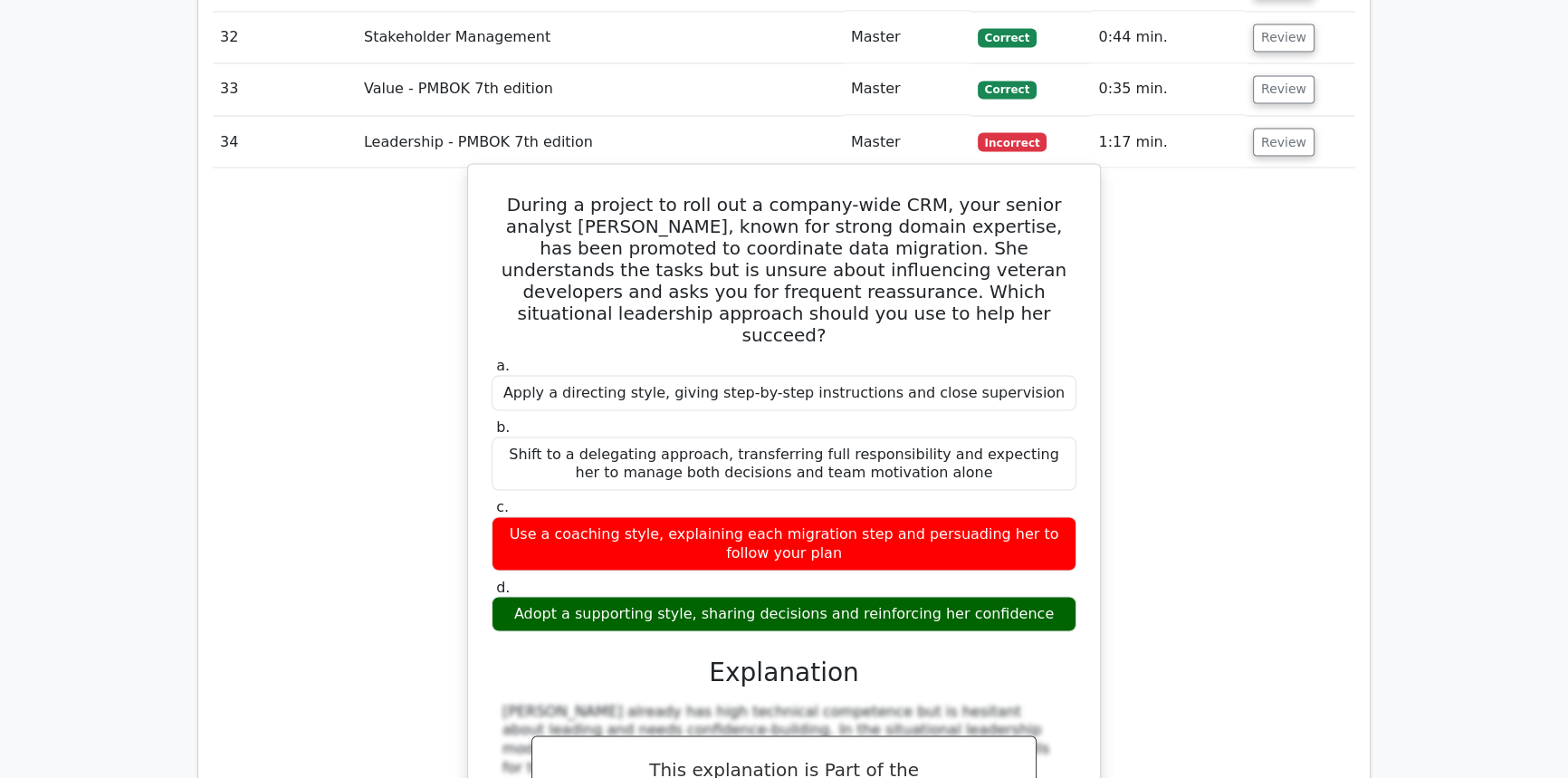
drag, startPoint x: 1034, startPoint y: 525, endPoint x: 487, endPoint y: 138, distance: 670.1
click at [487, 172] on div "During a project to roll out a company-wide CRM, your senior analyst [PERSON_NA…" at bounding box center [783, 639] width 617 height 936
copy div "During a project to roll out a company-wide CRM, your senior analyst [PERSON_NA…"
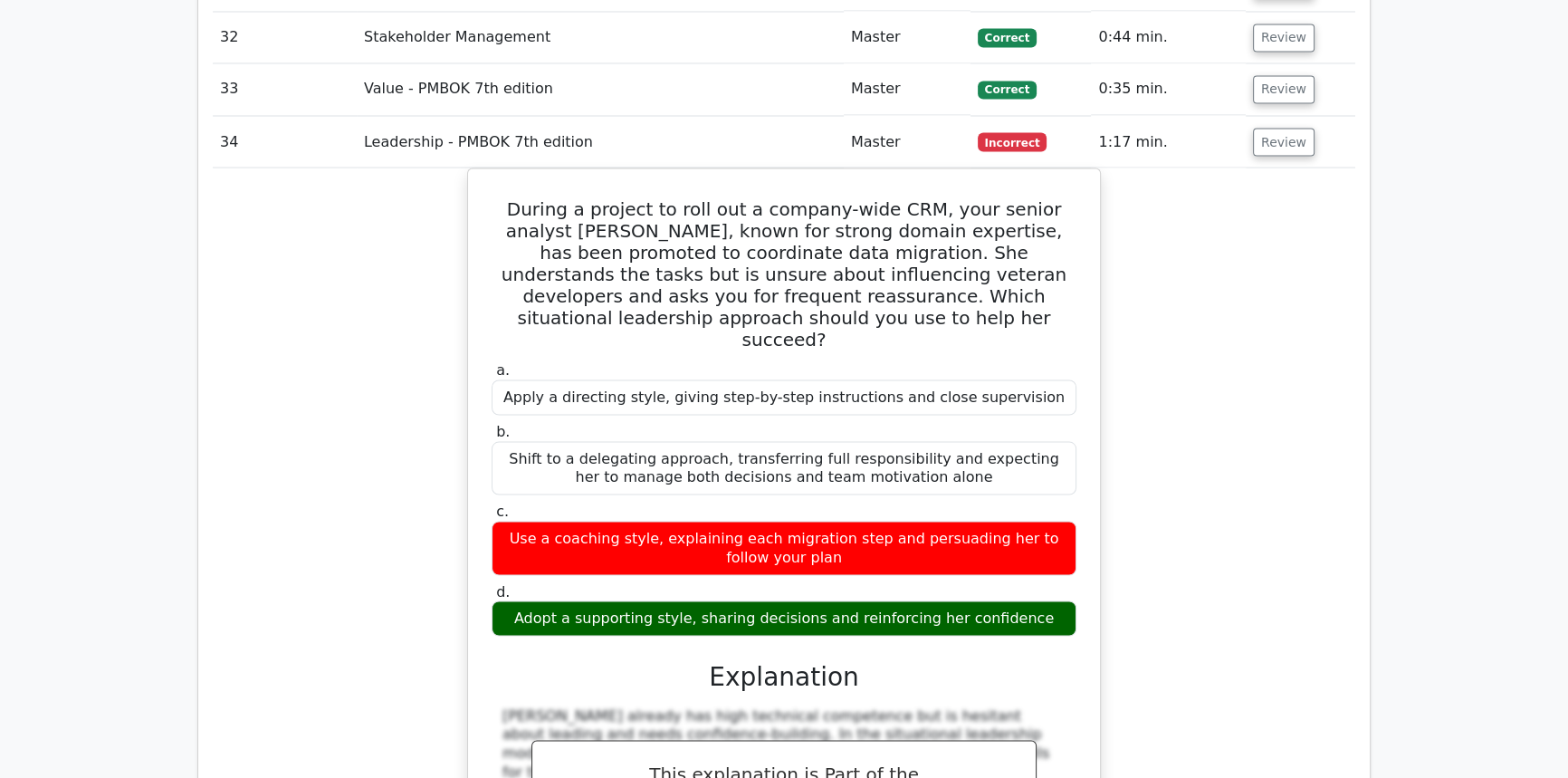
click at [1346, 254] on div "During a project to roll out a company-wide CRM, your senior analyst [PERSON_NA…" at bounding box center [783, 654] width 1142 height 973
click at [1257, 168] on div "During a project to roll out a company-wide CRM, your senior analyst [PERSON_NA…" at bounding box center [783, 654] width 1142 height 973
click at [1259, 128] on button "Review" at bounding box center [1284, 142] width 62 height 28
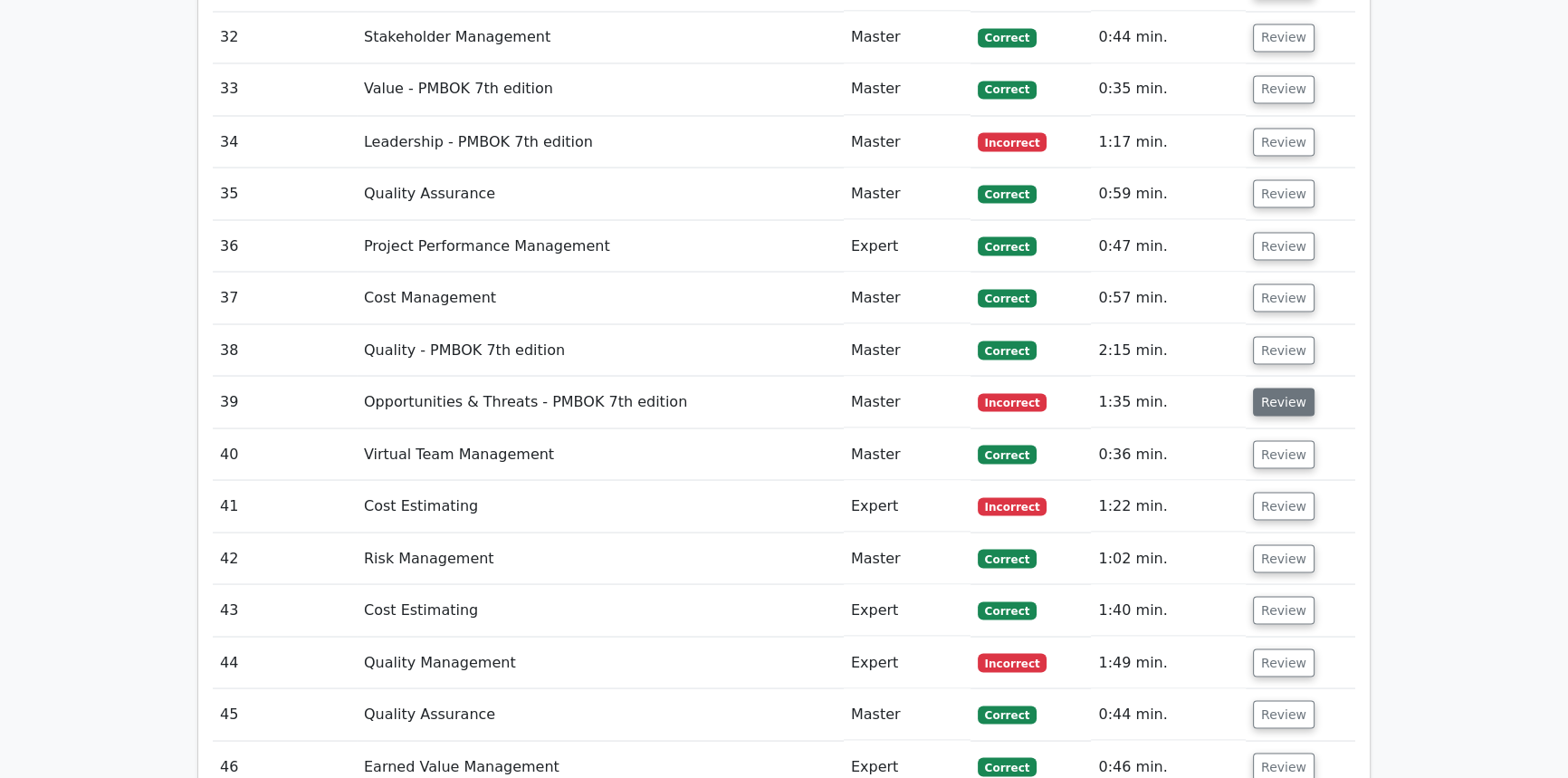
click at [1298, 387] on button "Review" at bounding box center [1284, 401] width 62 height 28
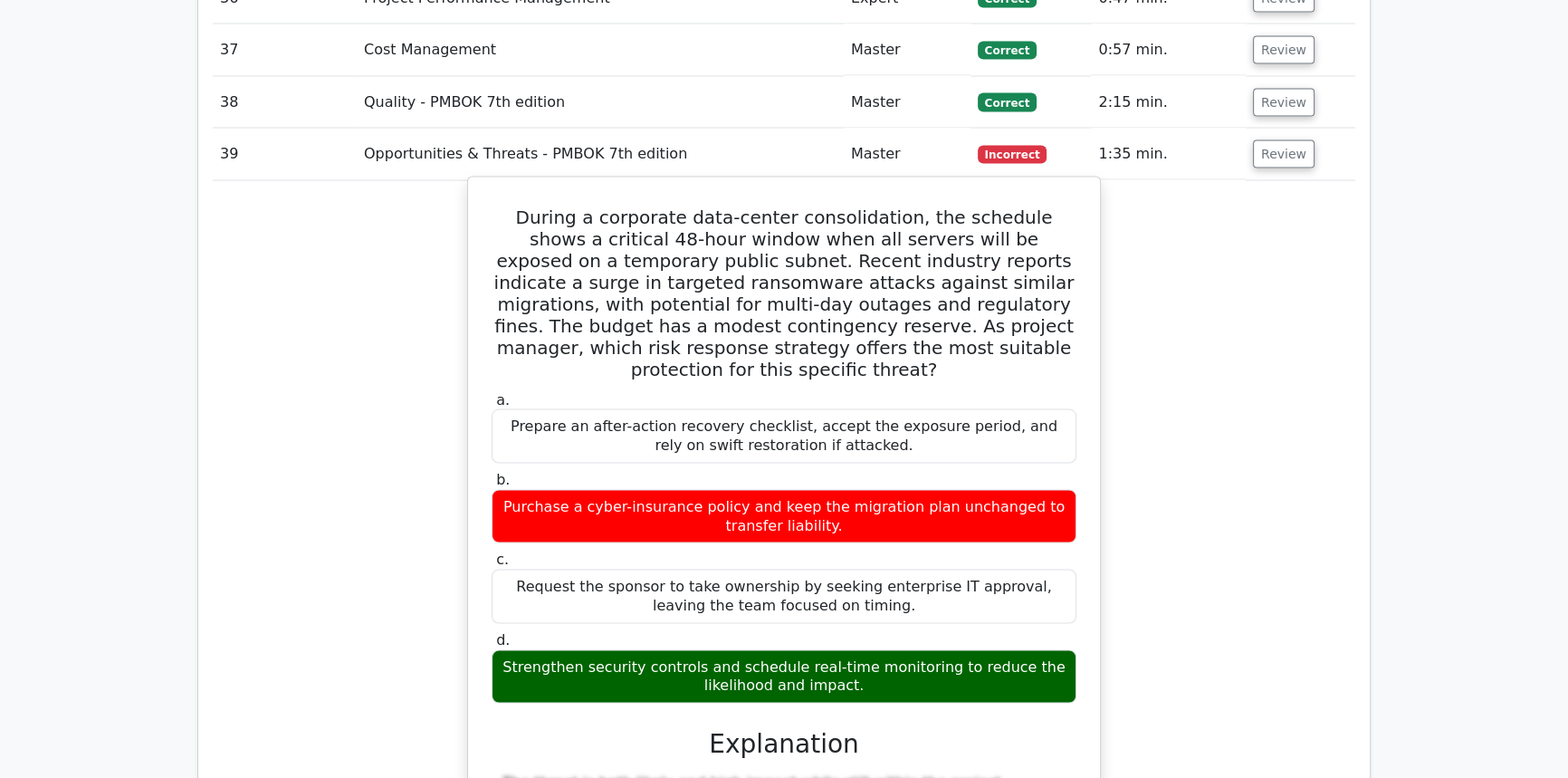
scroll to position [4520, 0]
